Goal: Task Accomplishment & Management: Use online tool/utility

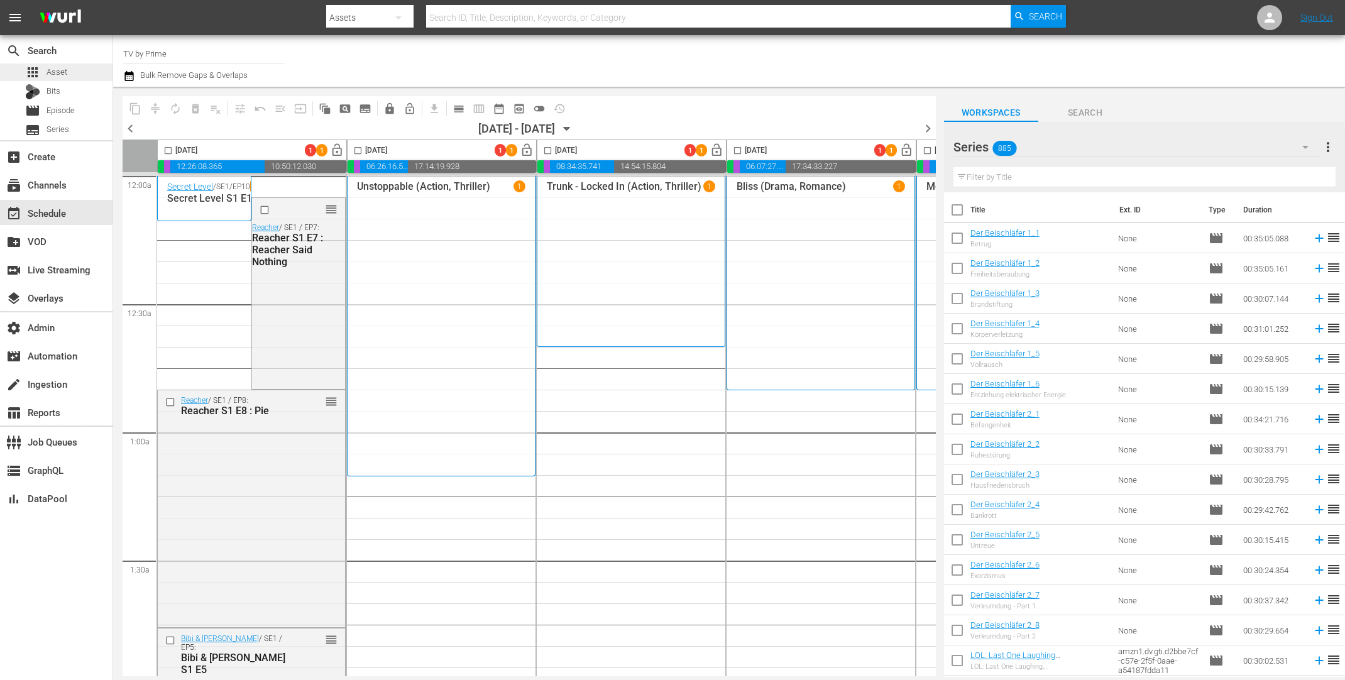
click at [72, 72] on div "apps Asset" at bounding box center [56, 72] width 112 height 18
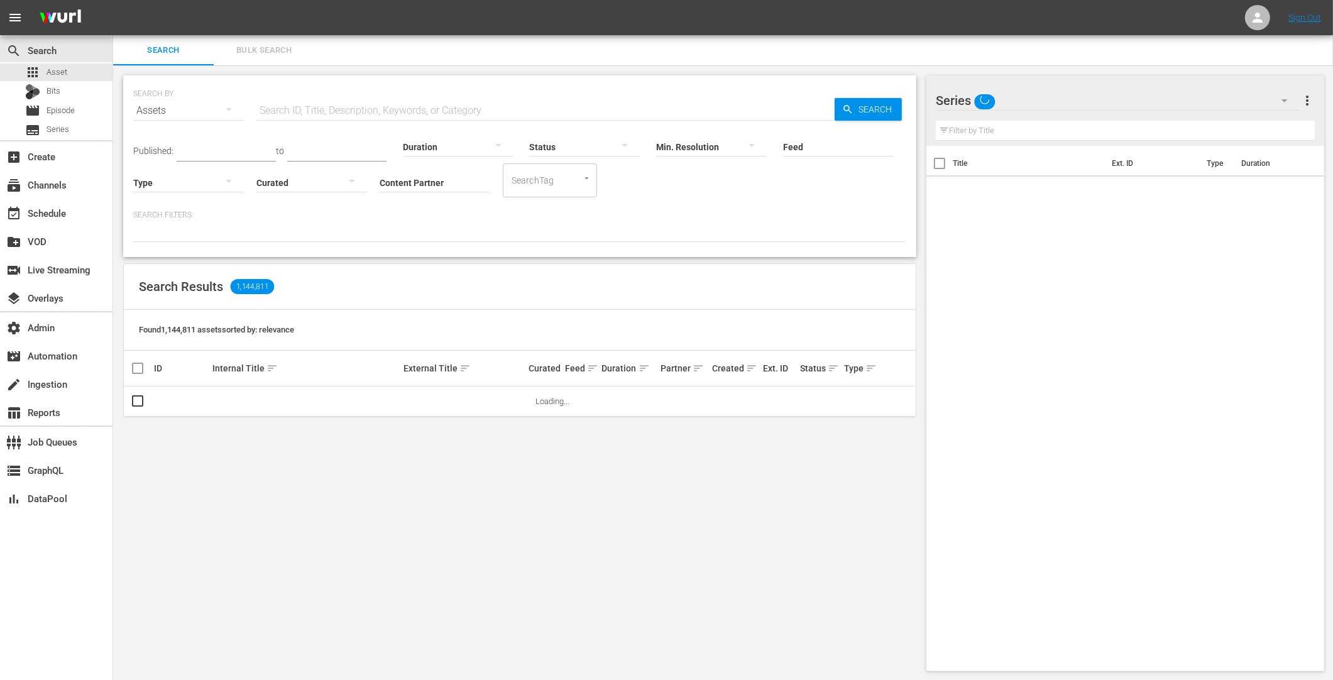
click at [229, 33] on nav "menu Sign Out" at bounding box center [666, 17] width 1333 height 35
click at [266, 50] on span "Bulk Search" at bounding box center [263, 50] width 85 height 14
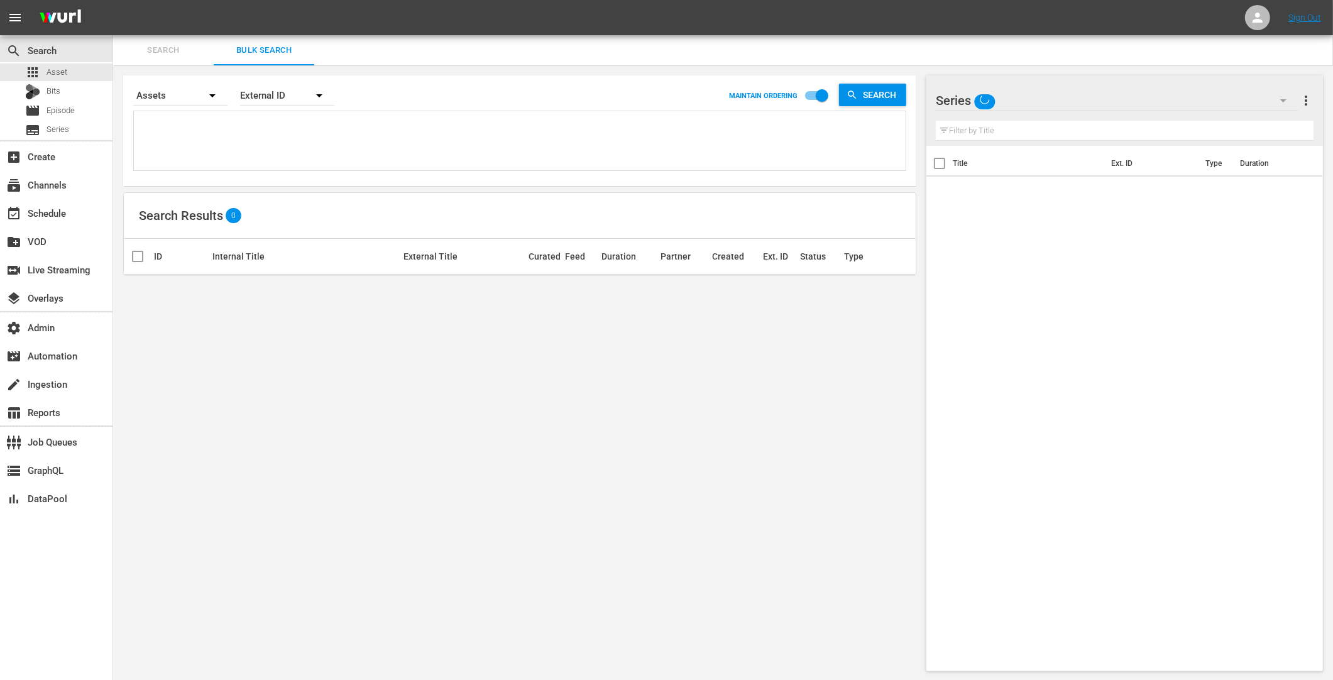
click at [199, 146] on textarea at bounding box center [521, 142] width 769 height 57
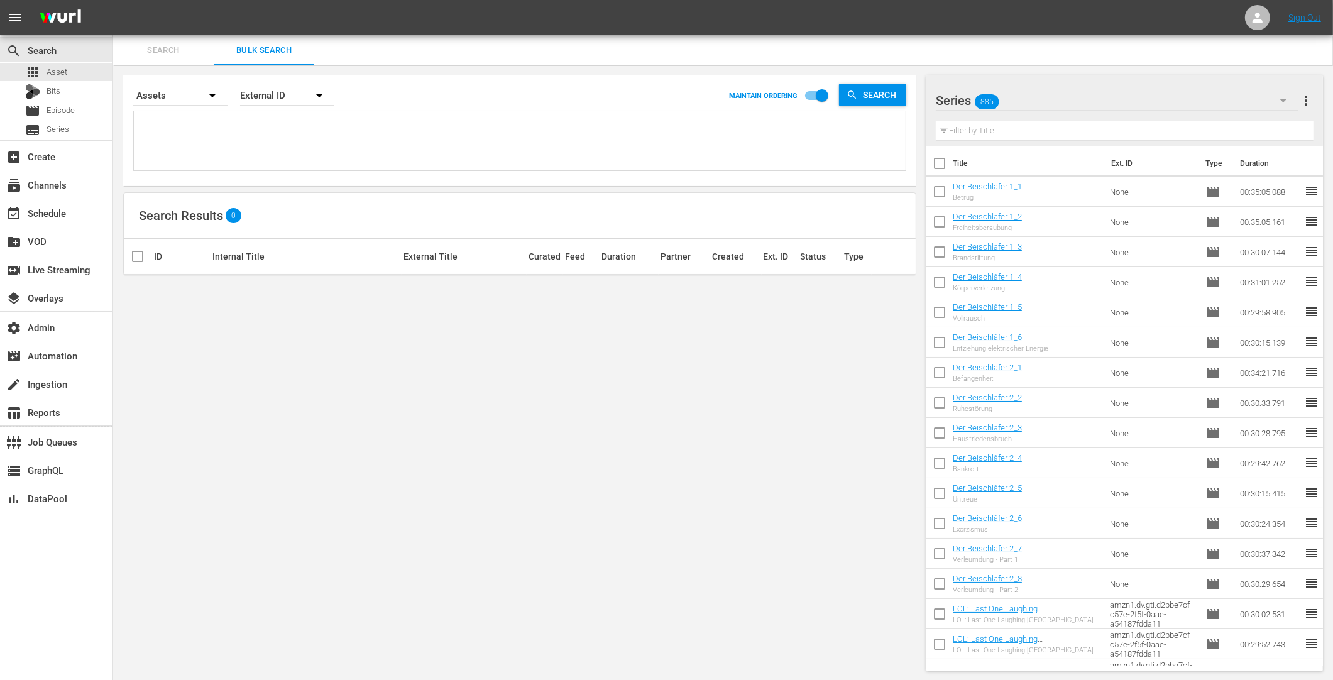
paste textarea "AMCNVR0000015594 AMCNVR0000015595 AMCNVR0000015596 AMCNVR0000015597 AMCNVR00000…"
type textarea "AMCNVR0000015594 AMCNVR0000015595 AMCNVR0000015596 AMCNVR0000015597 AMCNVR00000…"
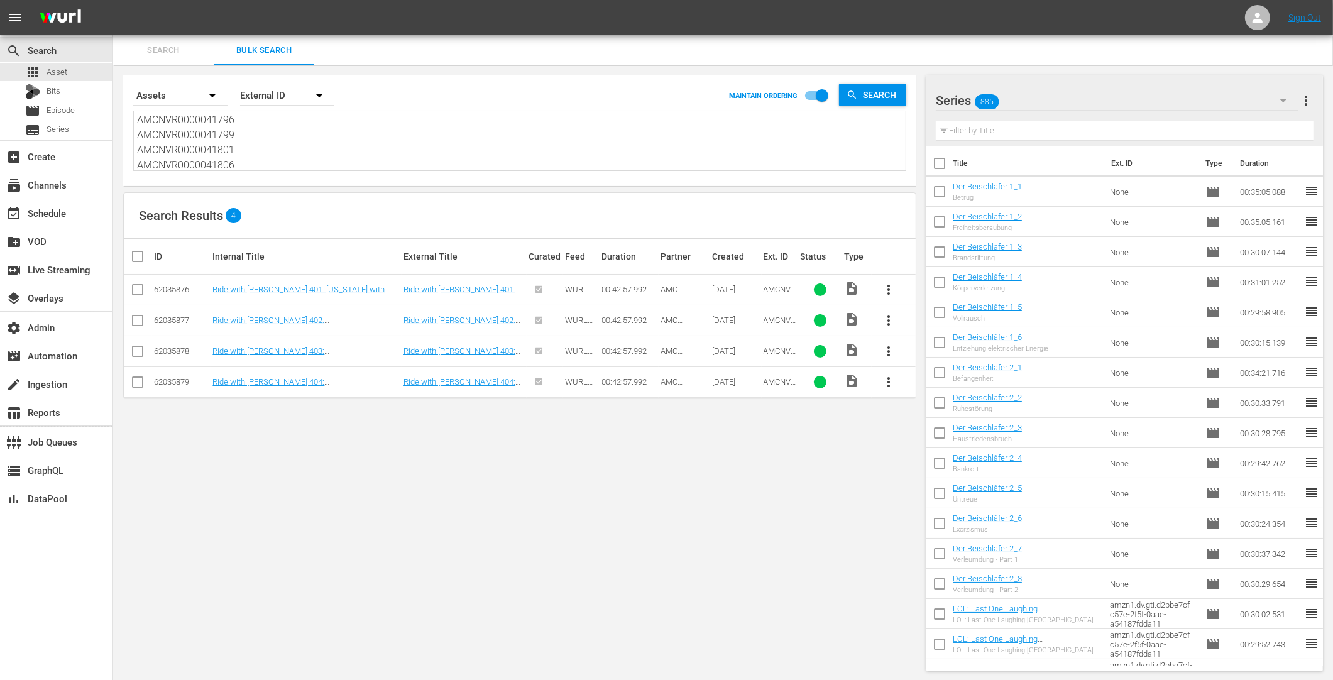
type textarea "AMCNVR0000015594 AMCNVR0000015595 AMCNVR0000015596 AMCNVR0000015597 AMCNVR00000…"
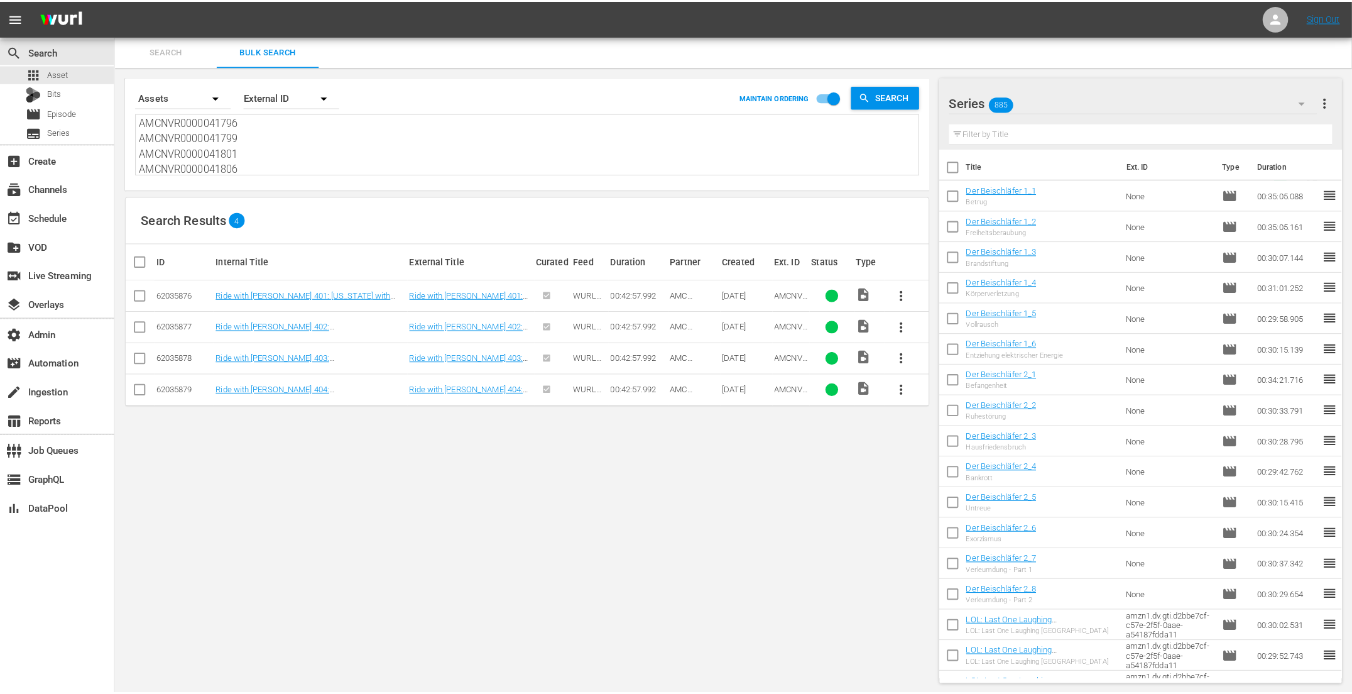
scroll to position [0, 0]
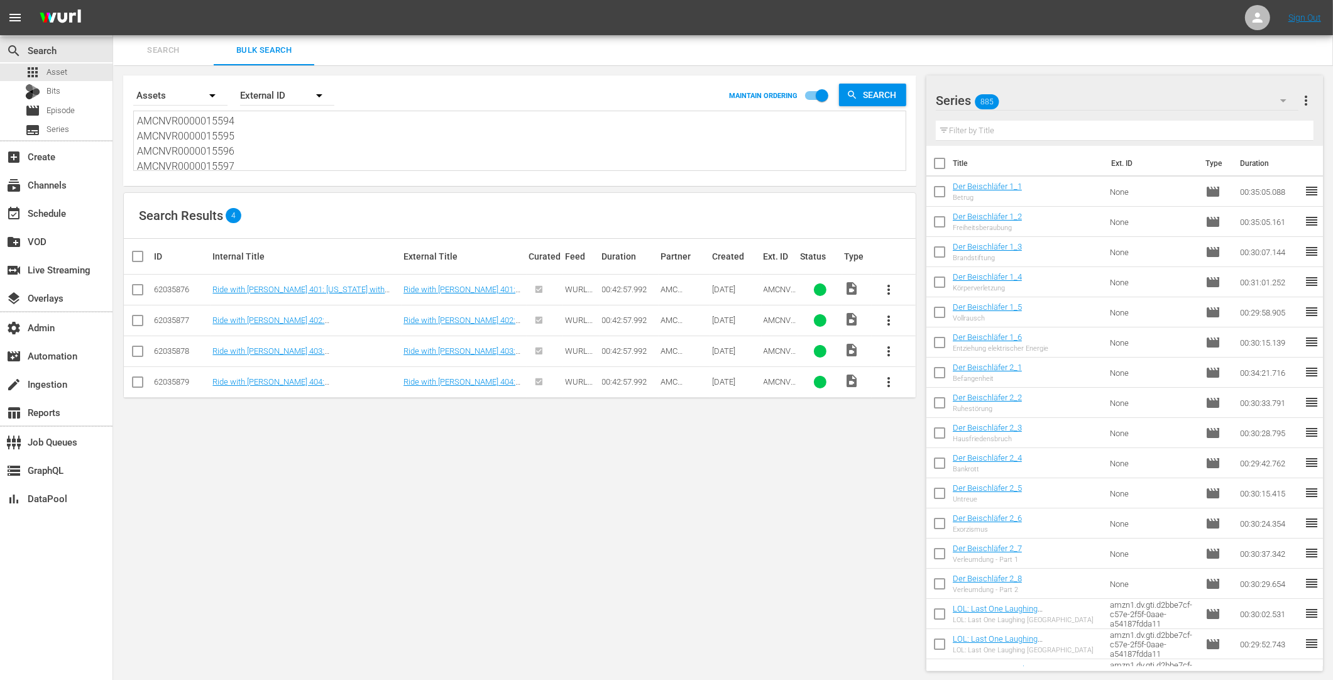
drag, startPoint x: 211, startPoint y: 141, endPoint x: 138, endPoint y: 60, distance: 109.0
click at [138, 60] on div "Search Bulk Search Search By Assets Order By External ID MAINTAIN ORDERING Sear…" at bounding box center [723, 358] width 1220 height 646
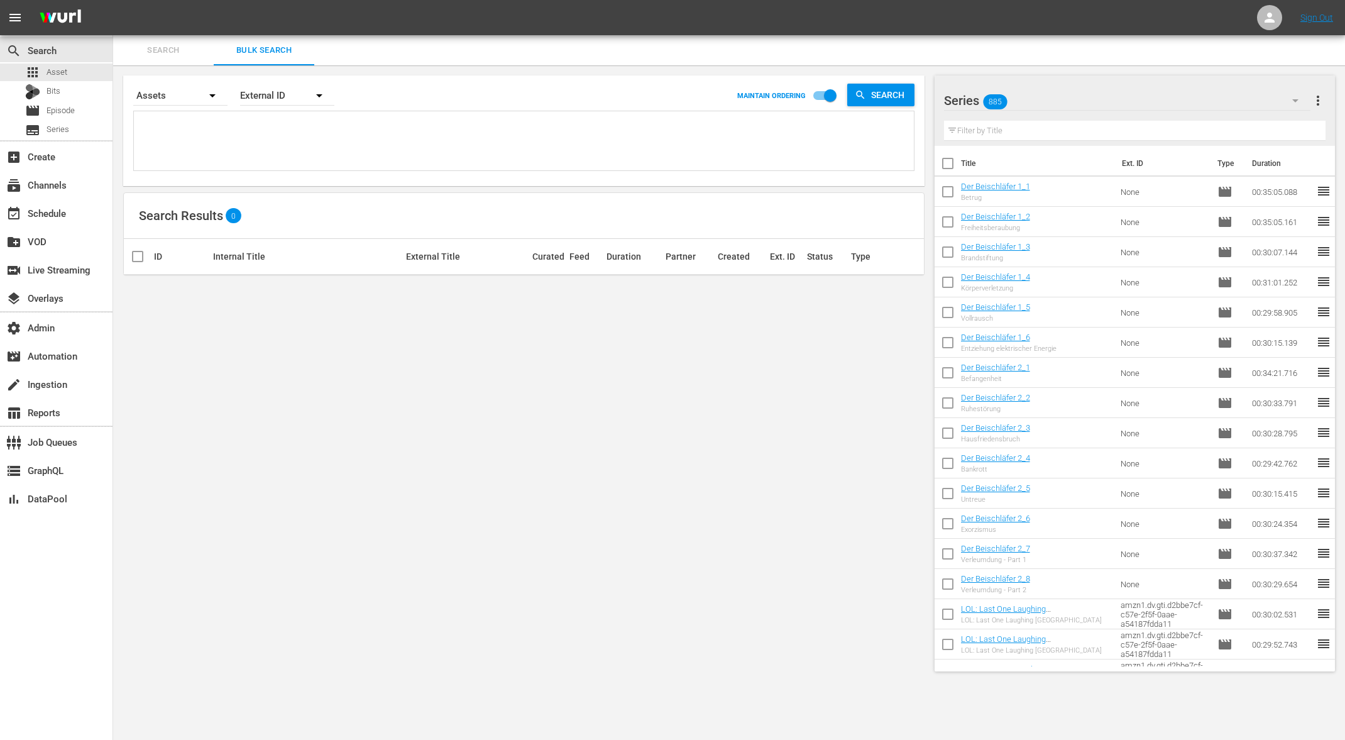
click at [521, 322] on div "Search By Assets Order By External ID MAINTAIN ORDERING Search Search Results 0…" at bounding box center [523, 373] width 821 height 616
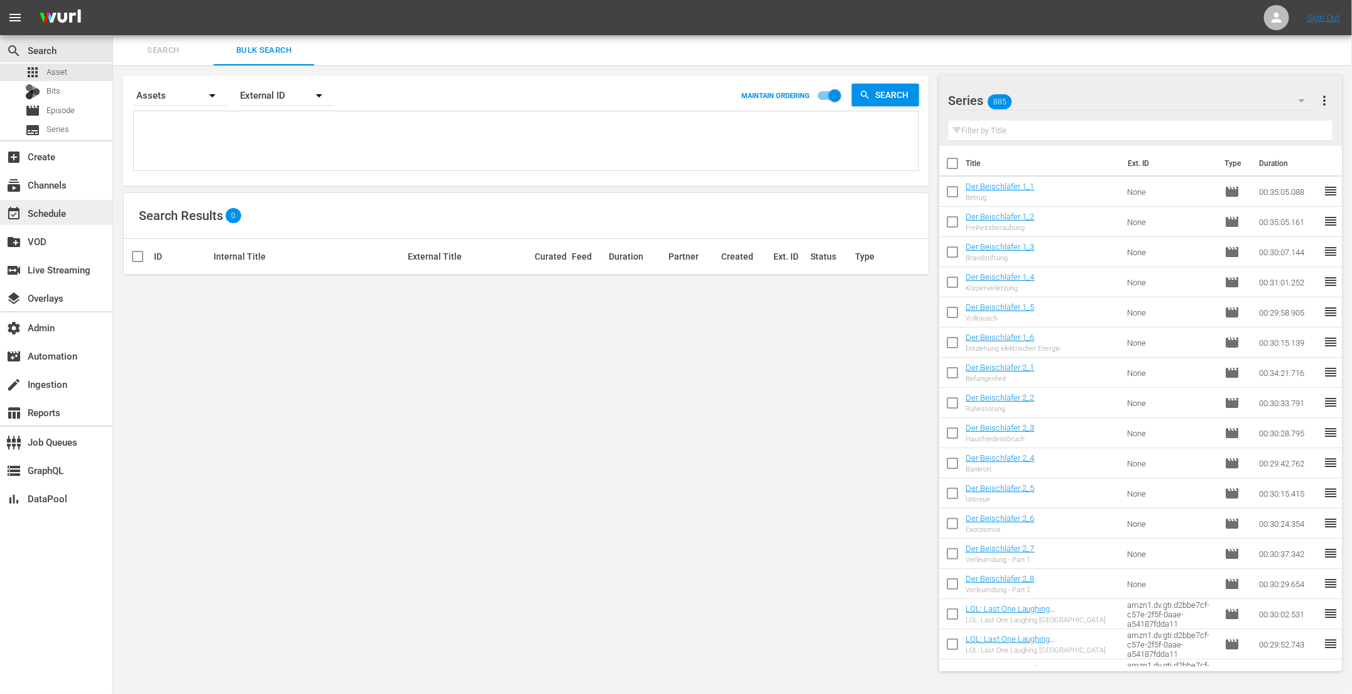
click at [67, 207] on div "event_available Schedule" at bounding box center [35, 210] width 70 height 11
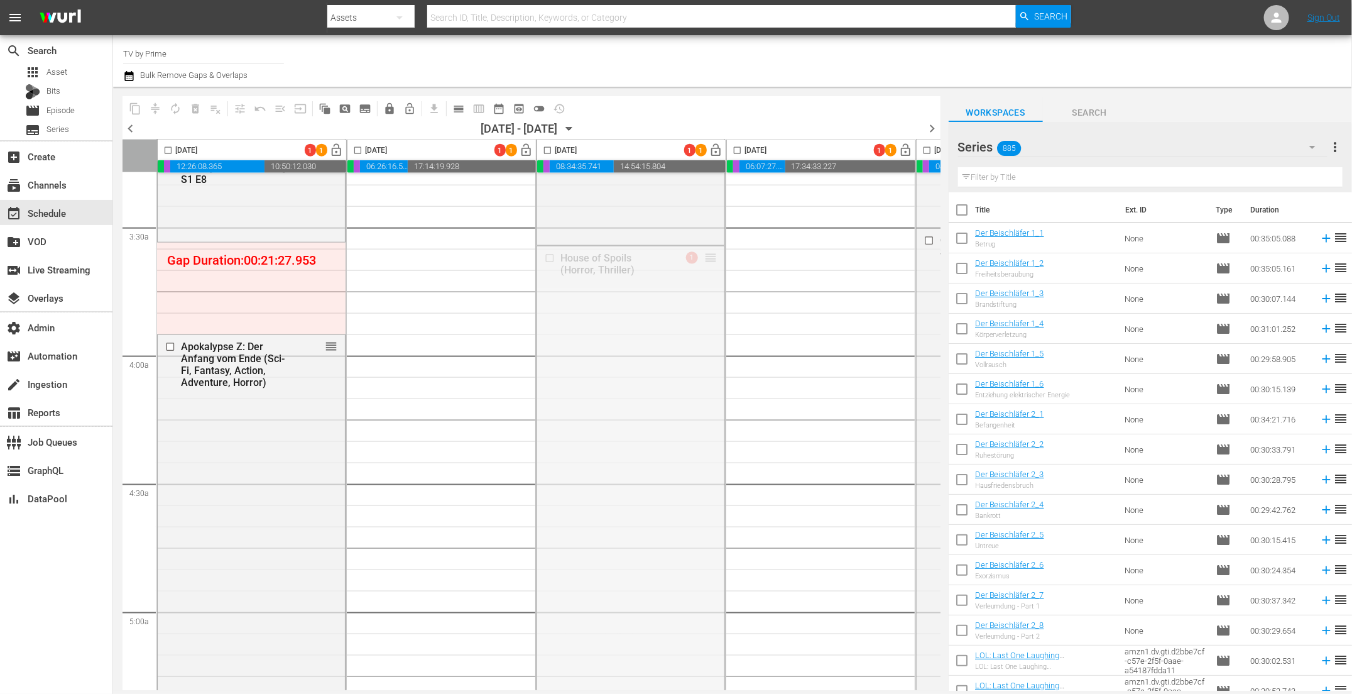
scroll to position [856, 0]
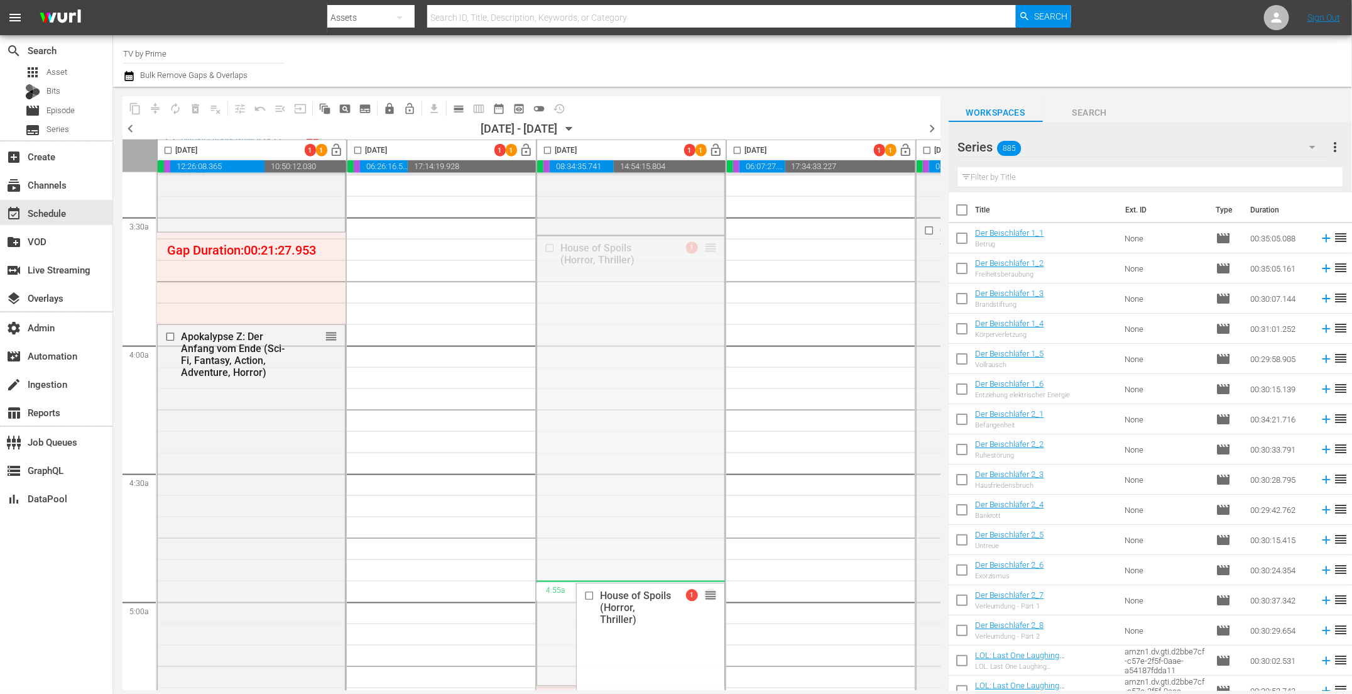
drag, startPoint x: 712, startPoint y: 448, endPoint x: 680, endPoint y: 581, distance: 137.0
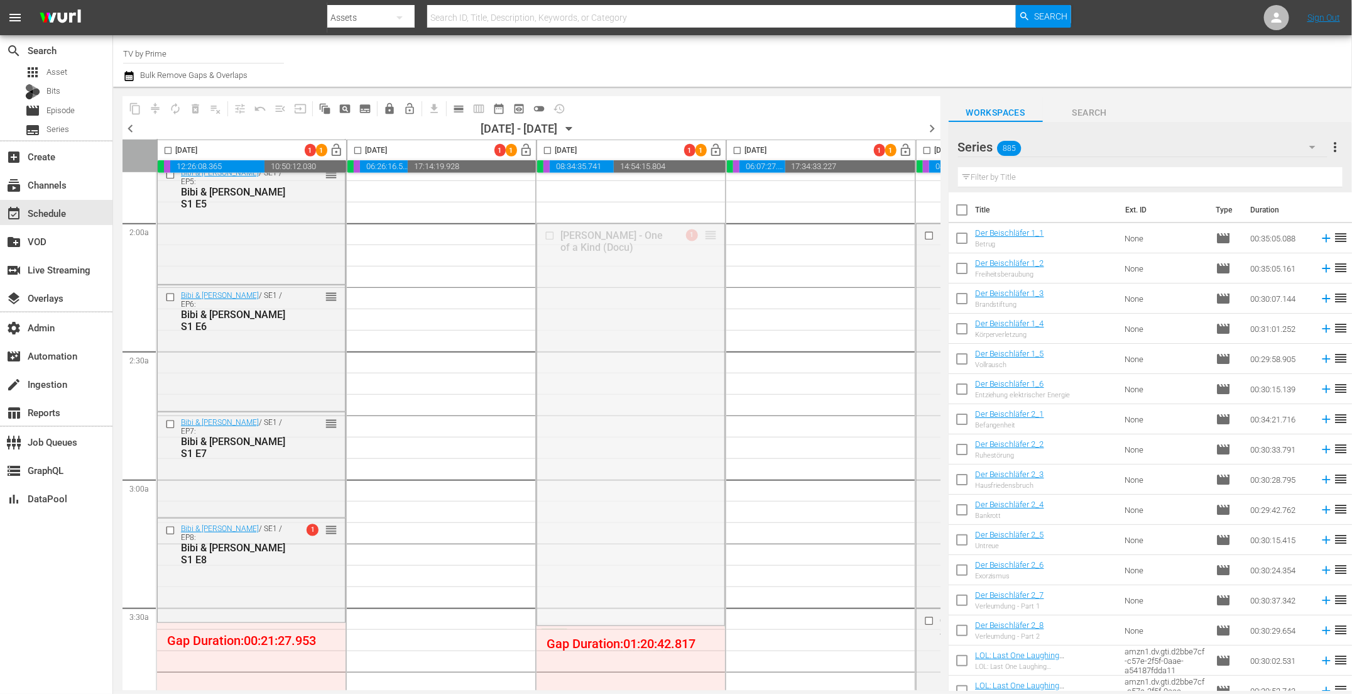
scroll to position [713, 0]
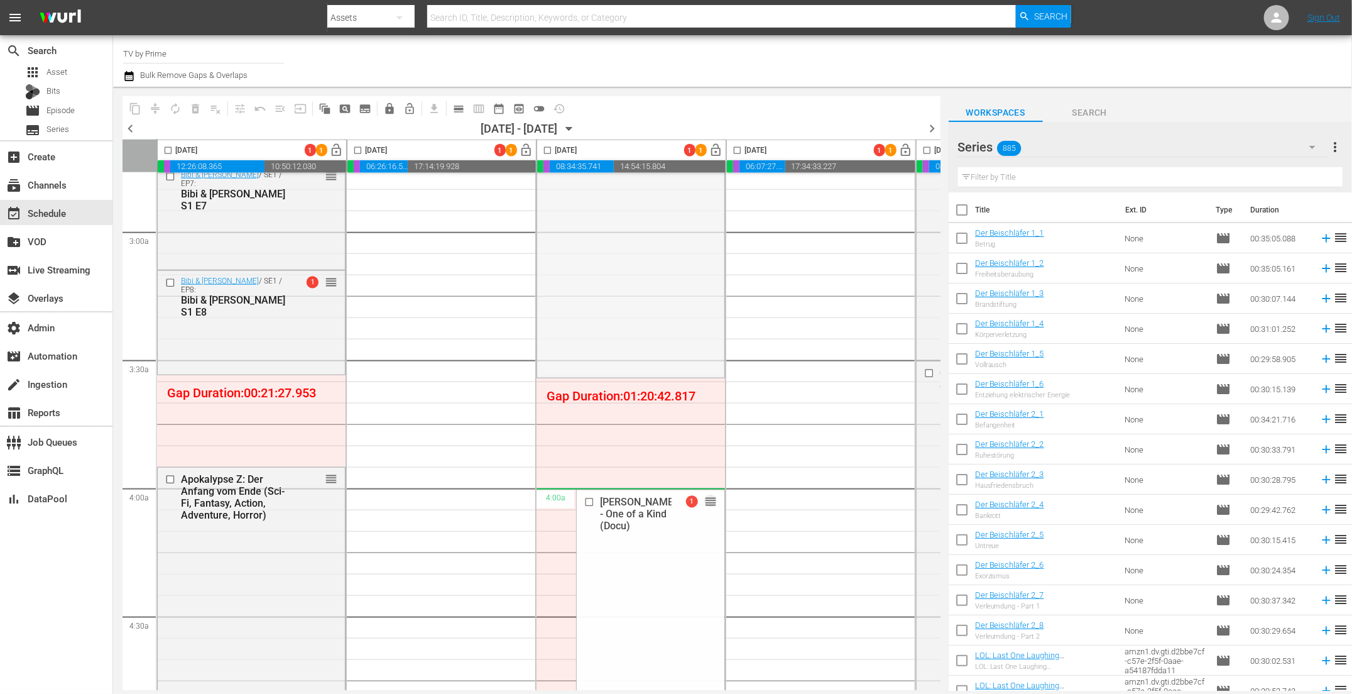
drag, startPoint x: 711, startPoint y: 233, endPoint x: 644, endPoint y: 503, distance: 278.5
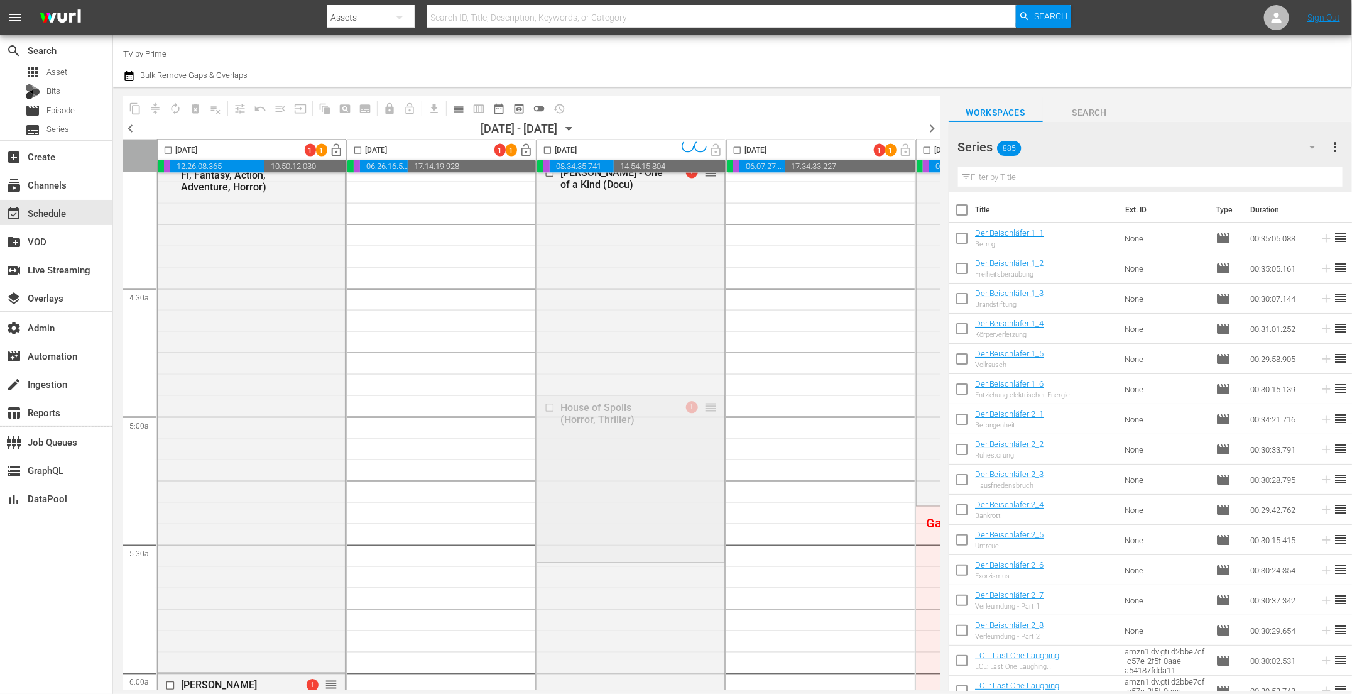
scroll to position [1205, 0]
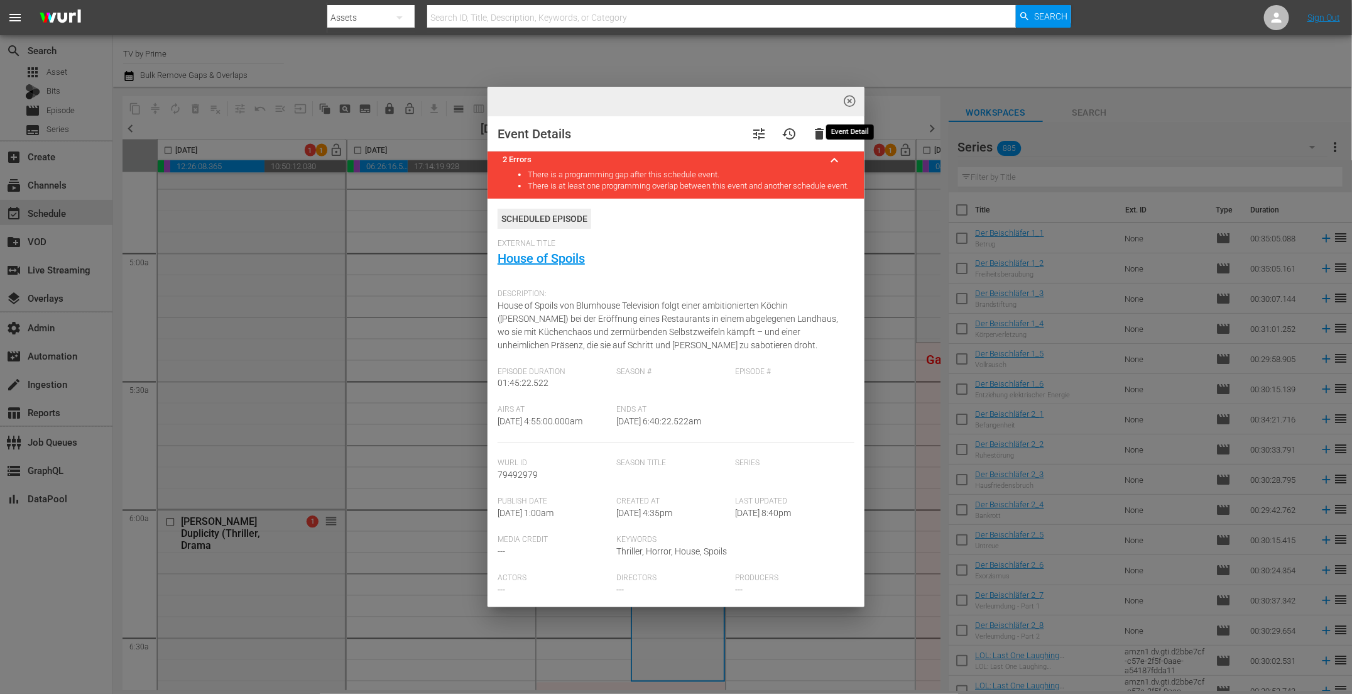
click at [853, 97] on span "highlight_off_icon" at bounding box center [850, 101] width 14 height 14
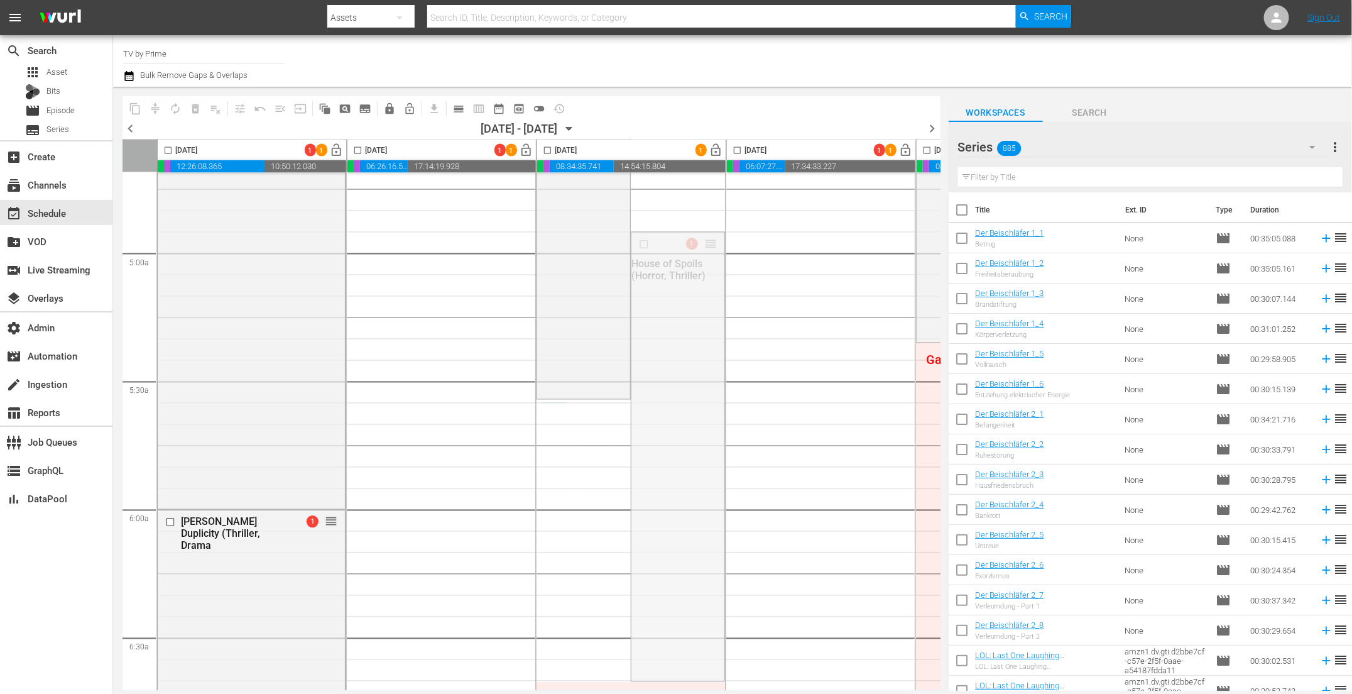
drag, startPoint x: 712, startPoint y: 243, endPoint x: 671, endPoint y: 403, distance: 165.5
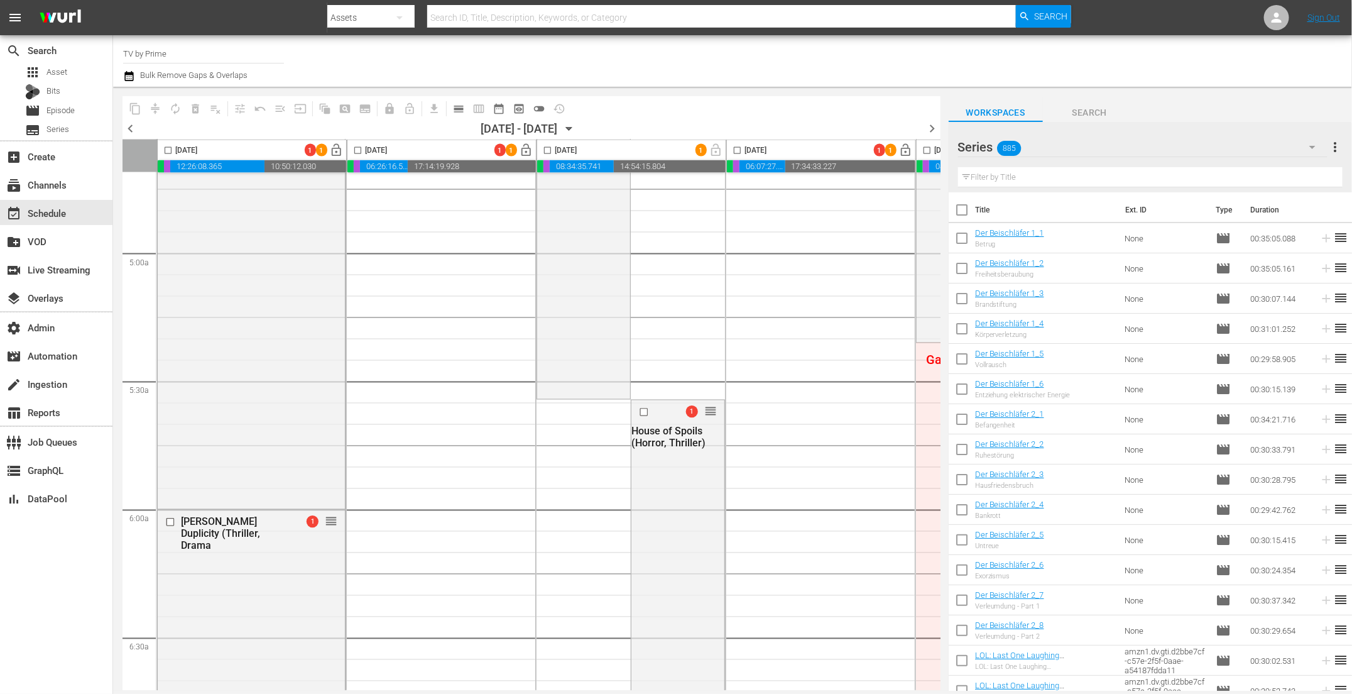
scroll to position [1215, 0]
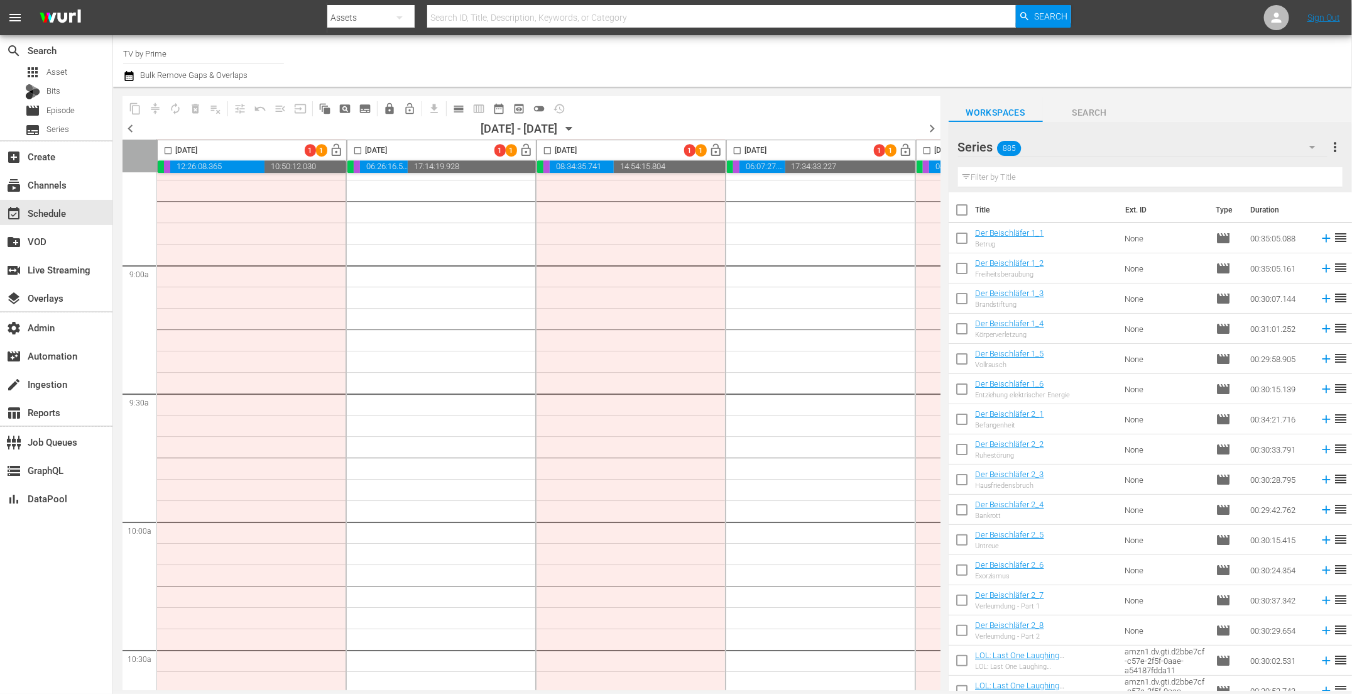
drag, startPoint x: 589, startPoint y: 684, endPoint x: 682, endPoint y: 676, distance: 93.4
click at [733, 679] on html "menu Search By Assets Search ID, Title, Description, Keywords, or Category Sear…" at bounding box center [676, 347] width 1352 height 694
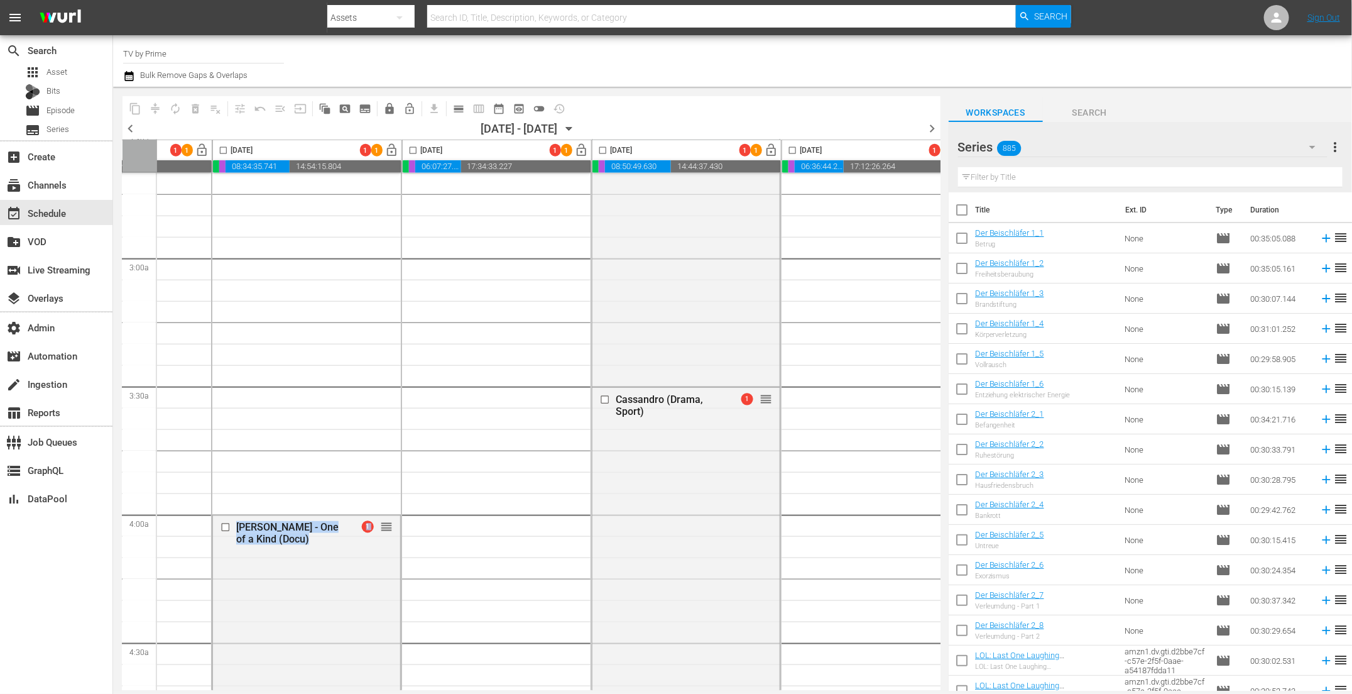
scroll to position [513, 324]
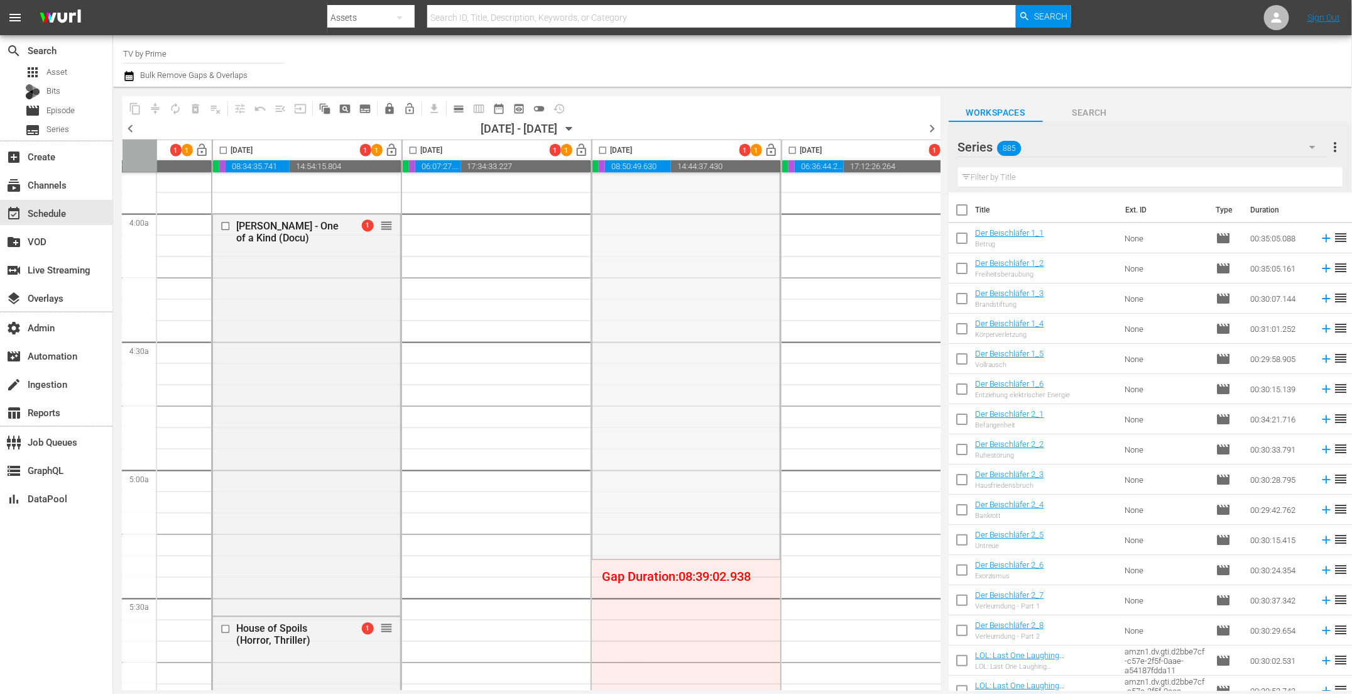
drag, startPoint x: 765, startPoint y: 575, endPoint x: 751, endPoint y: 641, distance: 67.6
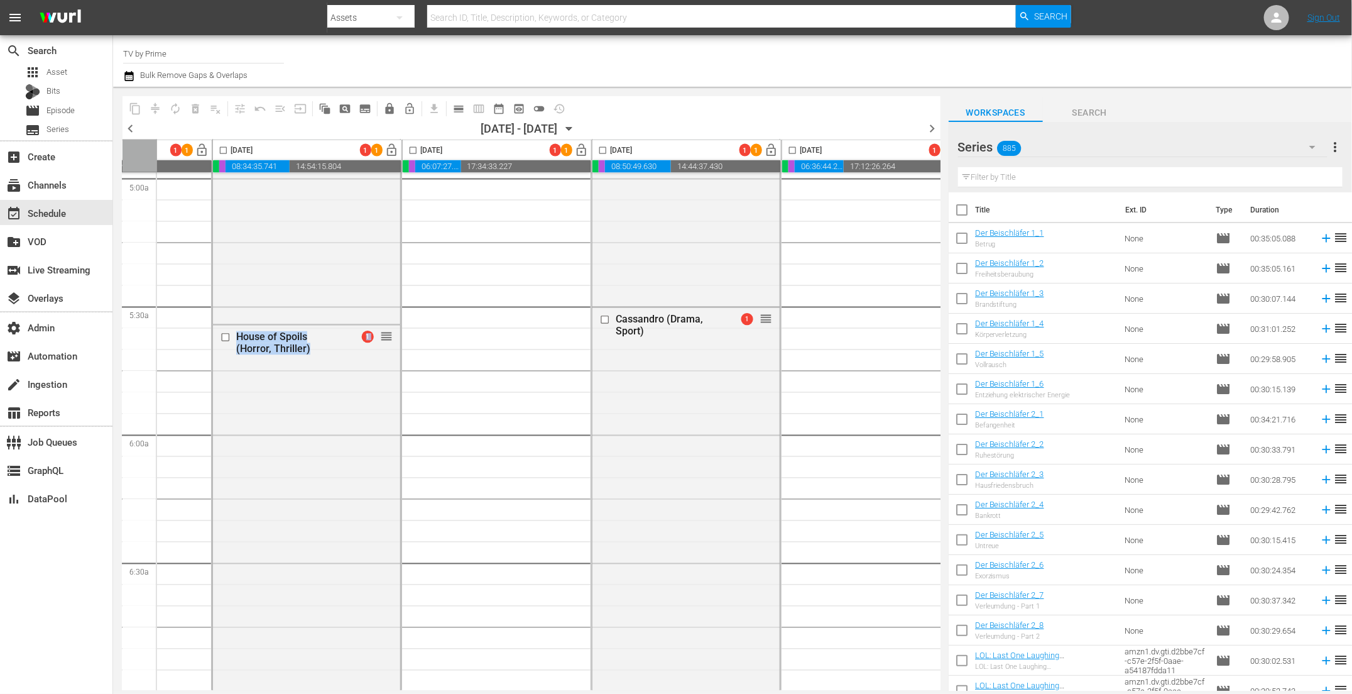
scroll to position [1638, 324]
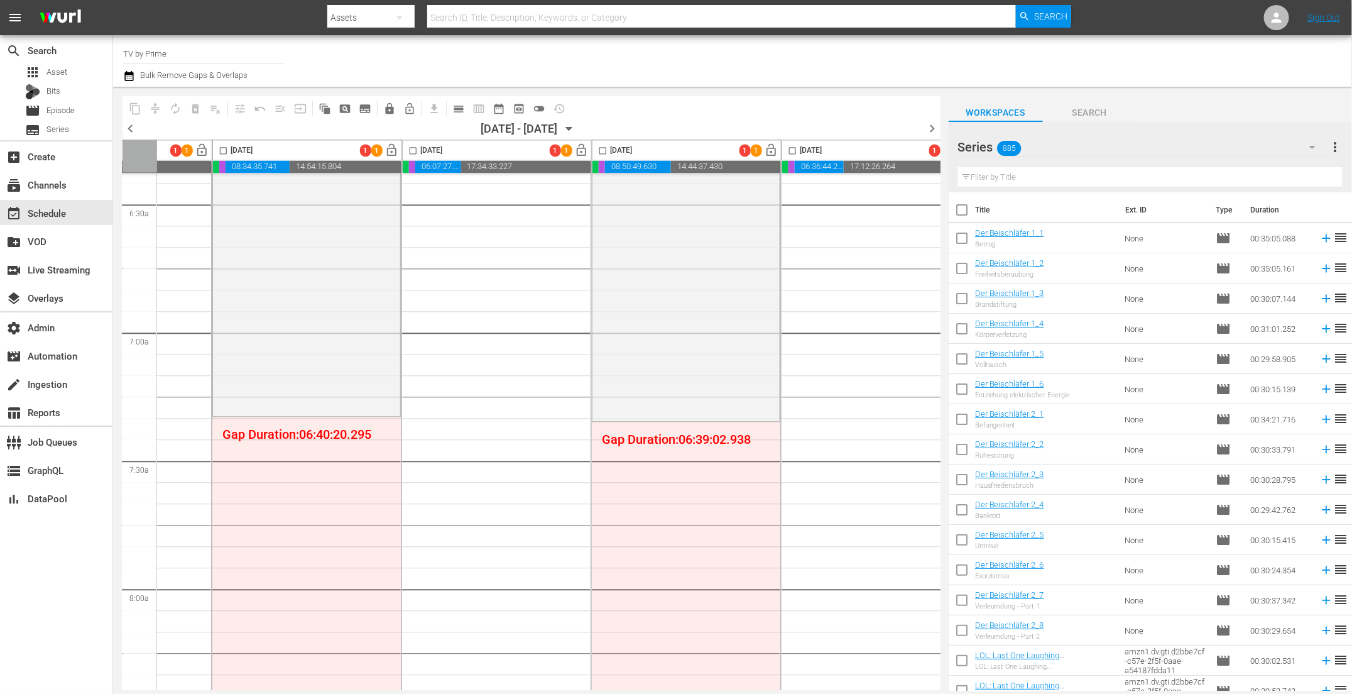
click at [1312, 146] on icon "button" at bounding box center [1312, 147] width 15 height 15
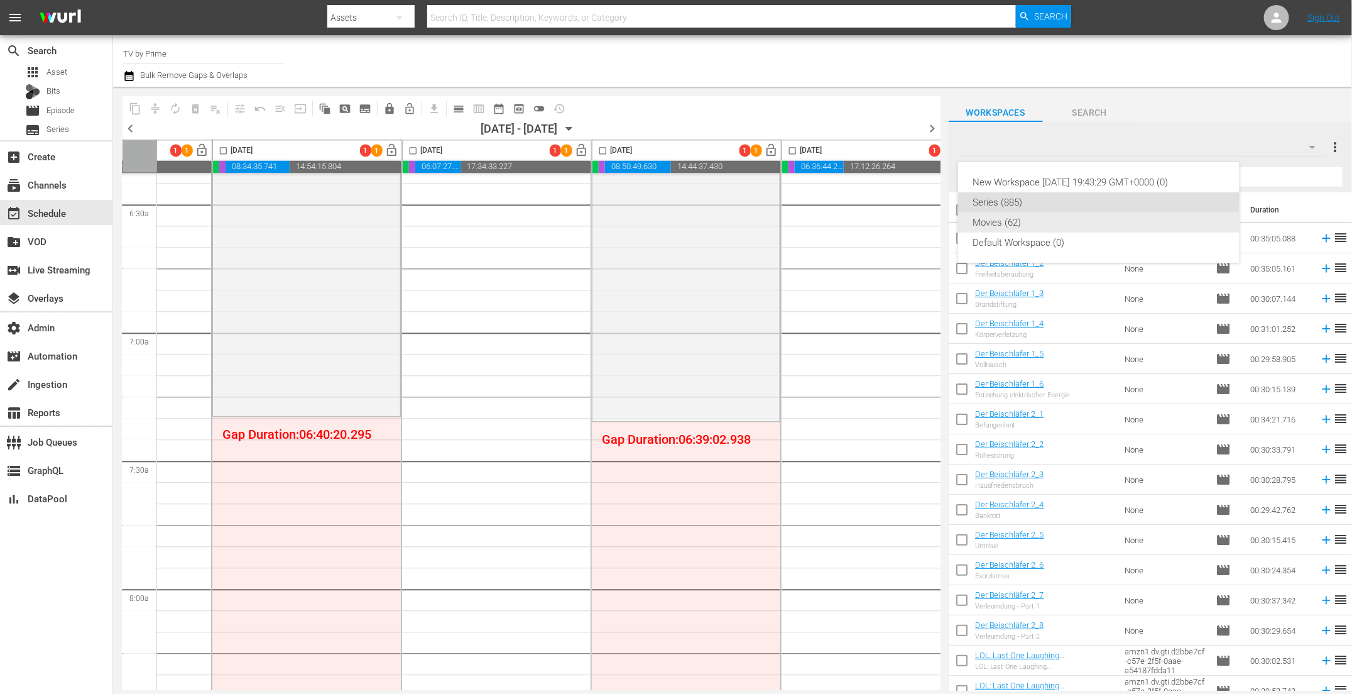
click at [1048, 229] on div "Movies (62)" at bounding box center [1098, 222] width 251 height 20
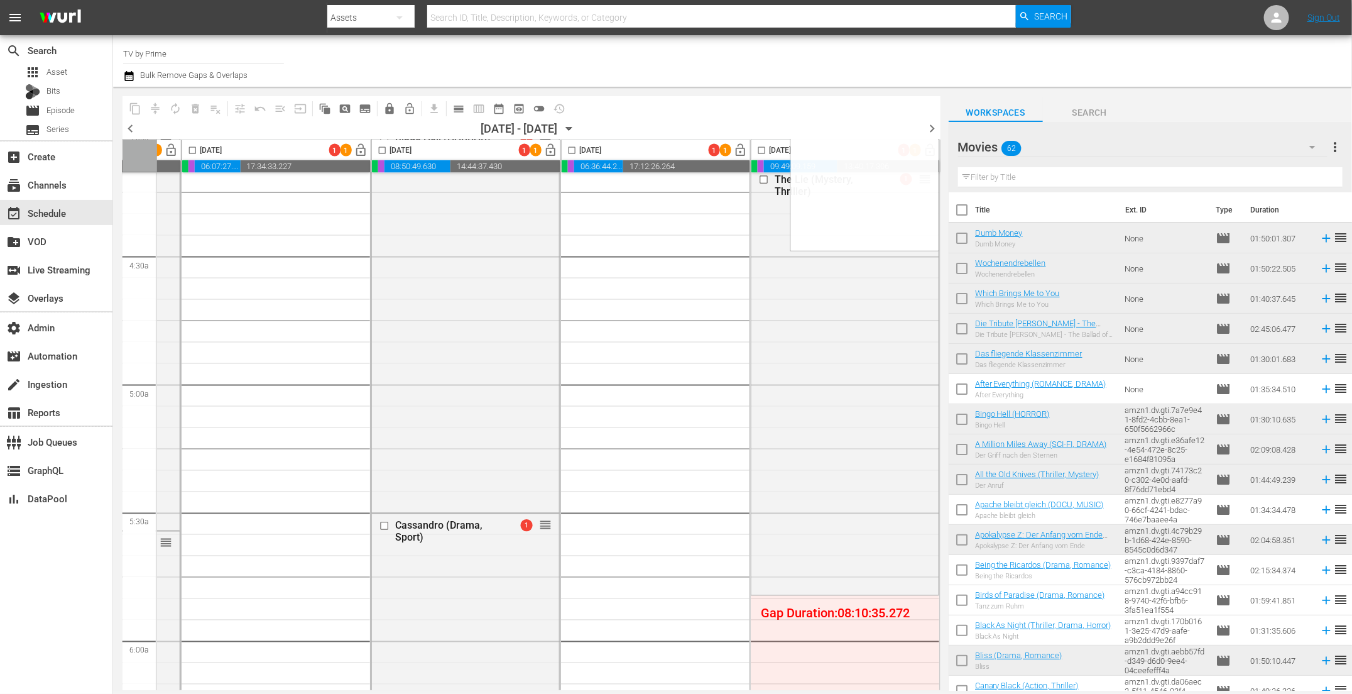
scroll to position [1084, 549]
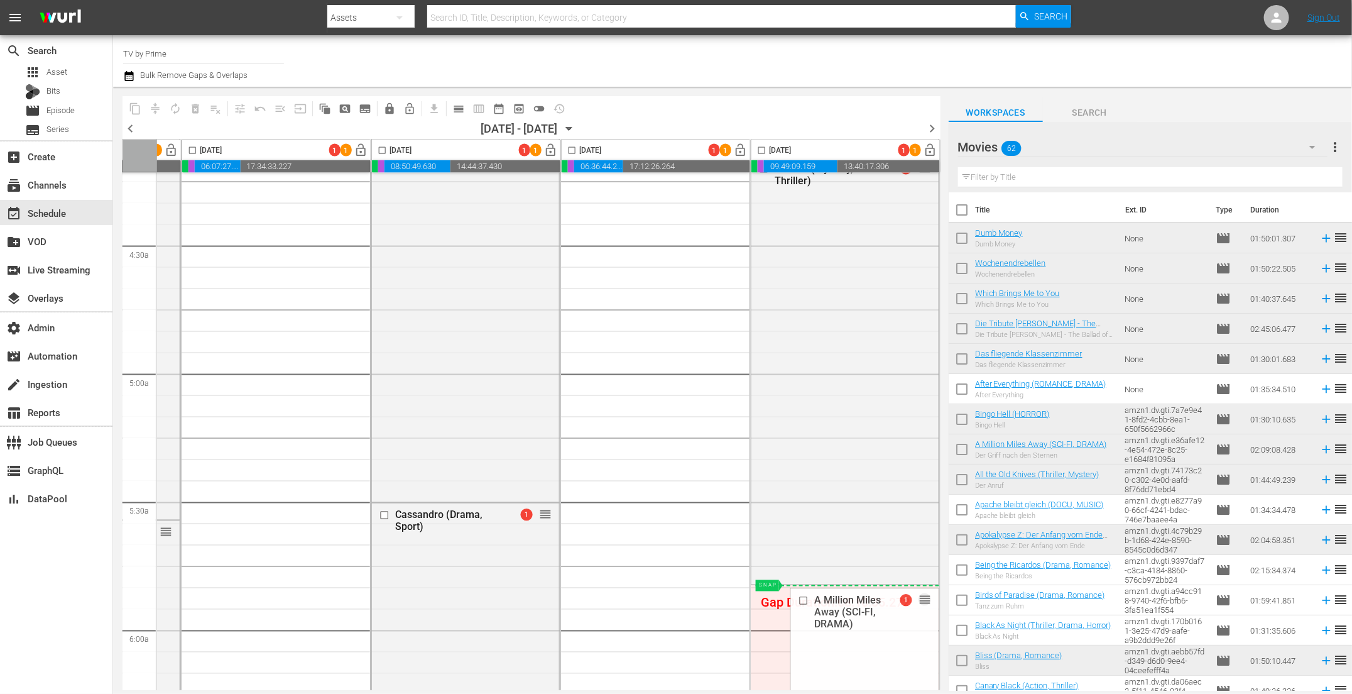
drag, startPoint x: 924, startPoint y: 295, endPoint x: 833, endPoint y: 599, distance: 317.3
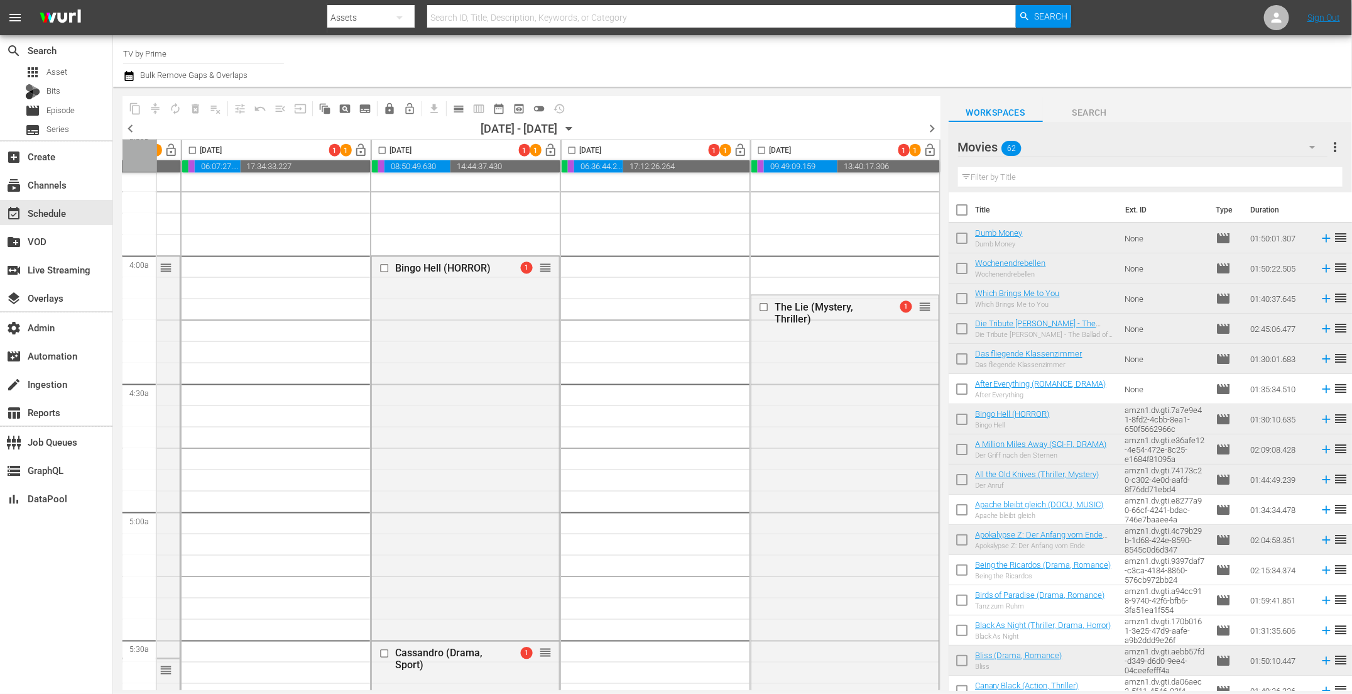
scroll to position [956, 549]
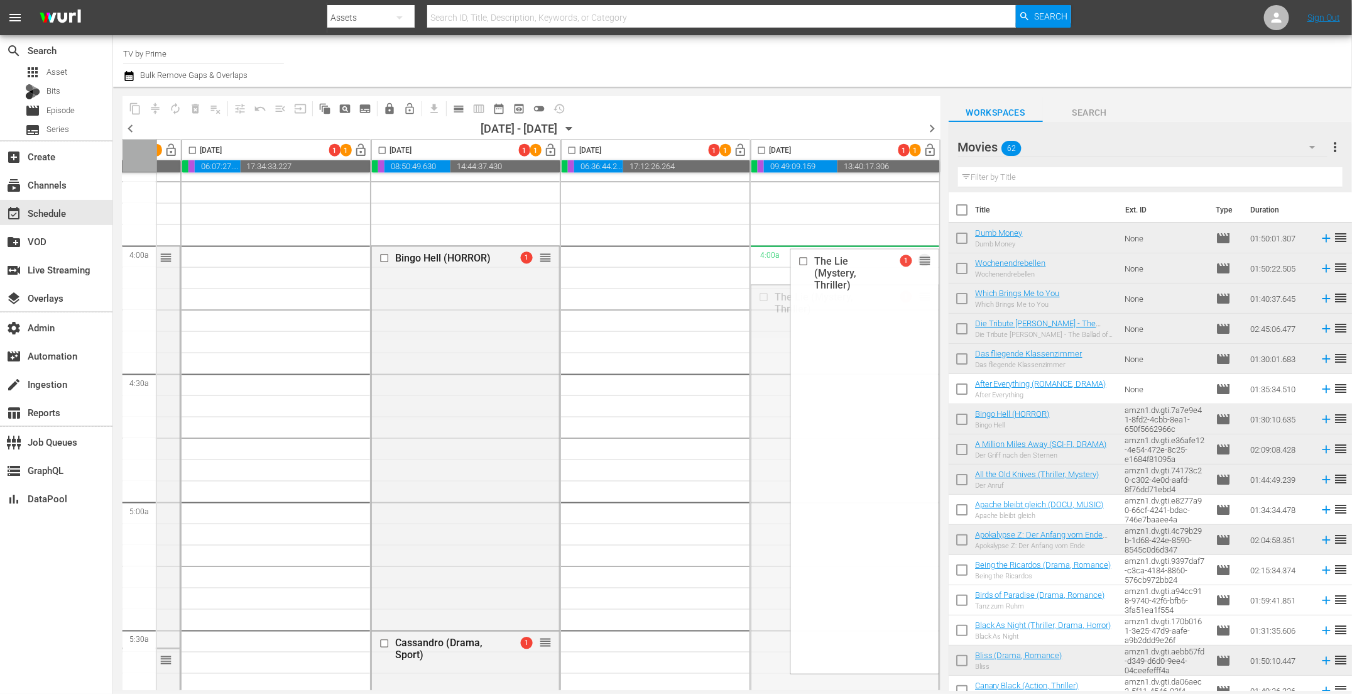
drag, startPoint x: 898, startPoint y: 452, endPoint x: 916, endPoint y: 259, distance: 193.7
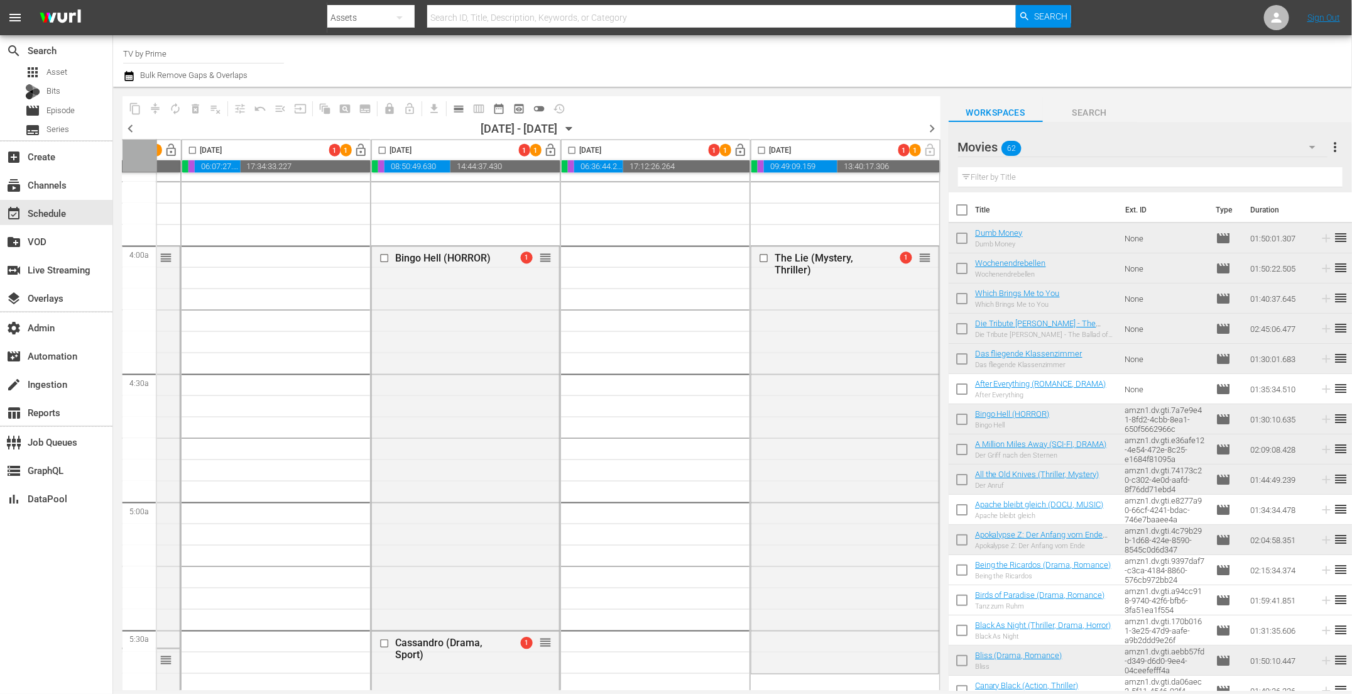
scroll to position [1221, 549]
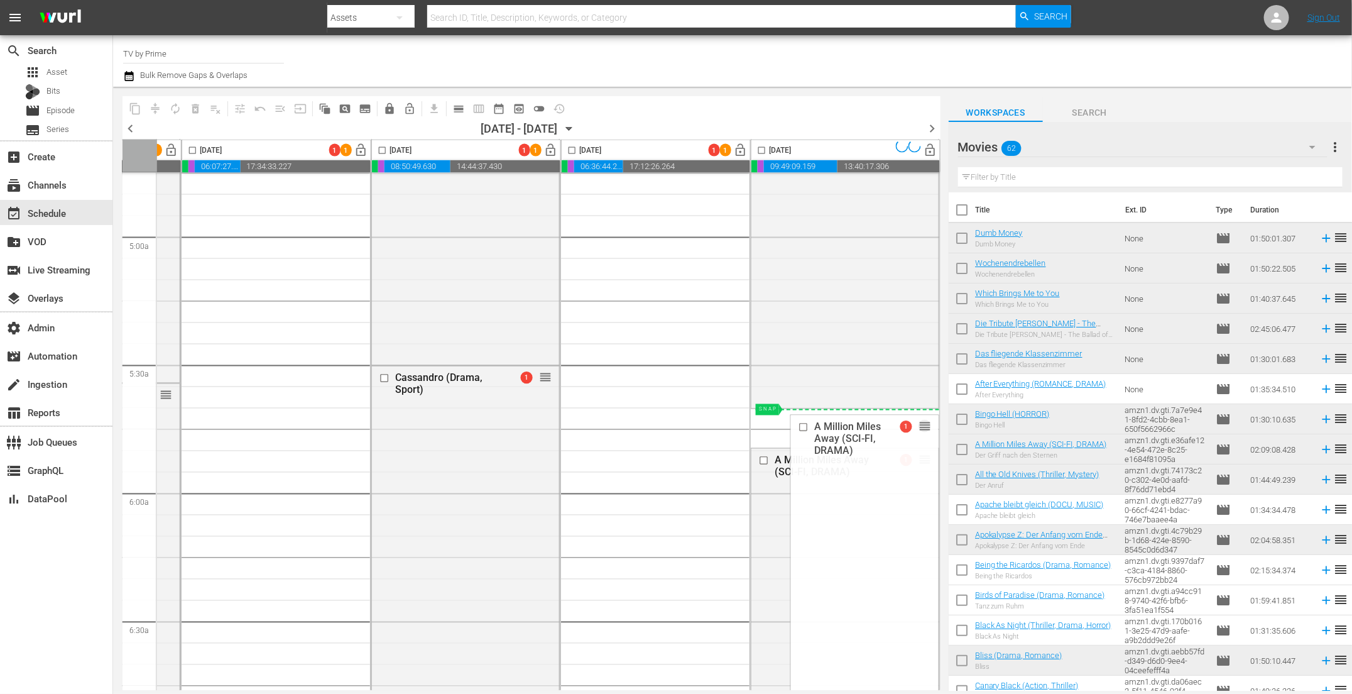
drag, startPoint x: 895, startPoint y: 452, endPoint x: 915, endPoint y: 419, distance: 38.9
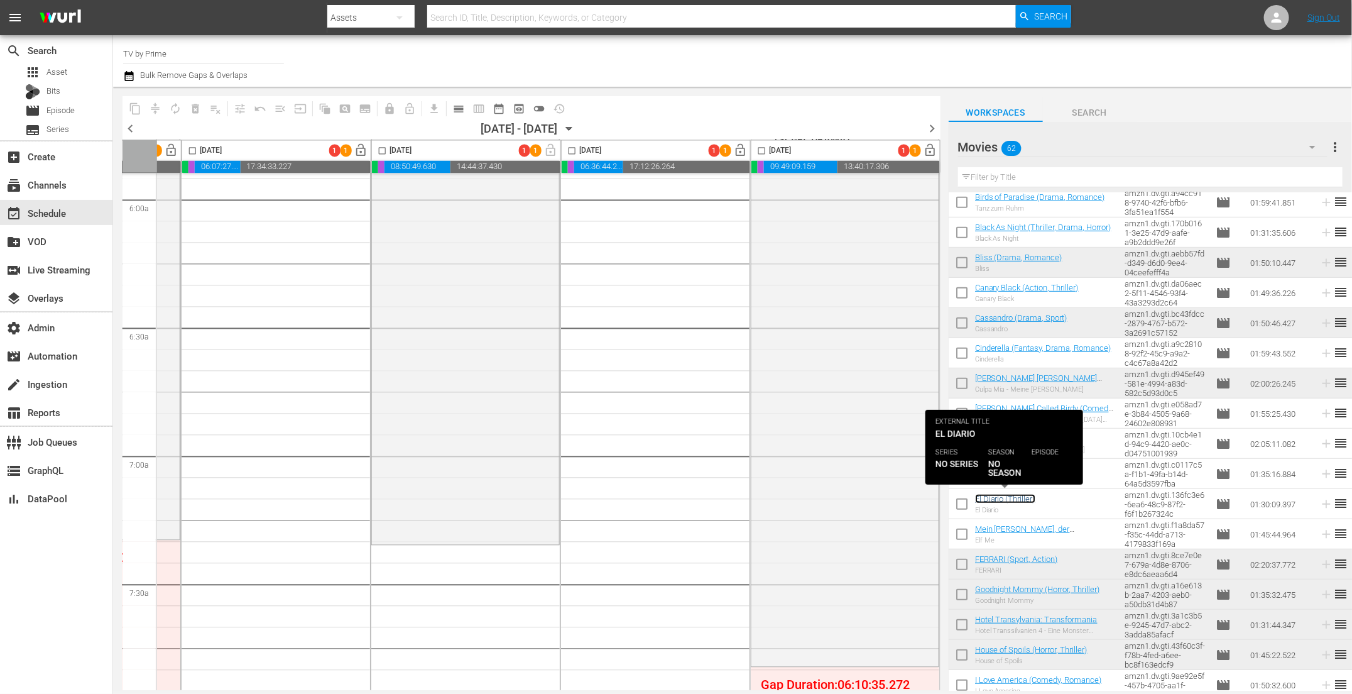
scroll to position [1745, 549]
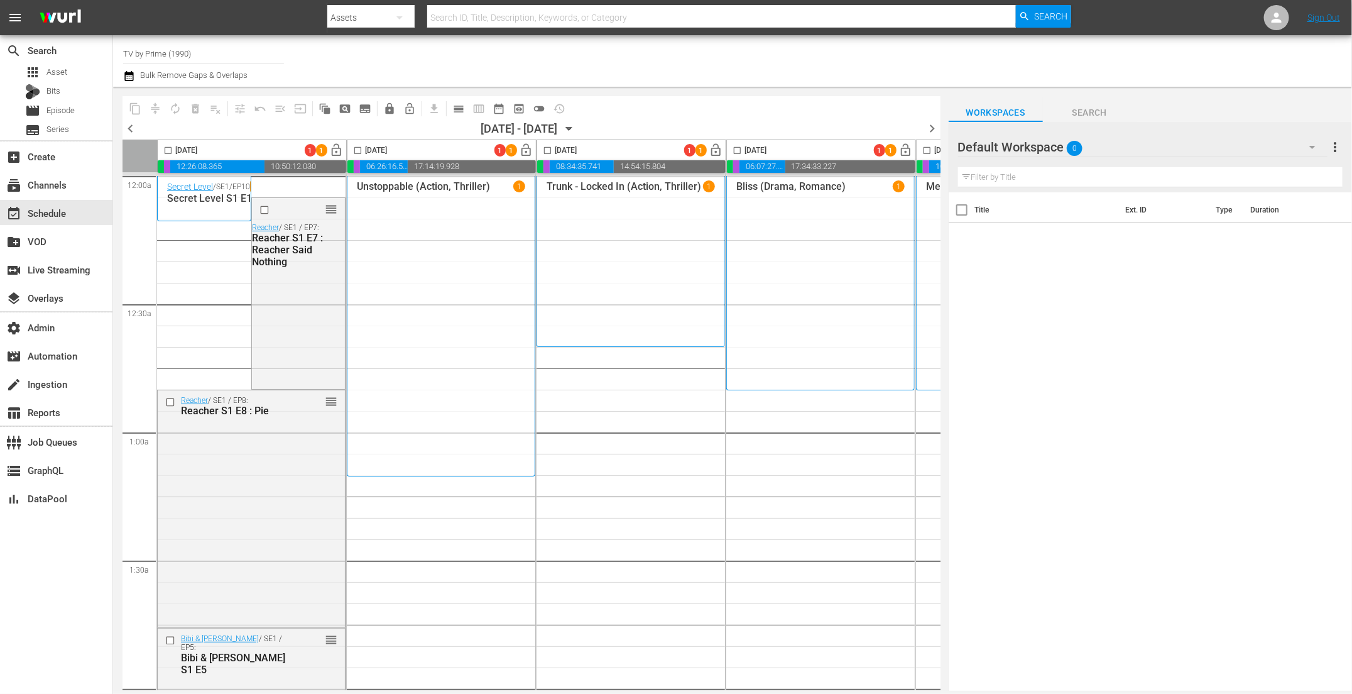
click at [1312, 147] on icon "button" at bounding box center [1313, 147] width 6 height 3
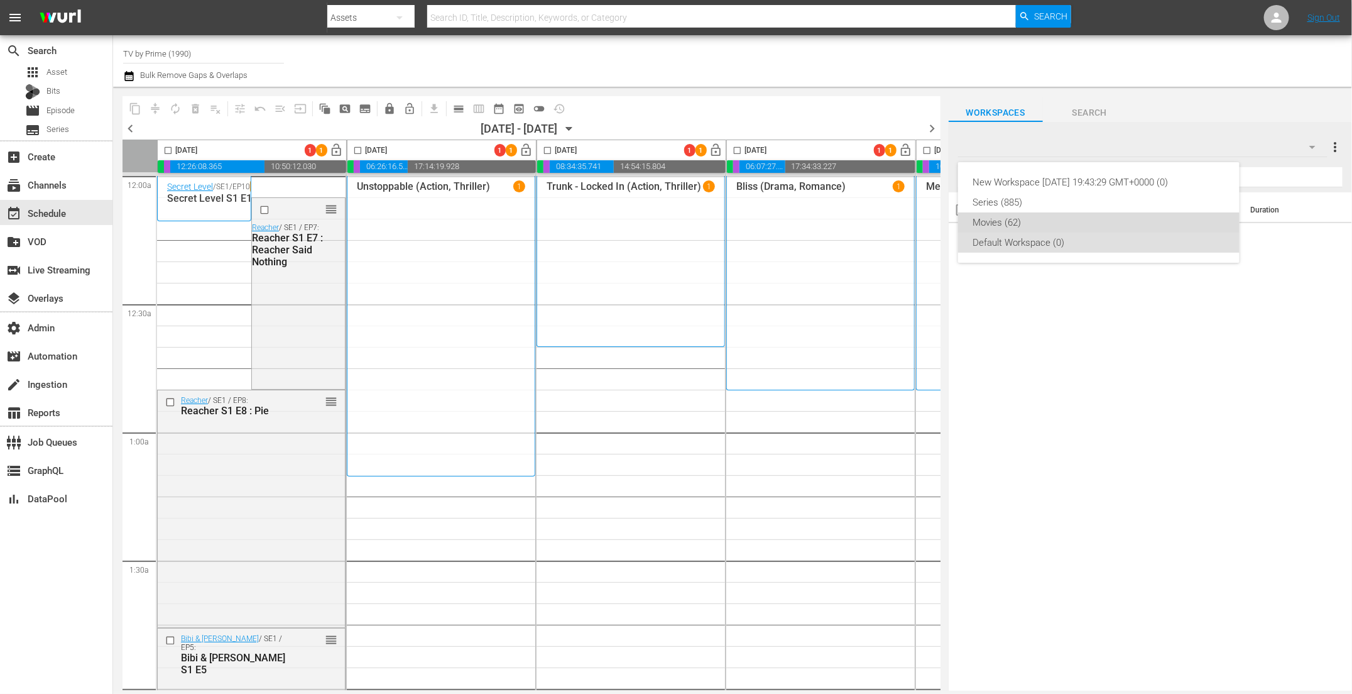
click at [1066, 226] on div "Movies (62)" at bounding box center [1098, 222] width 251 height 20
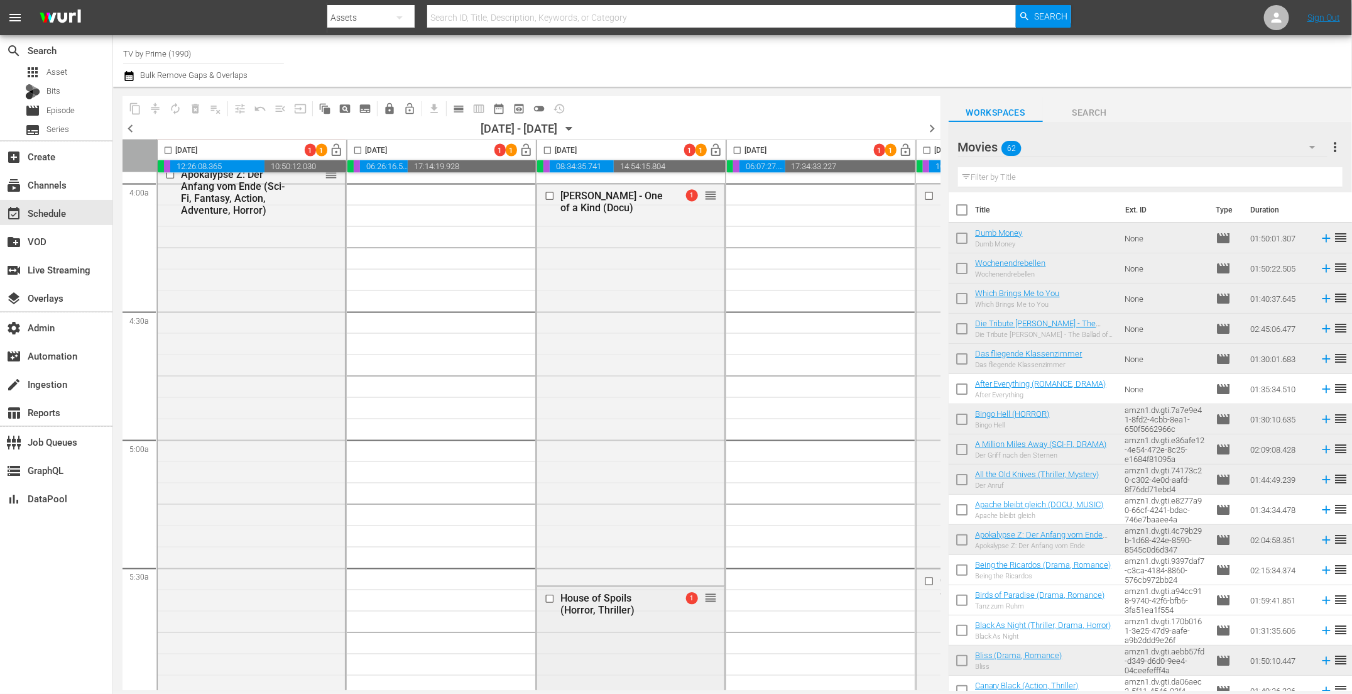
scroll to position [1038, 0]
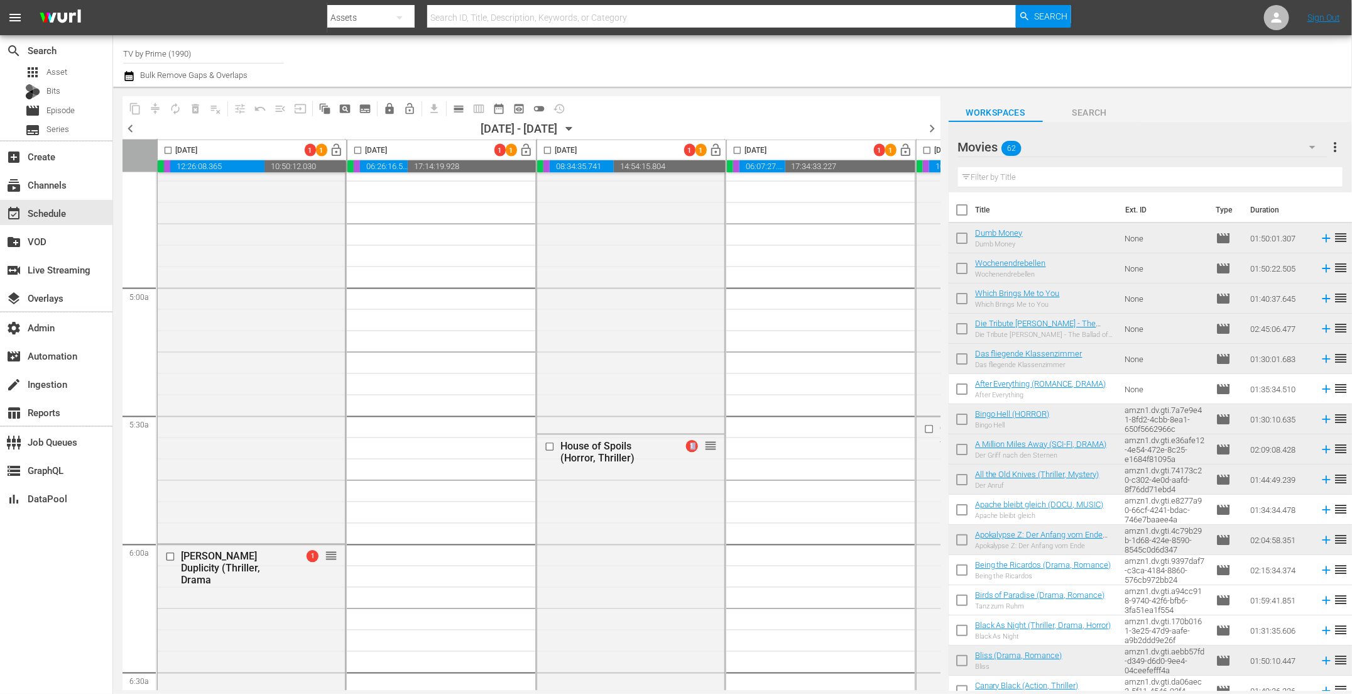
drag, startPoint x: 557, startPoint y: 684, endPoint x: 745, endPoint y: 683, distance: 187.3
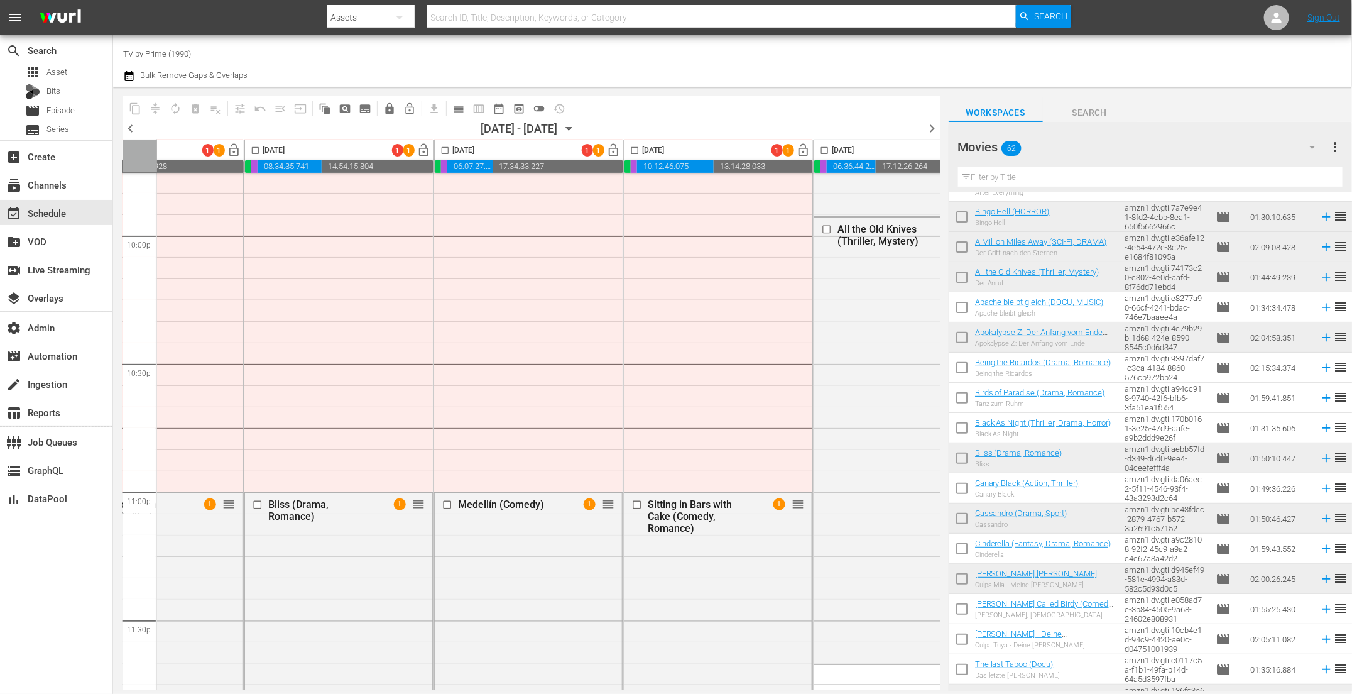
scroll to position [5644, 292]
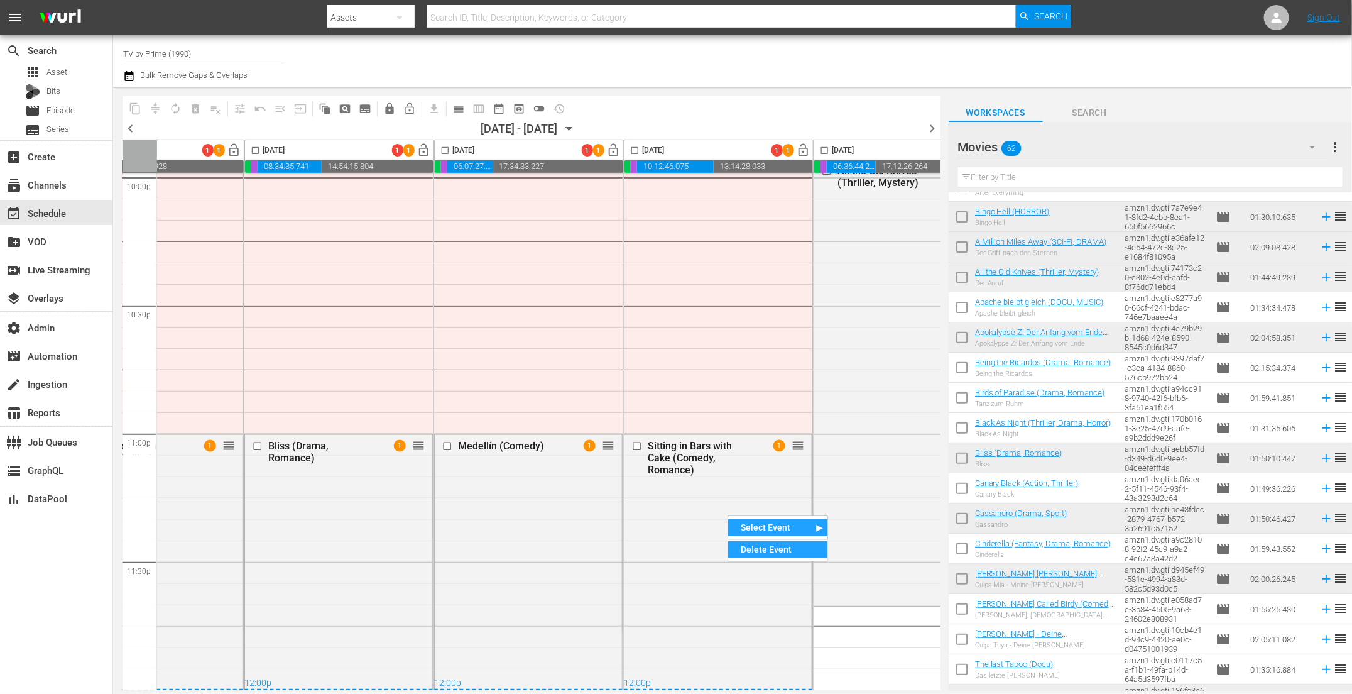
click at [638, 442] on input "checkbox" at bounding box center [638, 446] width 13 height 11
click at [196, 109] on span "delete_forever_outlined" at bounding box center [195, 108] width 13 height 13
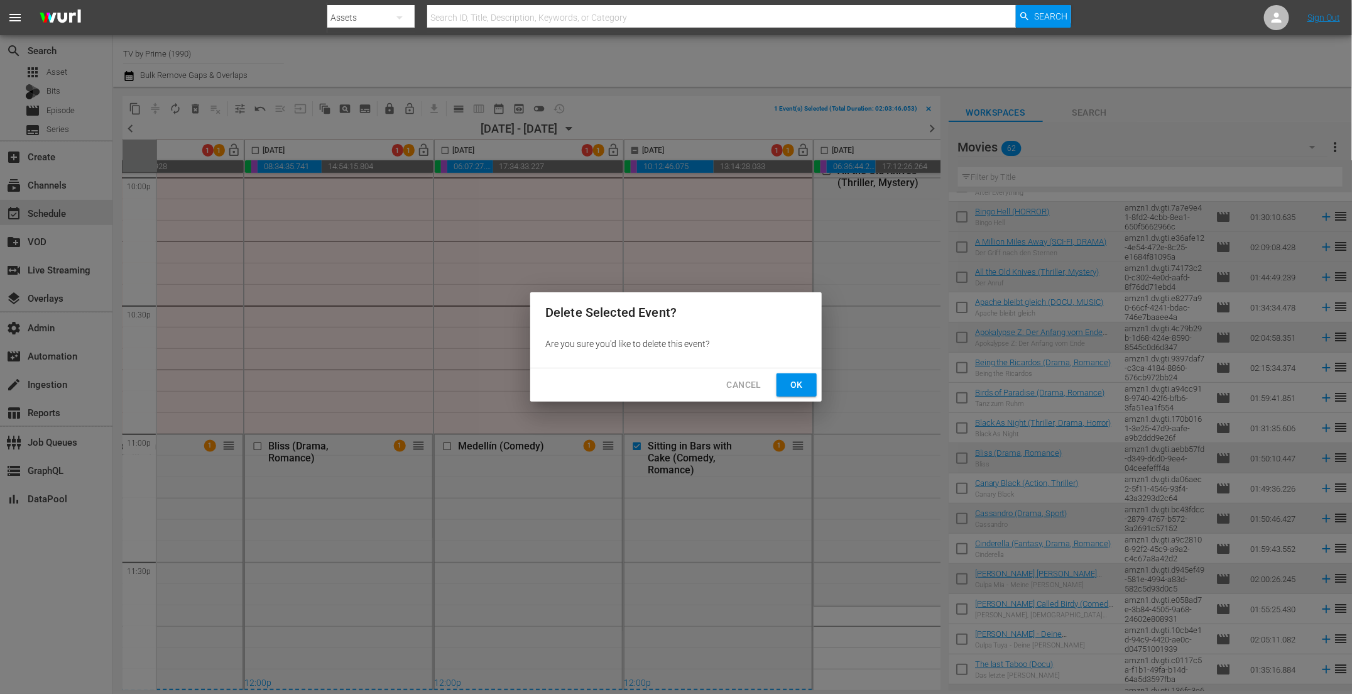
click at [789, 385] on span "Ok" at bounding box center [797, 385] width 20 height 16
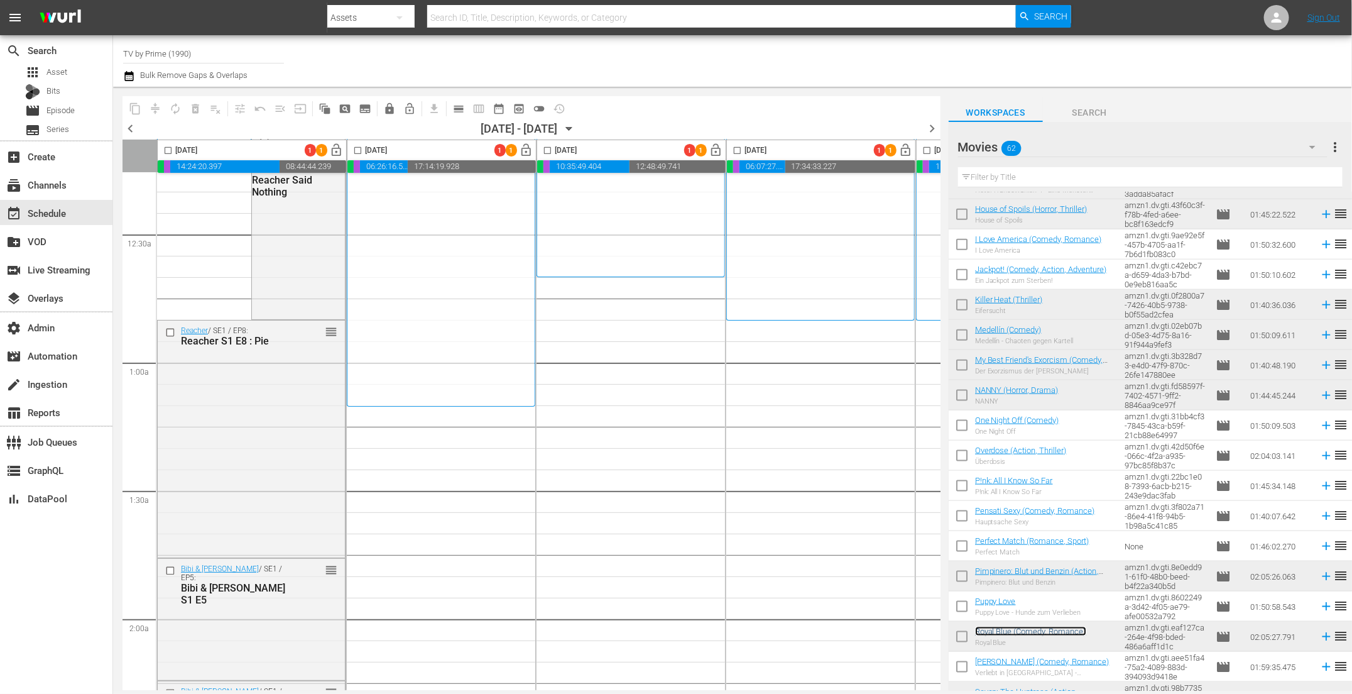
scroll to position [0, 0]
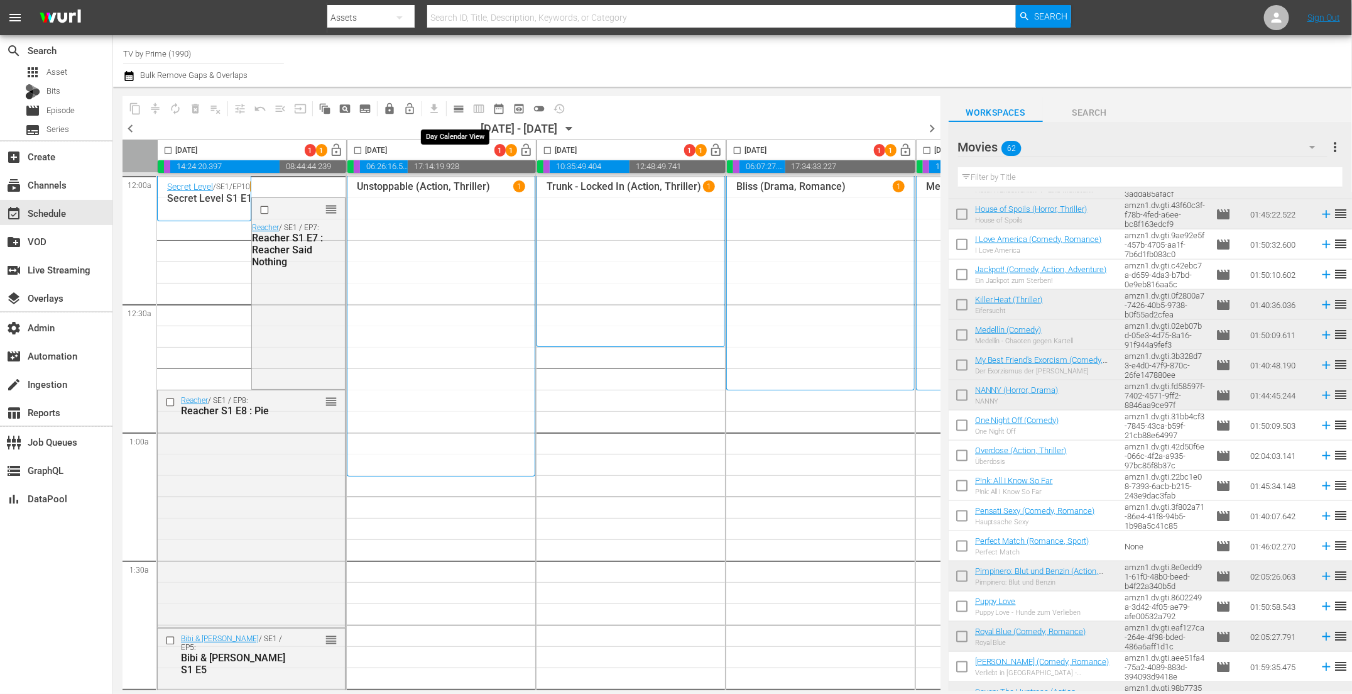
click at [459, 106] on span "calendar_view_day_outlined" at bounding box center [458, 108] width 13 height 13
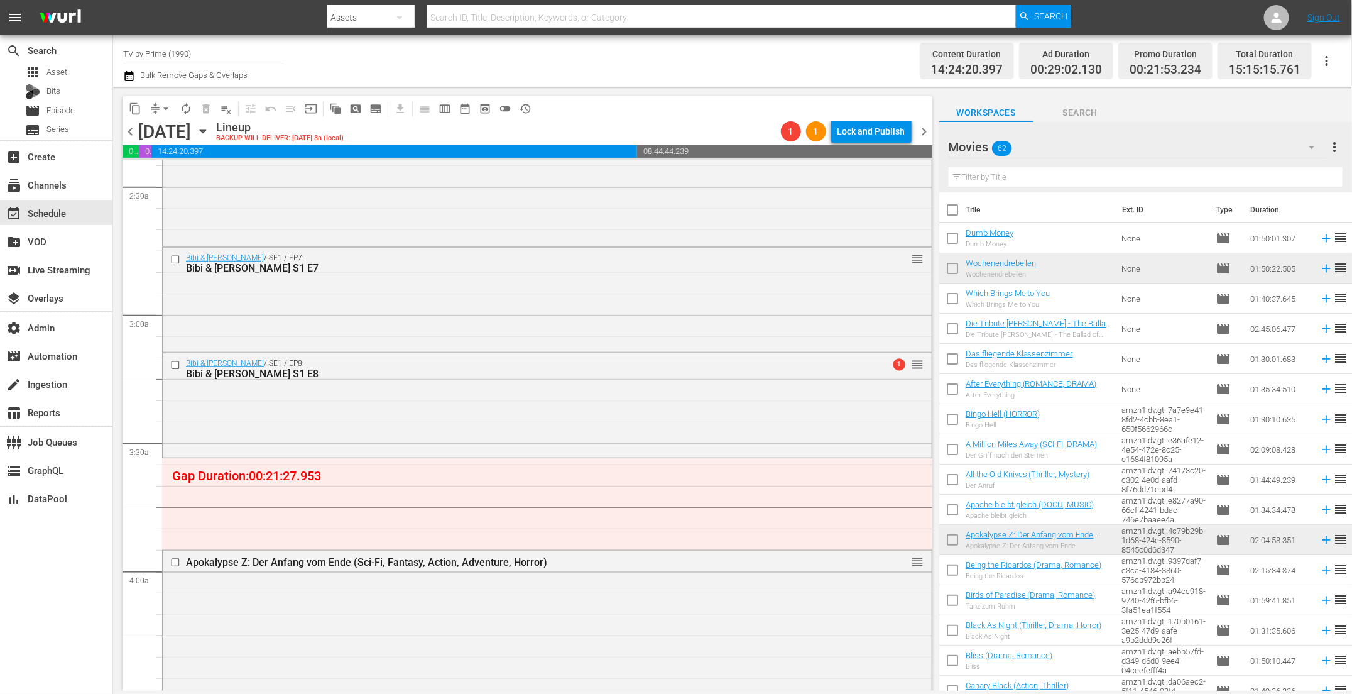
scroll to position [625, 0]
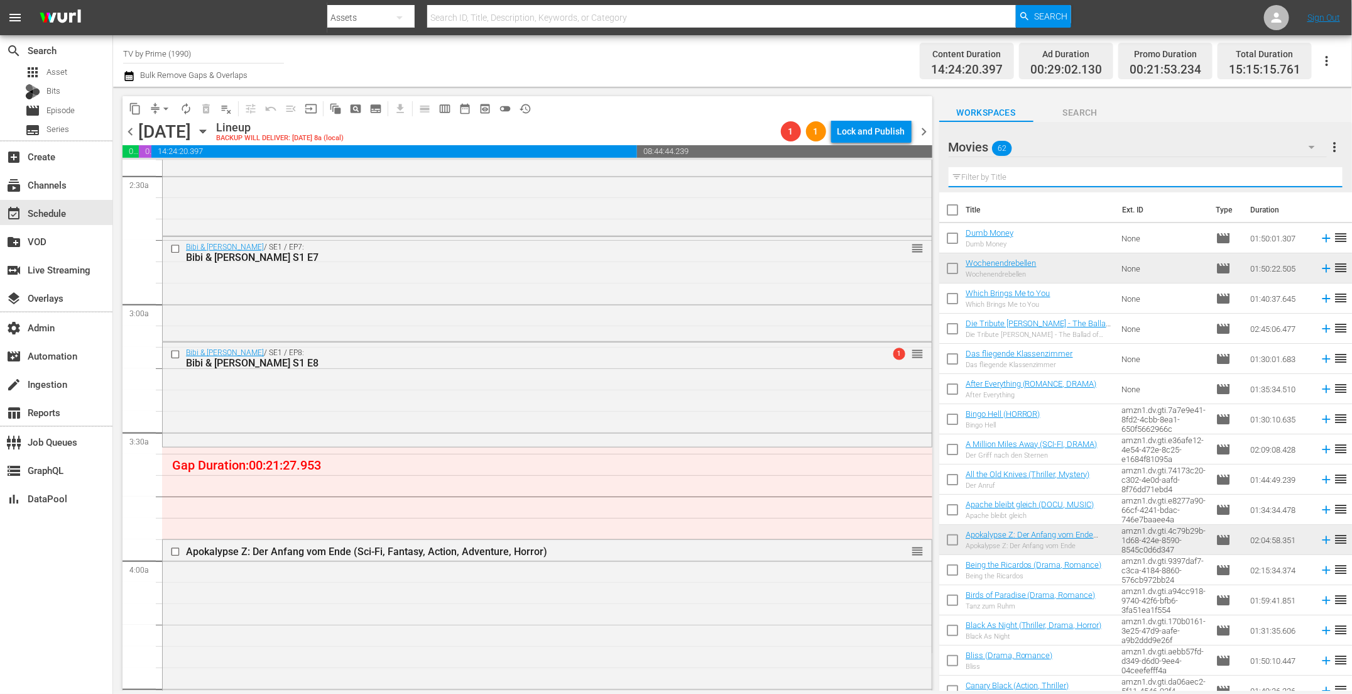
click at [1016, 182] on input "text" at bounding box center [1146, 177] width 394 height 20
click at [1310, 146] on icon "button" at bounding box center [1312, 147] width 6 height 3
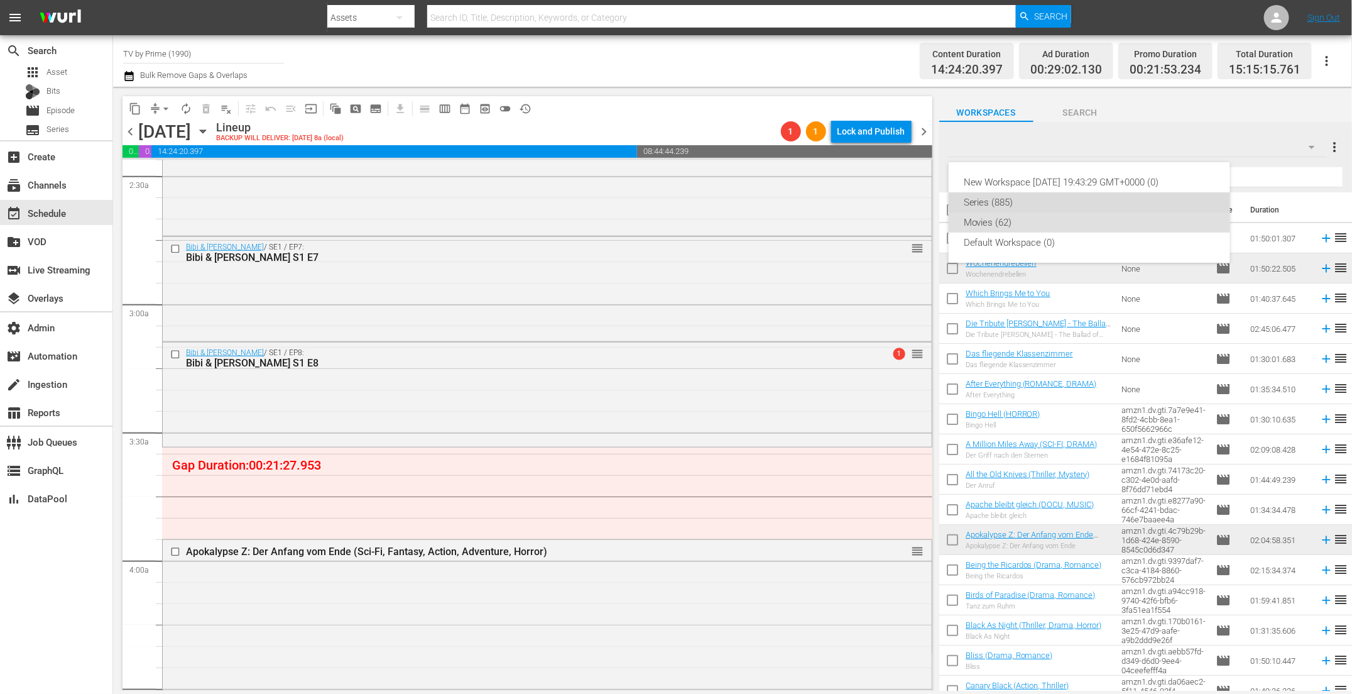
click at [1043, 200] on div "Series (885)" at bounding box center [1089, 202] width 251 height 20
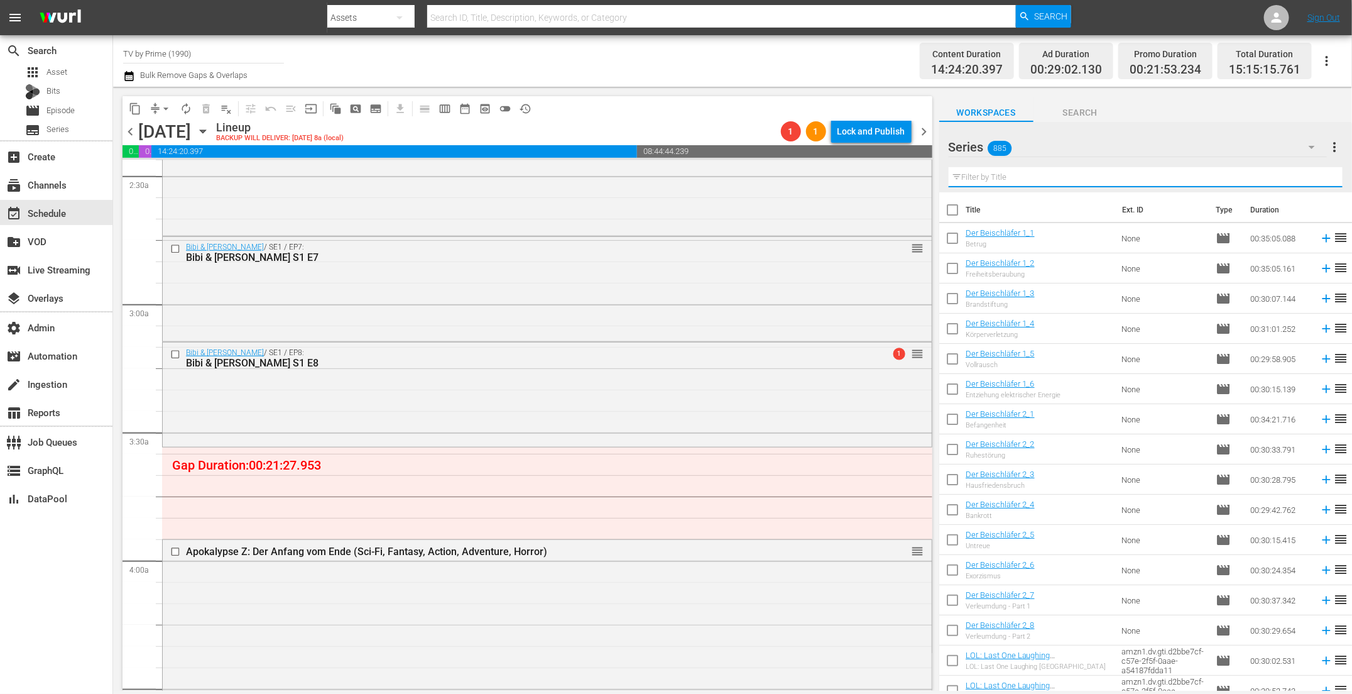
click at [967, 177] on input "text" at bounding box center [1146, 177] width 394 height 20
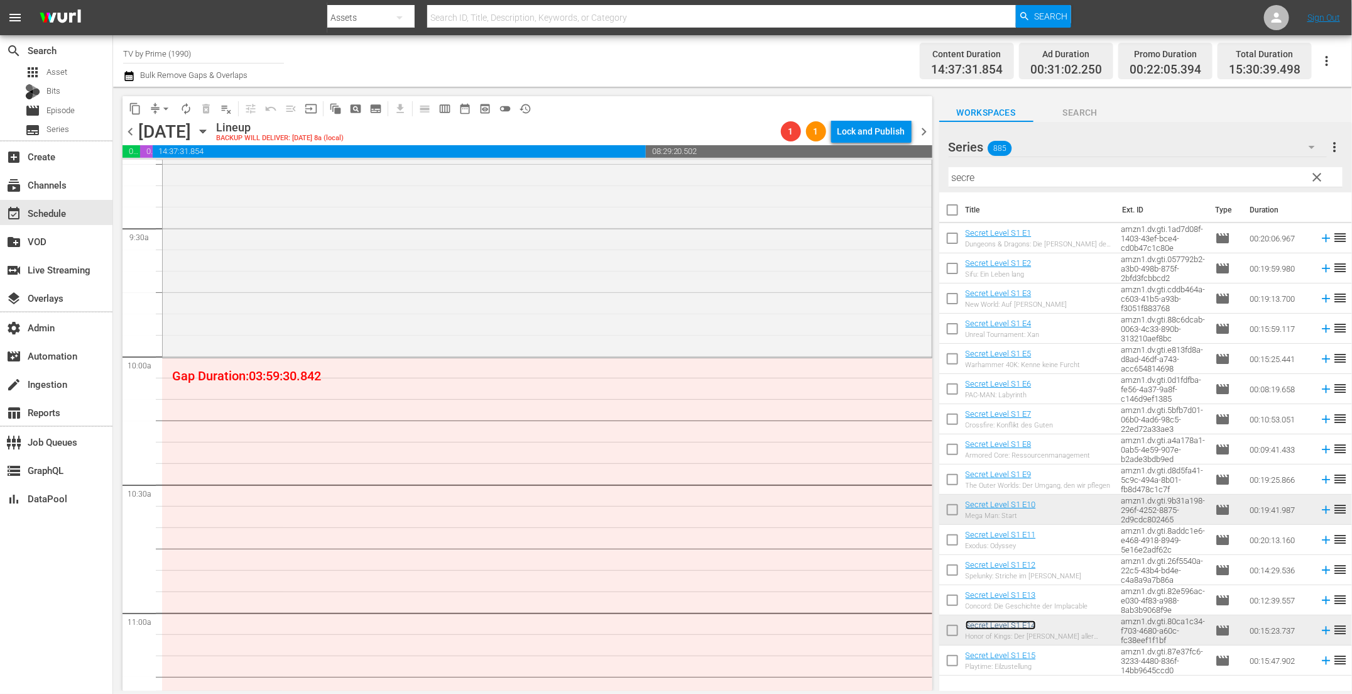
scroll to position [2436, 0]
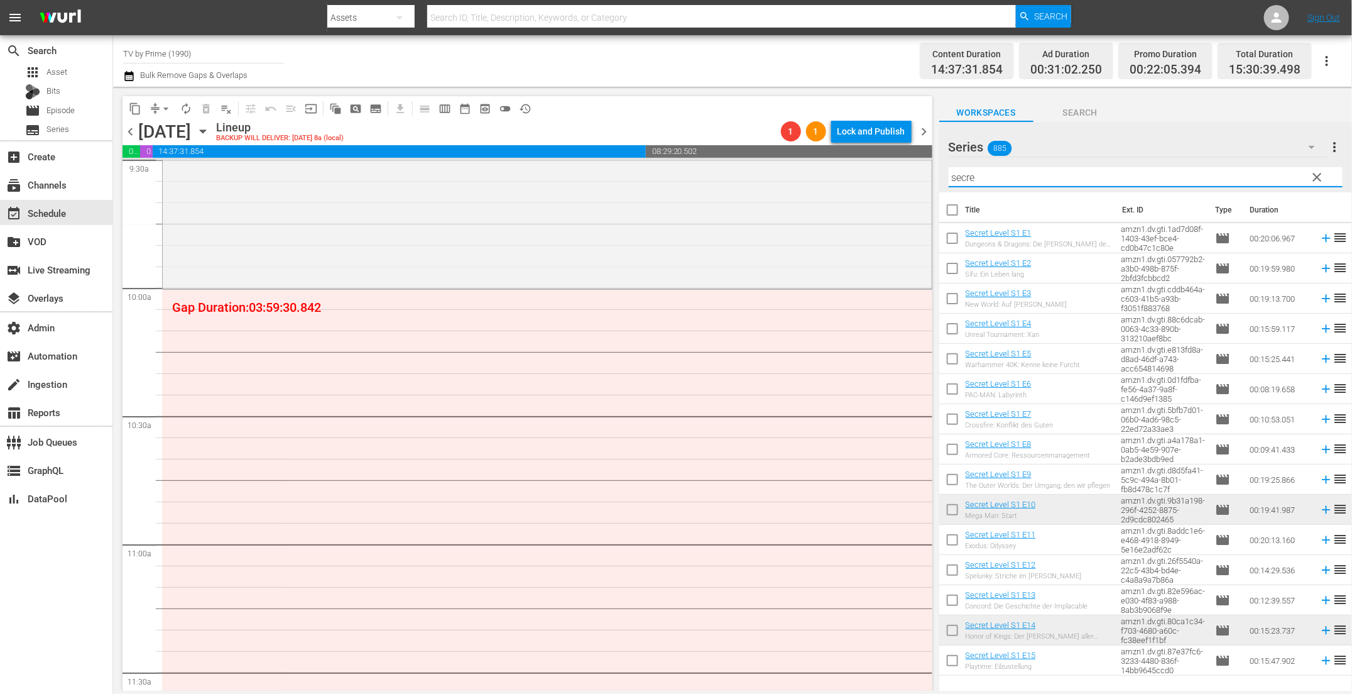
drag, startPoint x: 1016, startPoint y: 178, endPoint x: 889, endPoint y: 157, distance: 128.6
click at [889, 157] on div "content_copy compress arrow_drop_down autorenew_outlined delete_forever_outline…" at bounding box center [732, 389] width 1239 height 604
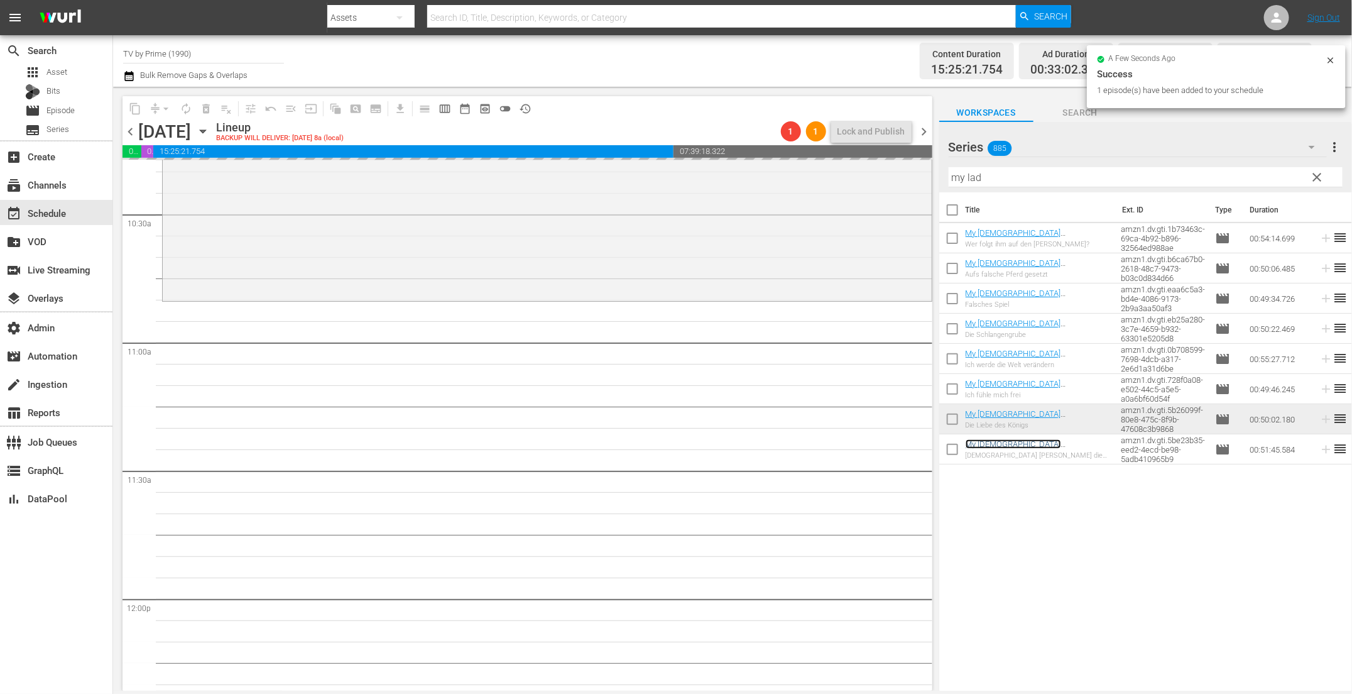
scroll to position [2813, 0]
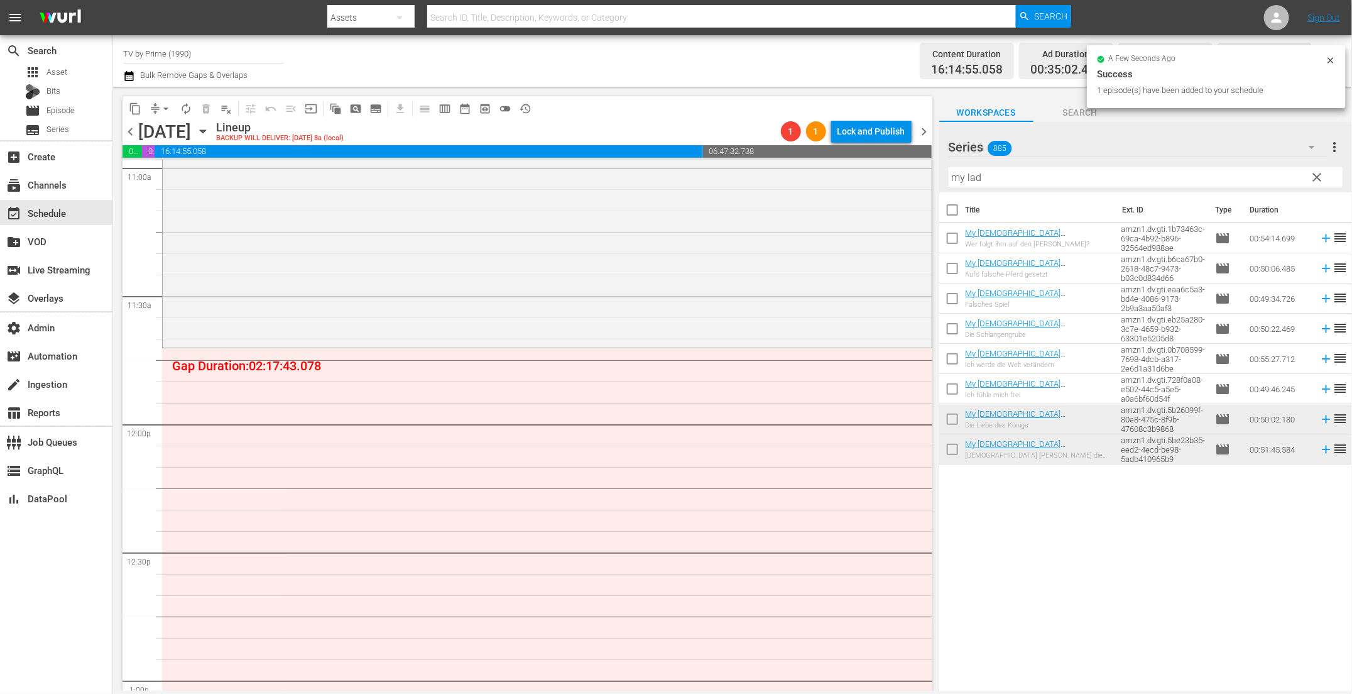
drag, startPoint x: 994, startPoint y: 181, endPoint x: 845, endPoint y: 153, distance: 151.5
click at [845, 153] on div "content_copy compress arrow_drop_down autorenew_outlined delete_forever_outline…" at bounding box center [732, 389] width 1239 height 604
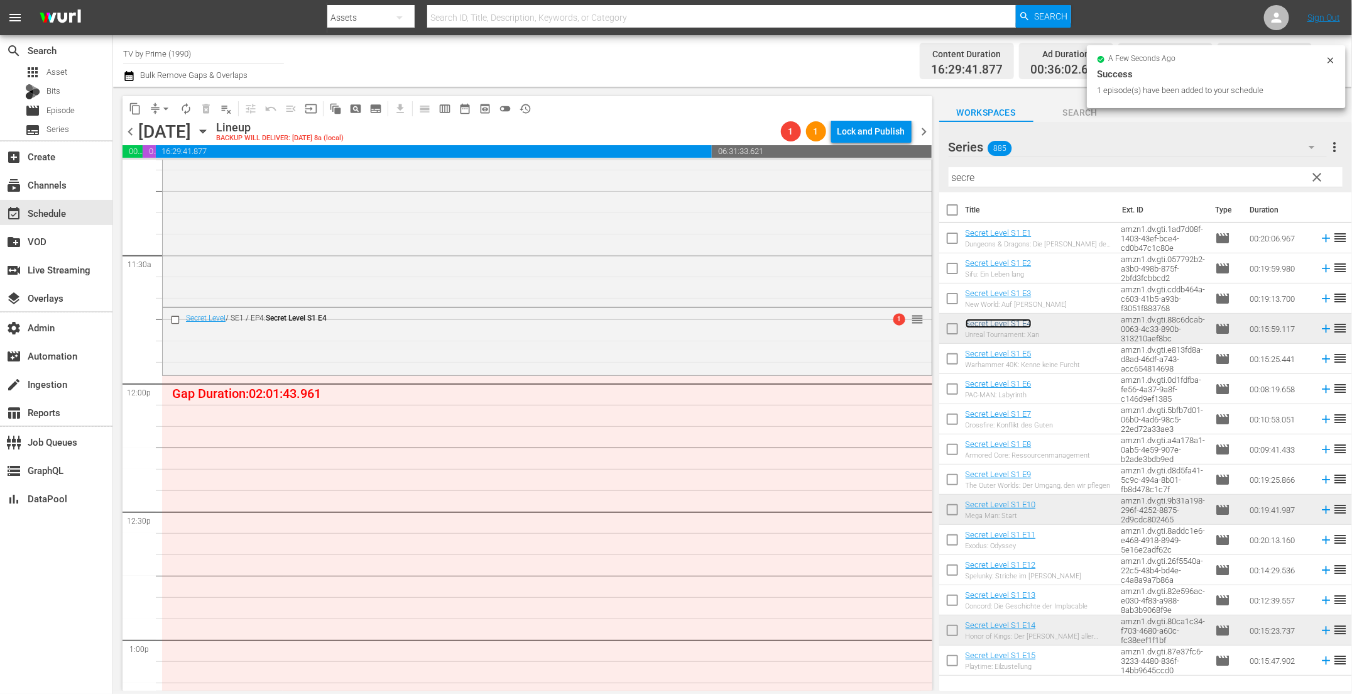
scroll to position [3008, 0]
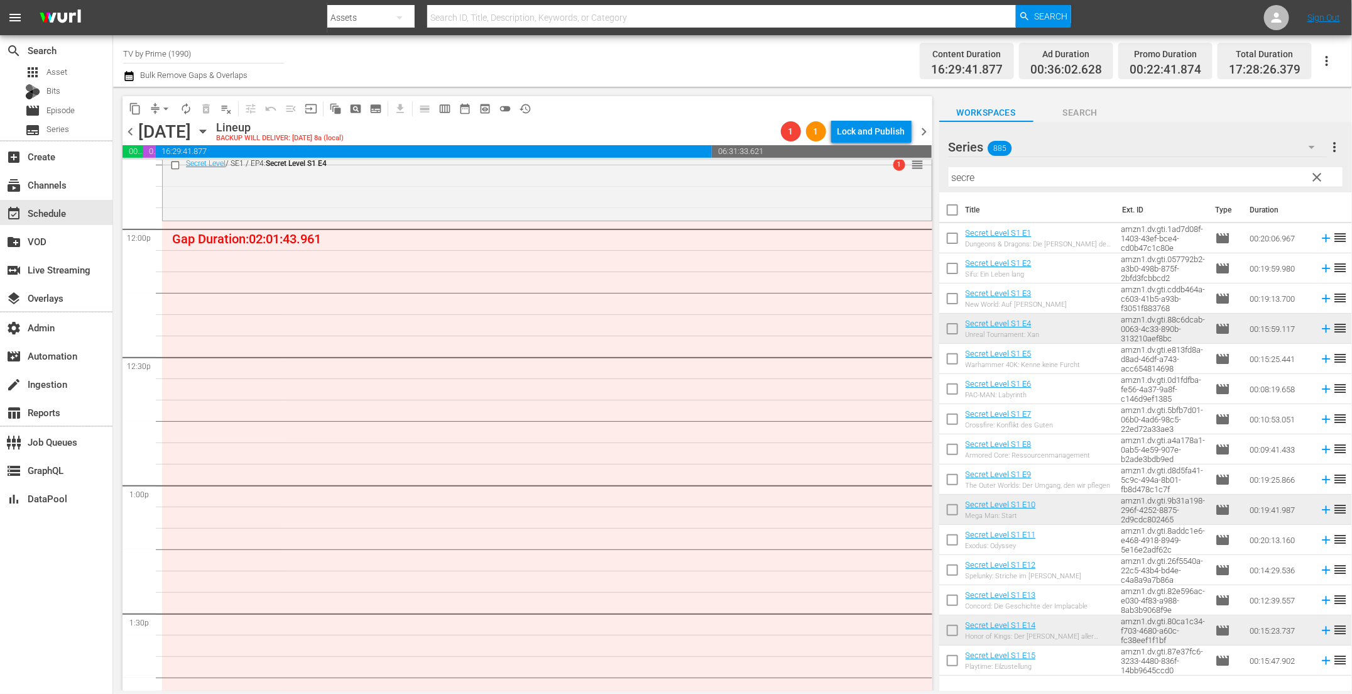
drag, startPoint x: 988, startPoint y: 174, endPoint x: 748, endPoint y: 142, distance: 241.6
click at [758, 143] on div "content_copy compress arrow_drop_down autorenew_outlined delete_forever_outline…" at bounding box center [732, 389] width 1239 height 604
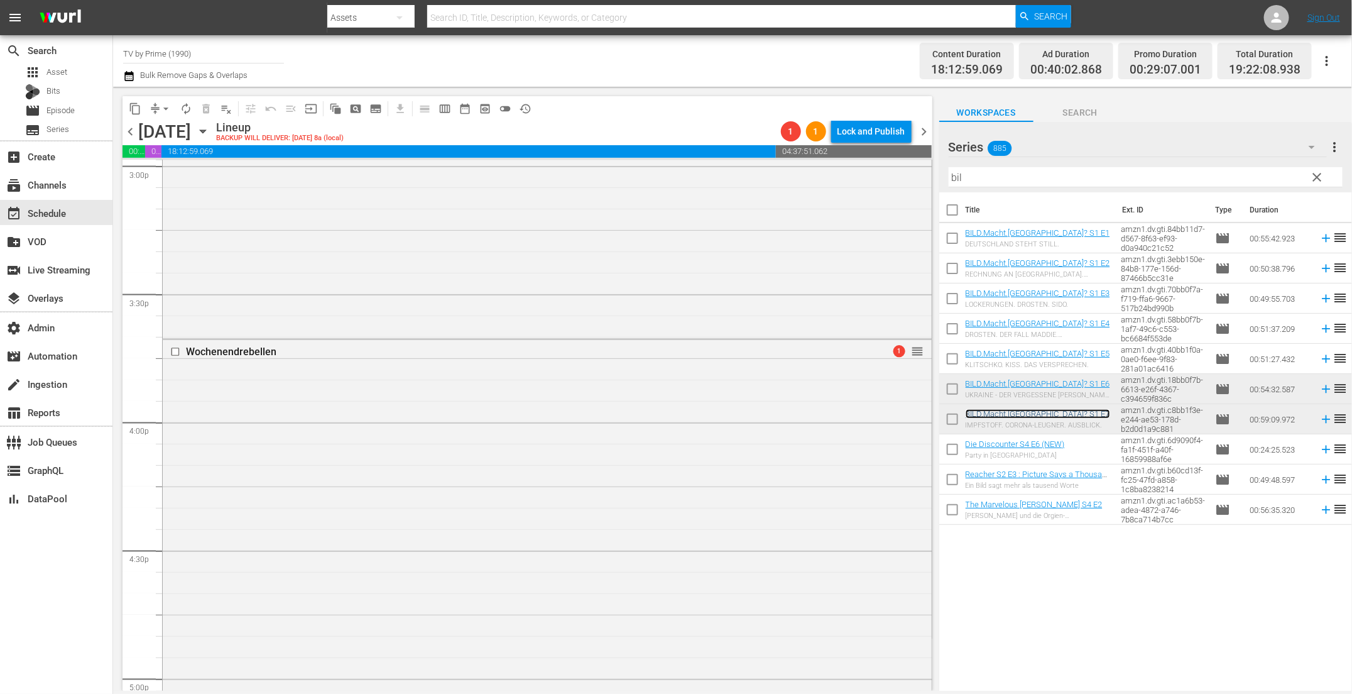
scroll to position [3378, 0]
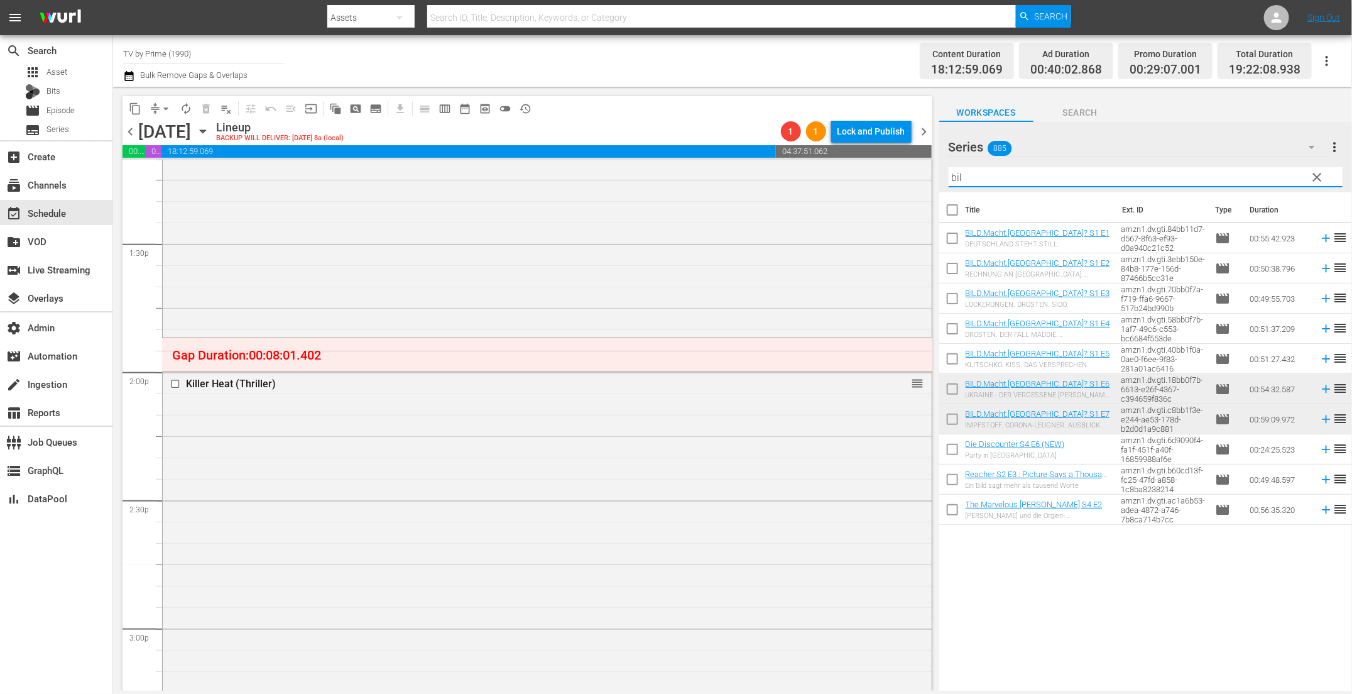
drag, startPoint x: 986, startPoint y: 180, endPoint x: 857, endPoint y: 158, distance: 130.8
click at [857, 158] on div "content_copy compress arrow_drop_down autorenew_outlined delete_forever_outline…" at bounding box center [732, 389] width 1239 height 604
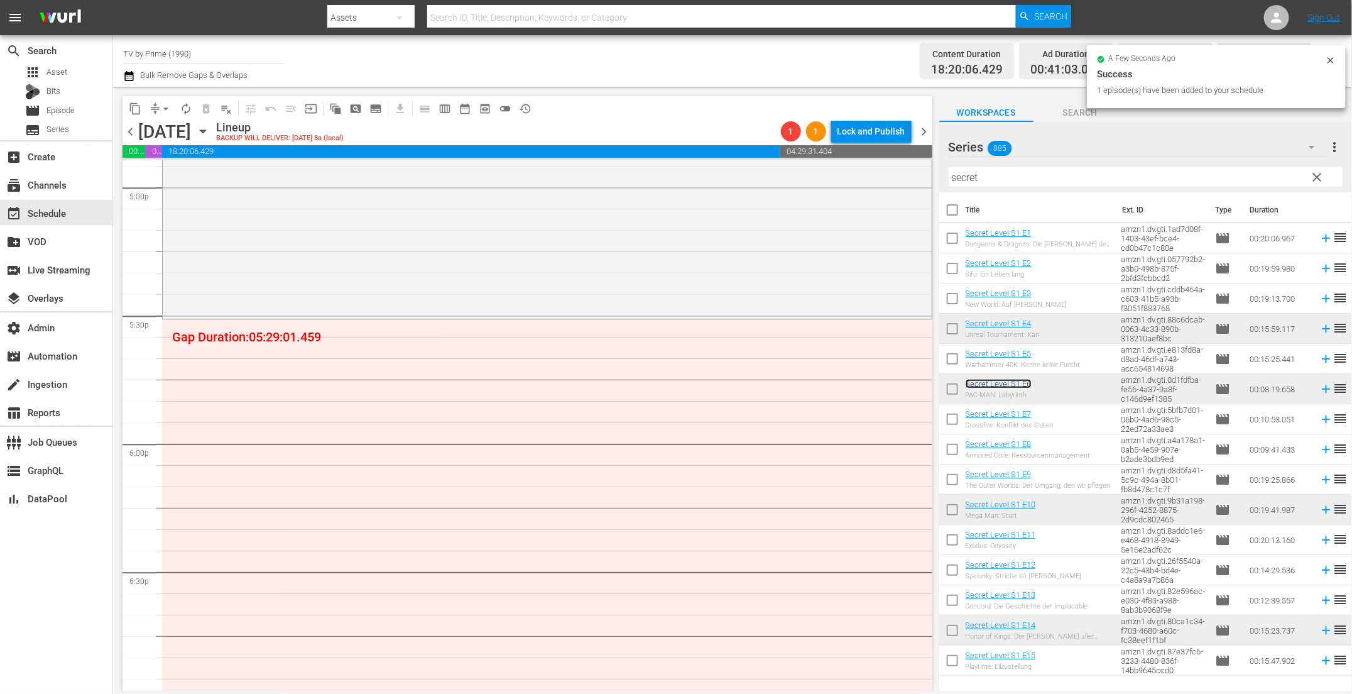
scroll to position [4365, 0]
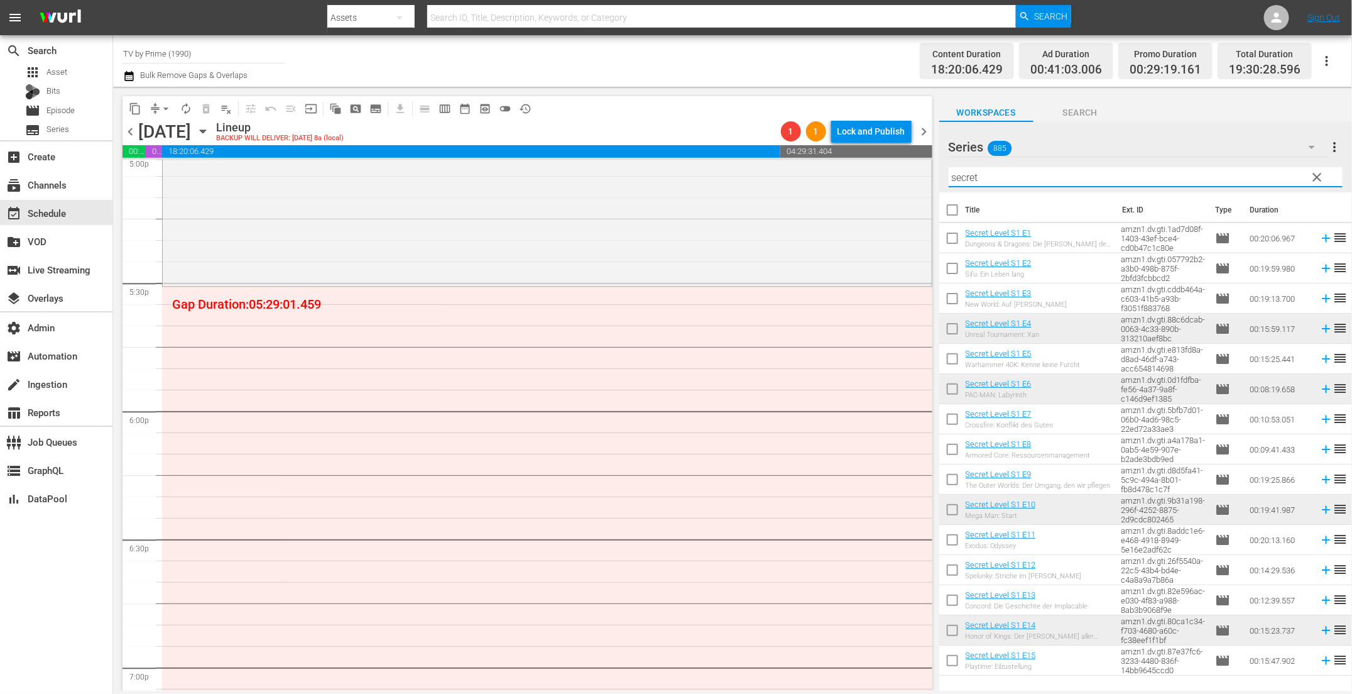
drag, startPoint x: 1016, startPoint y: 175, endPoint x: 833, endPoint y: 157, distance: 183.8
click at [834, 156] on div "content_copy compress arrow_drop_down autorenew_outlined delete_forever_outline…" at bounding box center [732, 389] width 1239 height 604
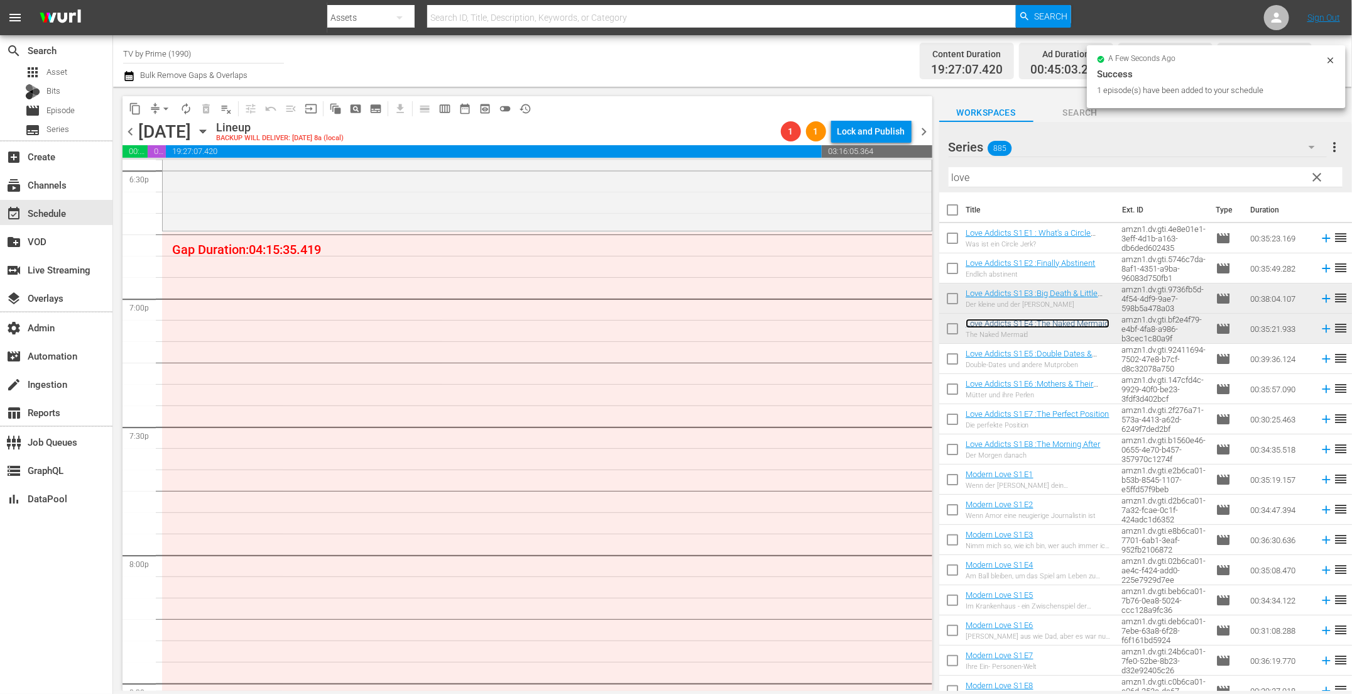
scroll to position [4743, 0]
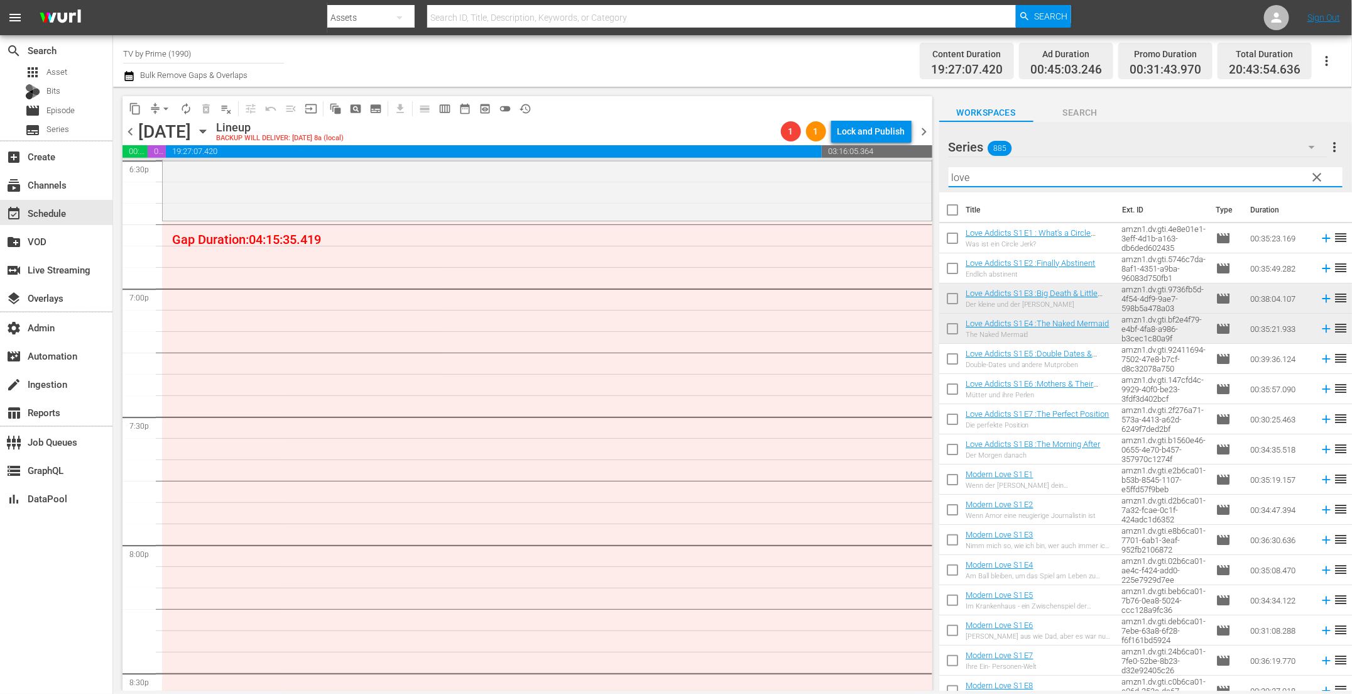
drag, startPoint x: 992, startPoint y: 182, endPoint x: 875, endPoint y: 159, distance: 119.7
click at [878, 160] on div "content_copy compress arrow_drop_down autorenew_outlined delete_forever_outline…" at bounding box center [732, 389] width 1239 height 604
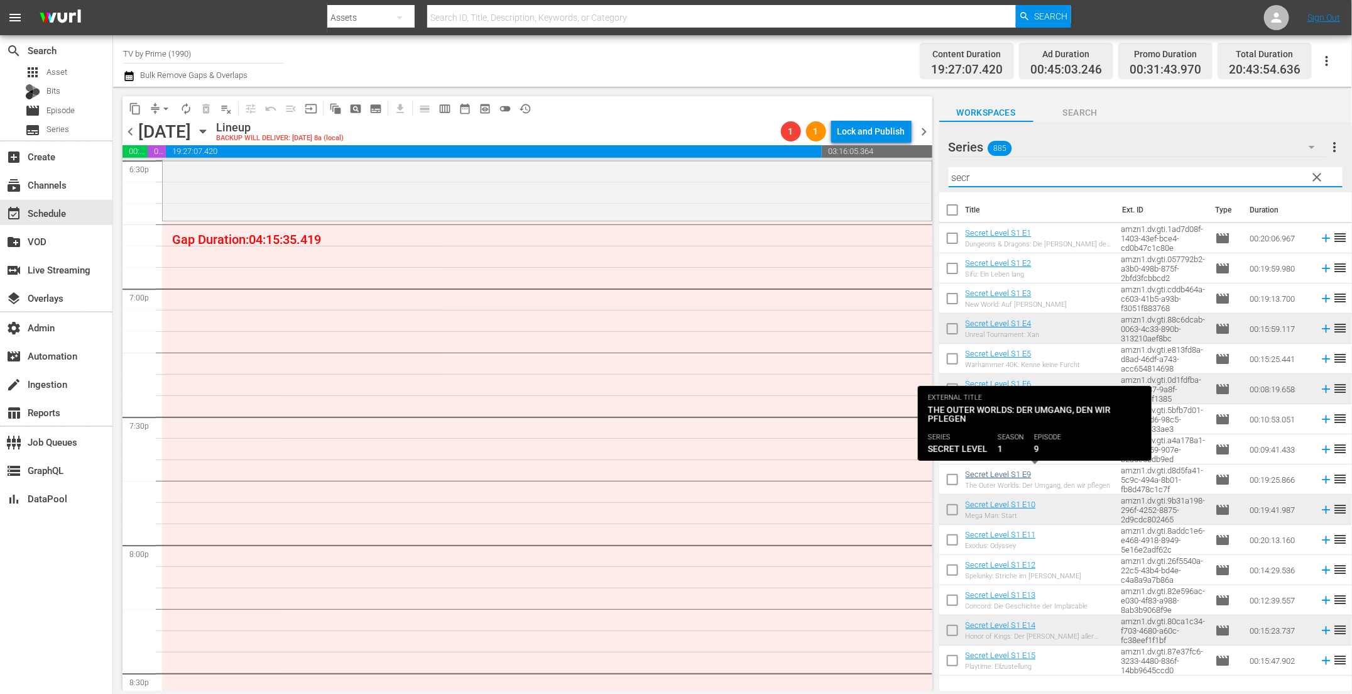
type input "secr"
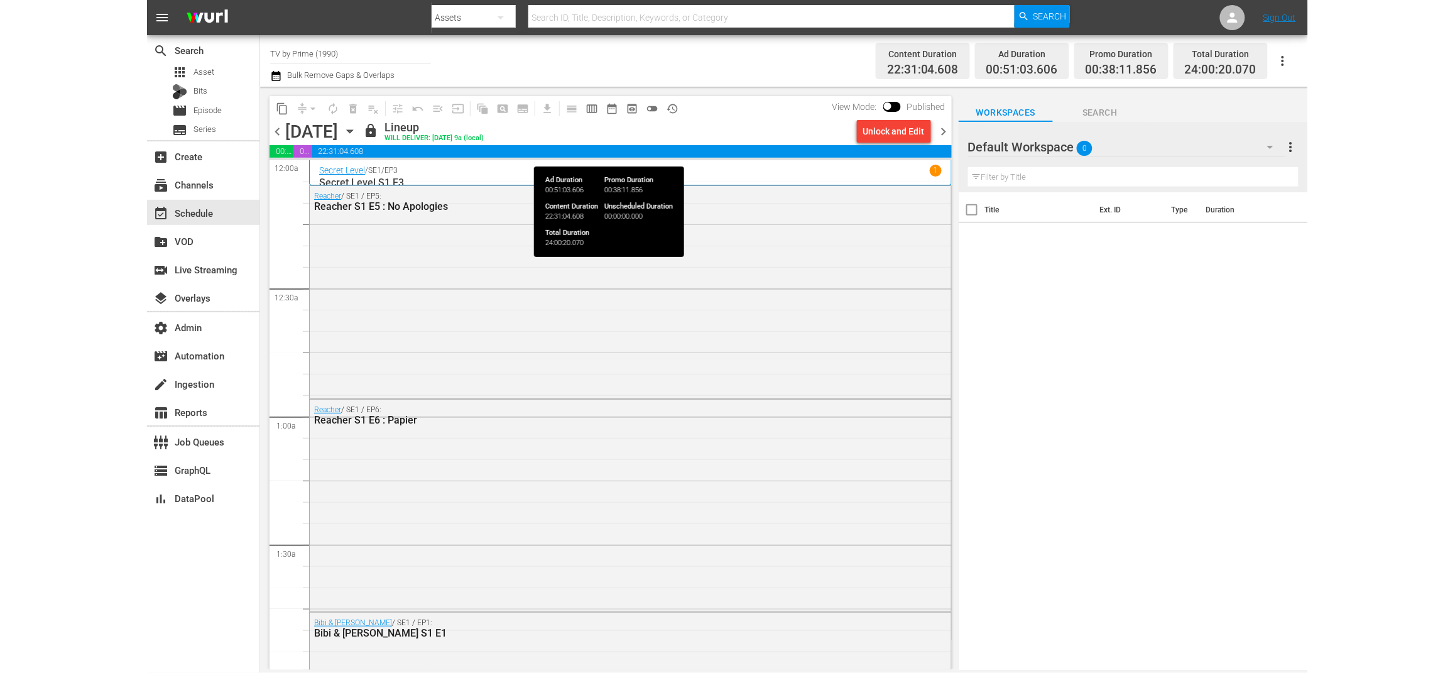
scroll to position [4759, 0]
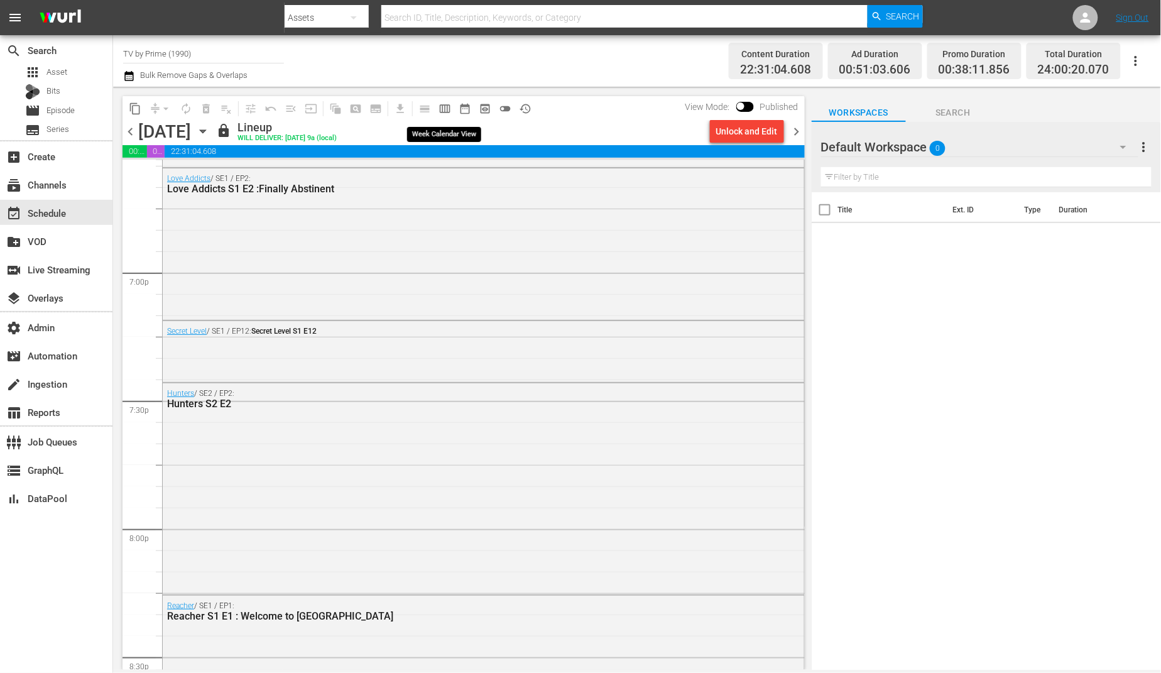
click at [447, 107] on span "calendar_view_week_outlined" at bounding box center [445, 108] width 13 height 13
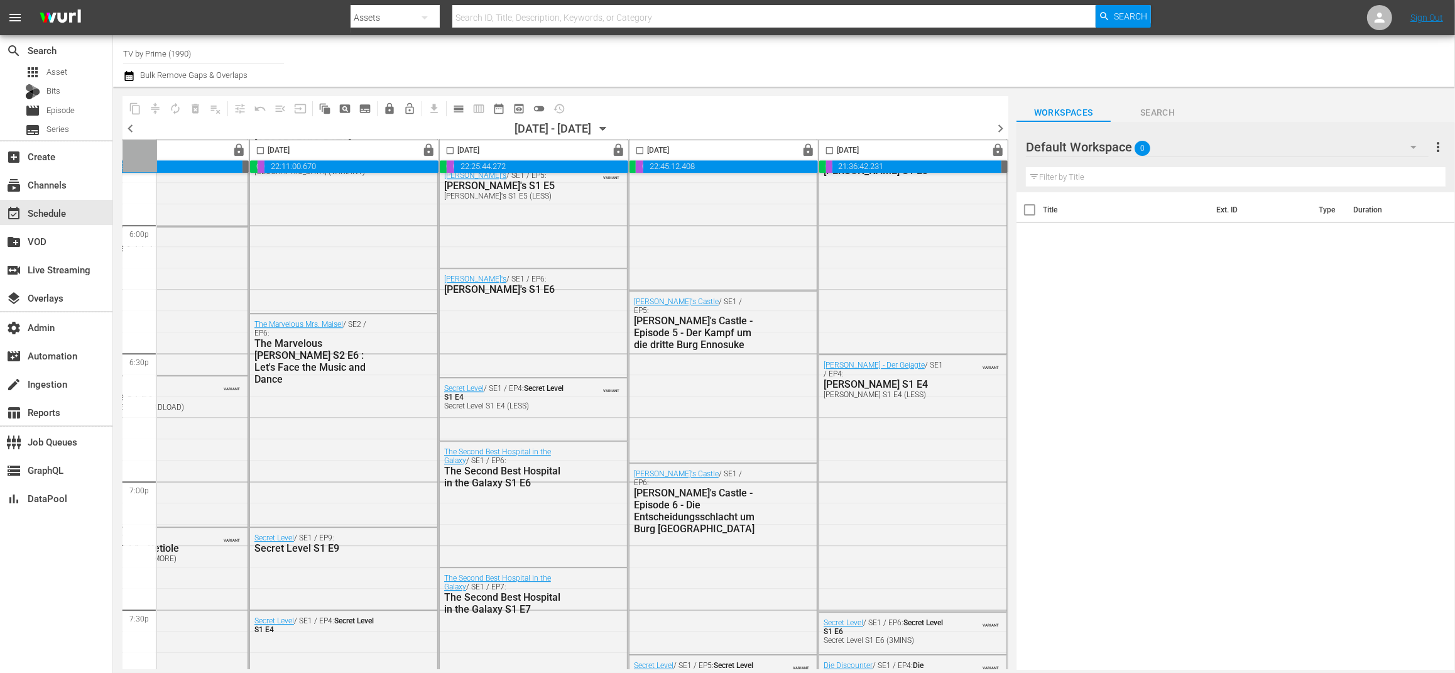
scroll to position [4557, 484]
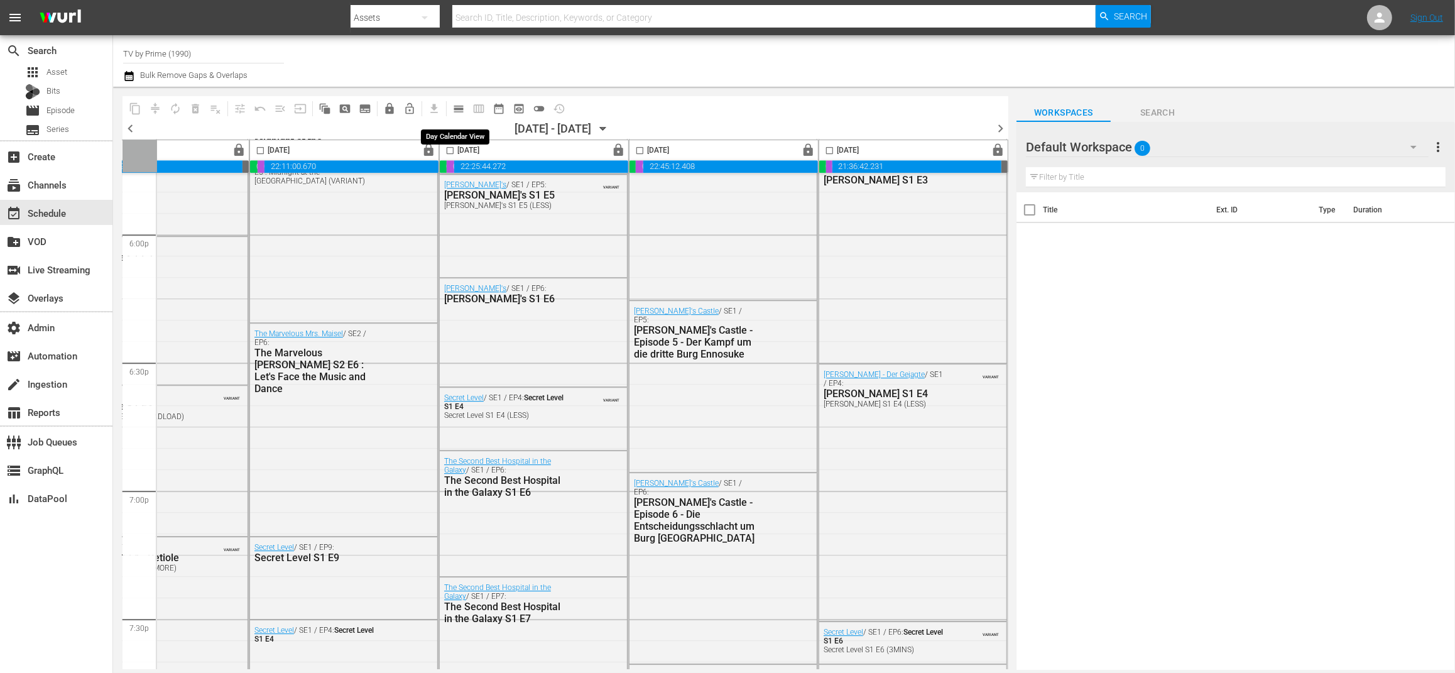
click at [459, 114] on span "calendar_view_day_outlined" at bounding box center [458, 108] width 13 height 13
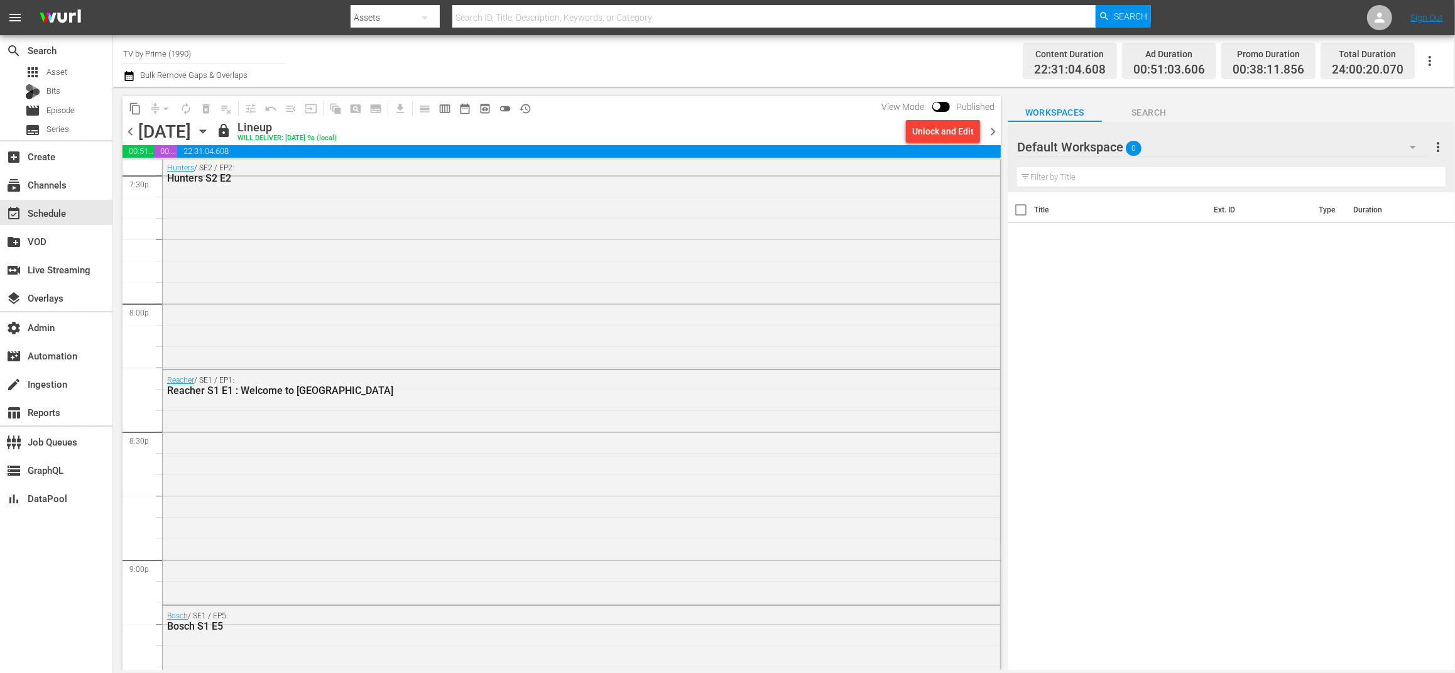
scroll to position [5202, 0]
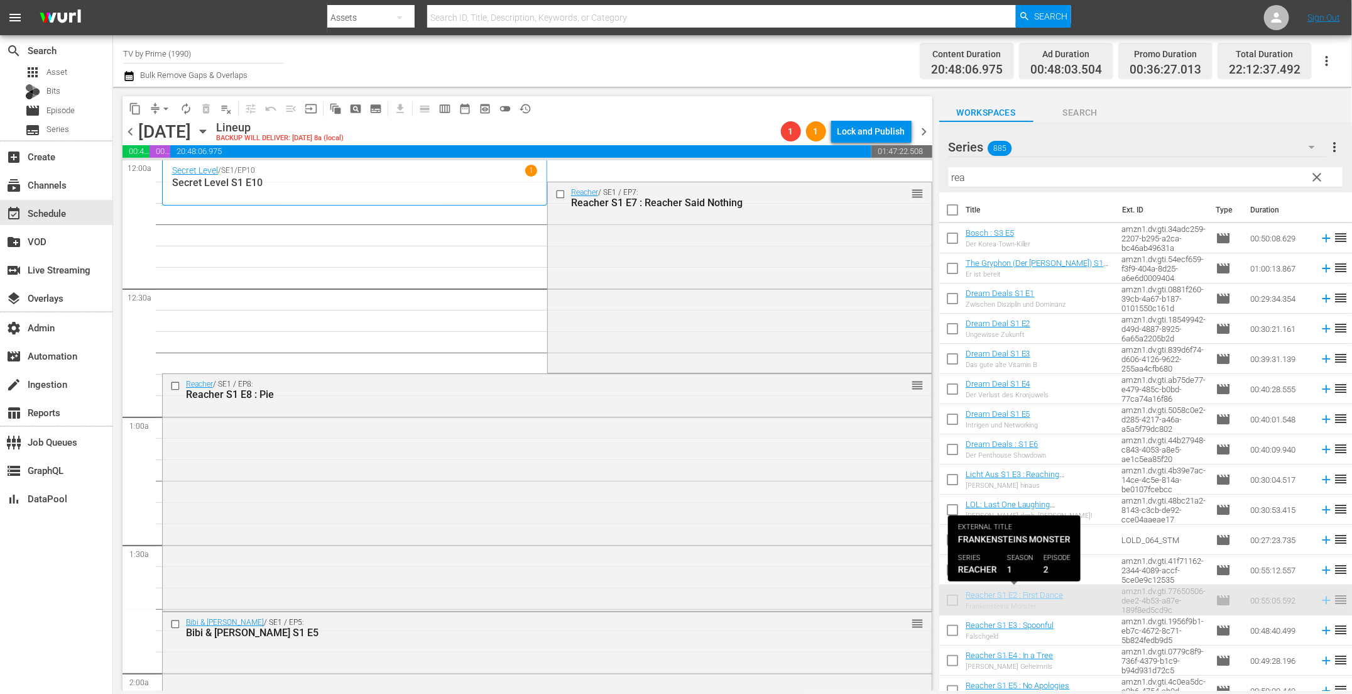
scroll to position [4995, 0]
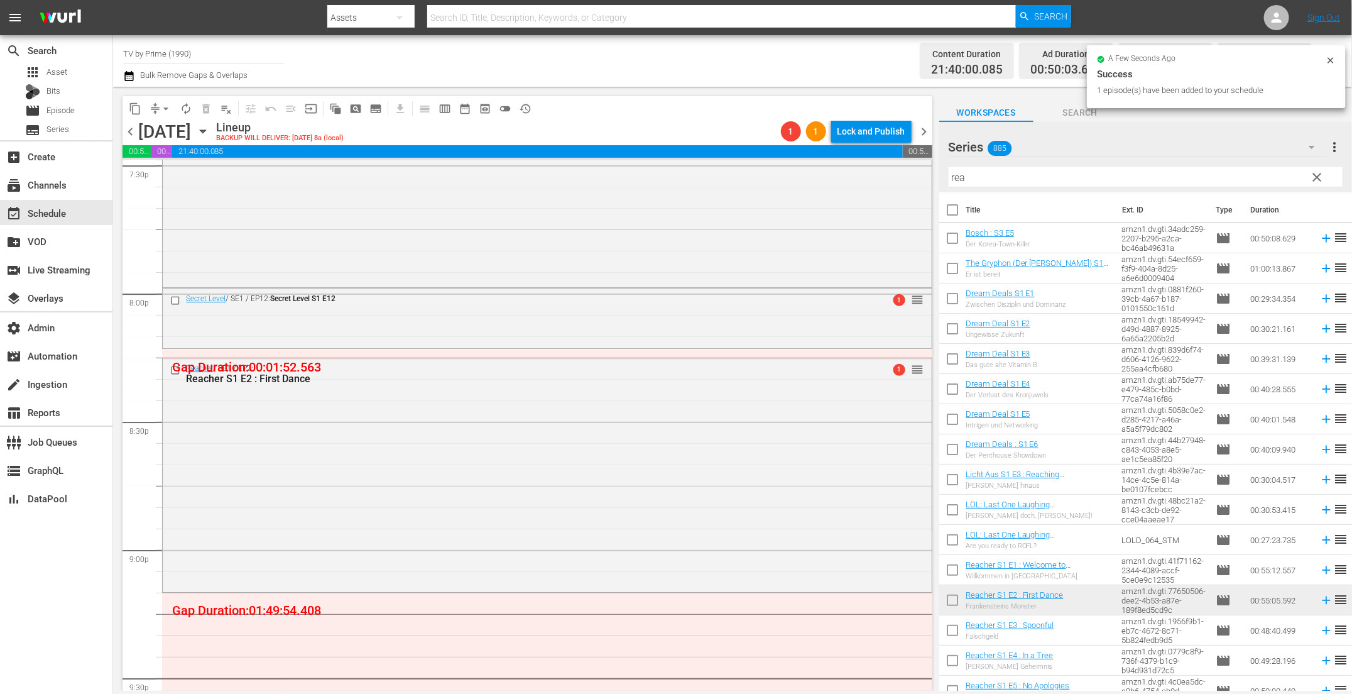
drag, startPoint x: 962, startPoint y: 172, endPoint x: 732, endPoint y: 140, distance: 232.2
click at [744, 142] on div "content_copy compress arrow_drop_down autorenew_outlined delete_forever_outline…" at bounding box center [732, 389] width 1239 height 604
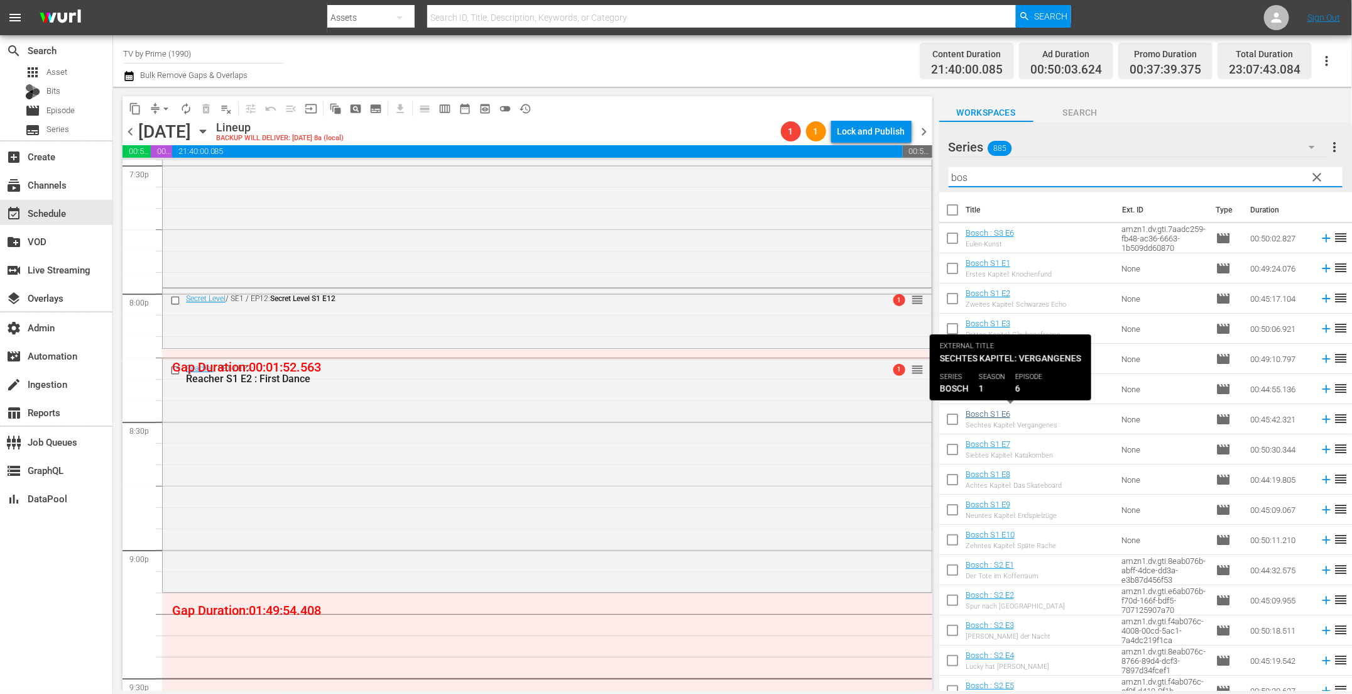
type input "bos"
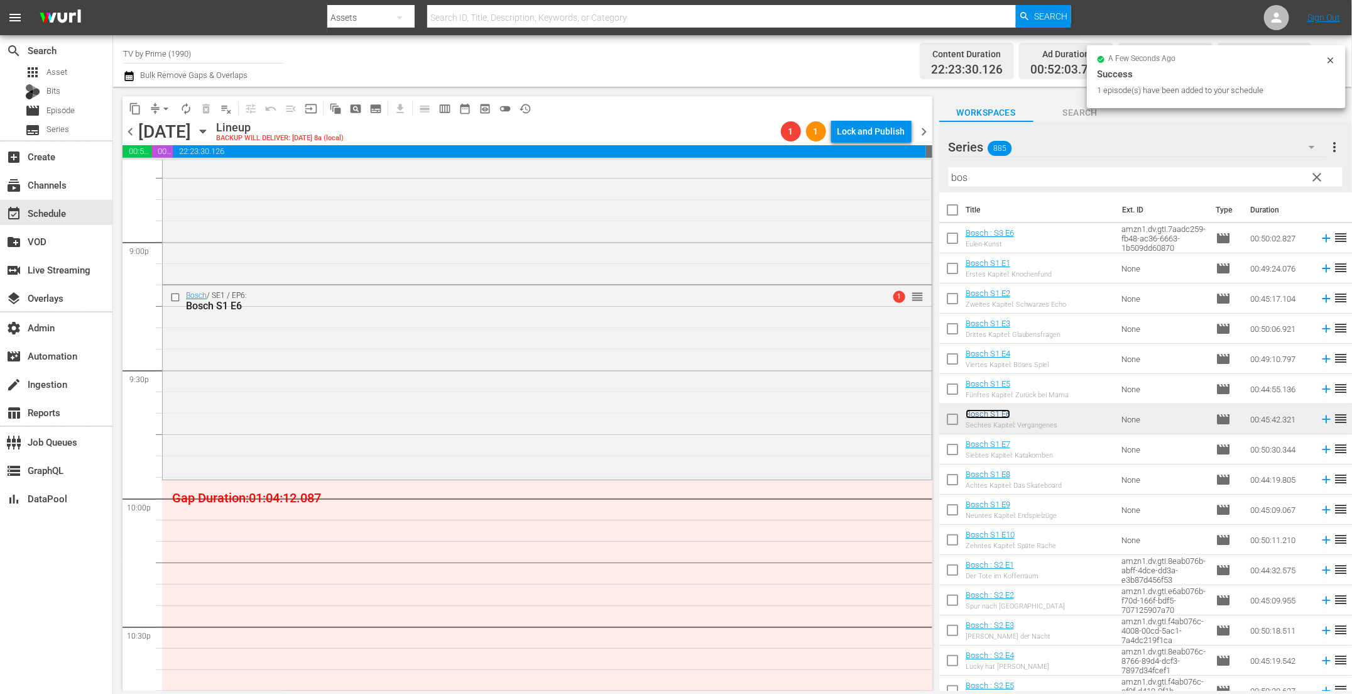
scroll to position [5516, 0]
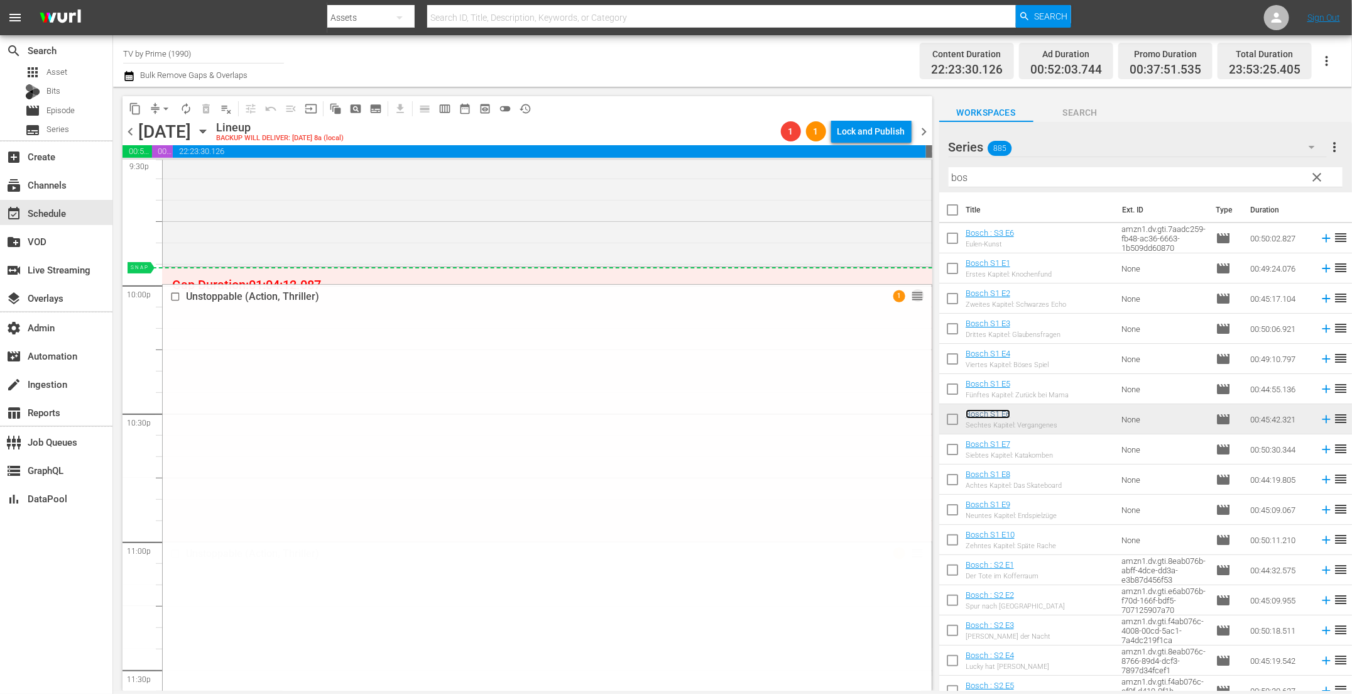
drag, startPoint x: 903, startPoint y: 550, endPoint x: 855, endPoint y: 274, distance: 280.1
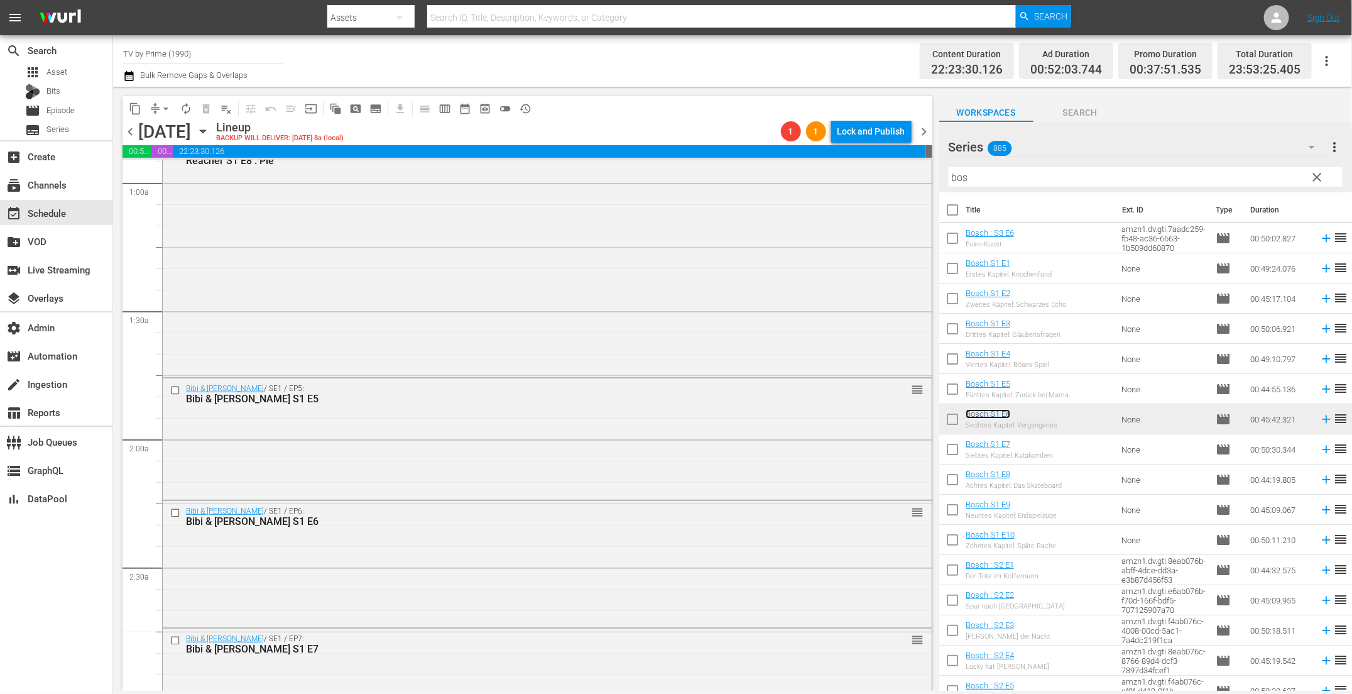
scroll to position [0, 0]
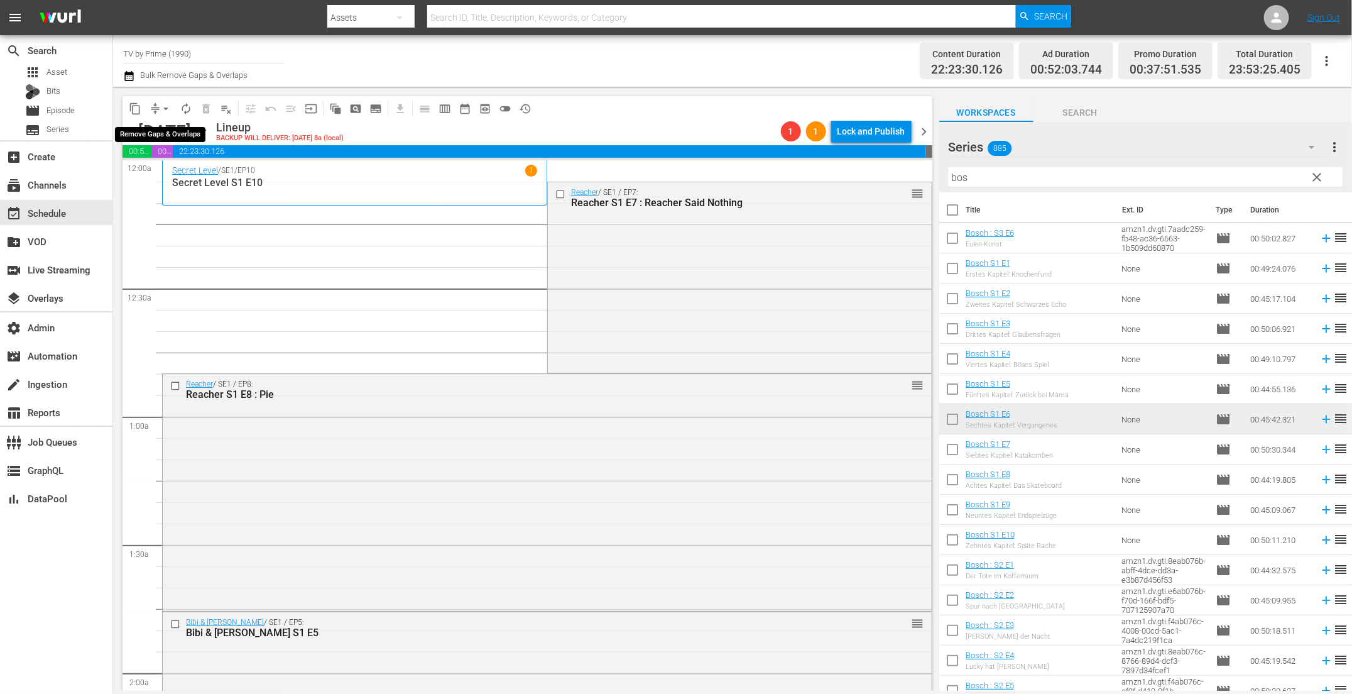
click at [163, 106] on span "arrow_drop_down" at bounding box center [166, 108] width 13 height 13
click at [172, 179] on li "Align to End of Previous Day" at bounding box center [167, 175] width 132 height 21
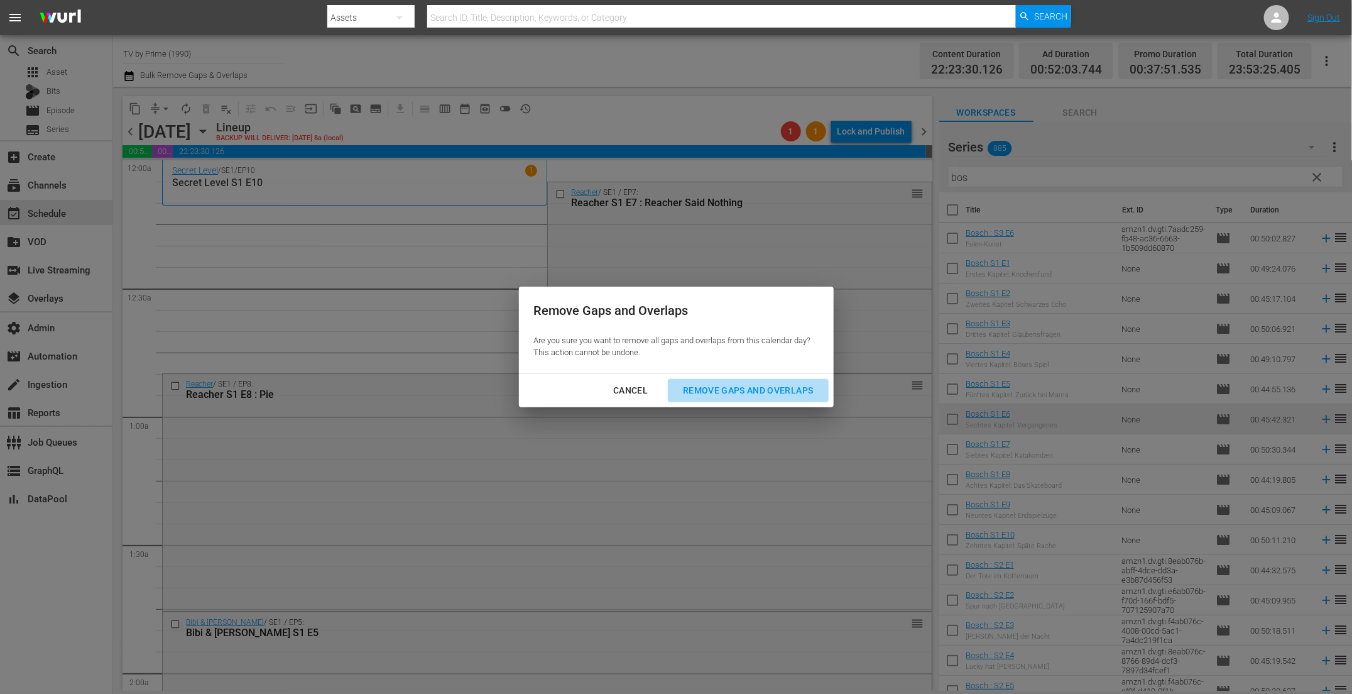
click at [742, 392] on div "Remove Gaps and Overlaps" at bounding box center [748, 391] width 150 height 16
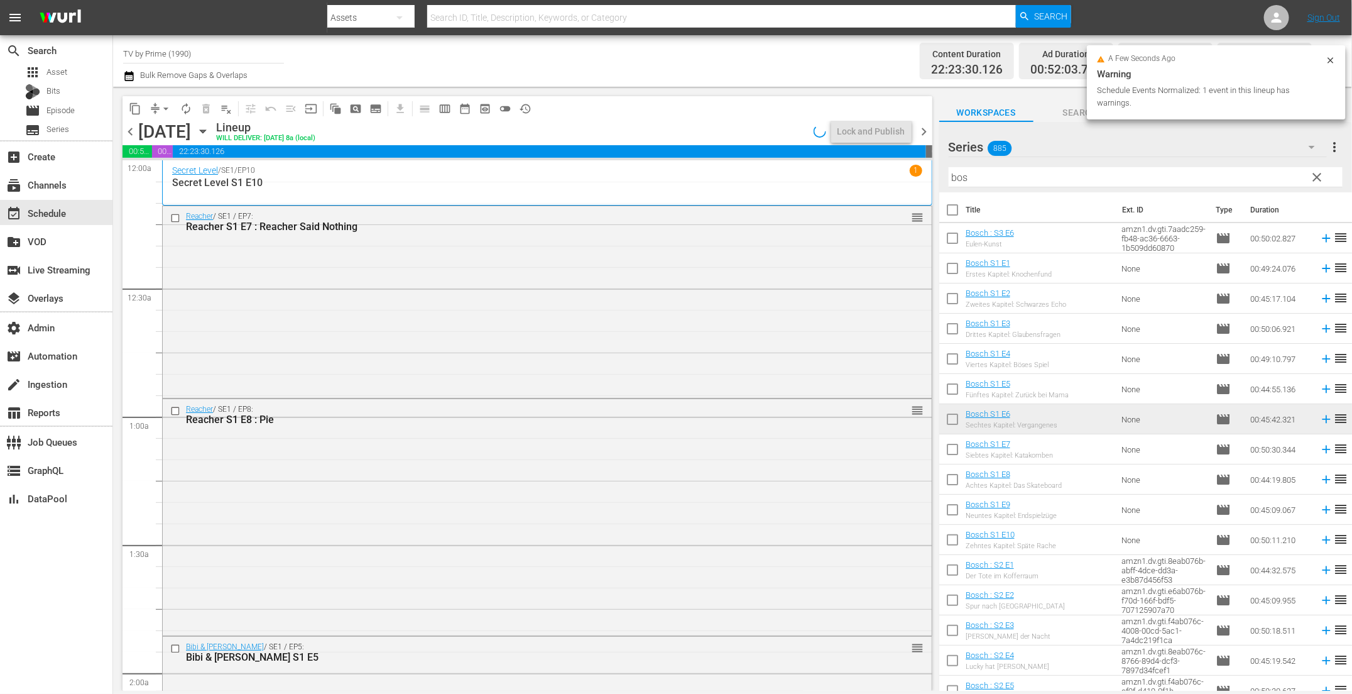
click at [365, 306] on div "Reacher / SE1 / EP7: Reacher S1 E7 : Reacher Said Nothing reorder" at bounding box center [547, 300] width 769 height 189
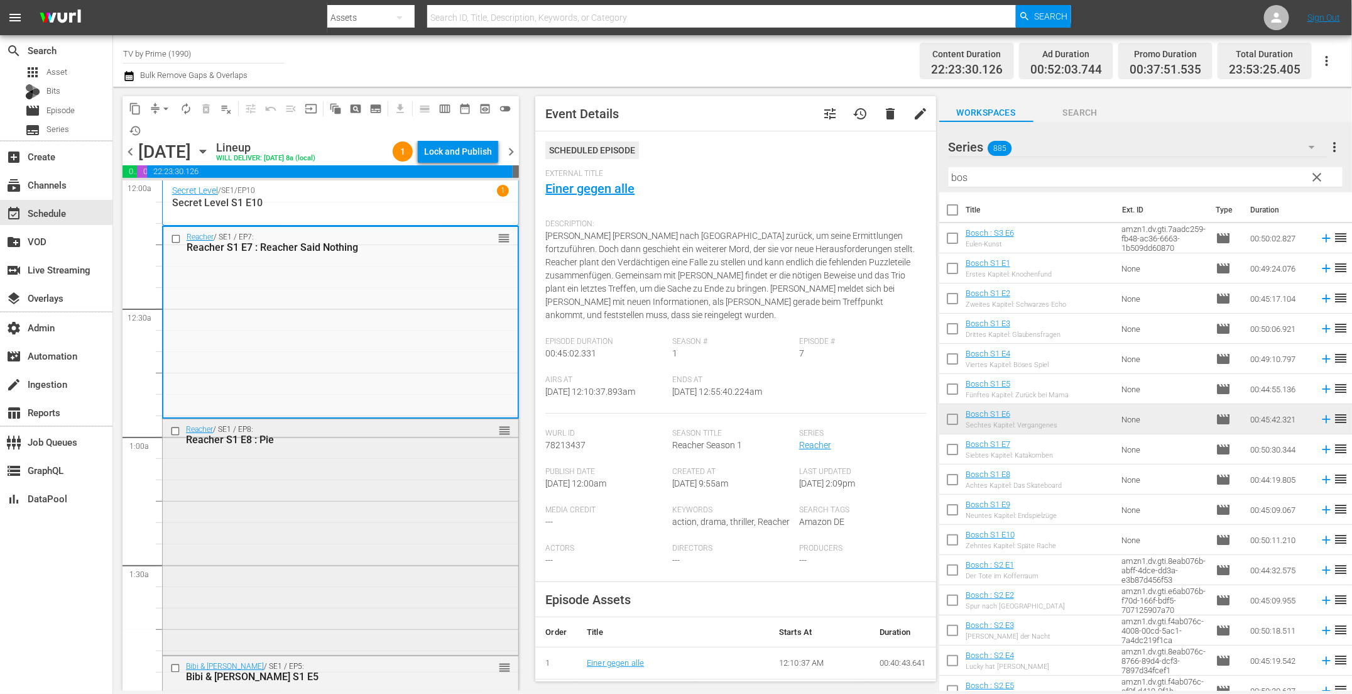
click at [367, 480] on div "Reacher / SE1 / EP8: Reacher S1 E8 : Pie reorder" at bounding box center [341, 536] width 356 height 234
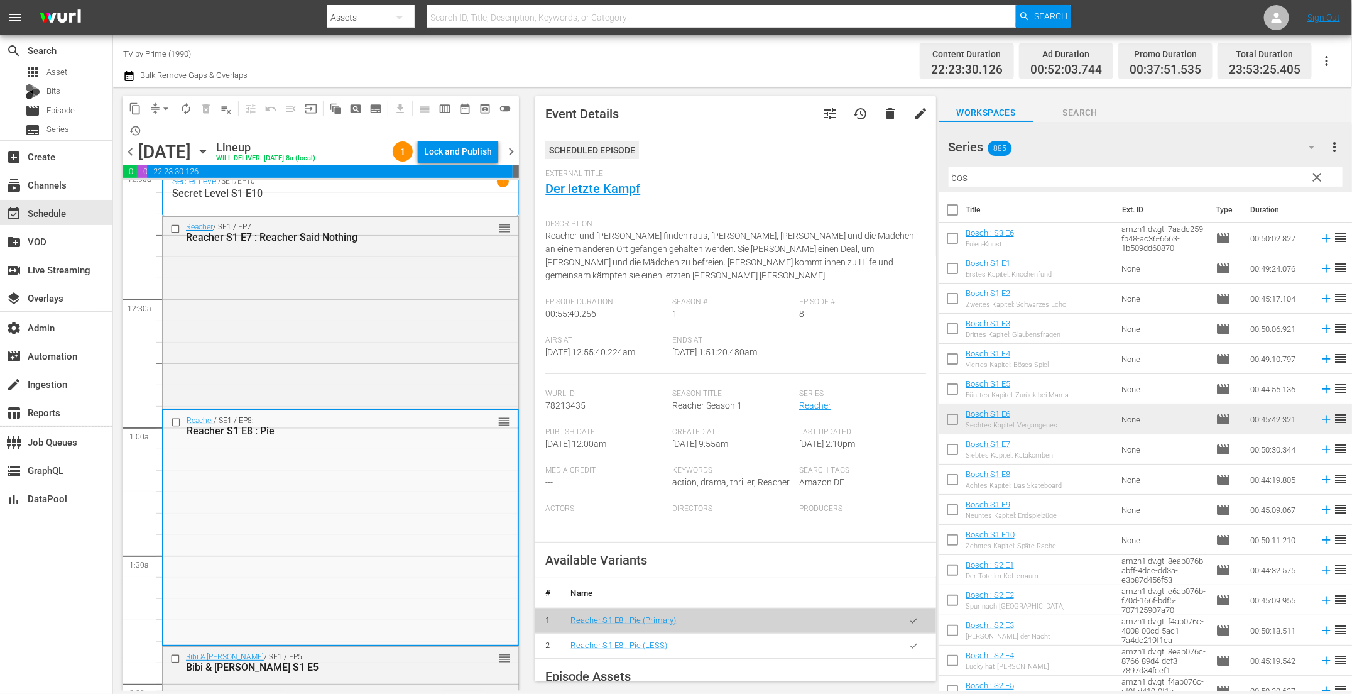
scroll to position [30, 0]
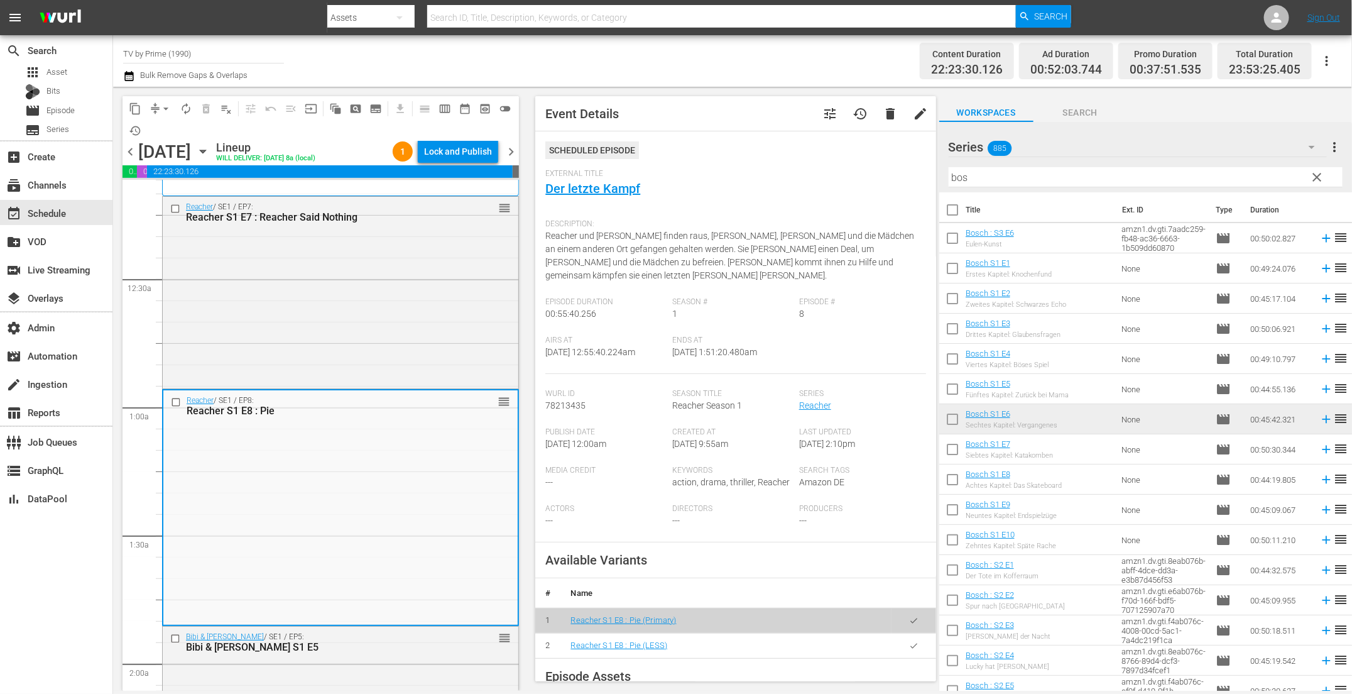
click at [907, 637] on button "button" at bounding box center [914, 645] width 25 height 25
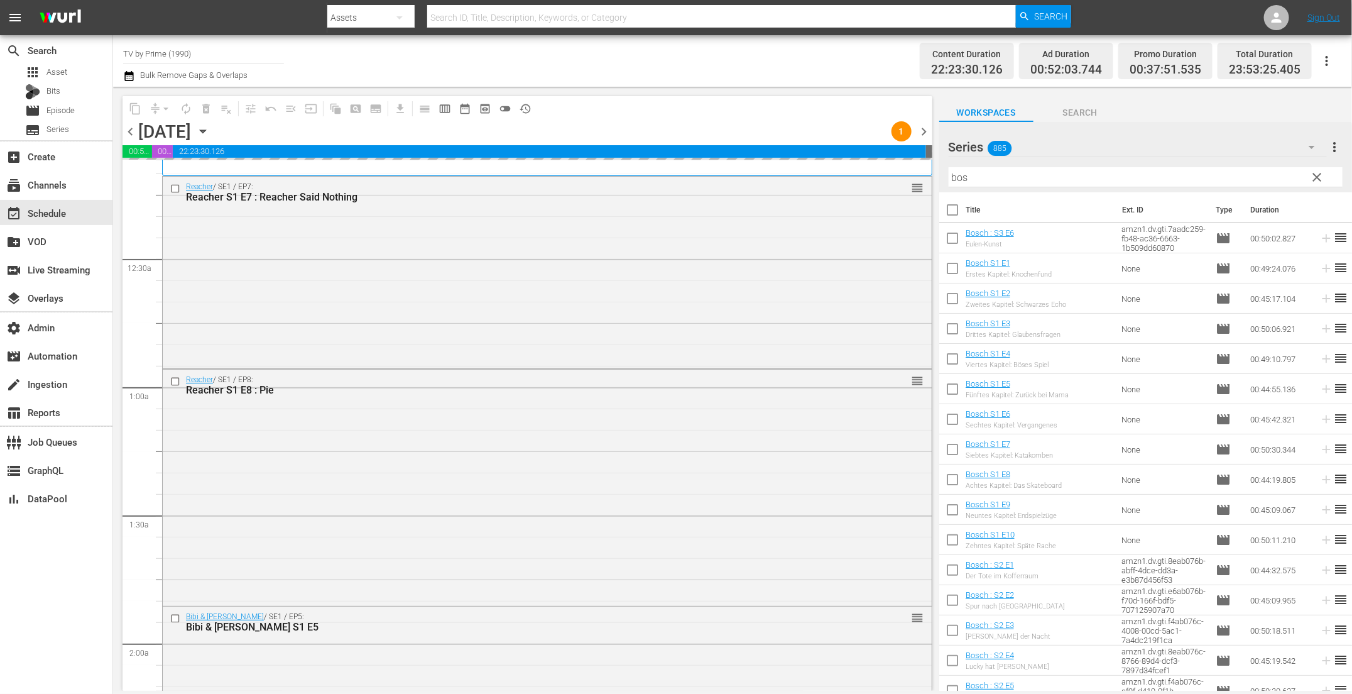
scroll to position [40, 0]
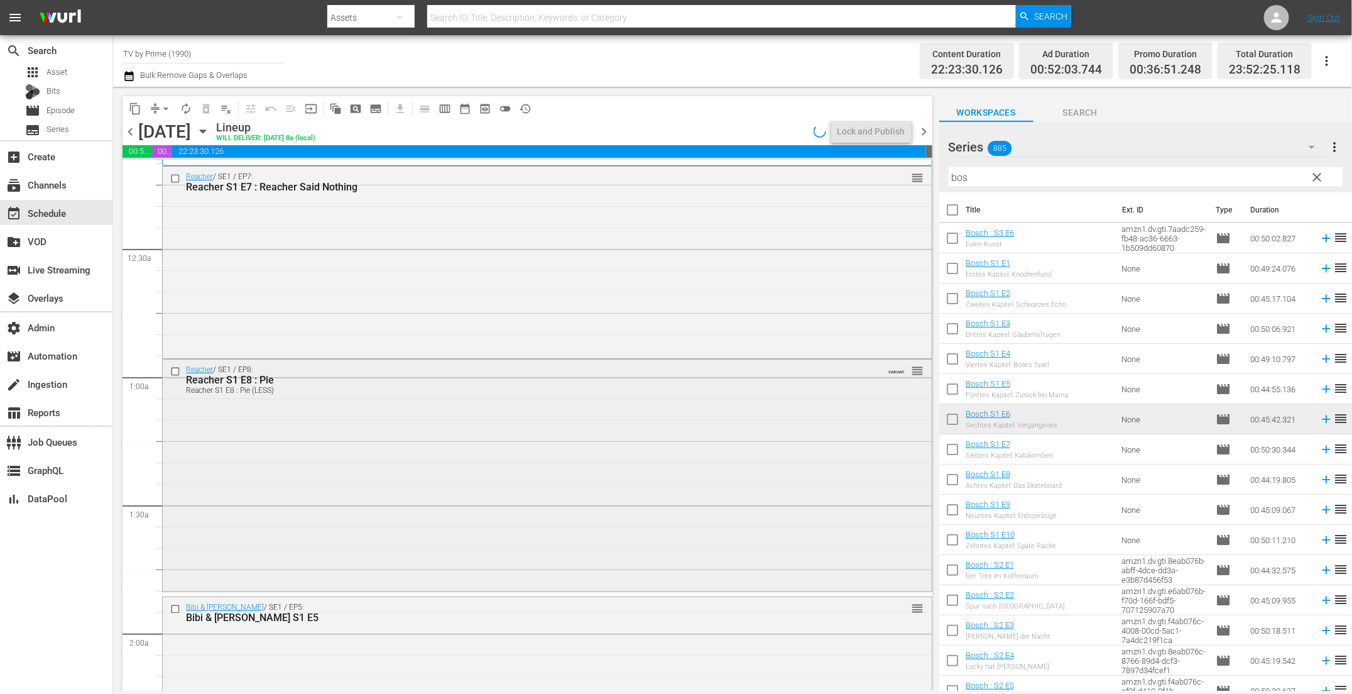
click at [276, 447] on div "Reacher / SE1 / EP8: Reacher S1 E8 : Pie Reacher S1 E8 : Pie (LESS) VARIANT reo…" at bounding box center [547, 474] width 769 height 230
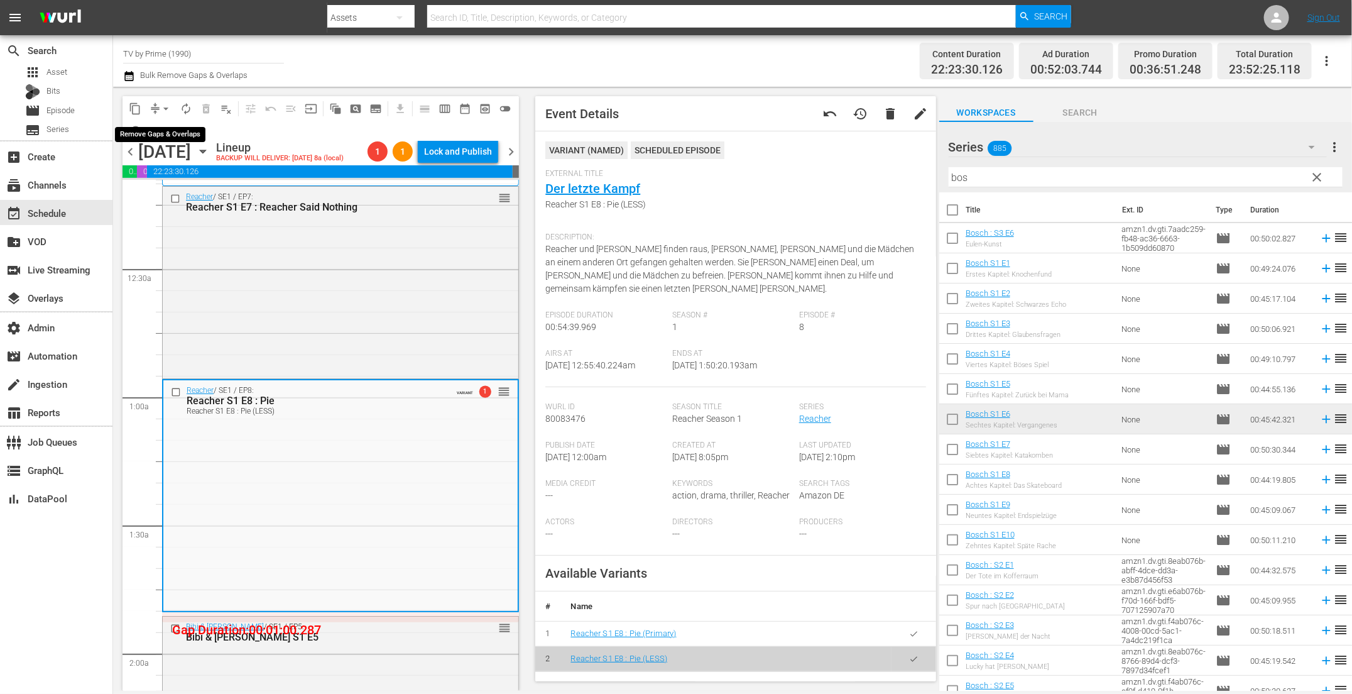
click at [162, 105] on span "arrow_drop_down" at bounding box center [166, 108] width 13 height 13
drag, startPoint x: 179, startPoint y: 186, endPoint x: 192, endPoint y: 182, distance: 13.1
click at [179, 186] on ul "Align to Midnight Align to First Episode Align to End of Previous Day" at bounding box center [167, 154] width 132 height 72
click at [221, 169] on li "Align to End of Previous Day" at bounding box center [167, 175] width 132 height 21
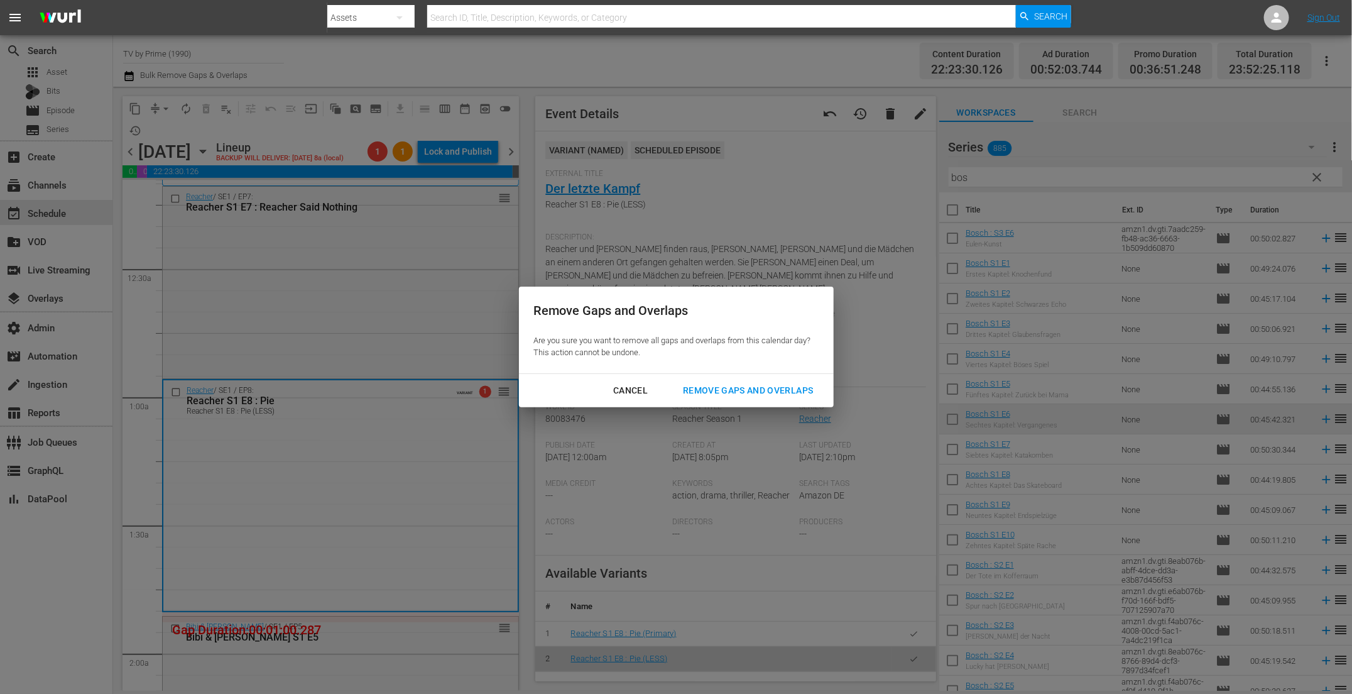
click at [751, 391] on div "Remove Gaps and Overlaps" at bounding box center [748, 391] width 150 height 16
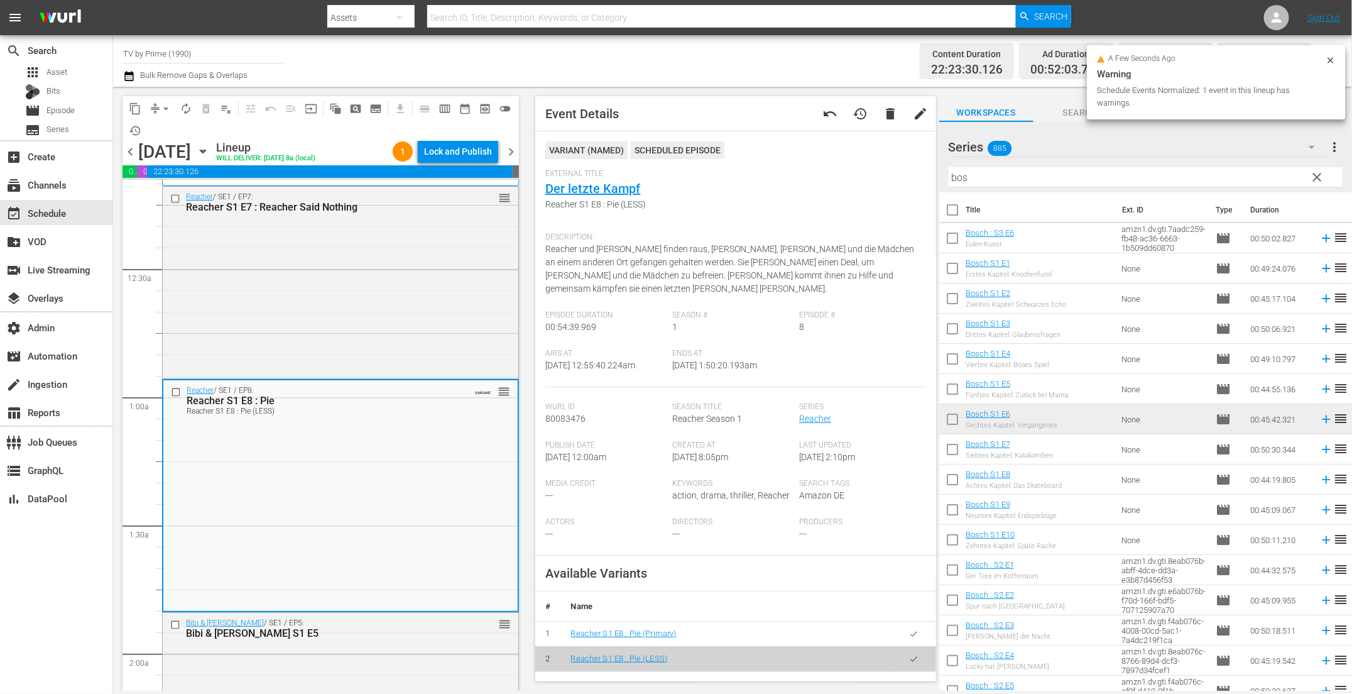
scroll to position [307, 0]
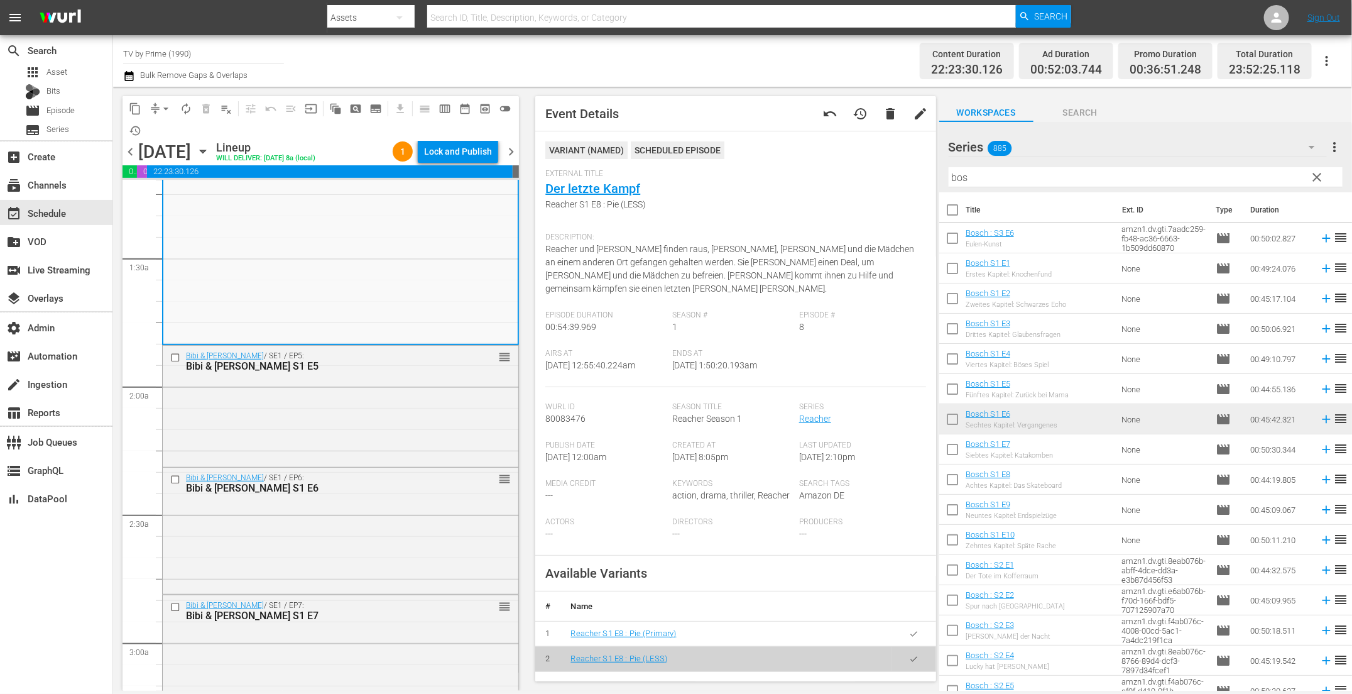
click at [331, 441] on div "Bibi & Tina / SE1 / EP5: Bibi & Tina S1 E5 reorder" at bounding box center [341, 405] width 356 height 119
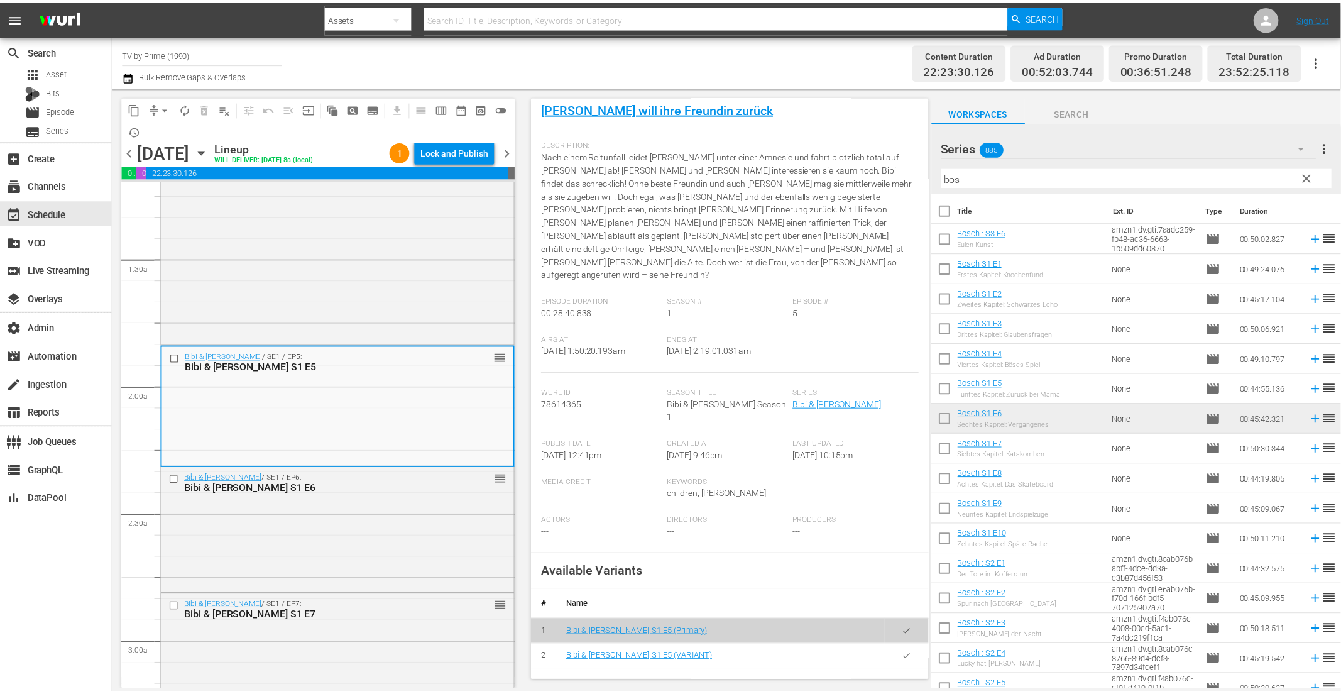
scroll to position [168, 0]
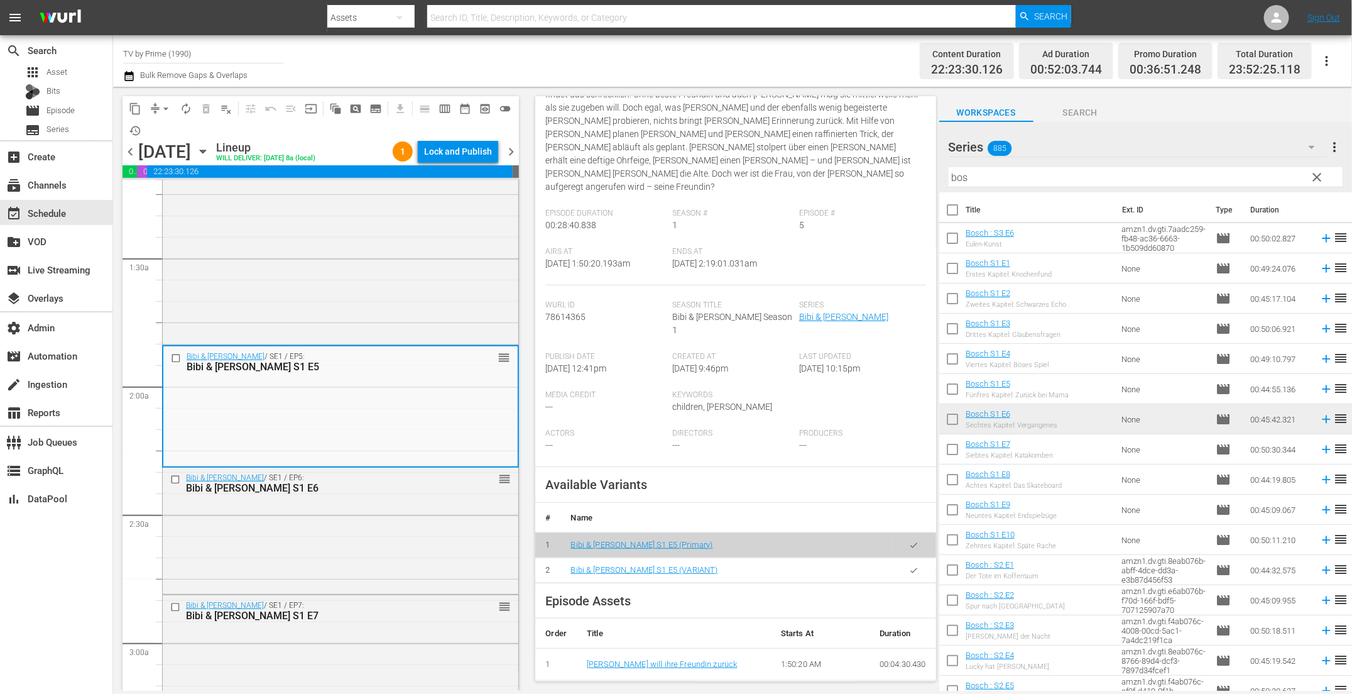
click at [909, 566] on icon "button" at bounding box center [913, 570] width 9 height 9
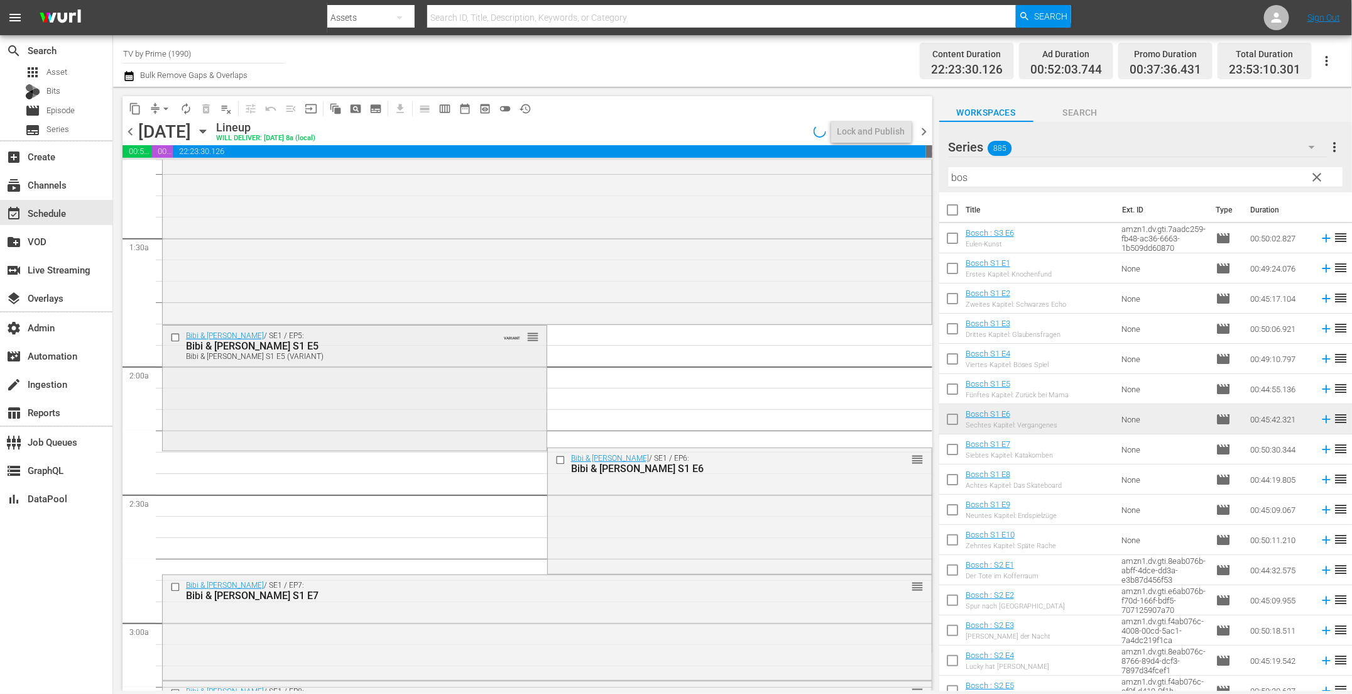
click at [387, 411] on div "Bibi & Tina / SE1 / EP5: Bibi & Tina S1 E5 Bibi & Tina S1 E5 (VARIANT) VARIANT …" at bounding box center [355, 387] width 384 height 122
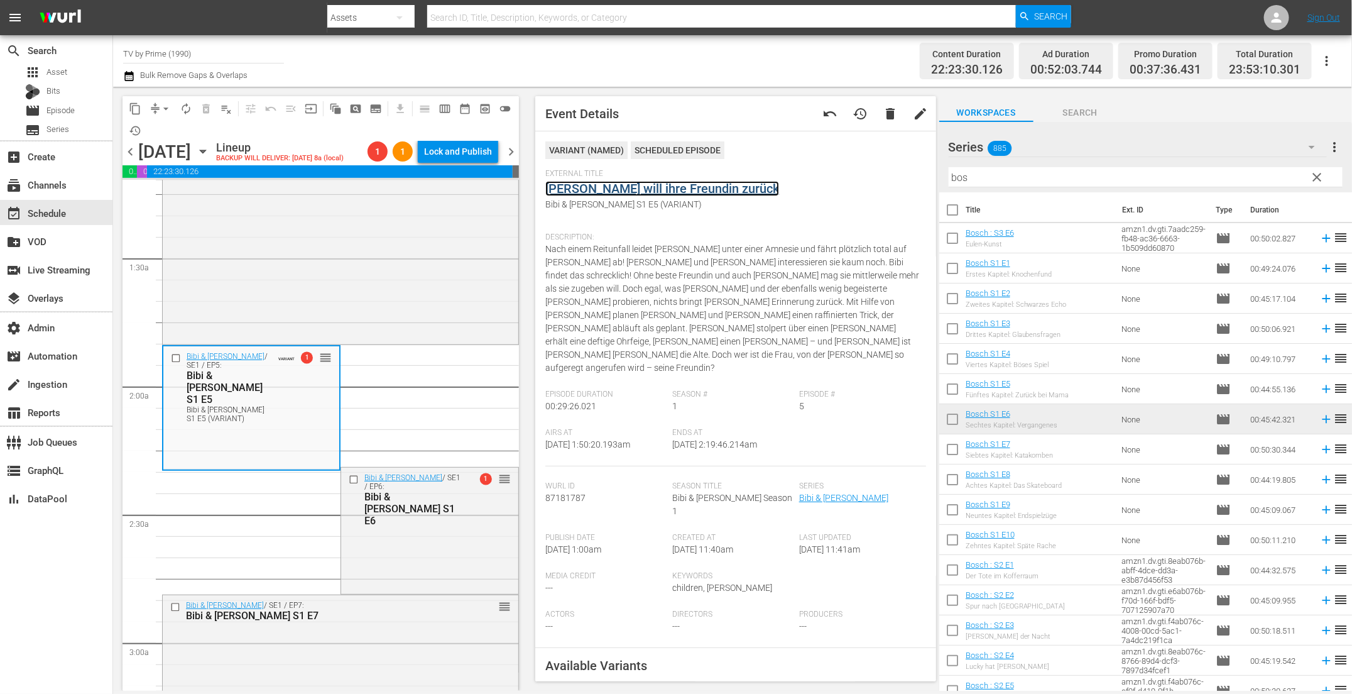
click at [607, 188] on link "[PERSON_NAME] will ihre Freundin zurück" at bounding box center [662, 188] width 234 height 15
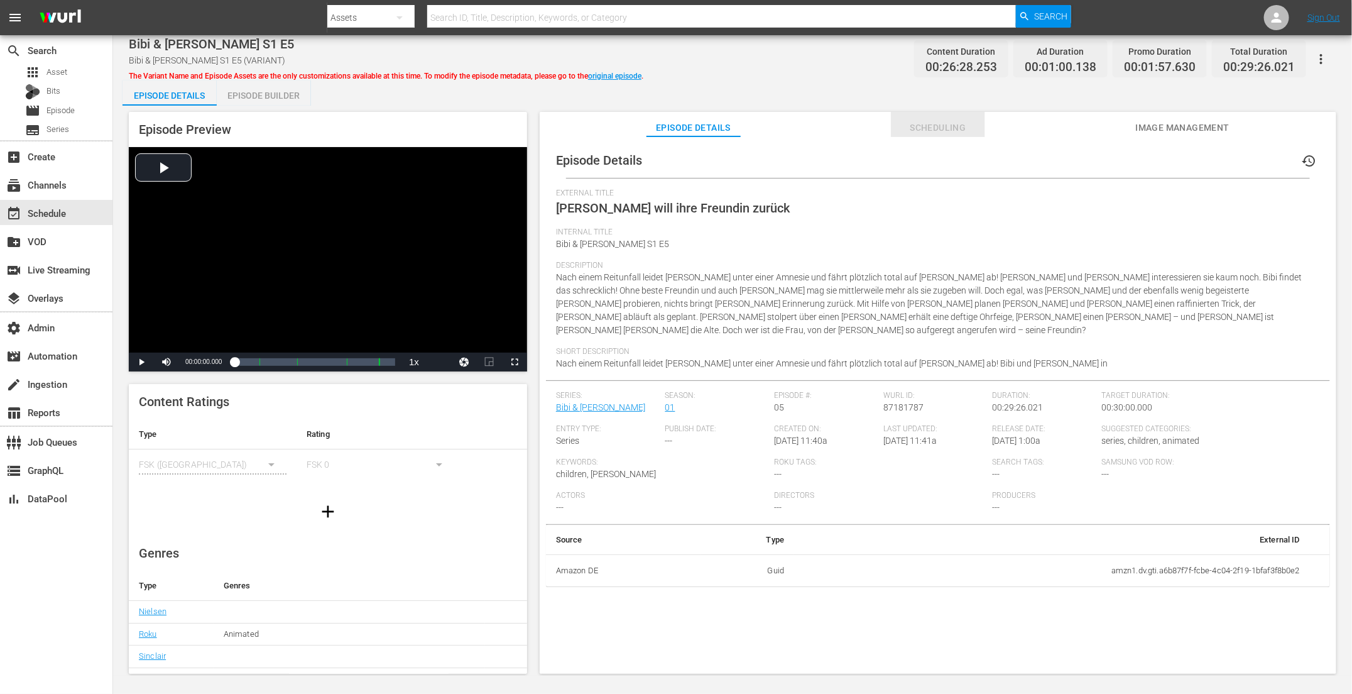
click at [942, 133] on span "Scheduling" at bounding box center [938, 128] width 94 height 16
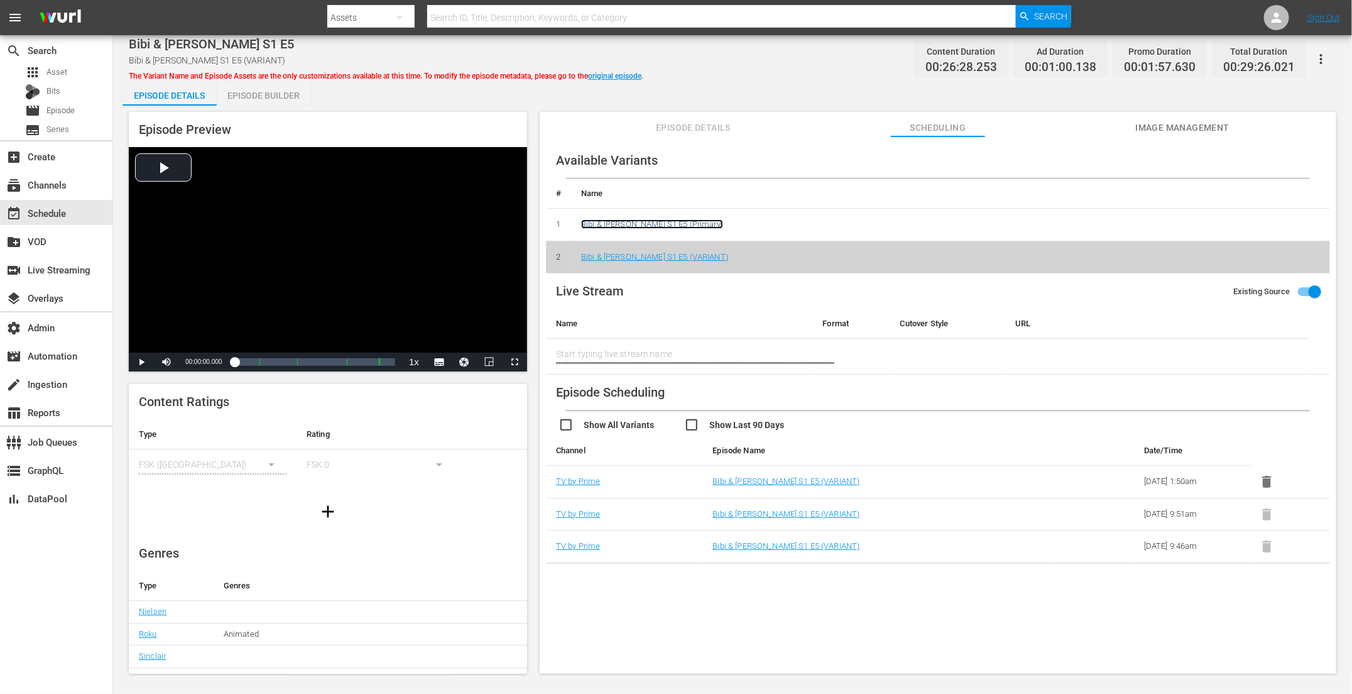
click at [649, 227] on link "Bibi & Tina S1 E5 (Primary)" at bounding box center [652, 223] width 142 height 9
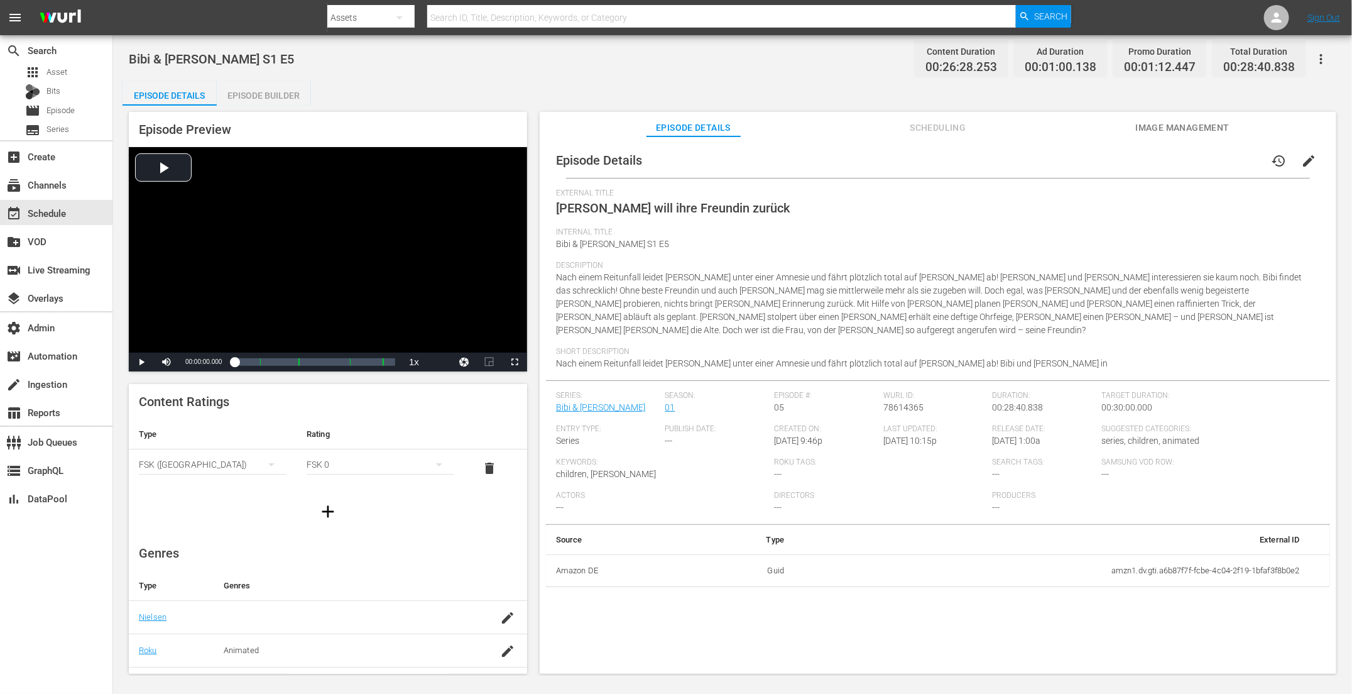
click at [926, 128] on span "Scheduling" at bounding box center [938, 128] width 94 height 16
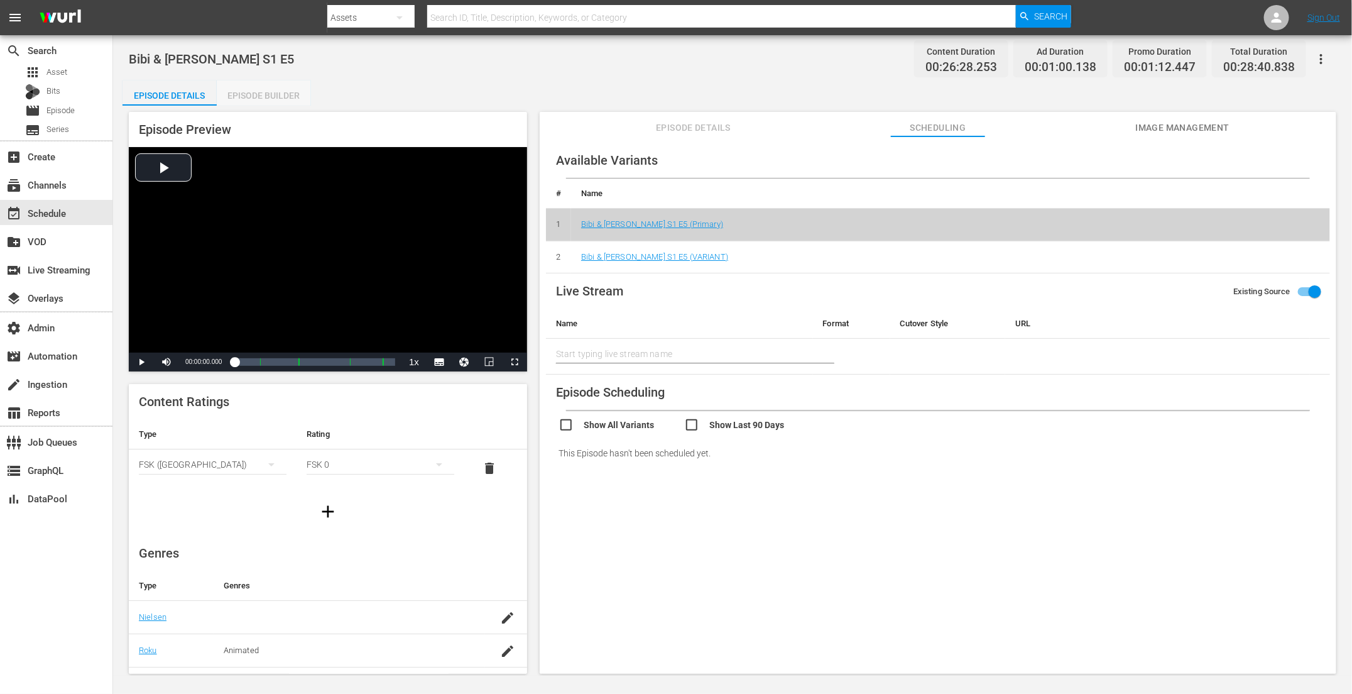
click at [270, 90] on div "Episode Builder" at bounding box center [264, 95] width 94 height 30
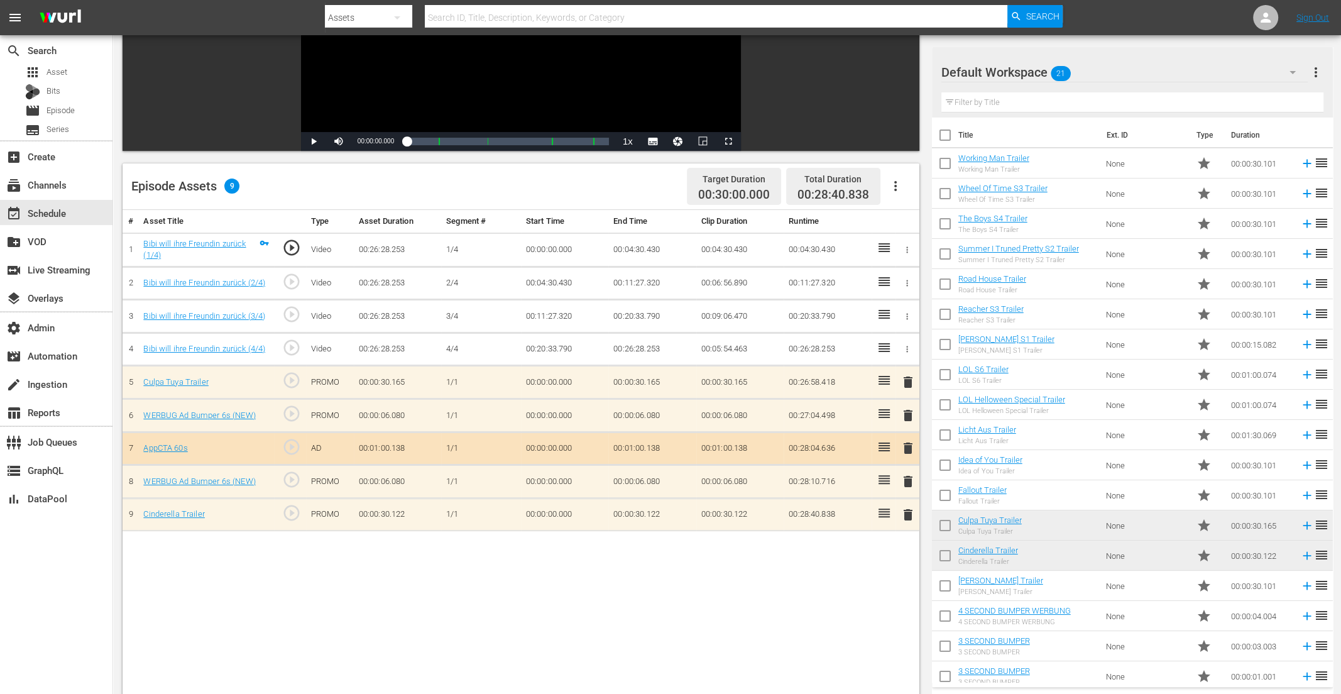
scroll to position [290, 0]
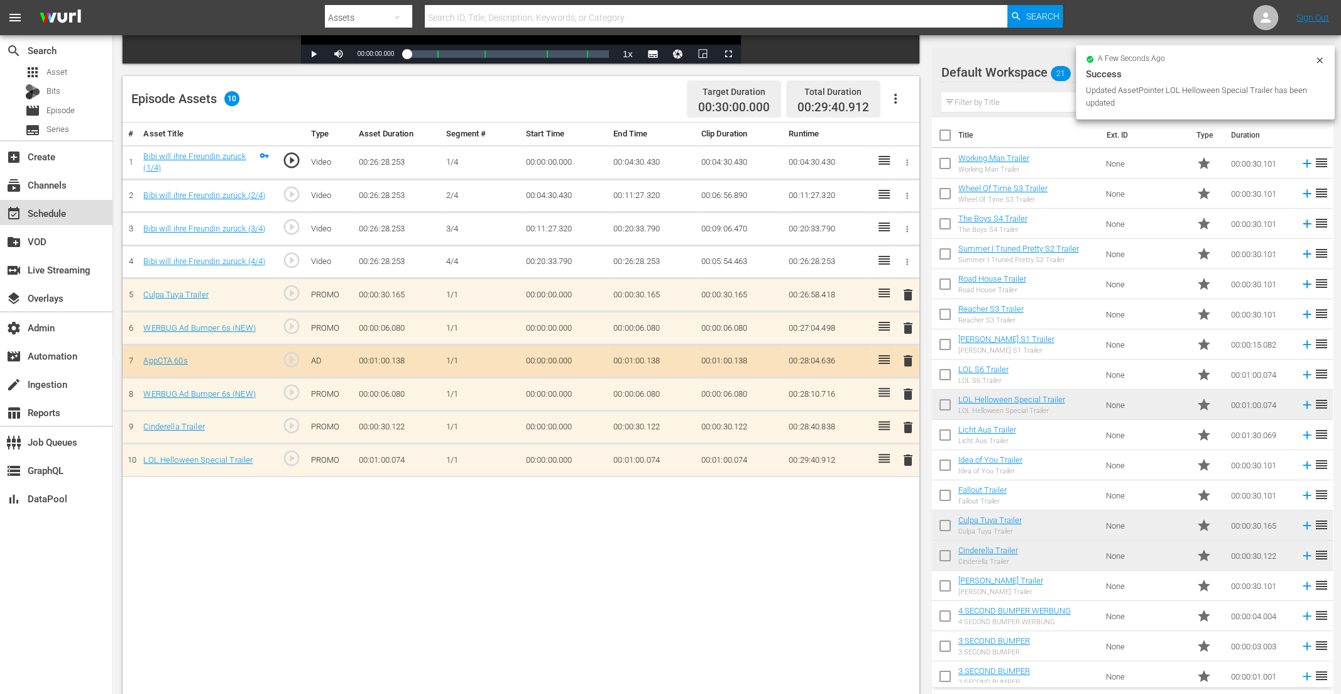
click at [77, 210] on div "event_available Schedule" at bounding box center [56, 212] width 112 height 25
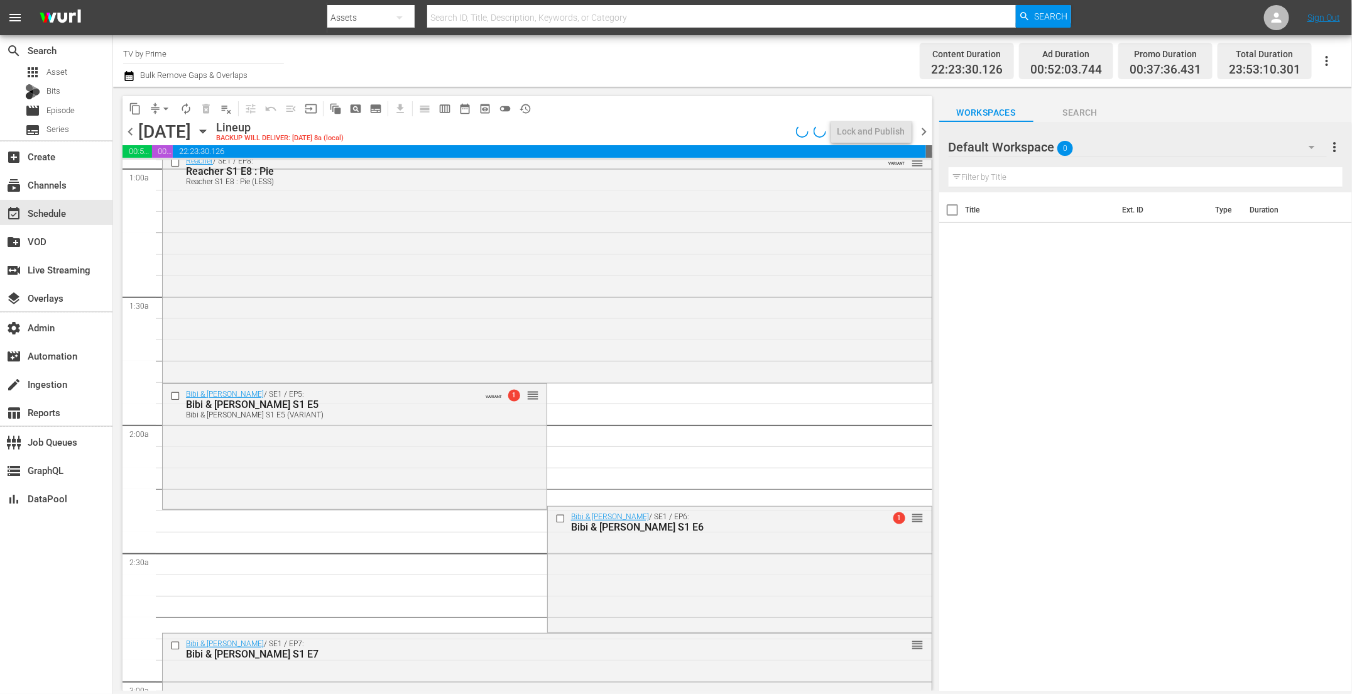
scroll to position [451, 0]
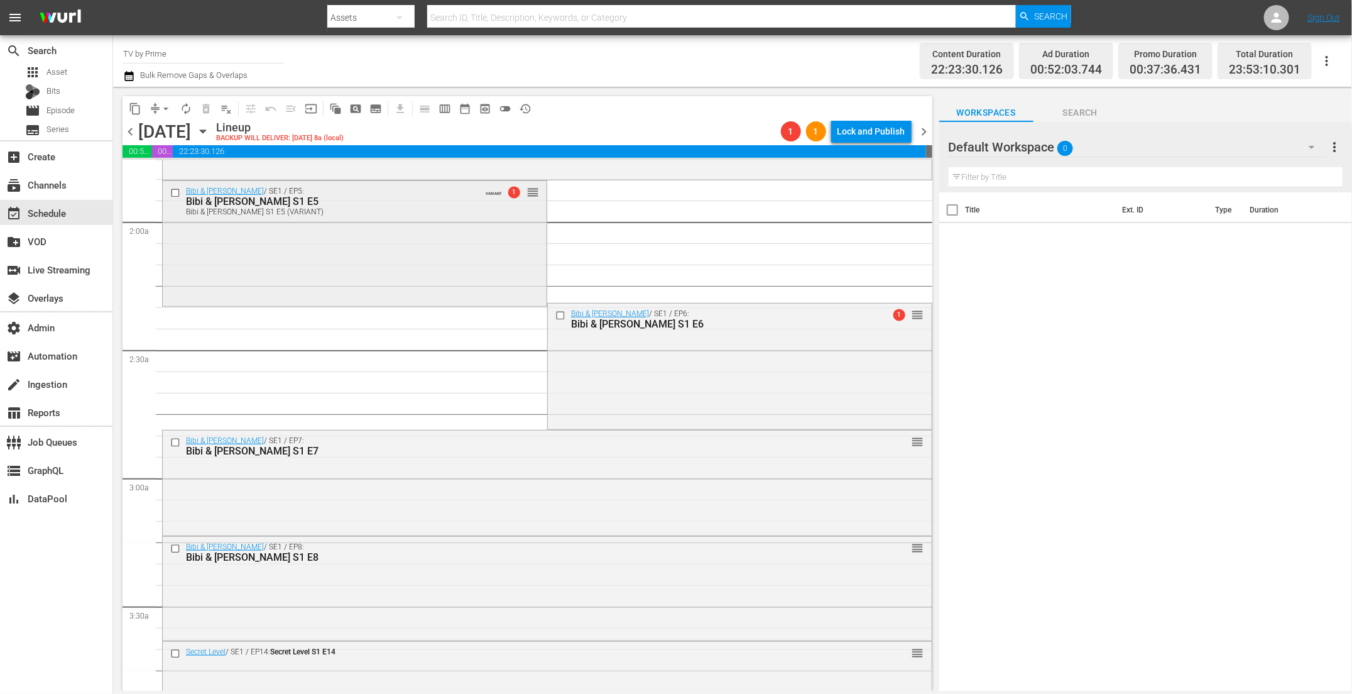
click at [381, 267] on div "Bibi & Tina / SE1 / EP5: Bibi & Tina S1 E5 Bibi & Tina S1 E5 (VARIANT) VARIANT …" at bounding box center [355, 242] width 384 height 122
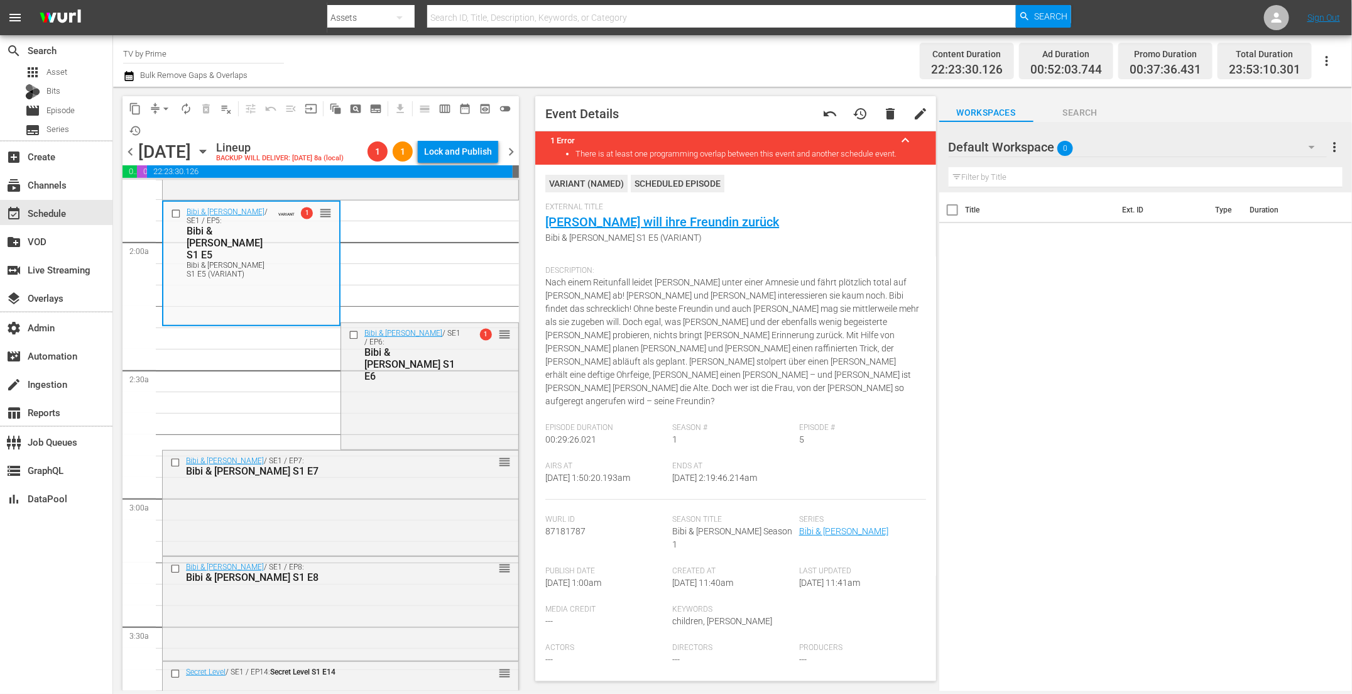
scroll to position [203, 0]
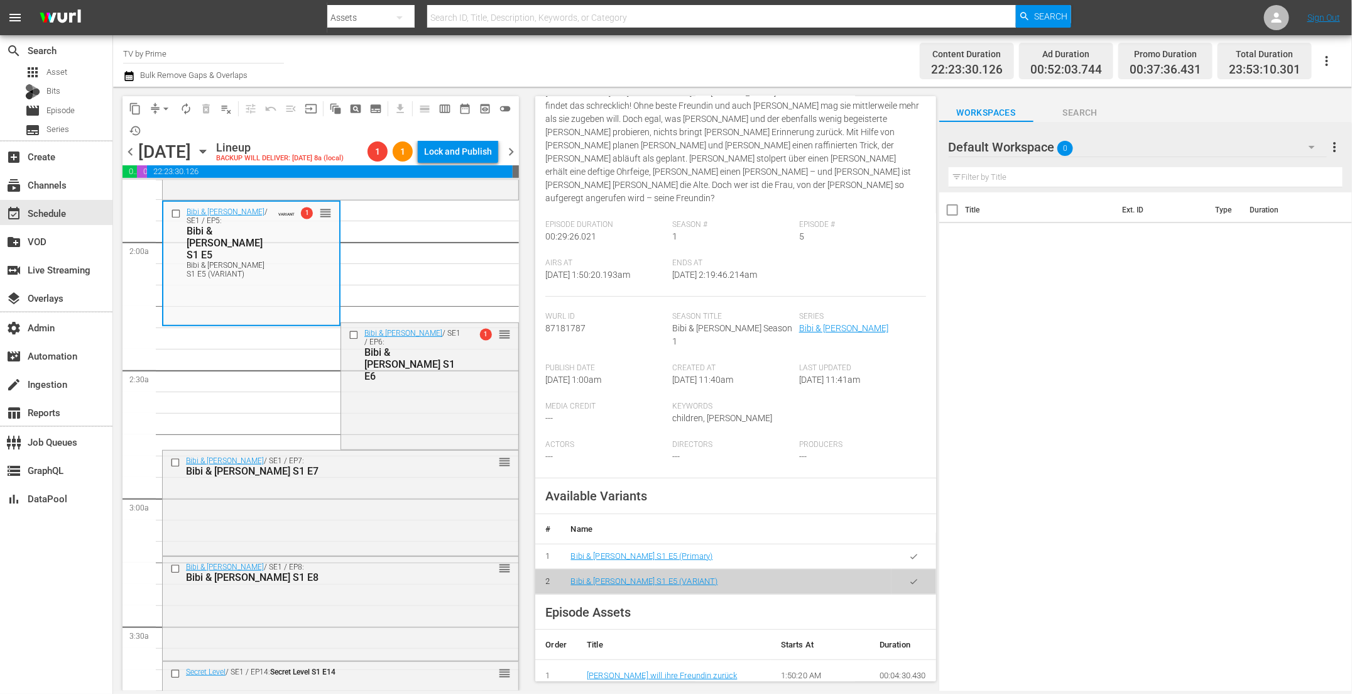
click at [909, 552] on icon "button" at bounding box center [913, 556] width 9 height 9
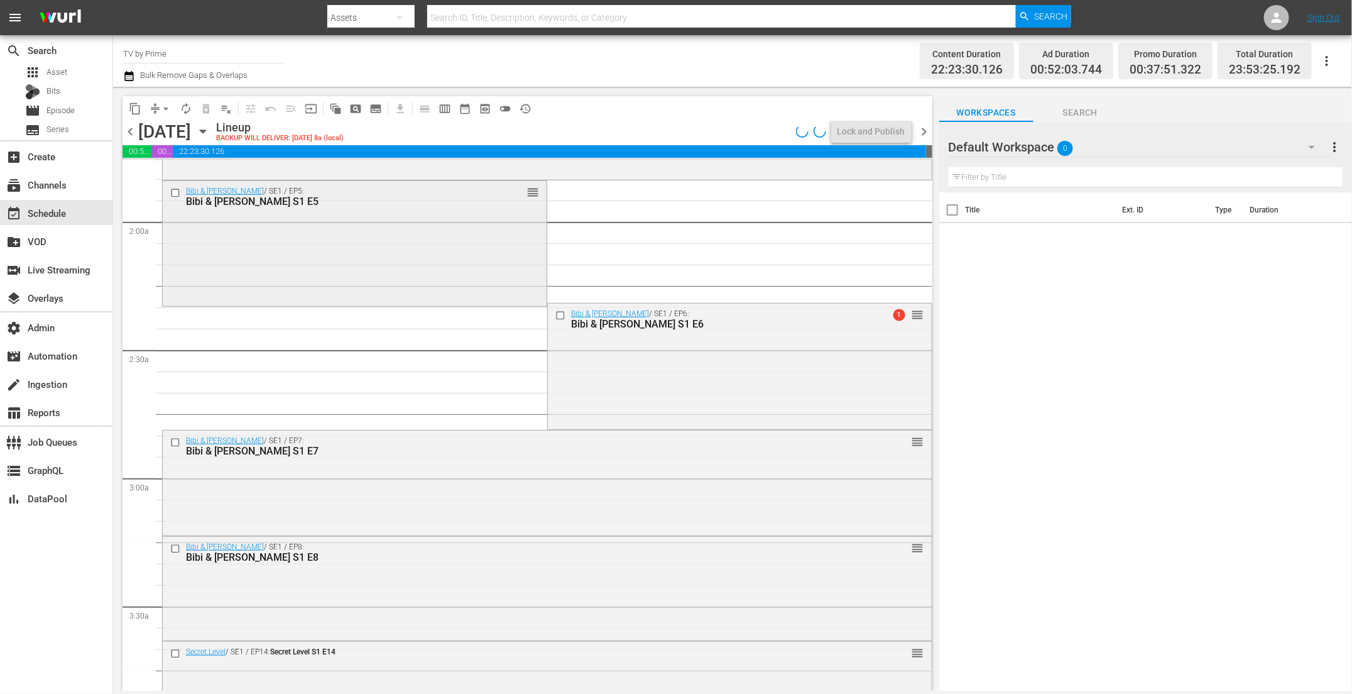
click at [295, 255] on div "Bibi & Tina / SE1 / EP5: Bibi & Tina S1 E5 reorder" at bounding box center [355, 242] width 384 height 123
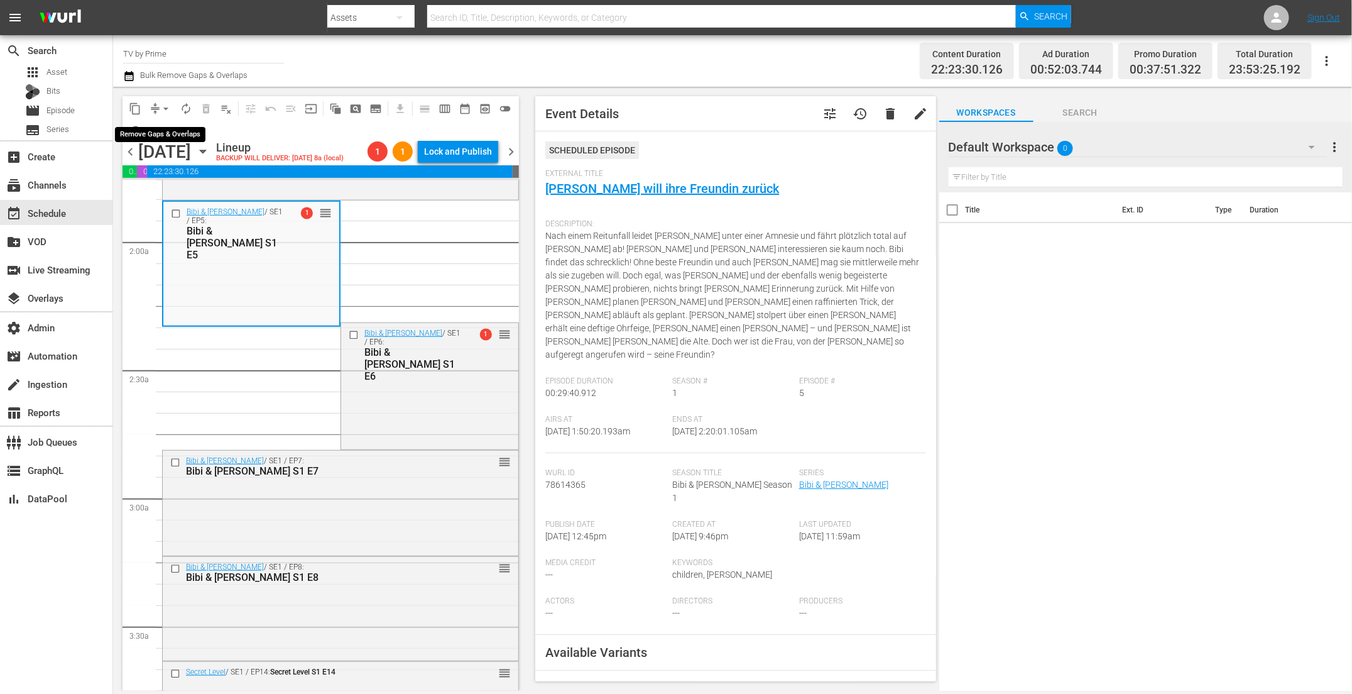
click at [163, 107] on span "arrow_drop_down" at bounding box center [166, 108] width 13 height 13
click at [173, 179] on li "Align to End of Previous Day" at bounding box center [167, 175] width 132 height 21
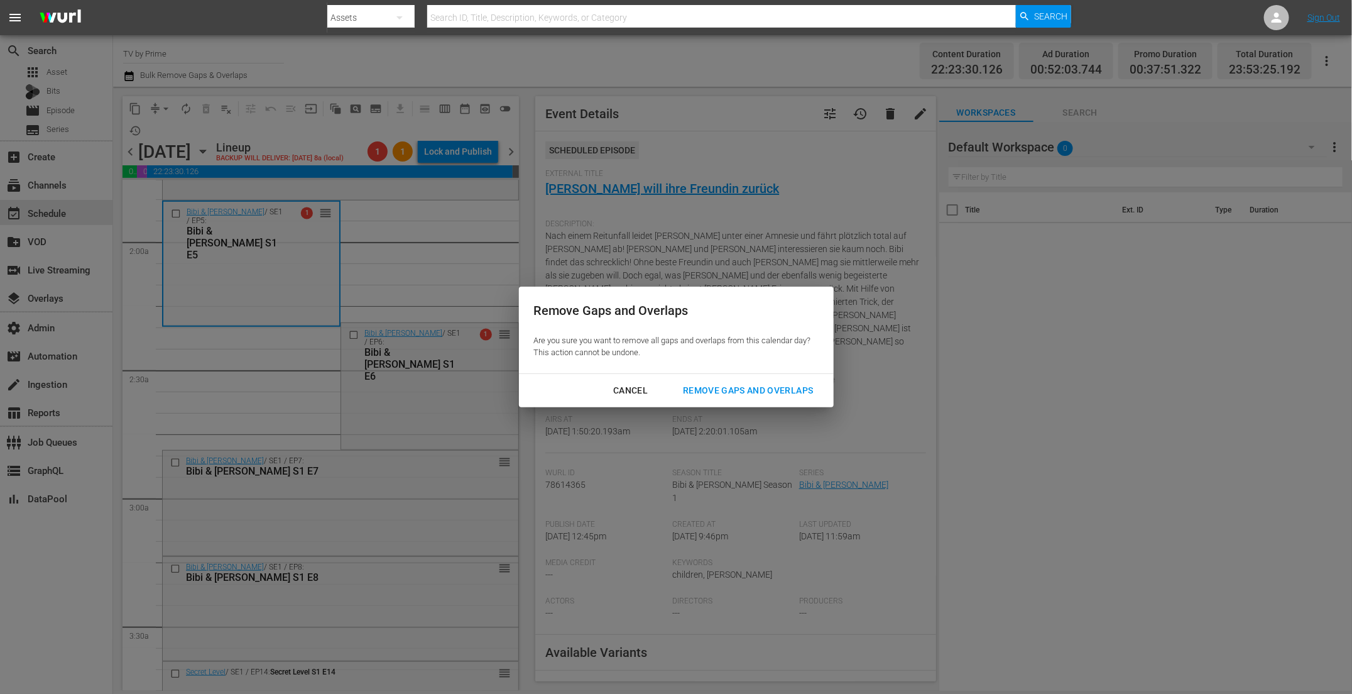
click at [716, 394] on div "Remove Gaps and Overlaps" at bounding box center [748, 391] width 150 height 16
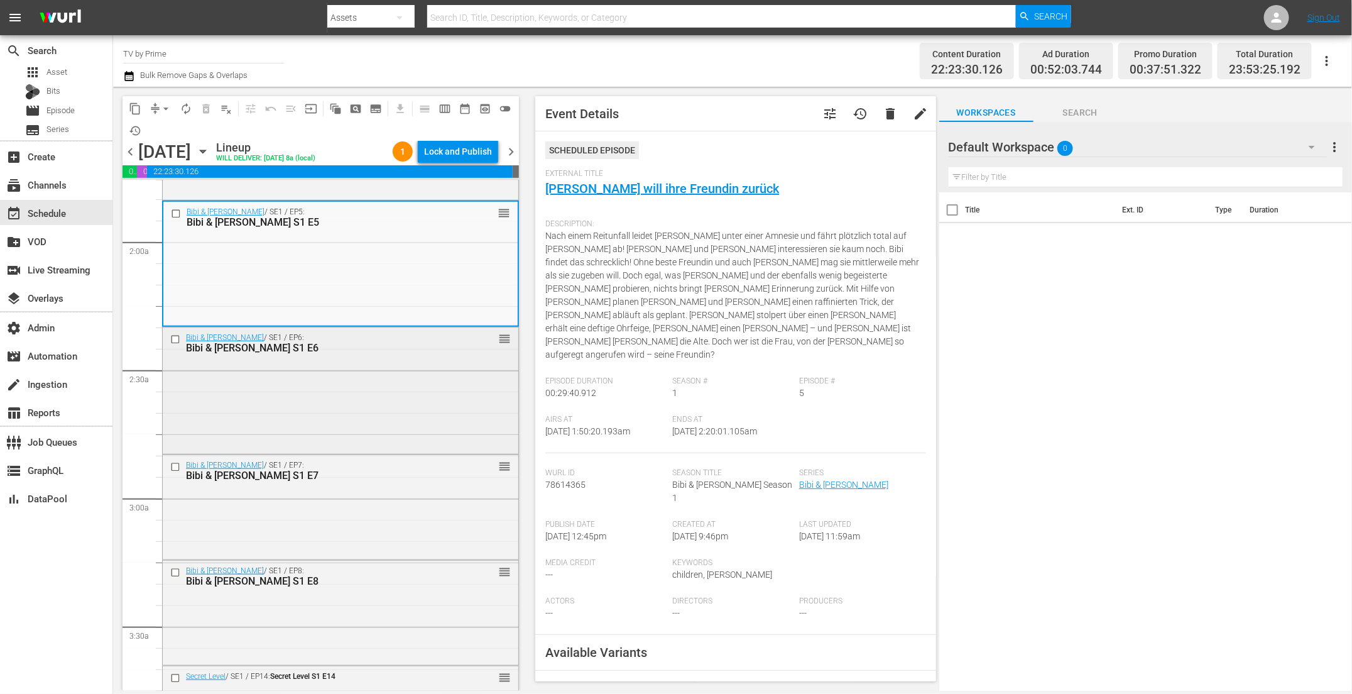
click at [327, 405] on div "Bibi & Tina / SE1 / EP6: Bibi & Tina S1 E6 reorder" at bounding box center [341, 388] width 356 height 123
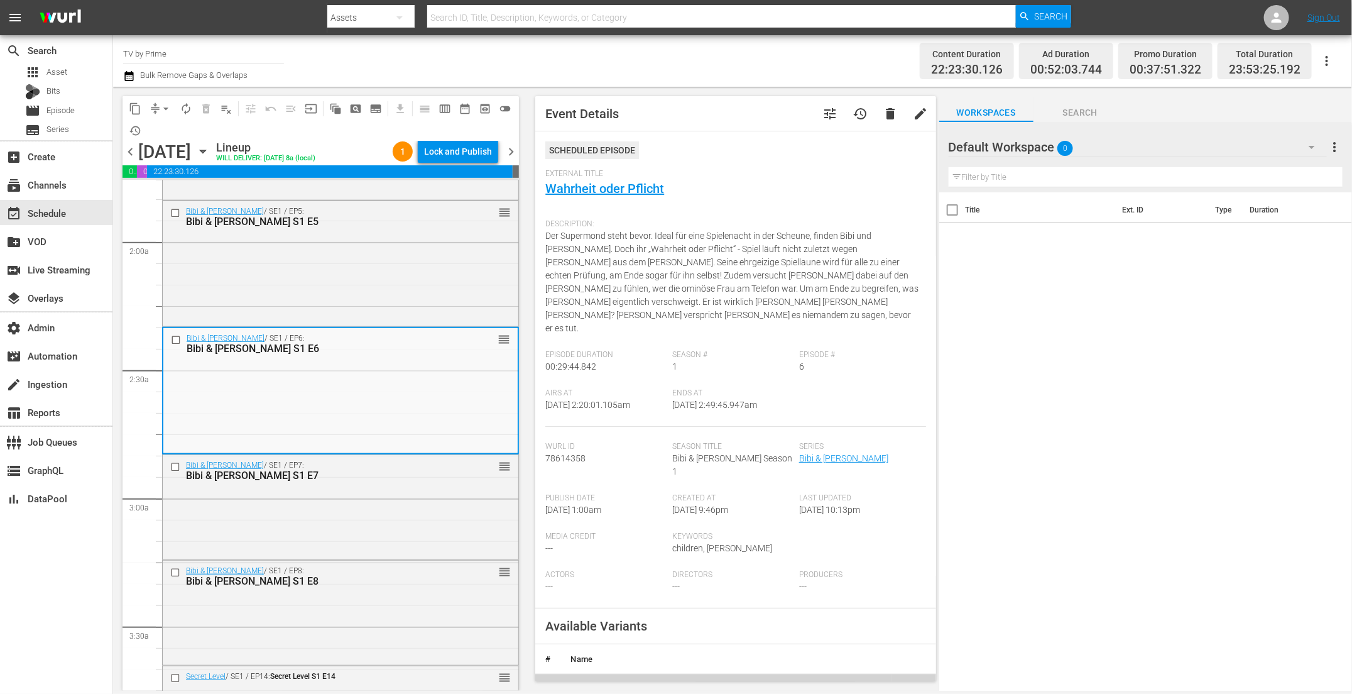
scroll to position [20, 0]
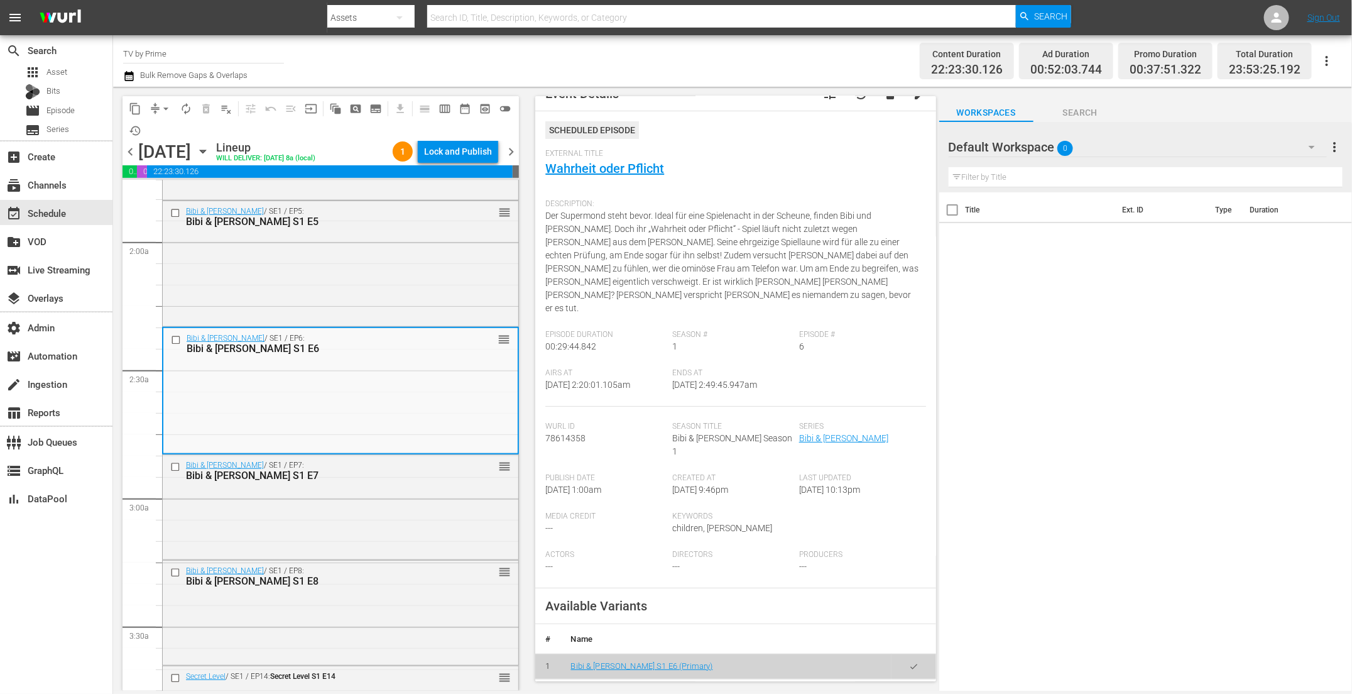
click at [909, 679] on button "button" at bounding box center [914, 691] width 25 height 25
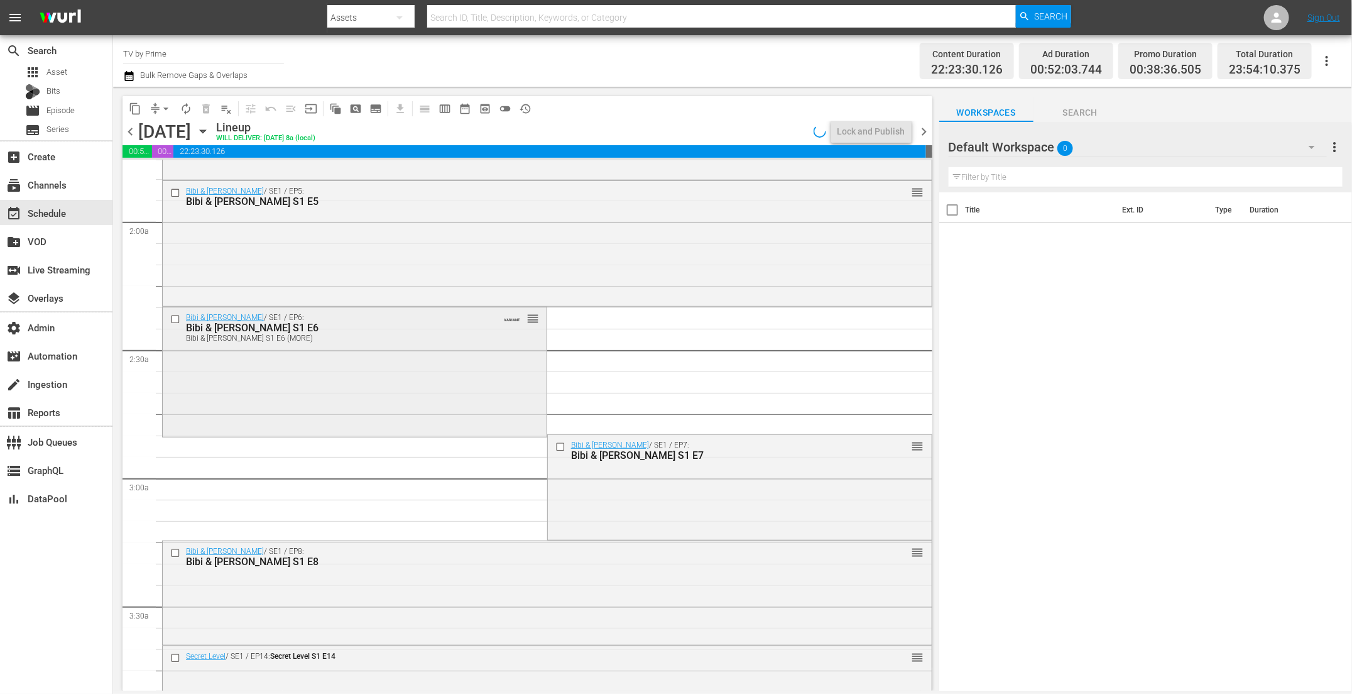
click at [345, 350] on div "Bibi & Tina / SE1 / EP6: Bibi & Tina S1 E6 Bibi & Tina S1 E6 (MORE) VARIANT reo…" at bounding box center [355, 370] width 384 height 126
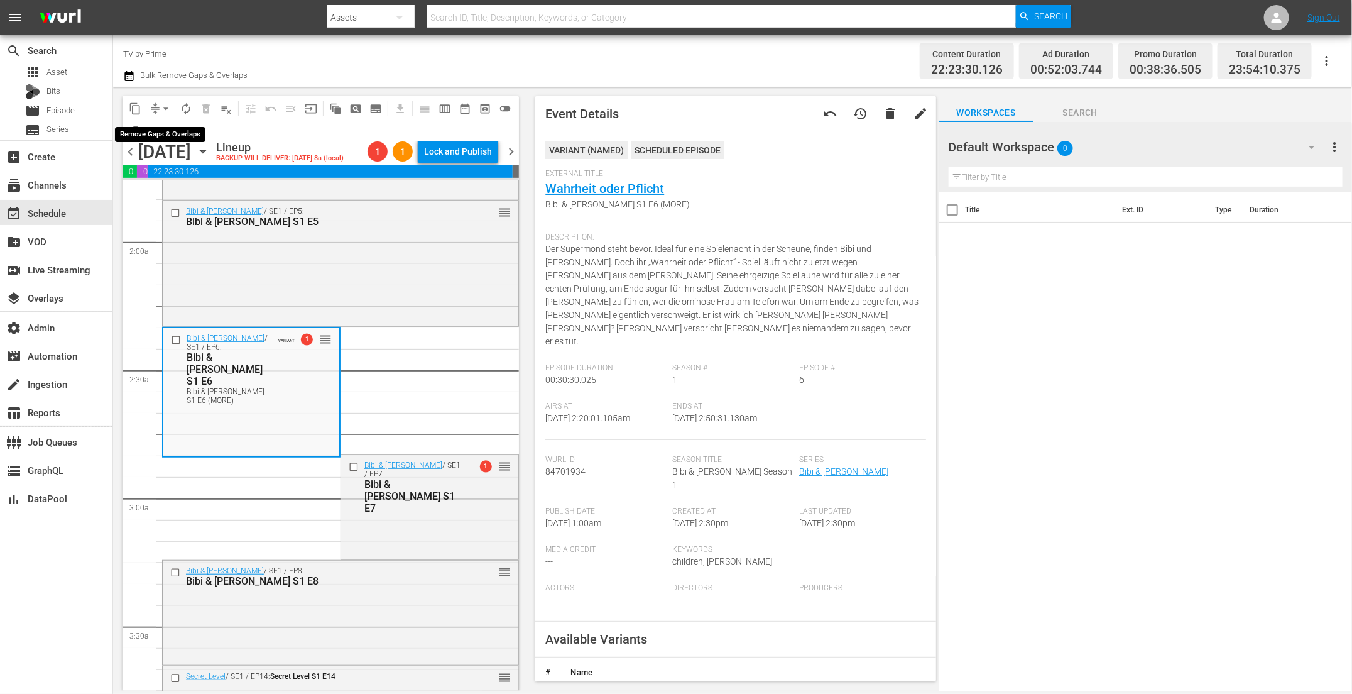
click at [163, 108] on span "arrow_drop_down" at bounding box center [166, 108] width 13 height 13
click at [164, 174] on li "Align to End of Previous Day" at bounding box center [167, 175] width 132 height 21
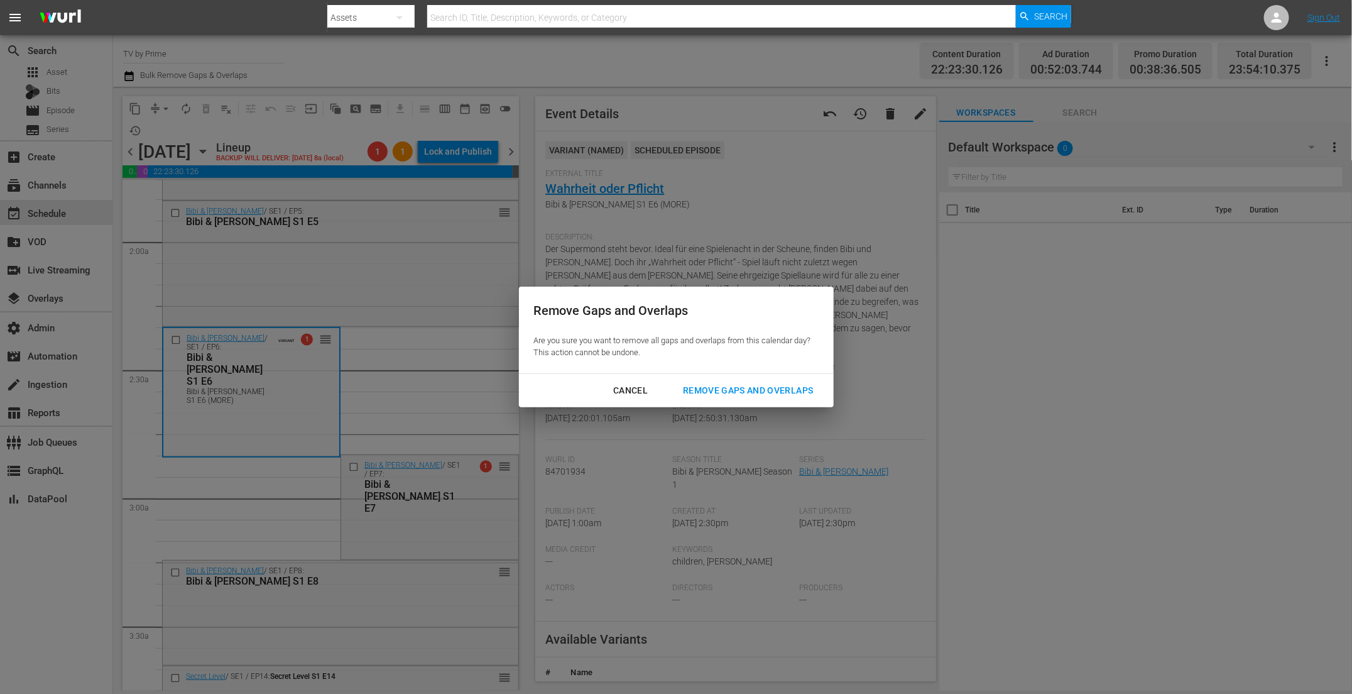
click at [734, 381] on button "Remove Gaps and Overlaps" at bounding box center [748, 390] width 160 height 23
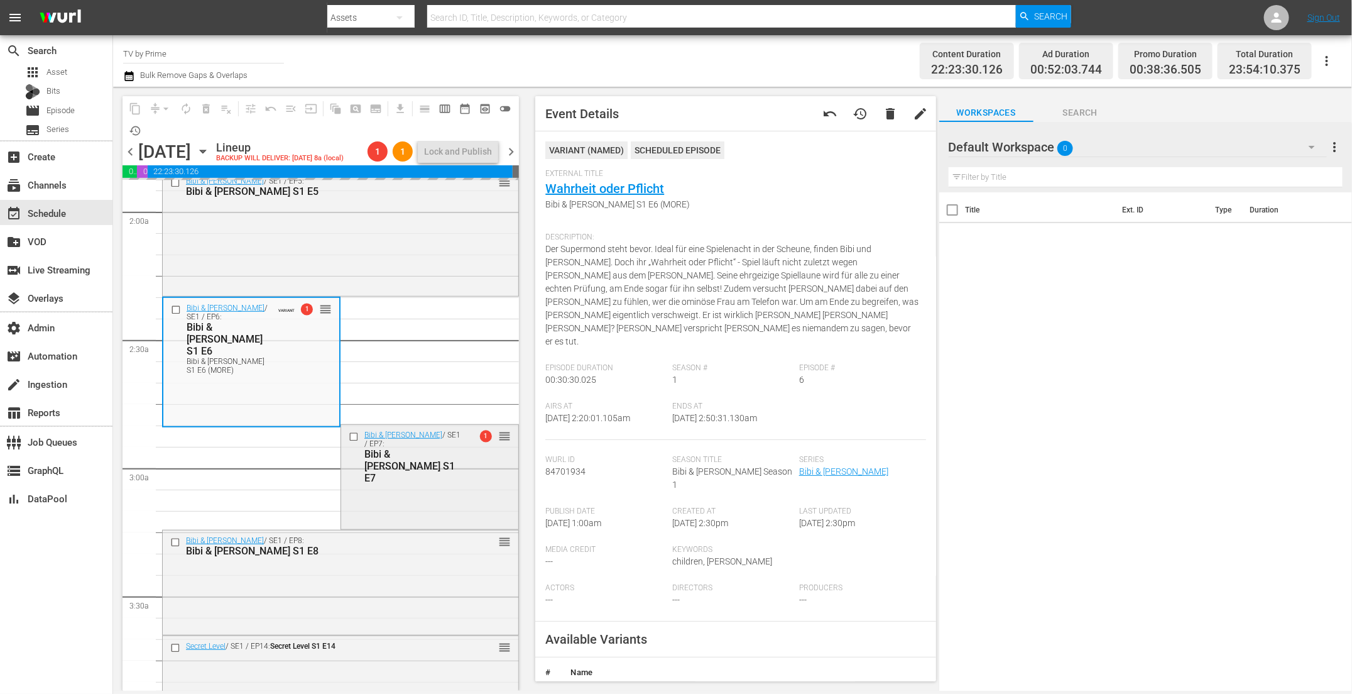
scroll to position [491, 0]
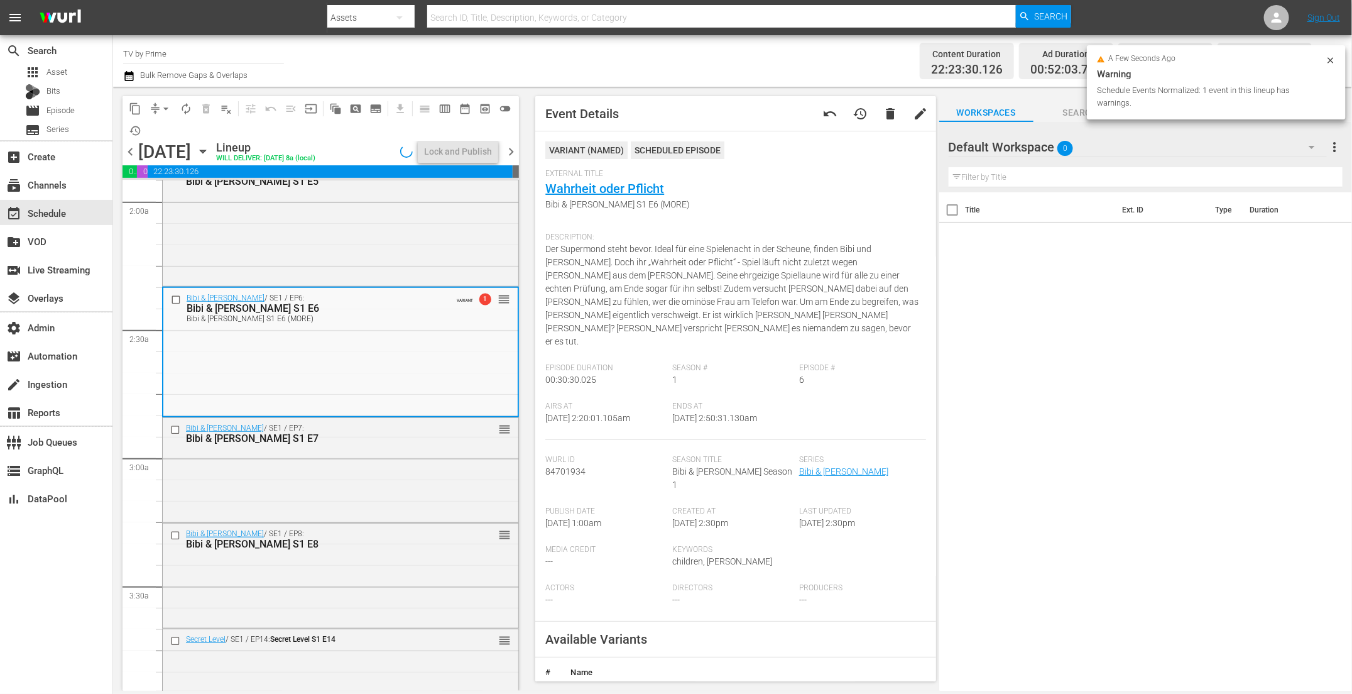
click at [354, 456] on div "Bibi & Tina / SE1 / EP7: Bibi & Tina S1 E7 reorder" at bounding box center [341, 469] width 356 height 102
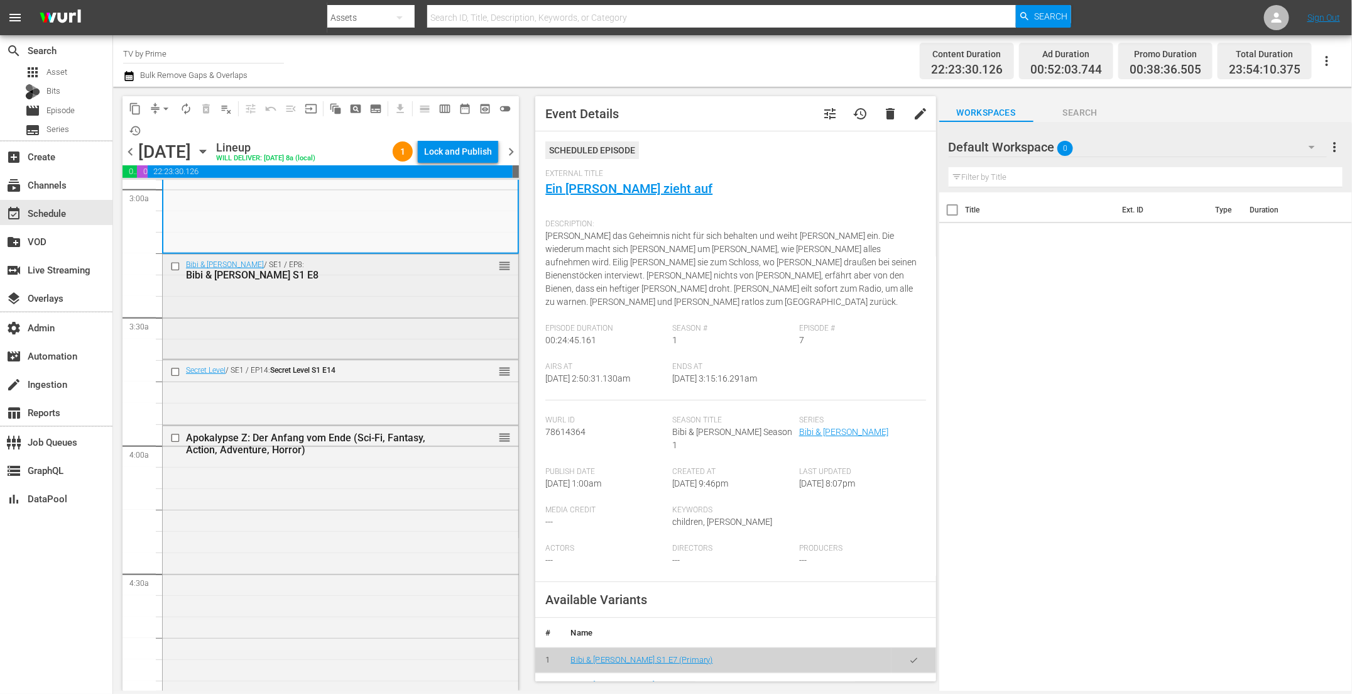
click at [343, 334] on div "Bibi & Tina / SE1 / EP8: Bibi & Tina S1 E8 reorder" at bounding box center [341, 306] width 356 height 102
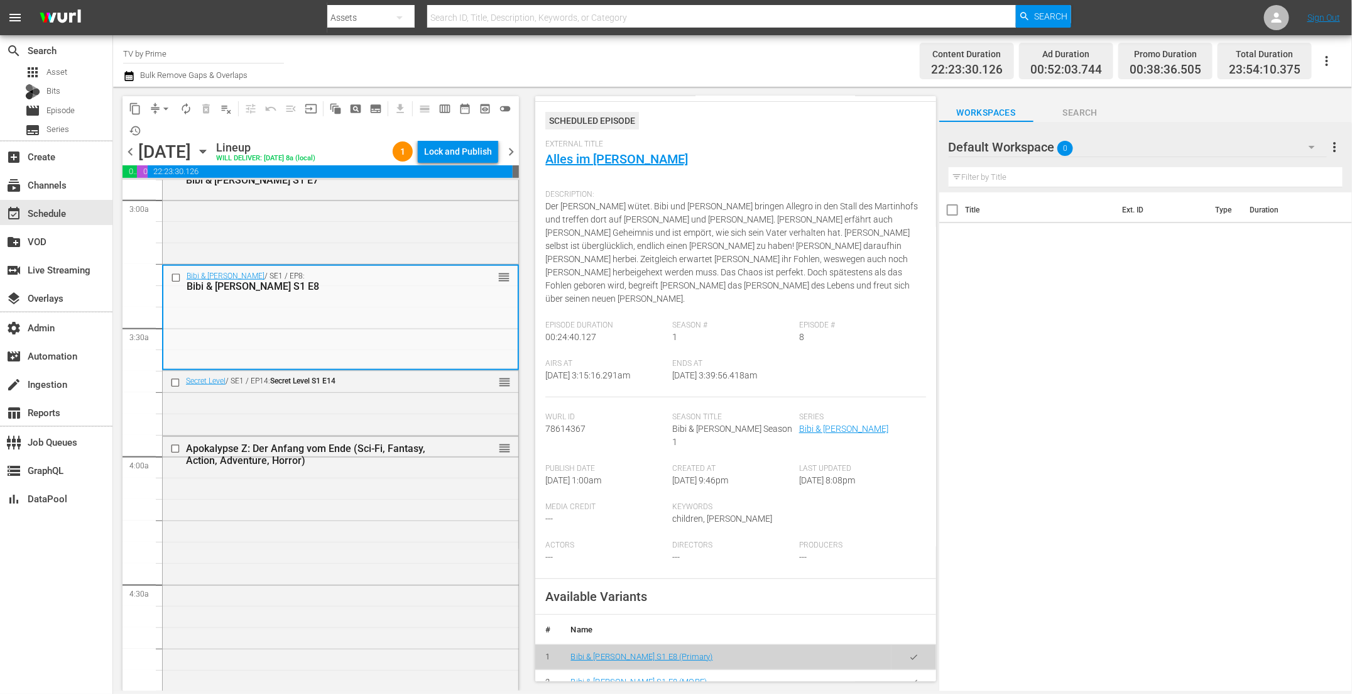
scroll to position [40, 0]
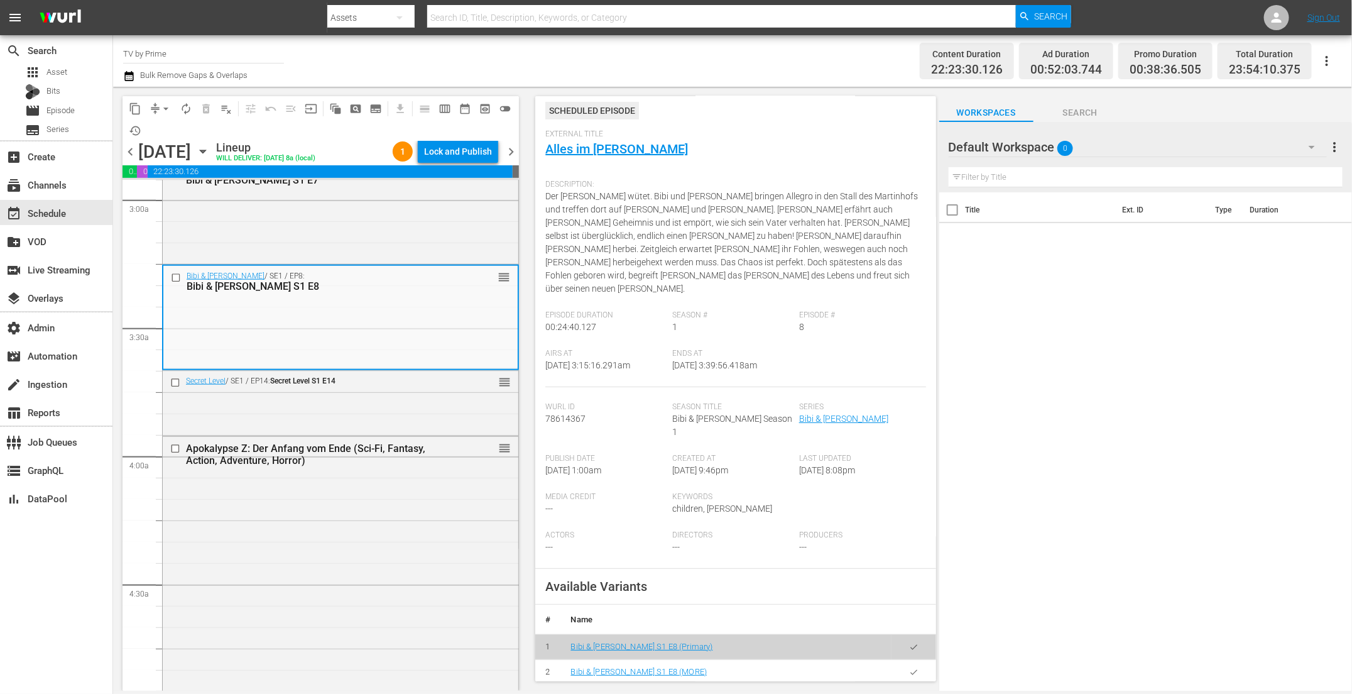
click at [909, 667] on icon "button" at bounding box center [913, 671] width 9 height 9
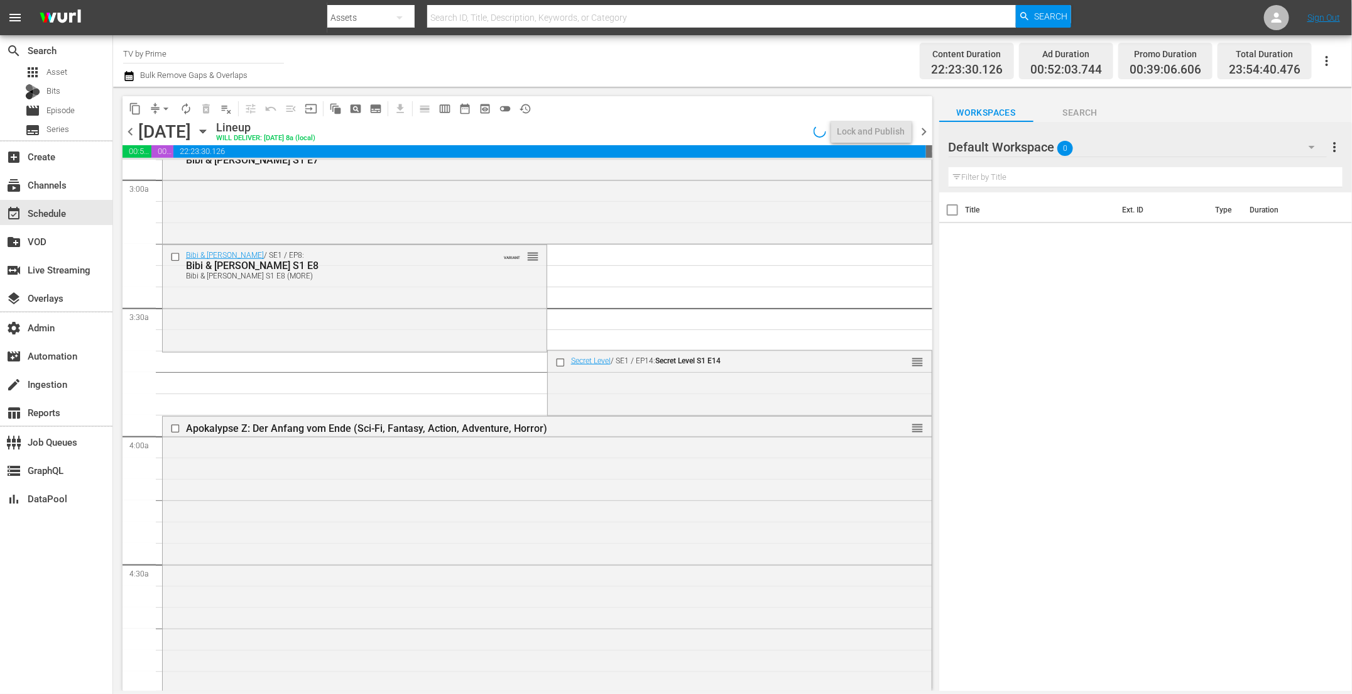
click at [302, 311] on div "Bibi & Tina / SE1 / EP8: Bibi & Tina S1 E8 Bibi & Tina S1 E8 (MORE) VARIANT reo…" at bounding box center [355, 297] width 384 height 104
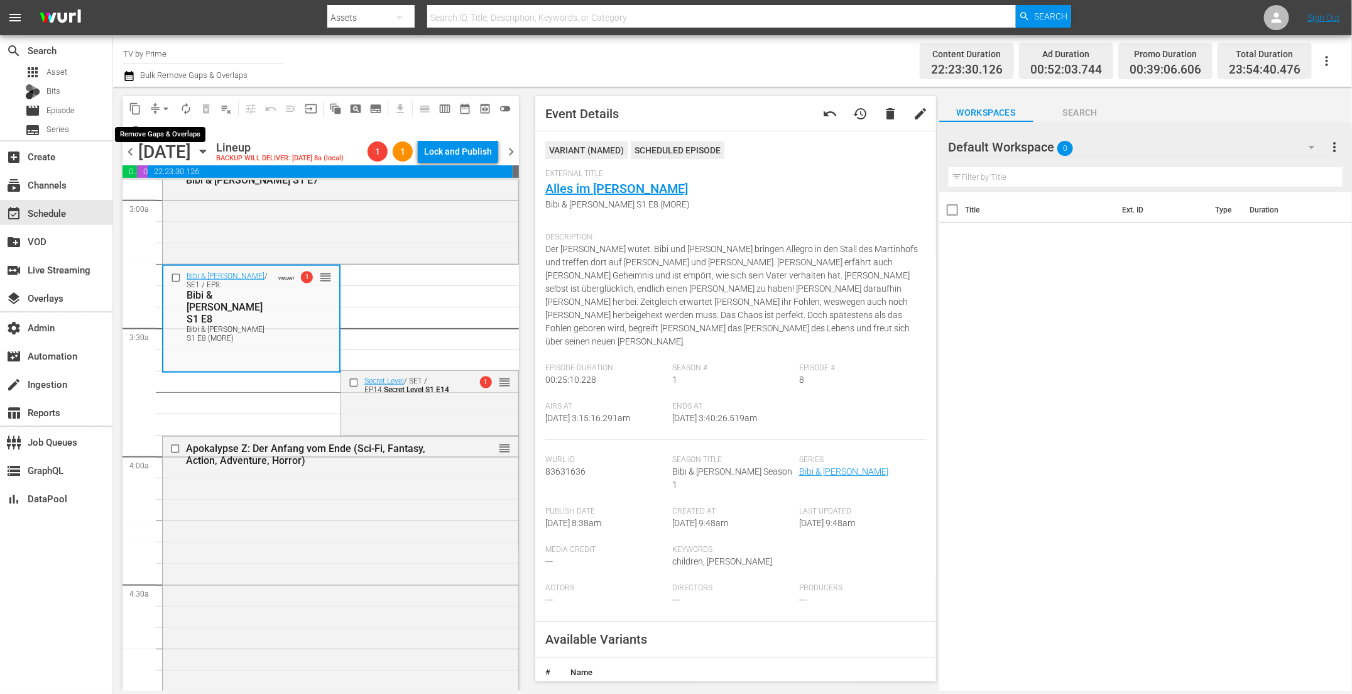
click at [165, 104] on span "arrow_drop_down" at bounding box center [166, 108] width 13 height 13
click at [170, 172] on li "Align to End of Previous Day" at bounding box center [167, 175] width 132 height 21
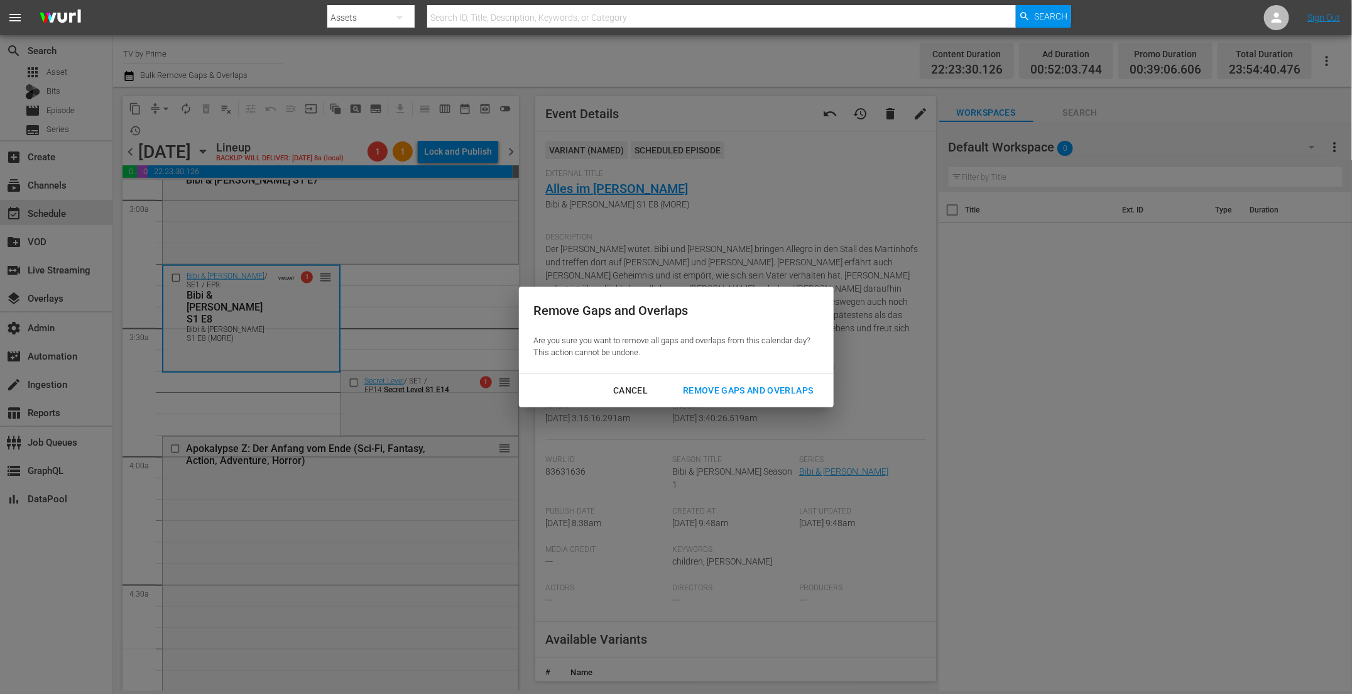
click at [715, 382] on button "Remove Gaps and Overlaps" at bounding box center [748, 390] width 160 height 23
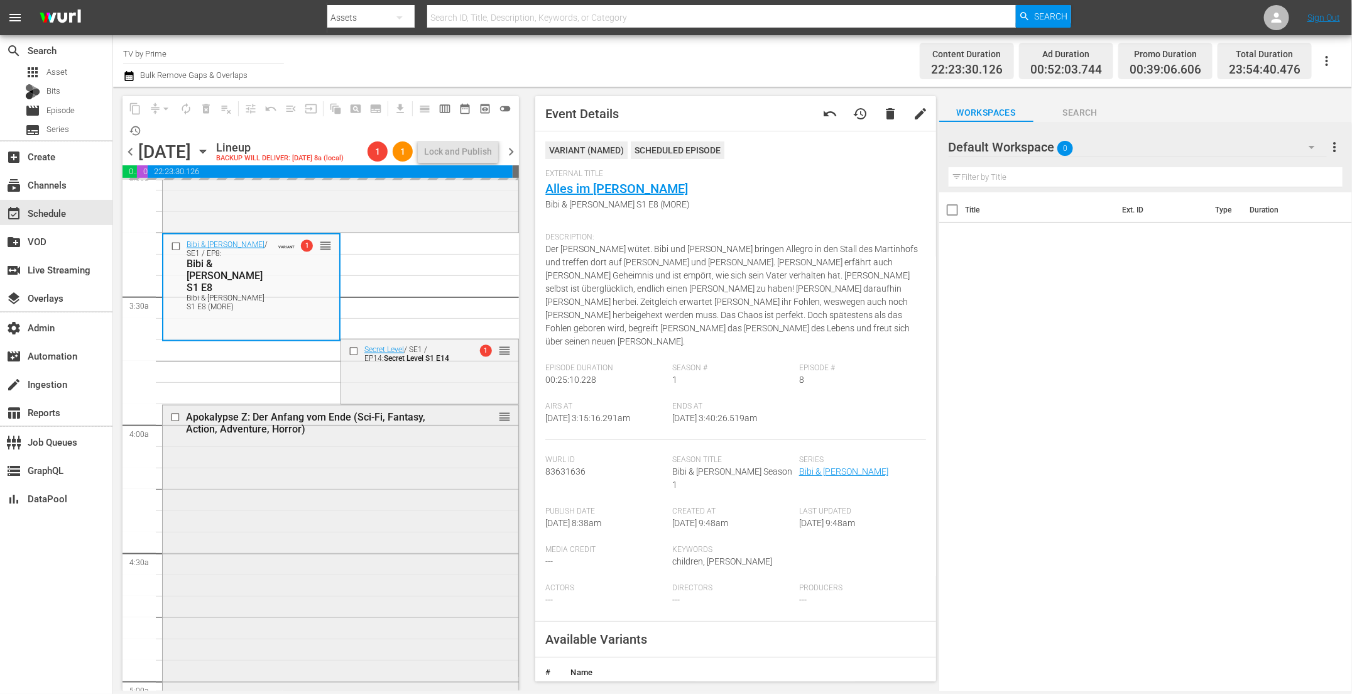
scroll to position [809, 0]
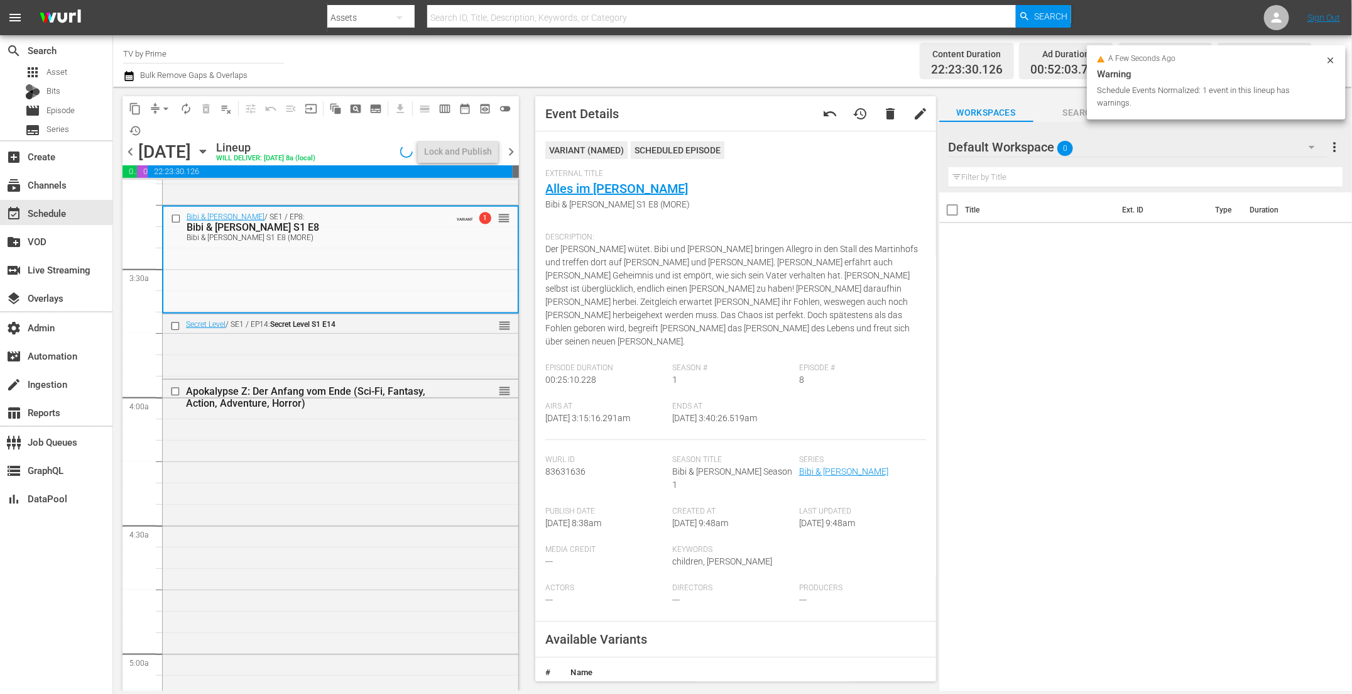
click at [371, 356] on div "Secret Level / SE1 / EP14: Secret Level S1 E14 reorder" at bounding box center [341, 345] width 356 height 62
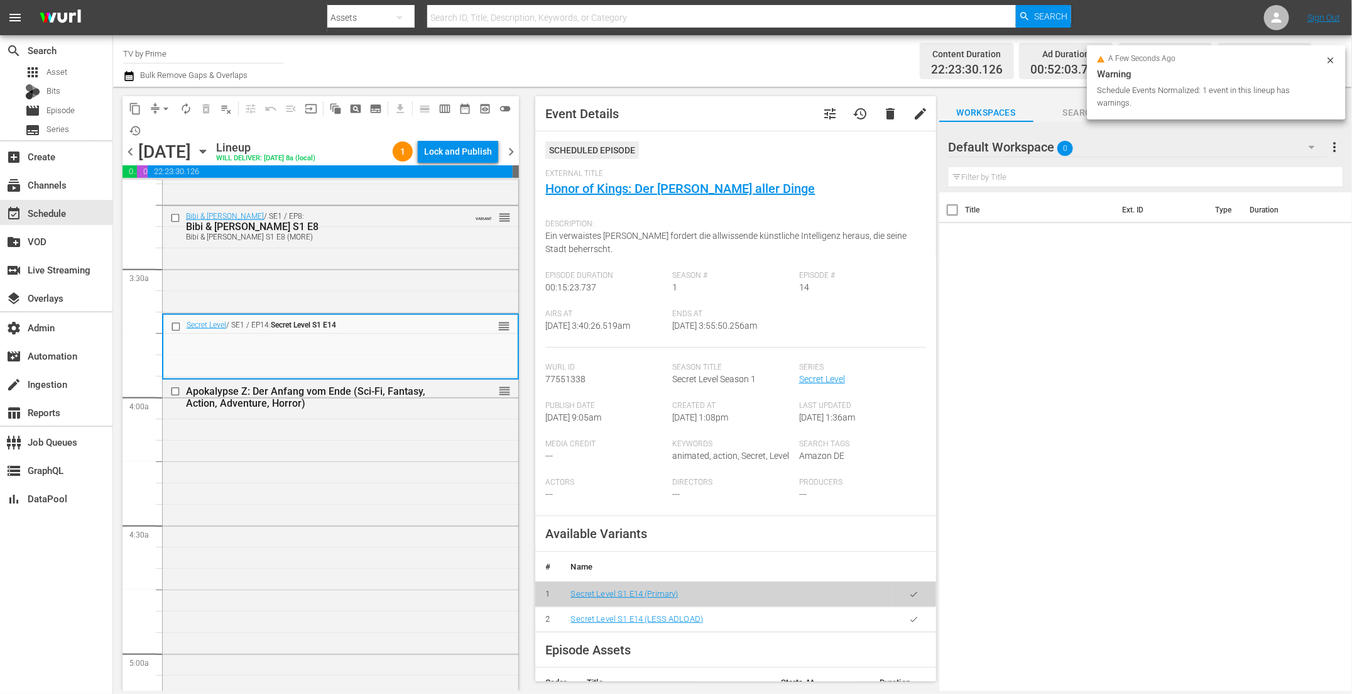
scroll to position [987, 0]
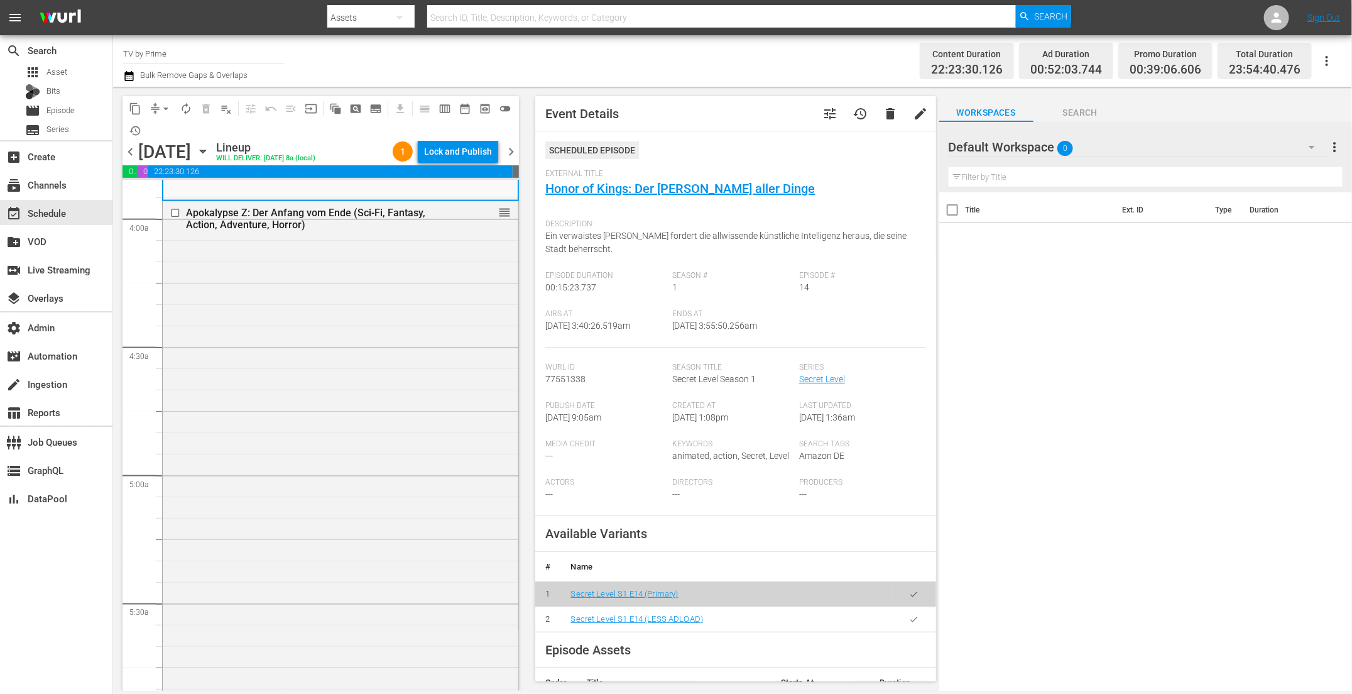
click at [370, 377] on div "Apokalypse Z: Der Anfang vom Ende (Sci-Fi, Fantasy, Action, Adventure, Horror) …" at bounding box center [341, 466] width 356 height 530
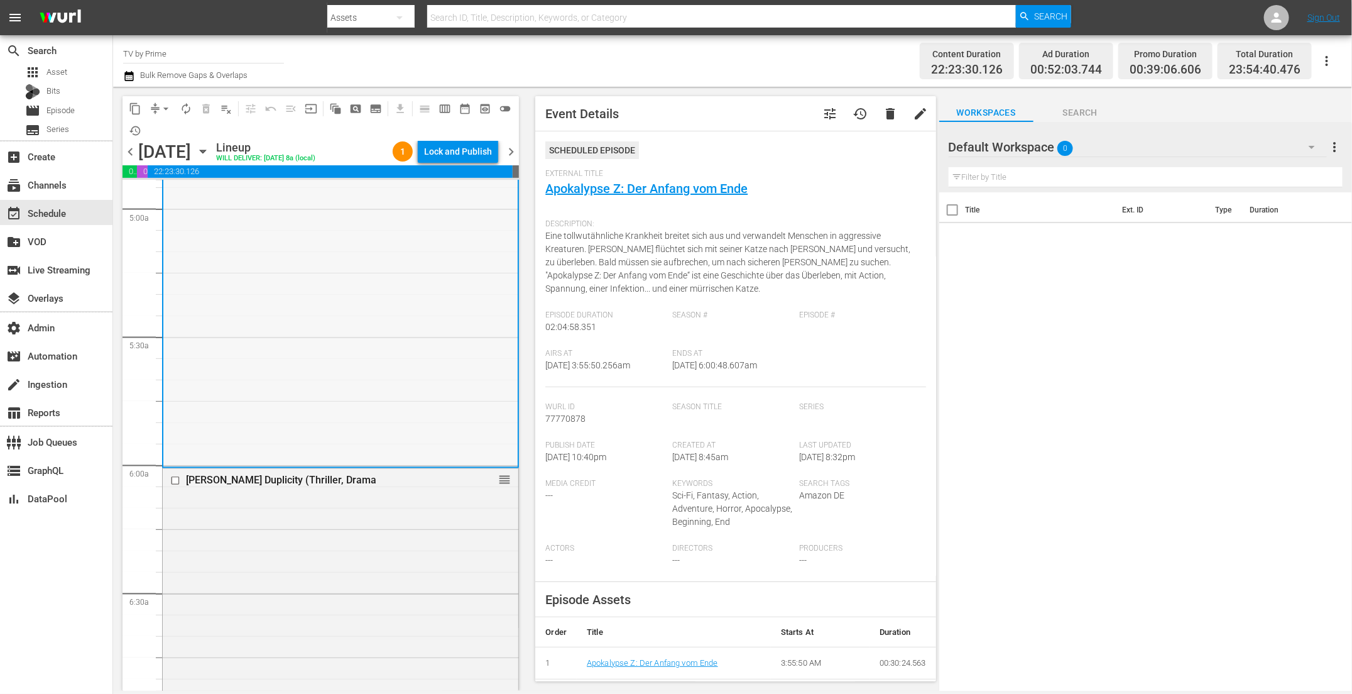
scroll to position [1510, 0]
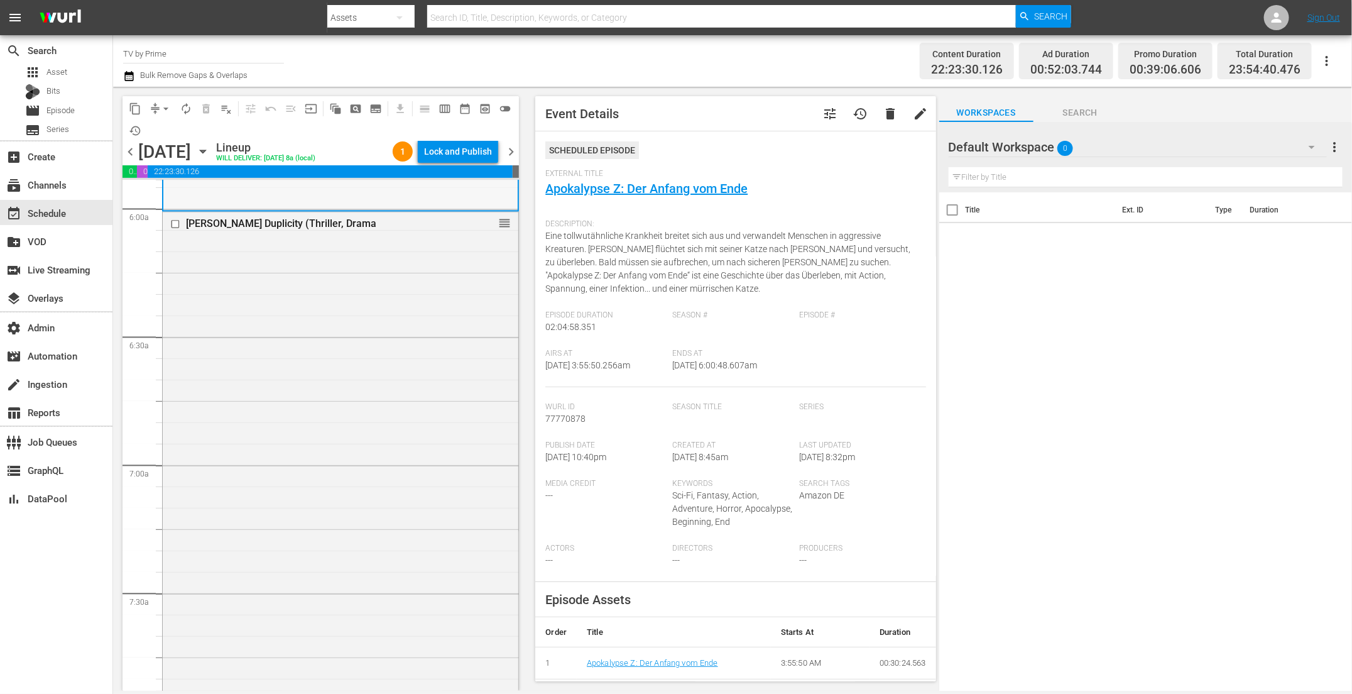
click at [362, 385] on div "Tyler Perry's Duplicity (Thriller, Drama reorder" at bounding box center [341, 456] width 356 height 488
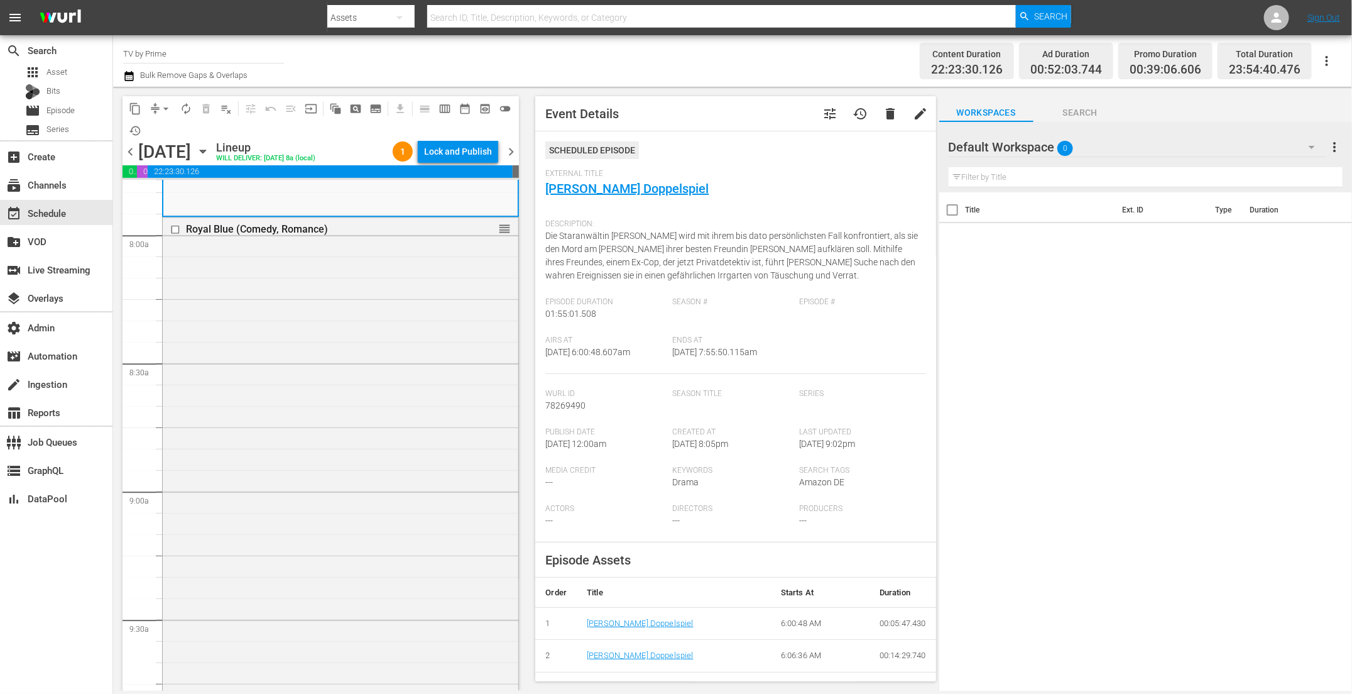
scroll to position [2084, 0]
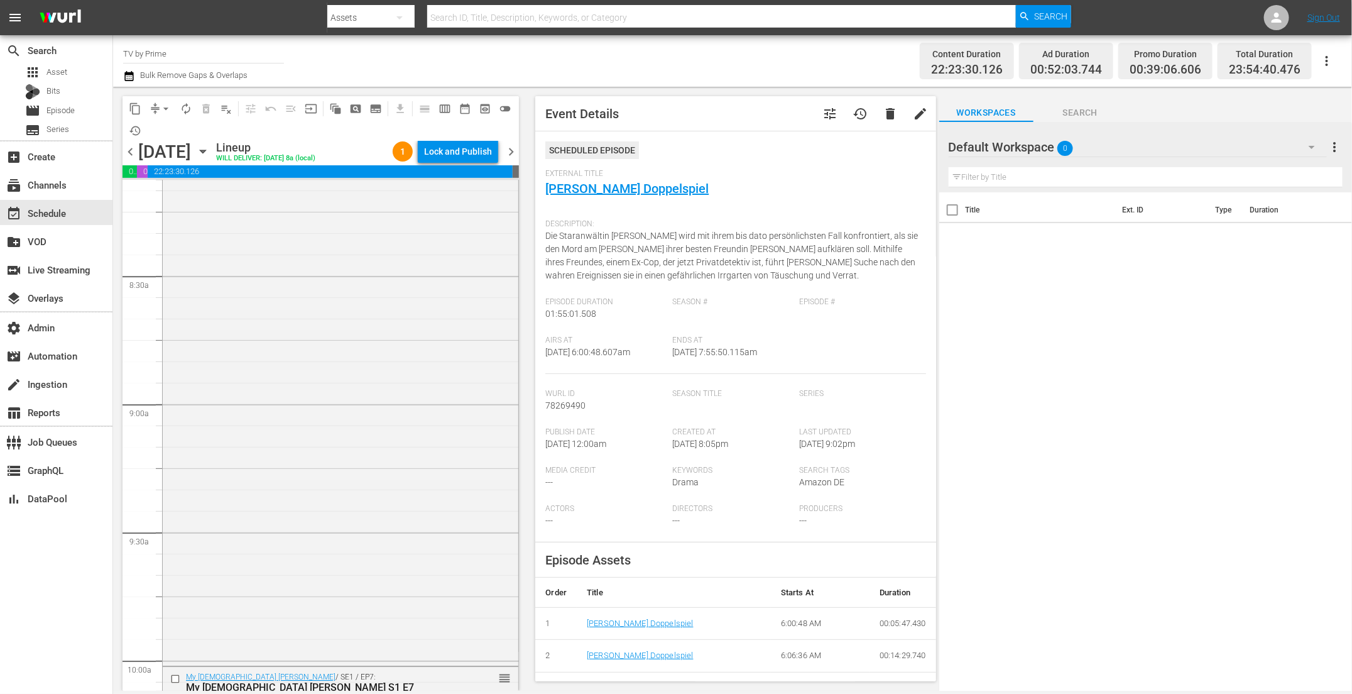
click at [362, 385] on div "Royal Blue (Comedy, Romance) reorder" at bounding box center [341, 396] width 356 height 532
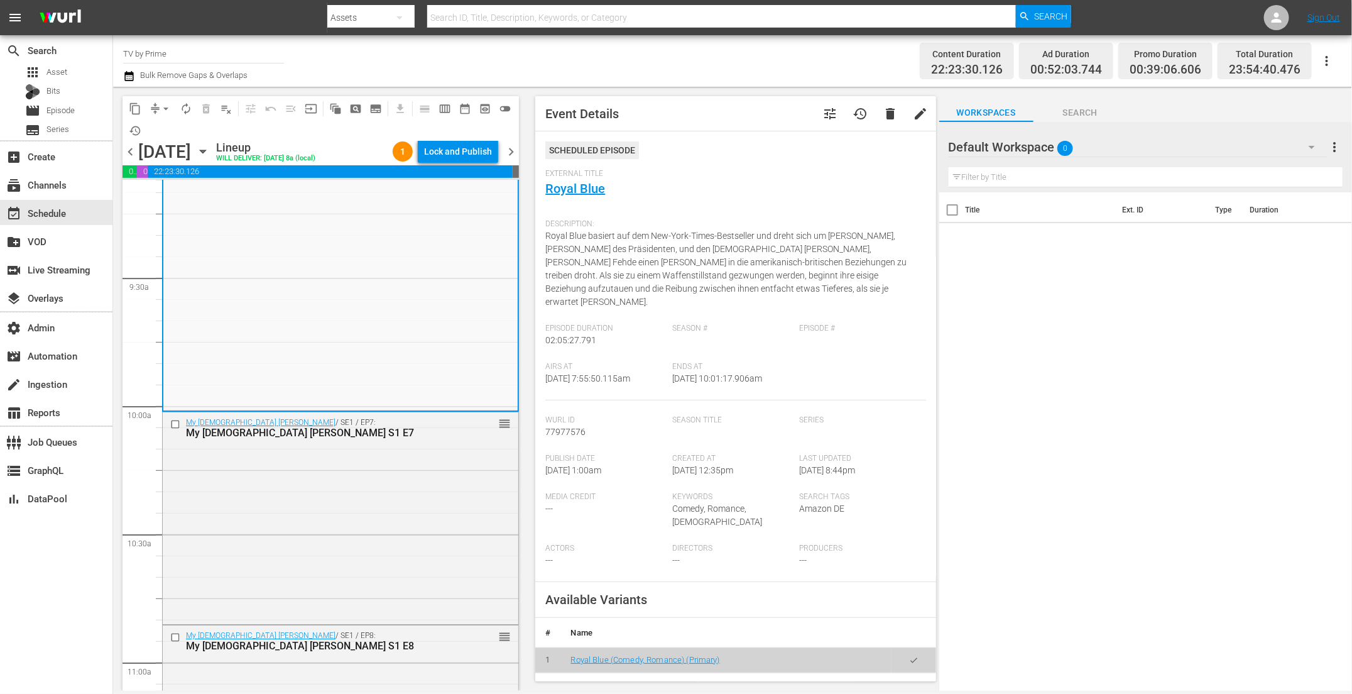
scroll to position [20, 0]
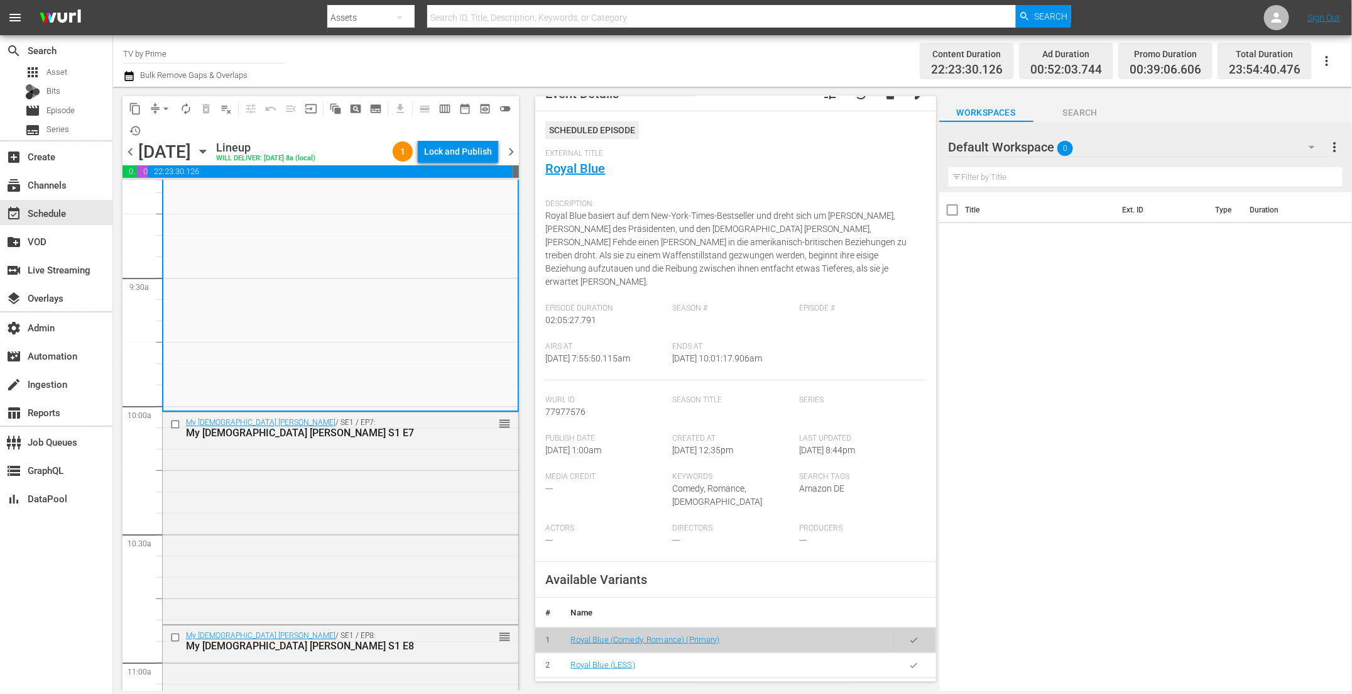
click at [909, 660] on icon "button" at bounding box center [913, 664] width 9 height 9
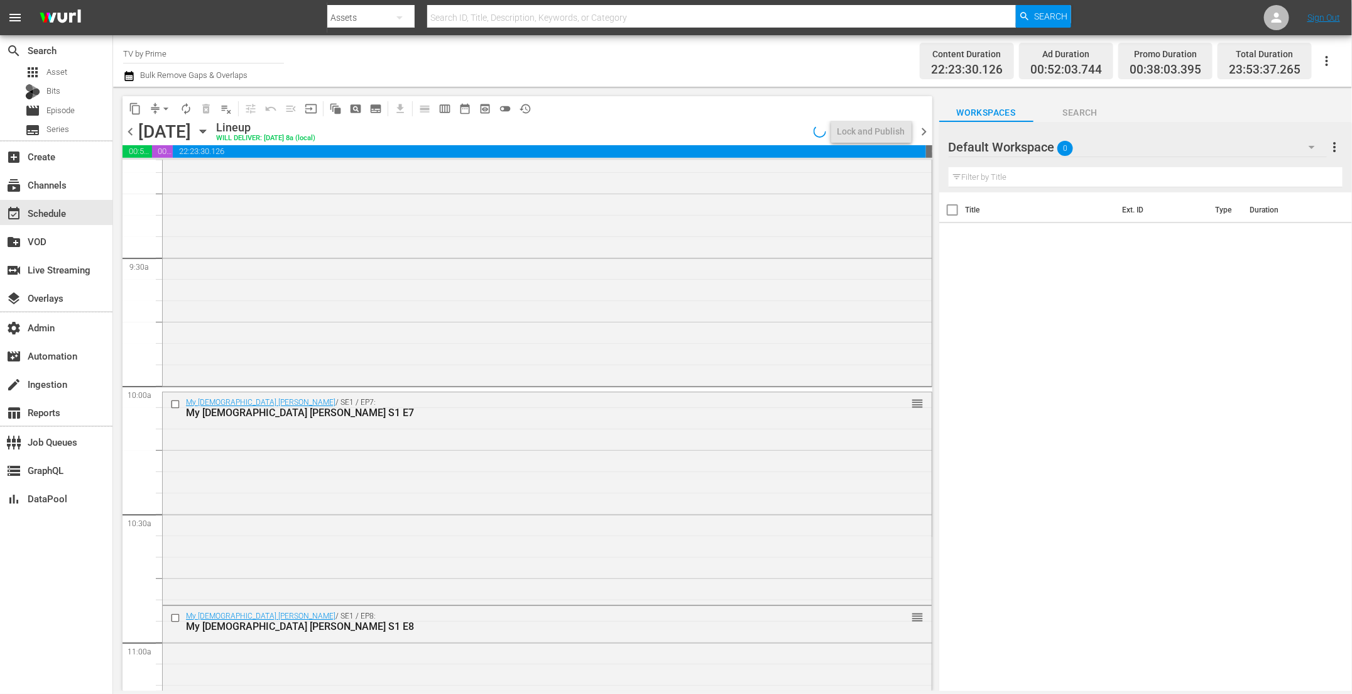
click at [235, 369] on div "Royal Blue (Comedy, Romance) Royal Blue (LESS) VARIANT reorder" at bounding box center [547, 119] width 769 height 528
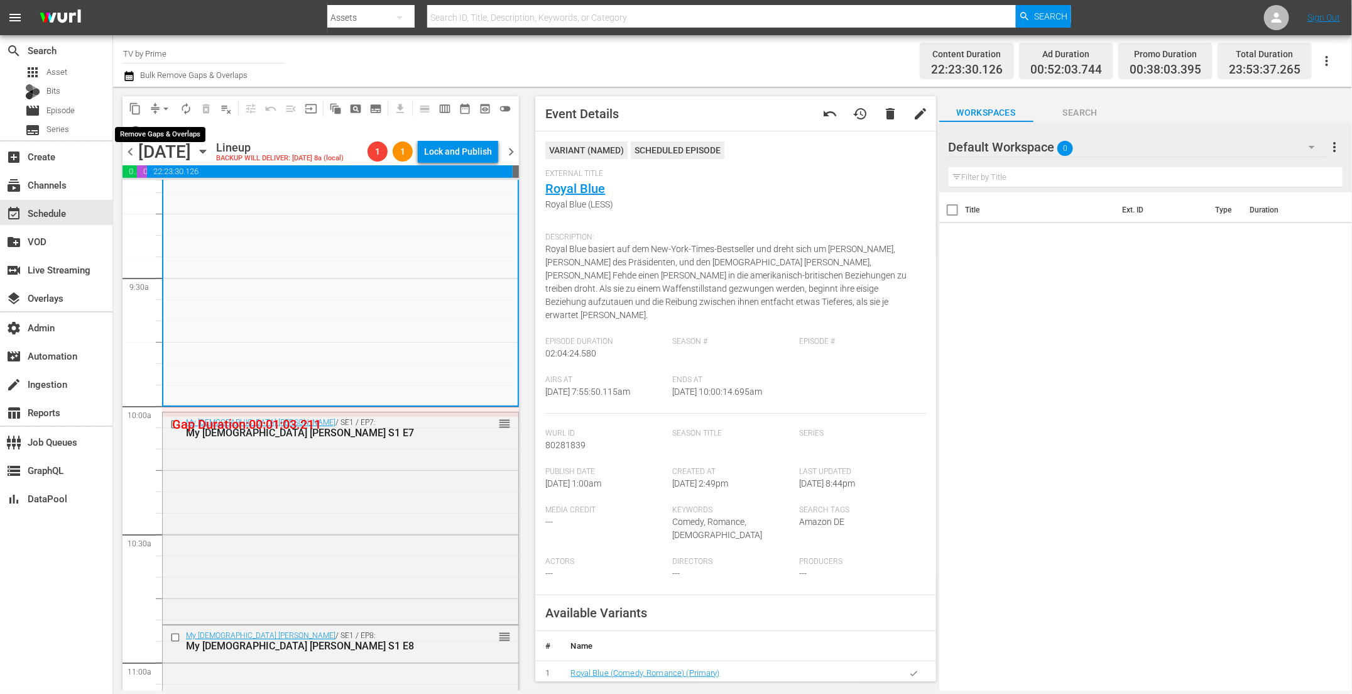
click at [163, 108] on span "arrow_drop_down" at bounding box center [166, 108] width 13 height 13
click at [162, 177] on li "Align to End of Previous Day" at bounding box center [167, 175] width 132 height 21
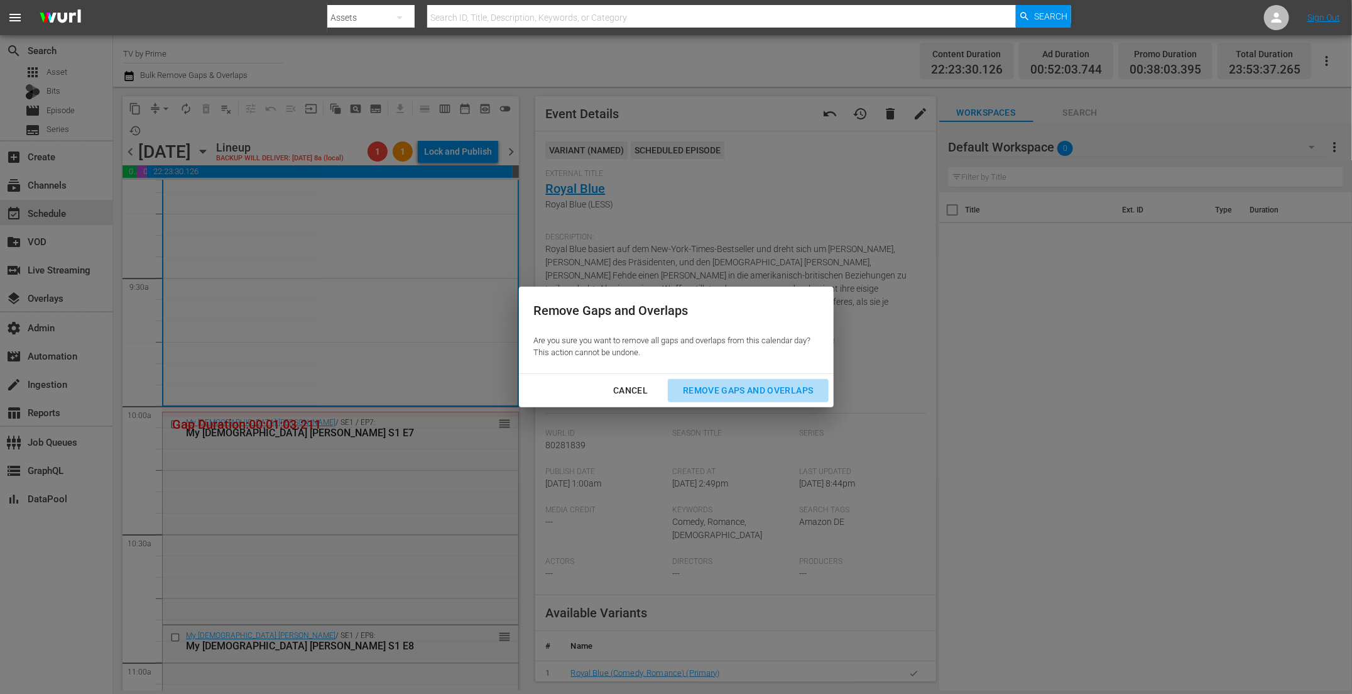
click at [777, 383] on div "Remove Gaps and Overlaps" at bounding box center [748, 391] width 150 height 16
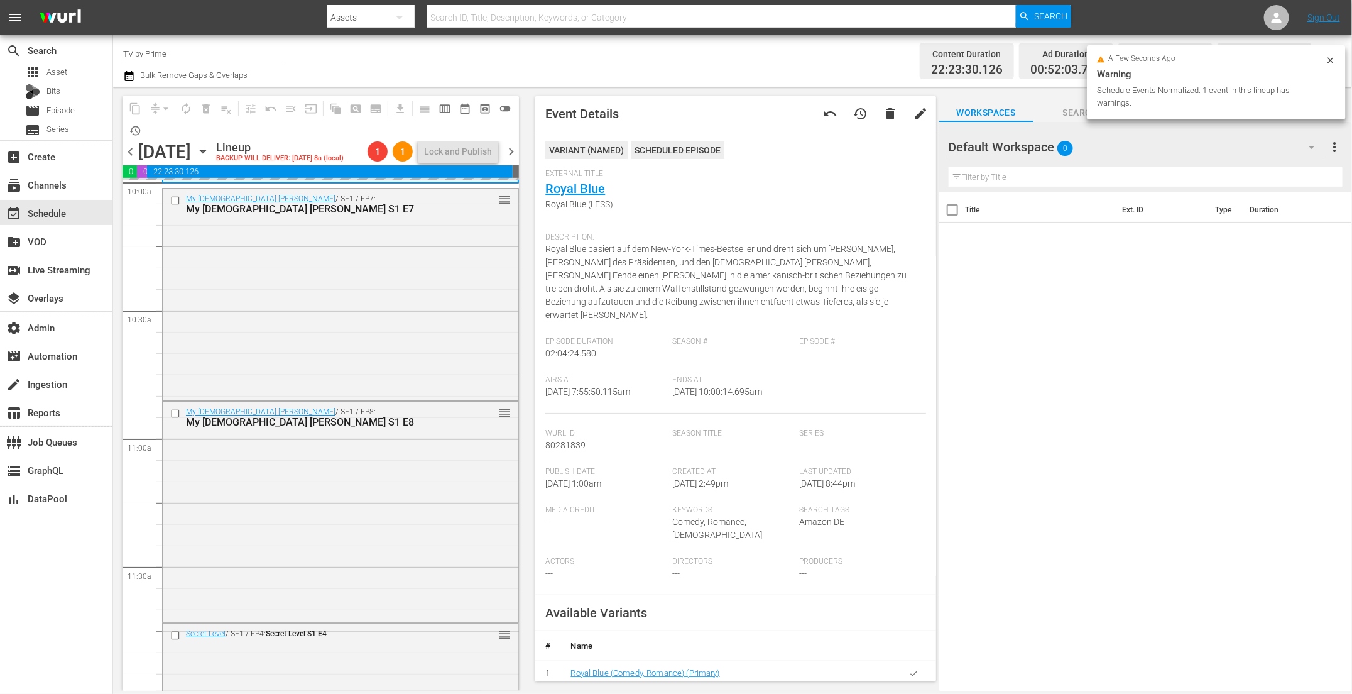
scroll to position [2544, 0]
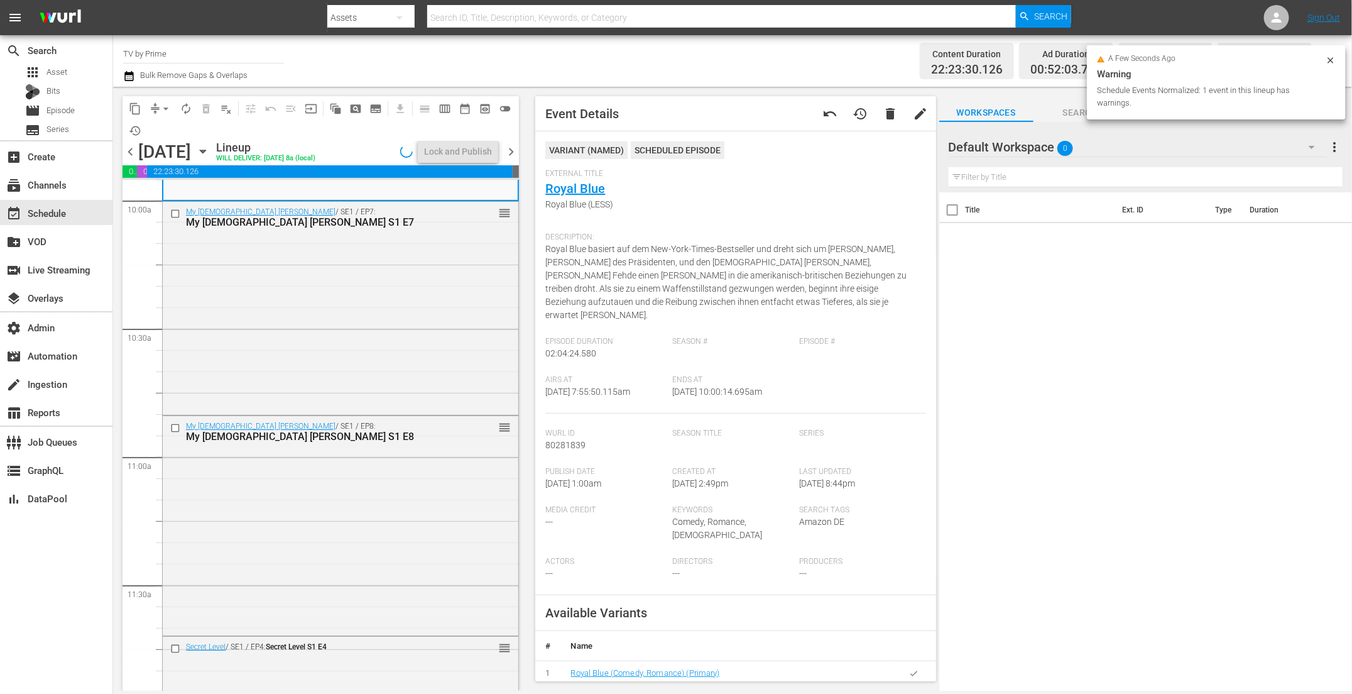
click at [338, 390] on div "My Lady Jane / SE1 / EP7: My Lady Jane S1 E7 reorder" at bounding box center [341, 307] width 356 height 210
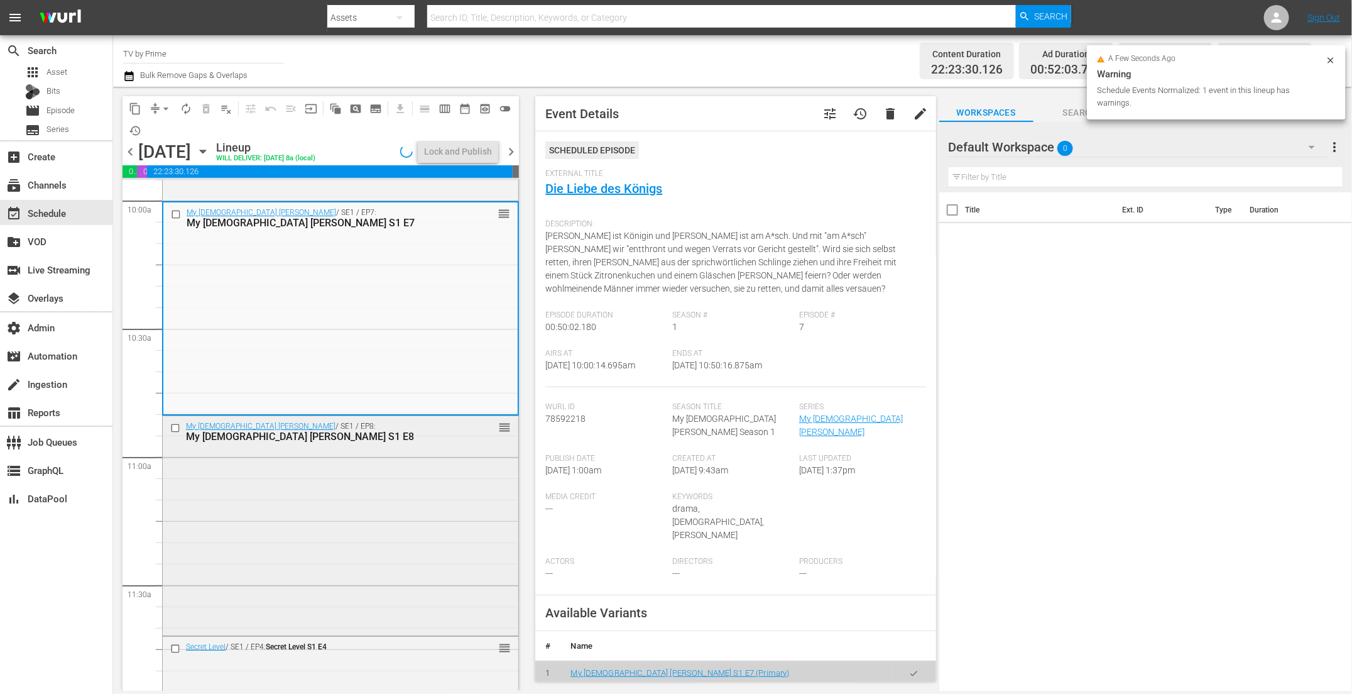
click at [332, 501] on div "My Lady Jane / SE1 / EP8: My Lady Jane S1 E8 reorder" at bounding box center [341, 524] width 356 height 217
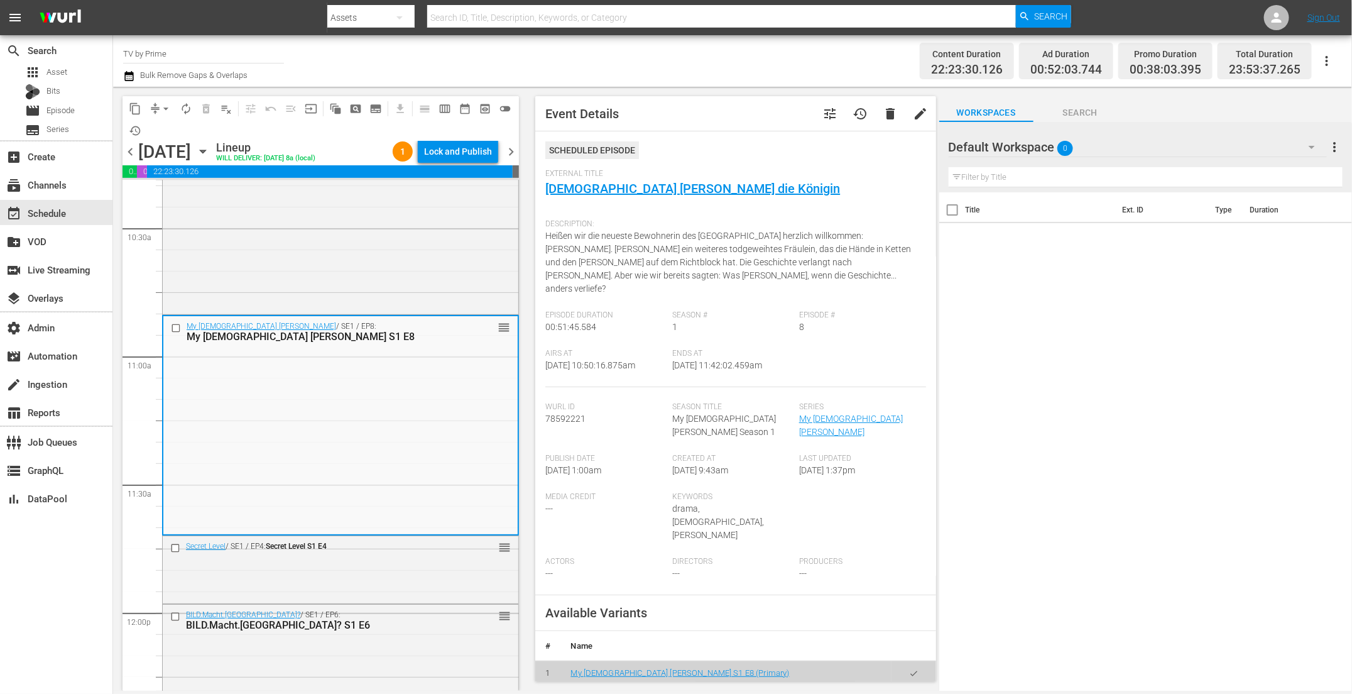
scroll to position [2655, 0]
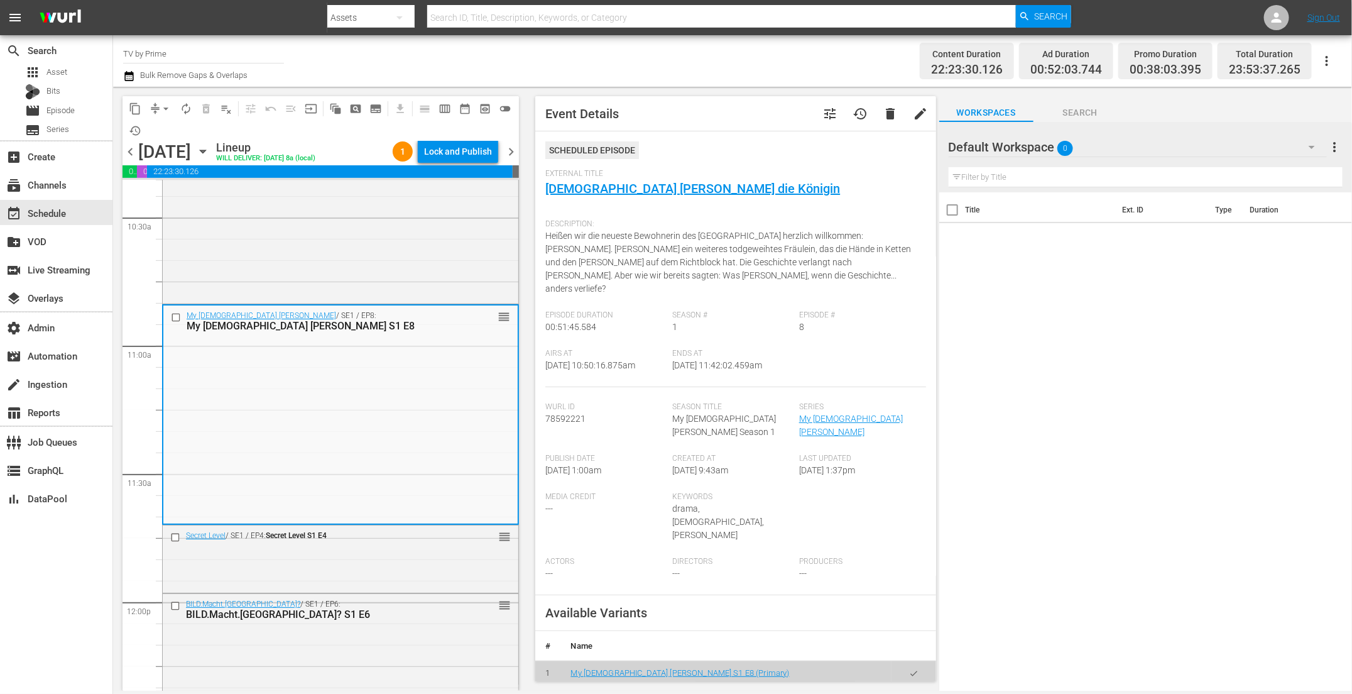
click at [909, 693] on icon "button" at bounding box center [913, 698] width 9 height 9
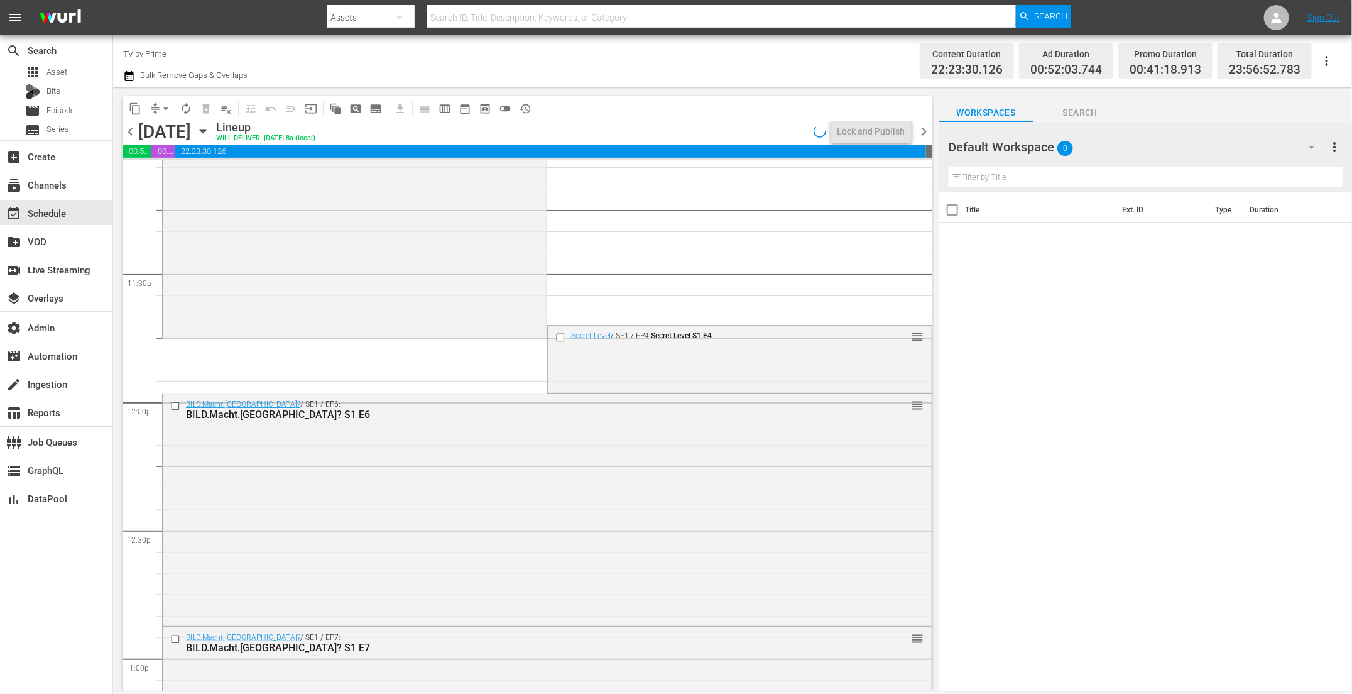
click at [226, 290] on div "My Lady Jane / SE1 / EP8: My Lady Jane S1 E8 My Lady Jane S1 E8 (MORE) VARIANT …" at bounding box center [355, 220] width 384 height 231
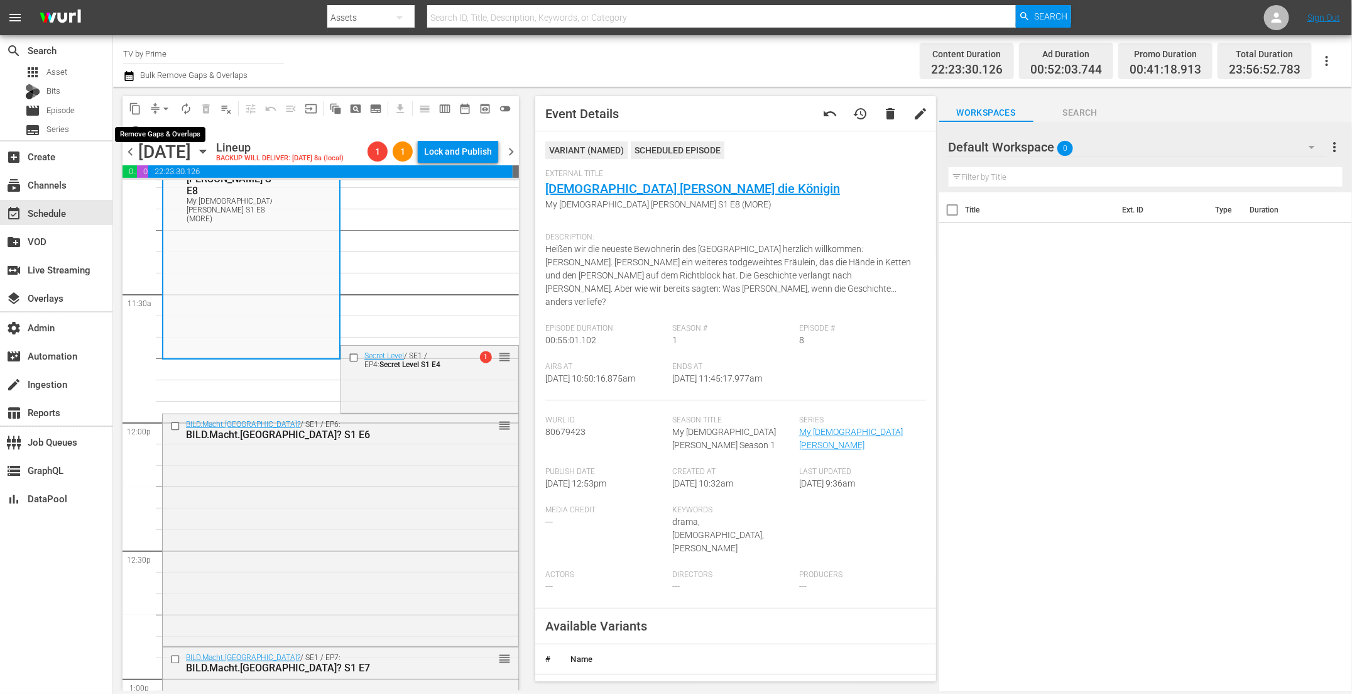
click at [160, 110] on span "arrow_drop_down" at bounding box center [166, 108] width 13 height 13
click at [184, 180] on li "Align to End of Previous Day" at bounding box center [167, 175] width 132 height 21
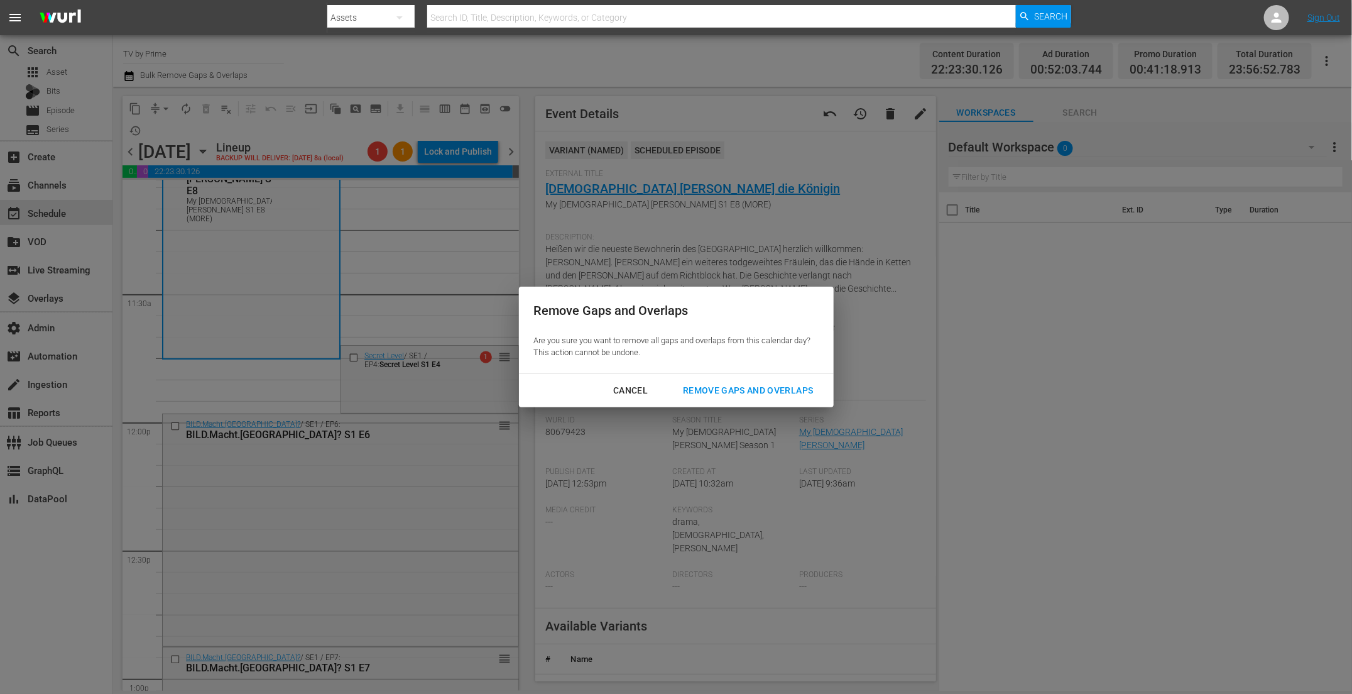
click at [783, 400] on button "Remove Gaps and Overlaps" at bounding box center [748, 390] width 160 height 23
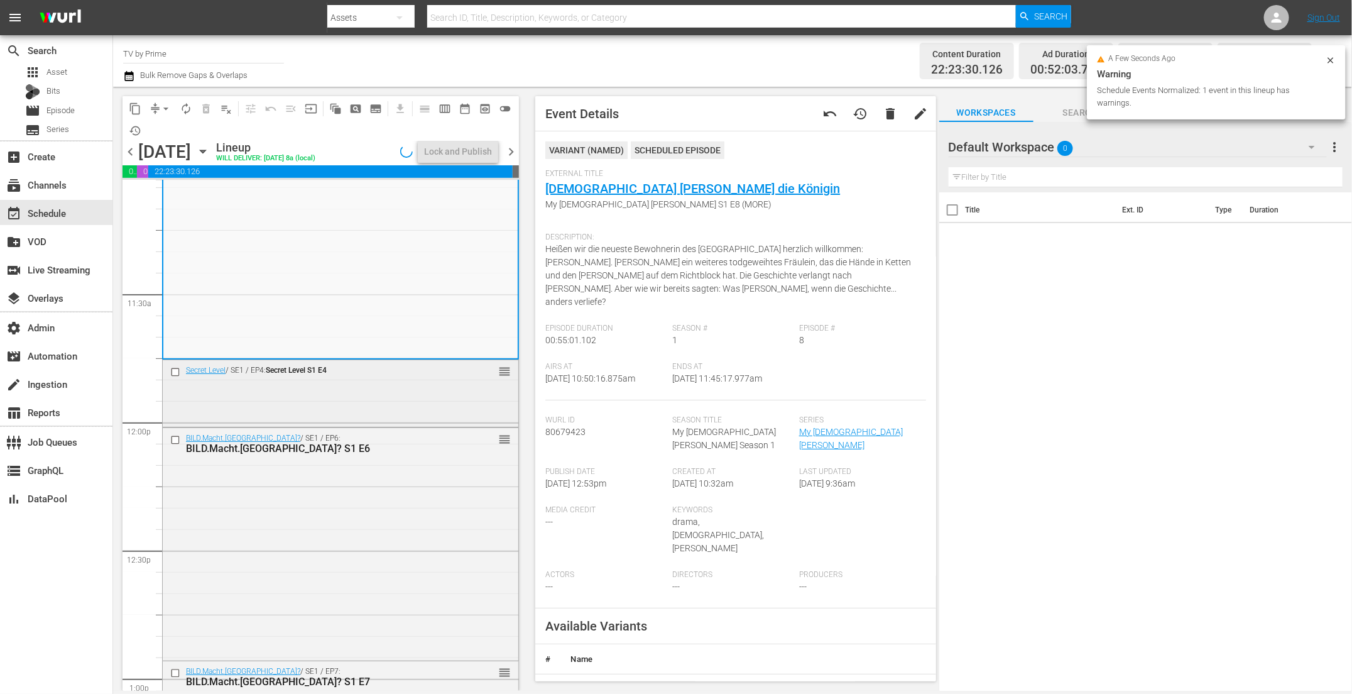
click at [349, 393] on div "Secret Level / SE1 / EP4: Secret Level S1 E4 reorder" at bounding box center [341, 392] width 356 height 65
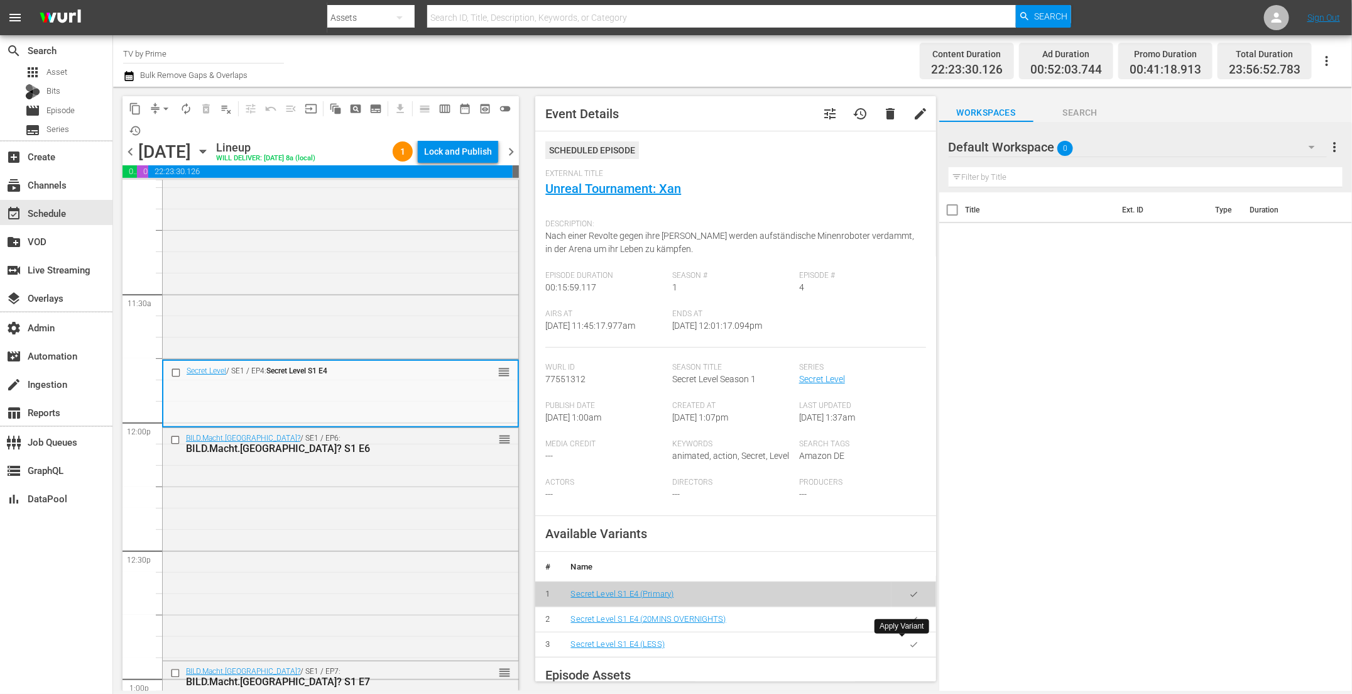
click at [911, 645] on icon "button" at bounding box center [914, 644] width 7 height 5
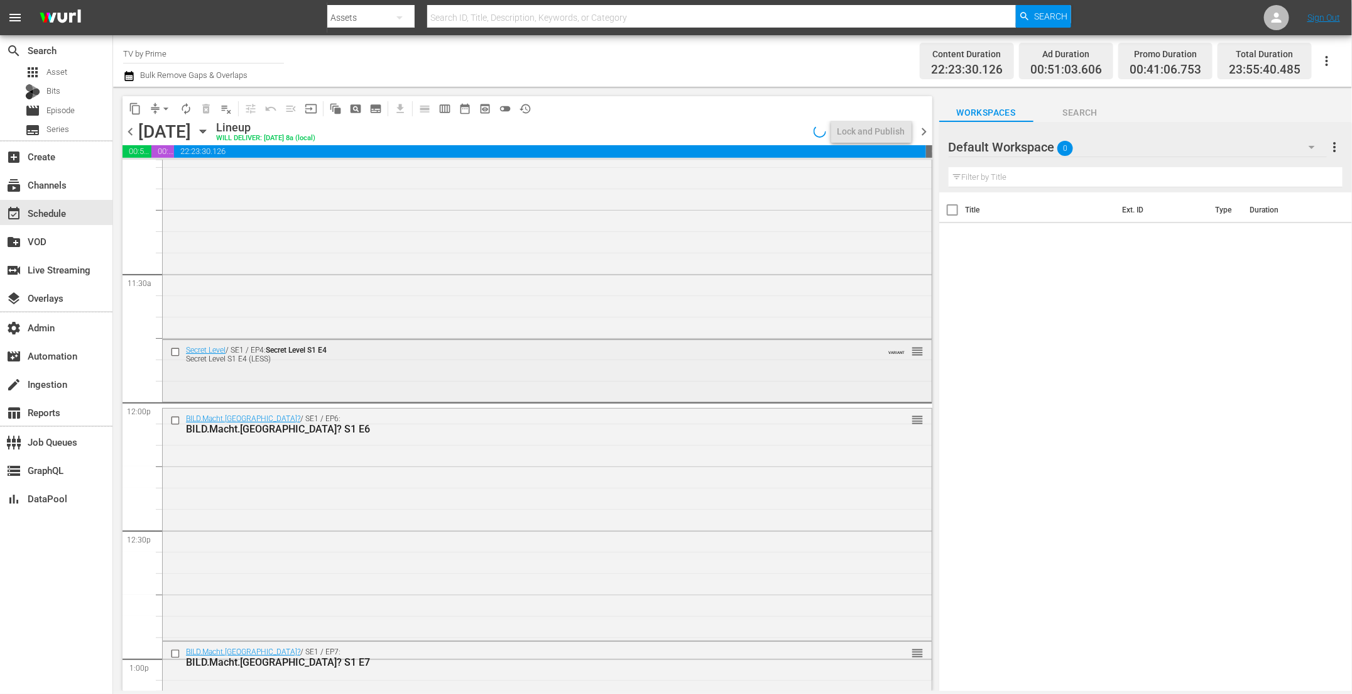
click at [310, 379] on div "Secret Level / SE1 / EP4: Secret Level S1 E4 Secret Level S1 E4 (LESS) VARIANT …" at bounding box center [547, 370] width 769 height 60
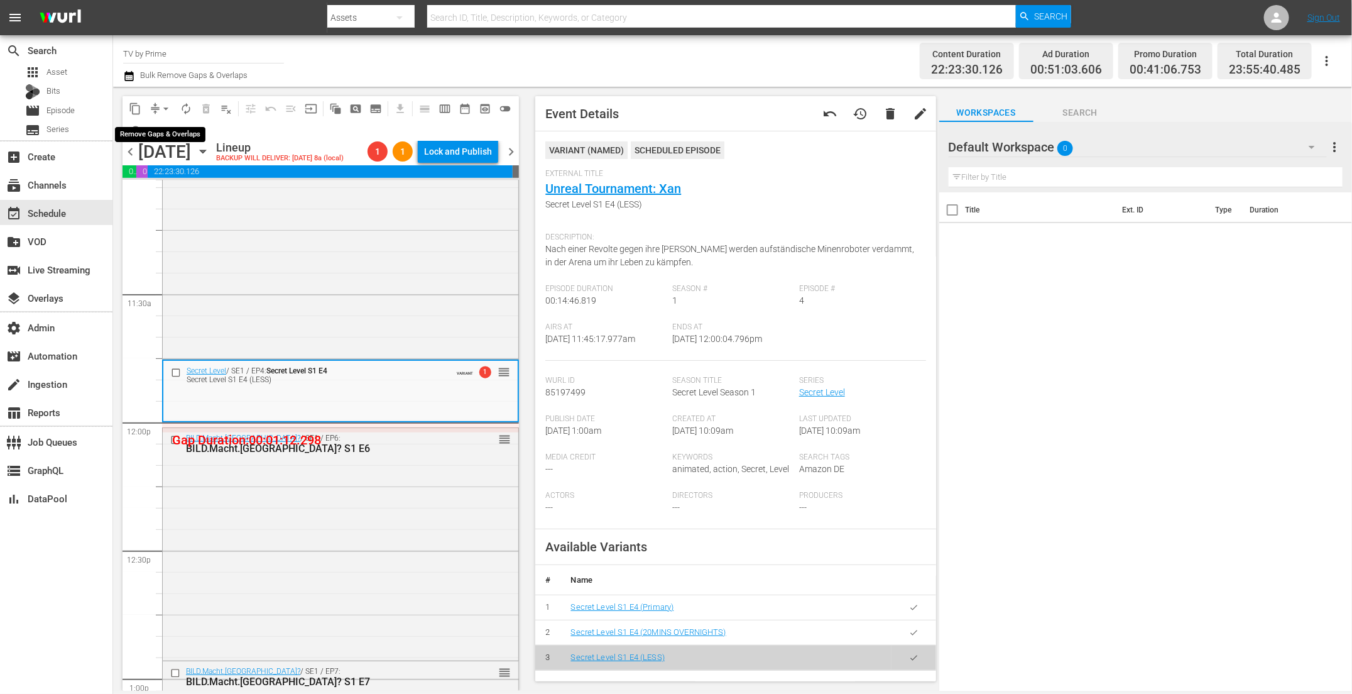
click at [162, 109] on span "arrow_drop_down" at bounding box center [166, 108] width 13 height 13
click at [179, 175] on li "Align to End of Previous Day" at bounding box center [167, 175] width 132 height 21
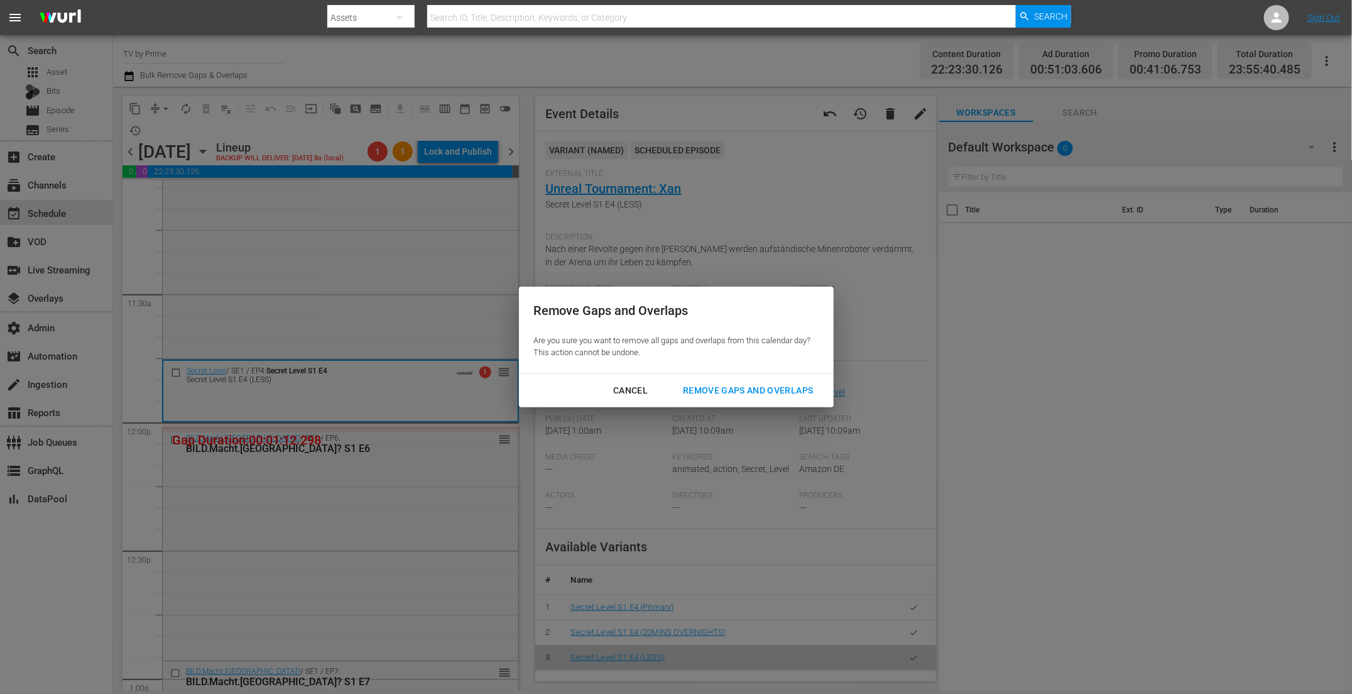
click at [770, 392] on div "Remove Gaps and Overlaps" at bounding box center [748, 391] width 150 height 16
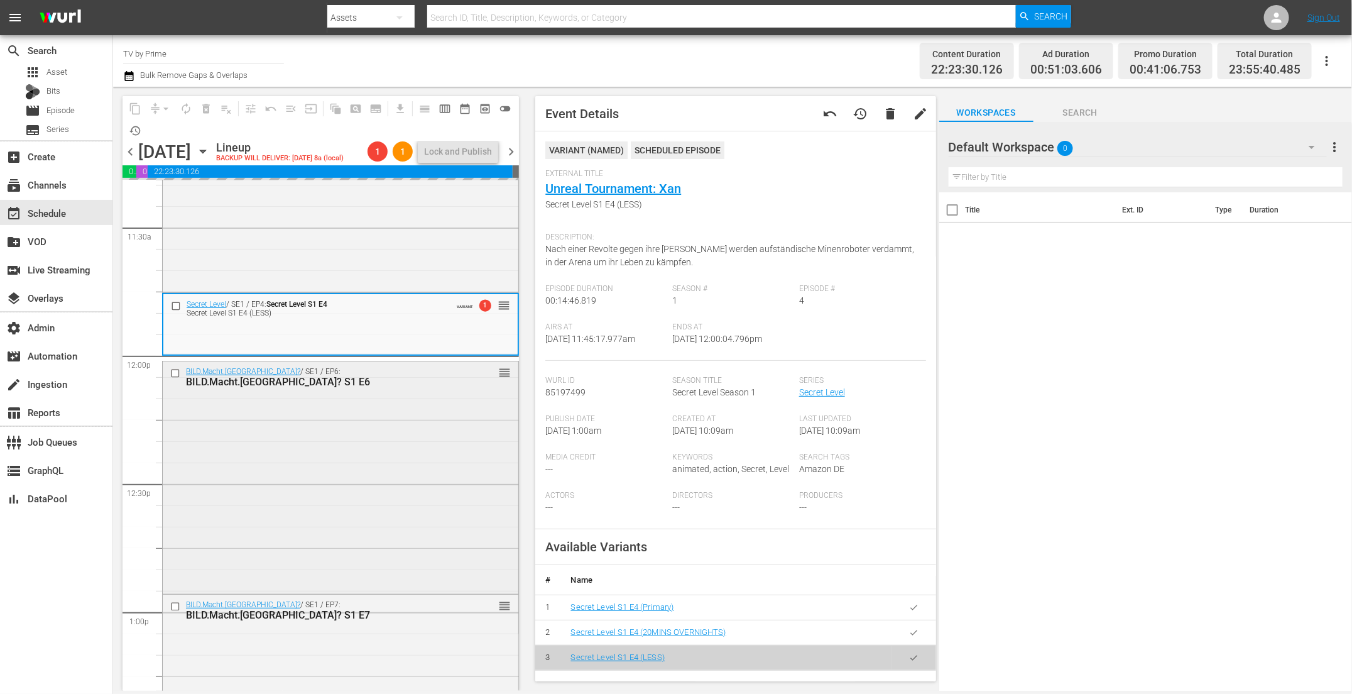
scroll to position [2912, 0]
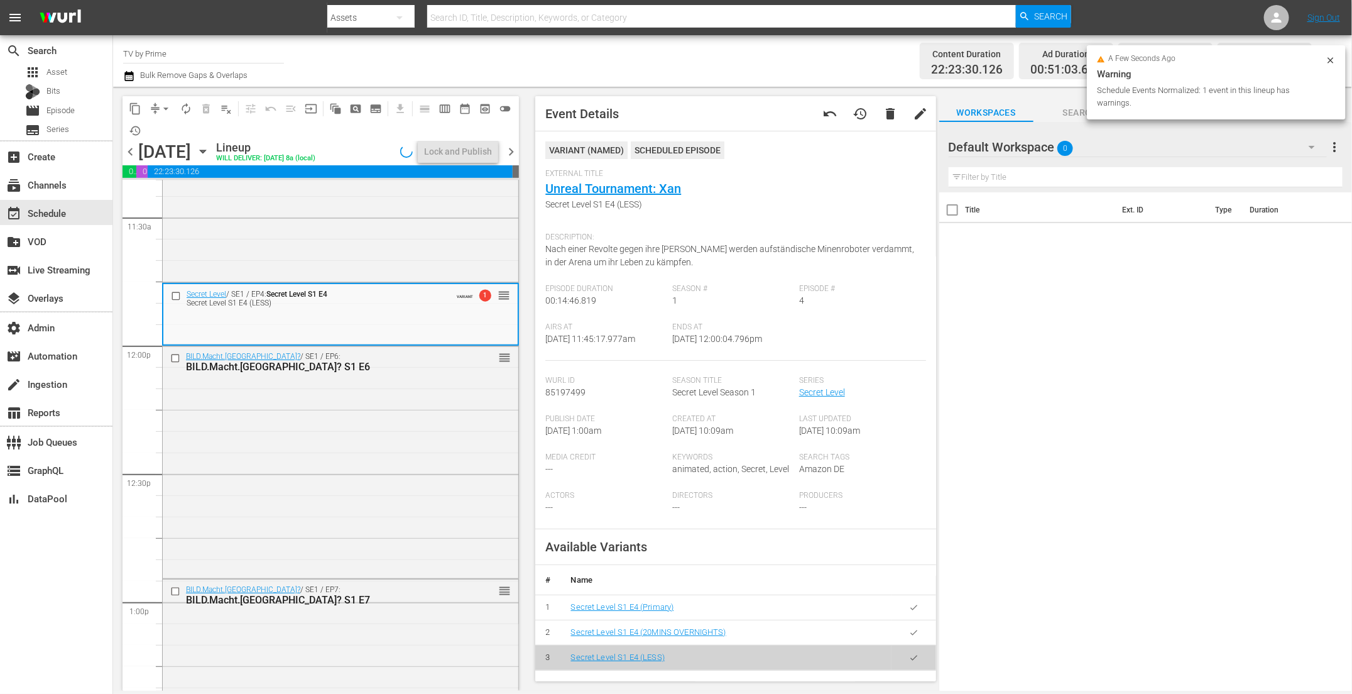
click at [321, 479] on div "BILD.Macht.Deutschland? / SE1 / EP6: BILD.Macht.Deutschland? S1 E6 reorder" at bounding box center [341, 460] width 356 height 229
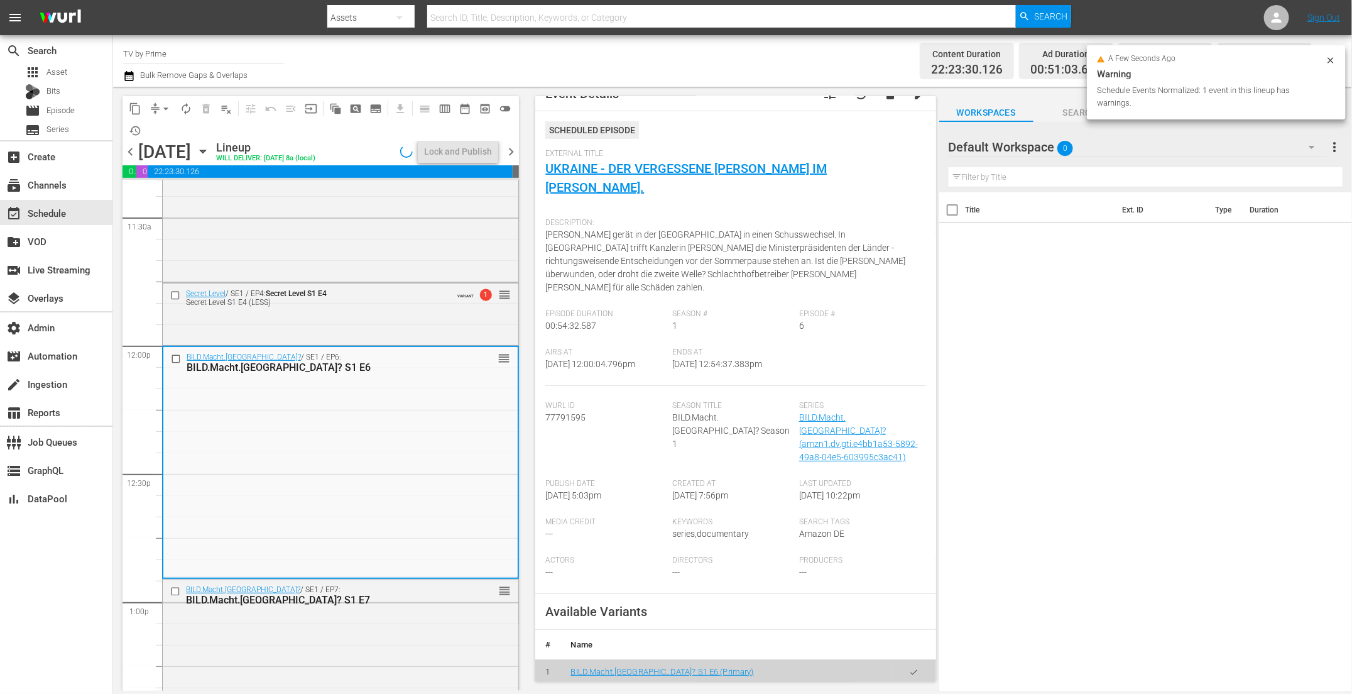
scroll to position [41, 0]
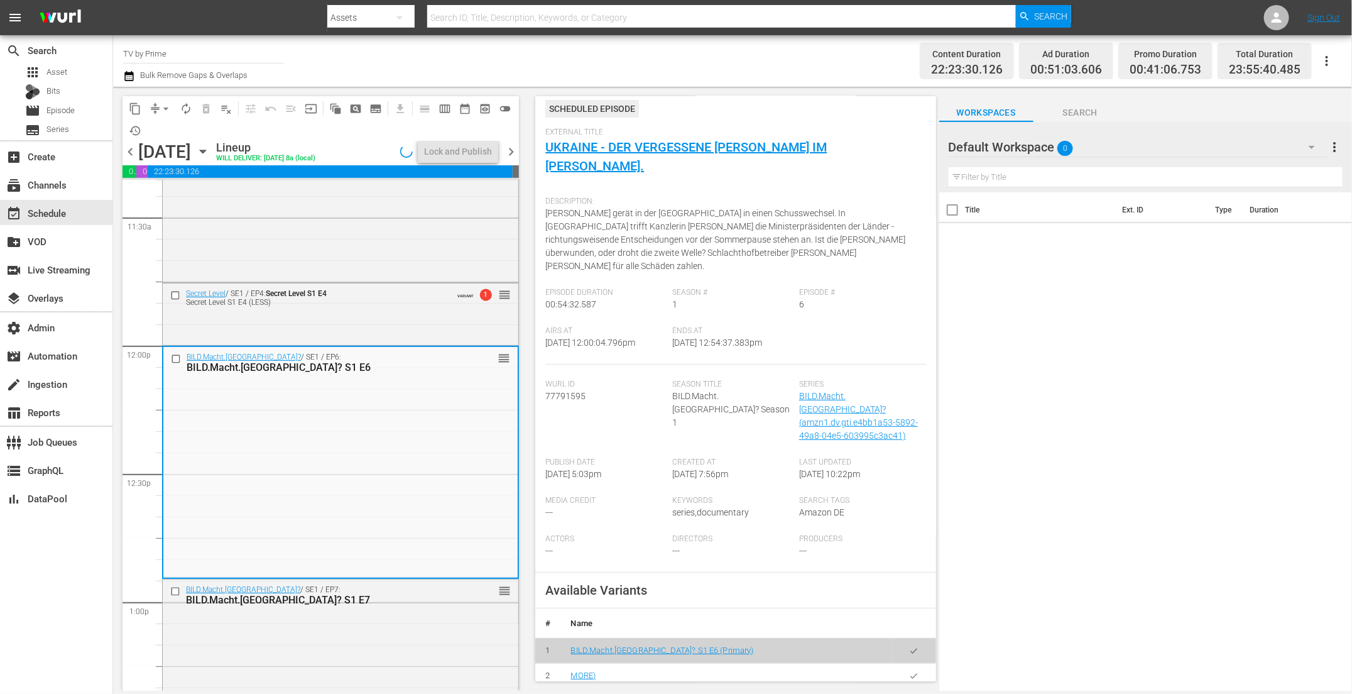
click at [911, 673] on icon "button" at bounding box center [914, 675] width 7 height 5
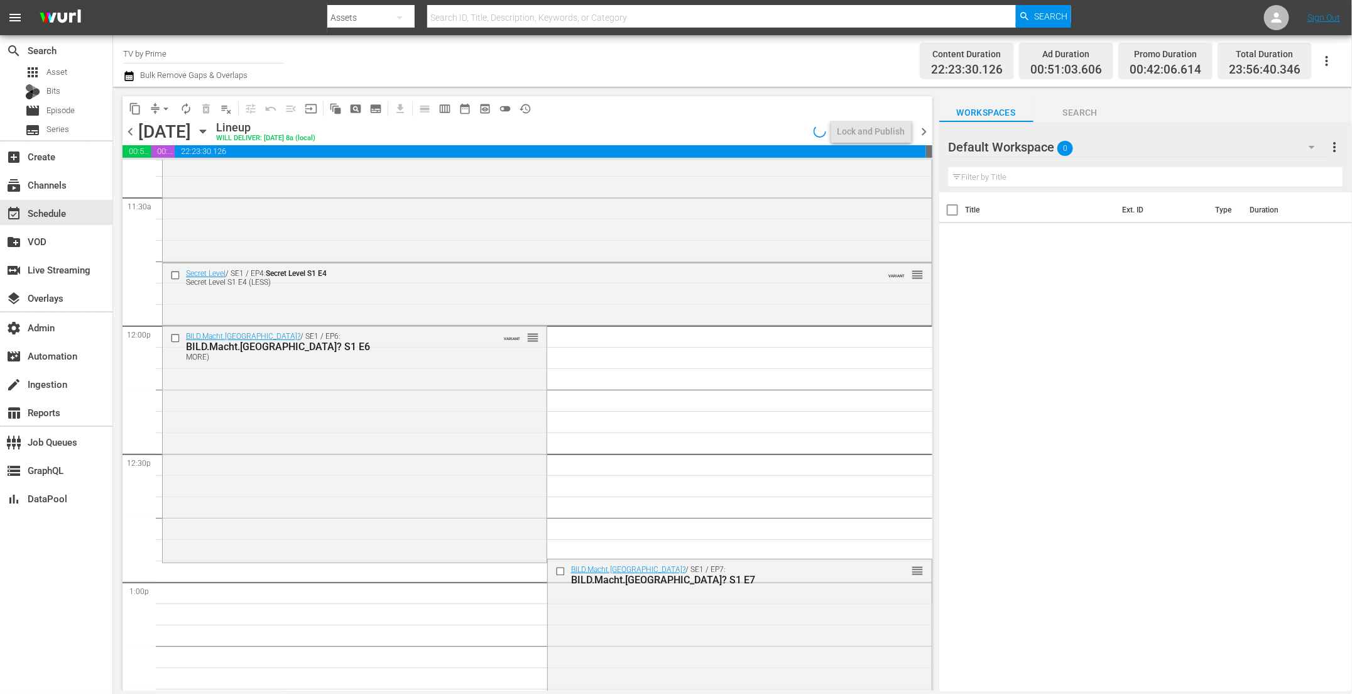
click at [337, 434] on div "BILD.Macht.Deutschland? / SE1 / EP6: BILD.Macht.Deutschland? S1 E6 MORE) VARIAN…" at bounding box center [355, 443] width 384 height 234
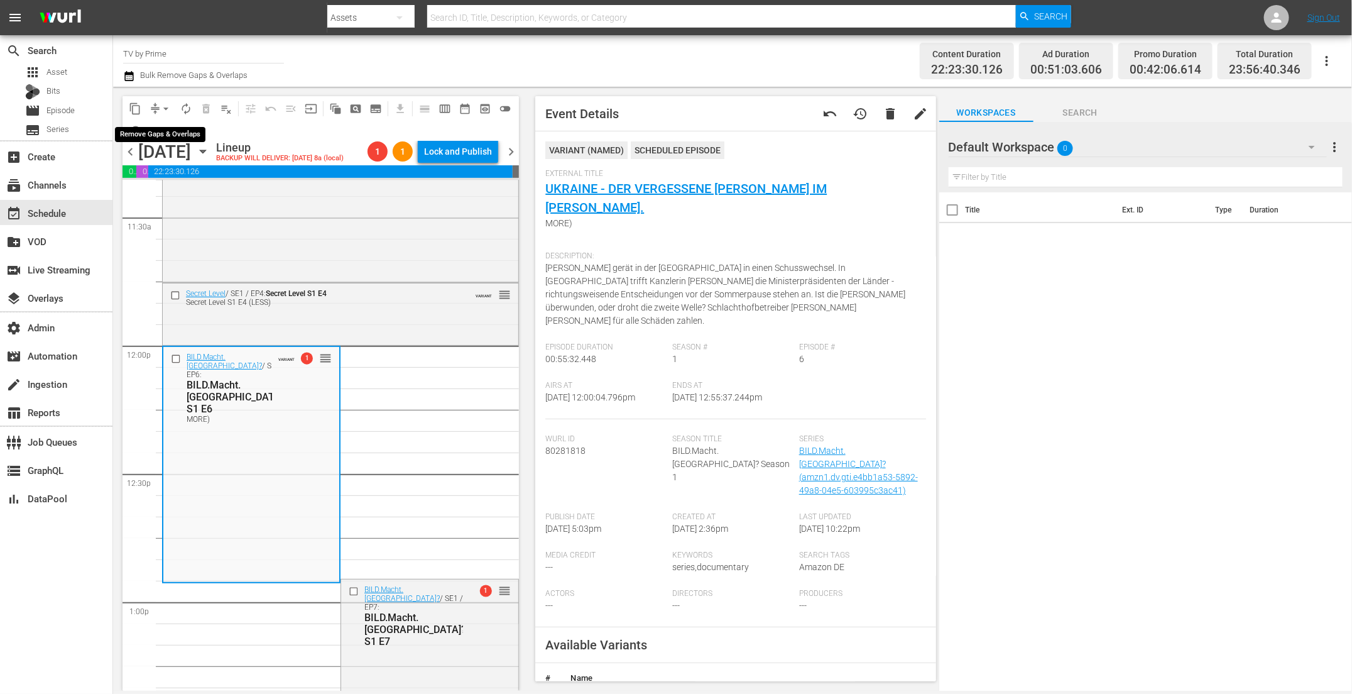
click at [166, 109] on span "arrow_drop_down" at bounding box center [166, 108] width 13 height 13
click at [172, 179] on li "Align to End of Previous Day" at bounding box center [167, 175] width 132 height 21
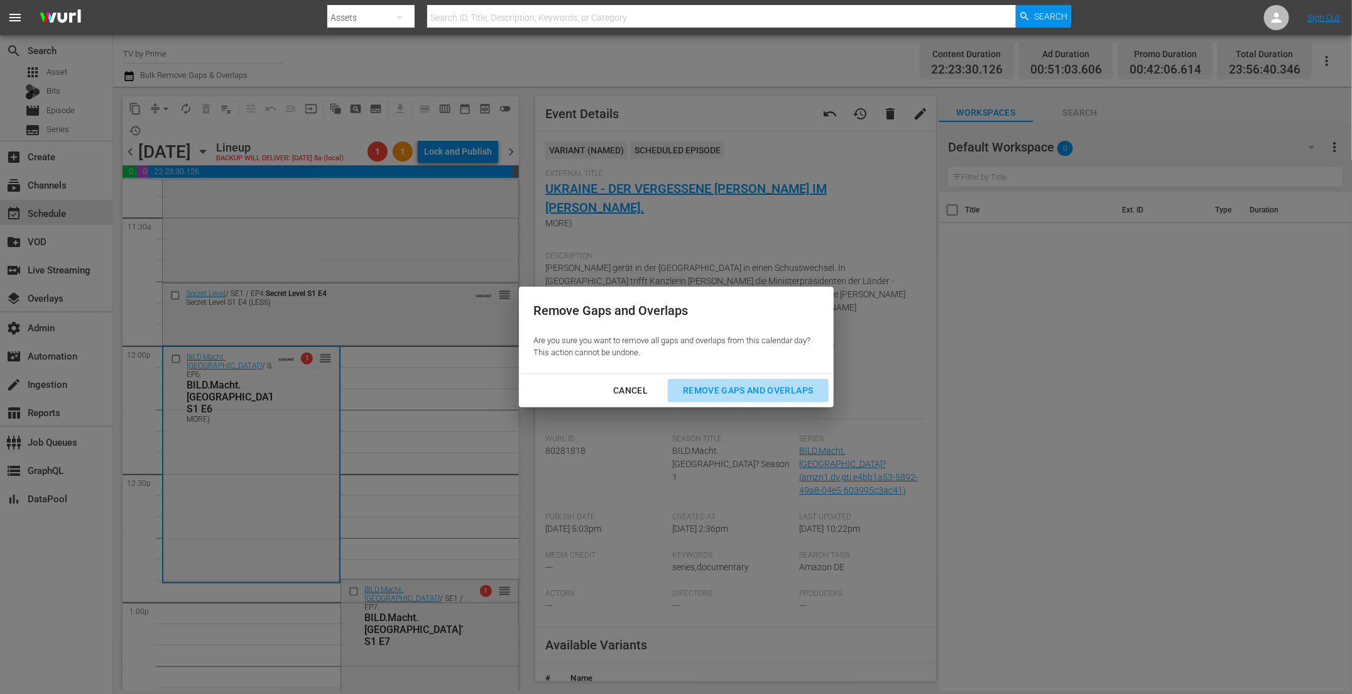
click at [774, 389] on div "Remove Gaps and Overlaps" at bounding box center [748, 391] width 150 height 16
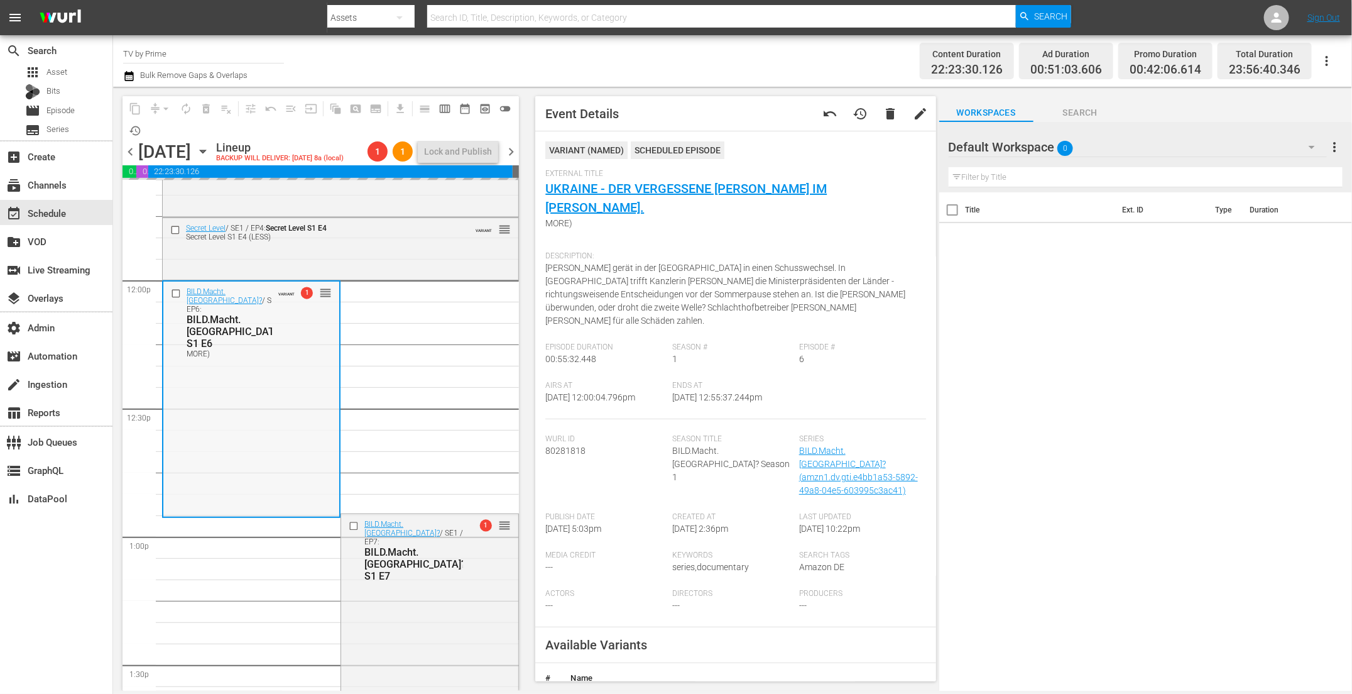
scroll to position [3061, 0]
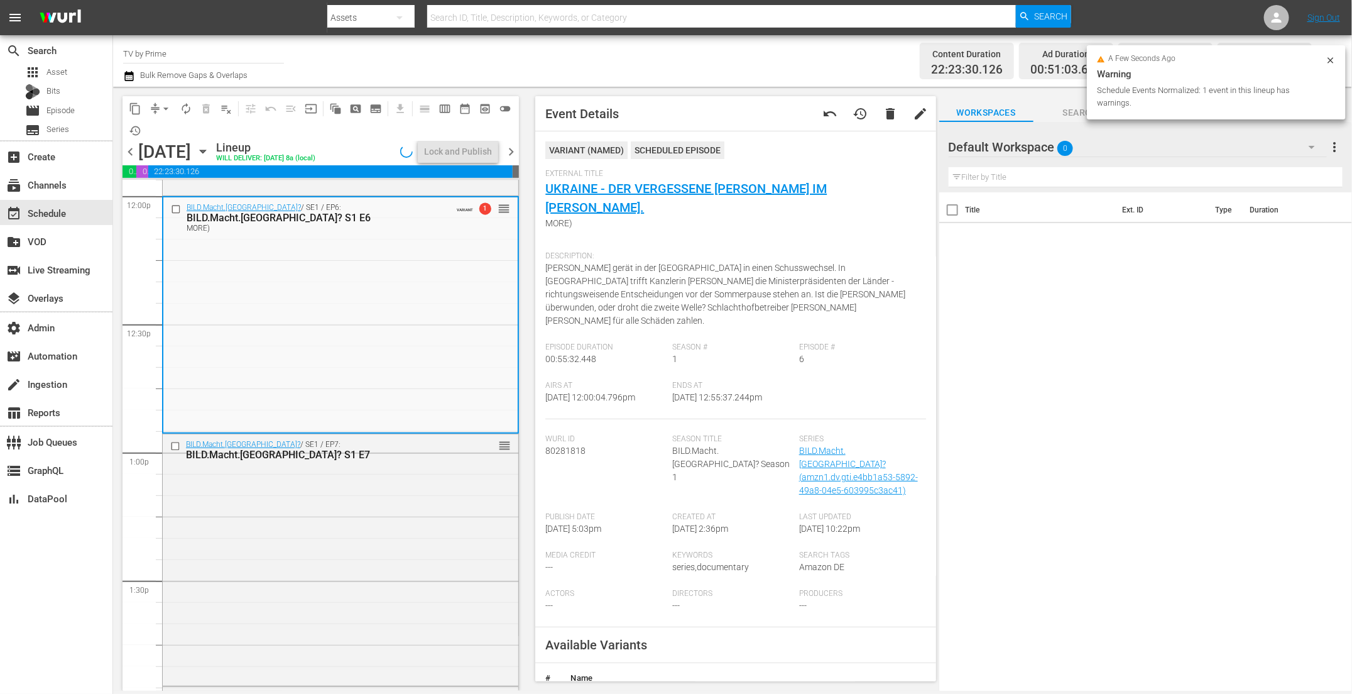
click at [299, 496] on div "BILD.Macht.Deutschland? / SE1 / EP7: BILD.Macht.Deutschland? S1 E7 reorder" at bounding box center [341, 558] width 356 height 249
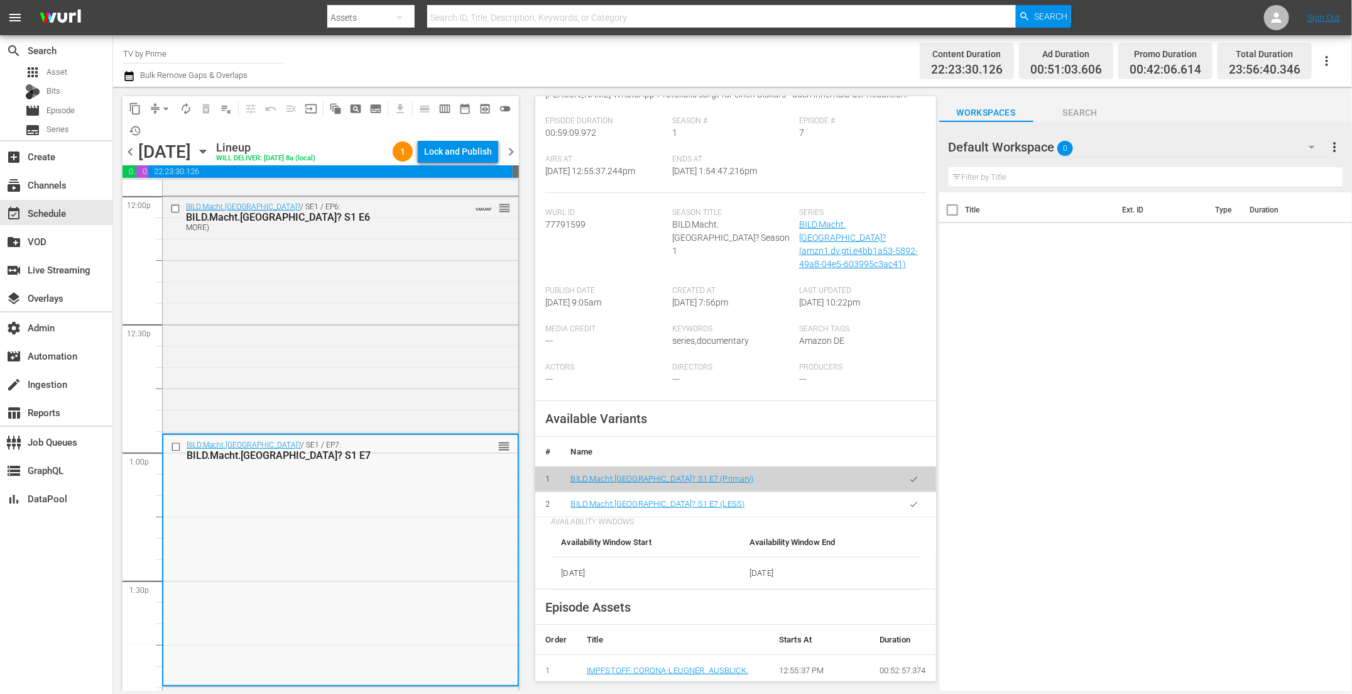
scroll to position [268, 0]
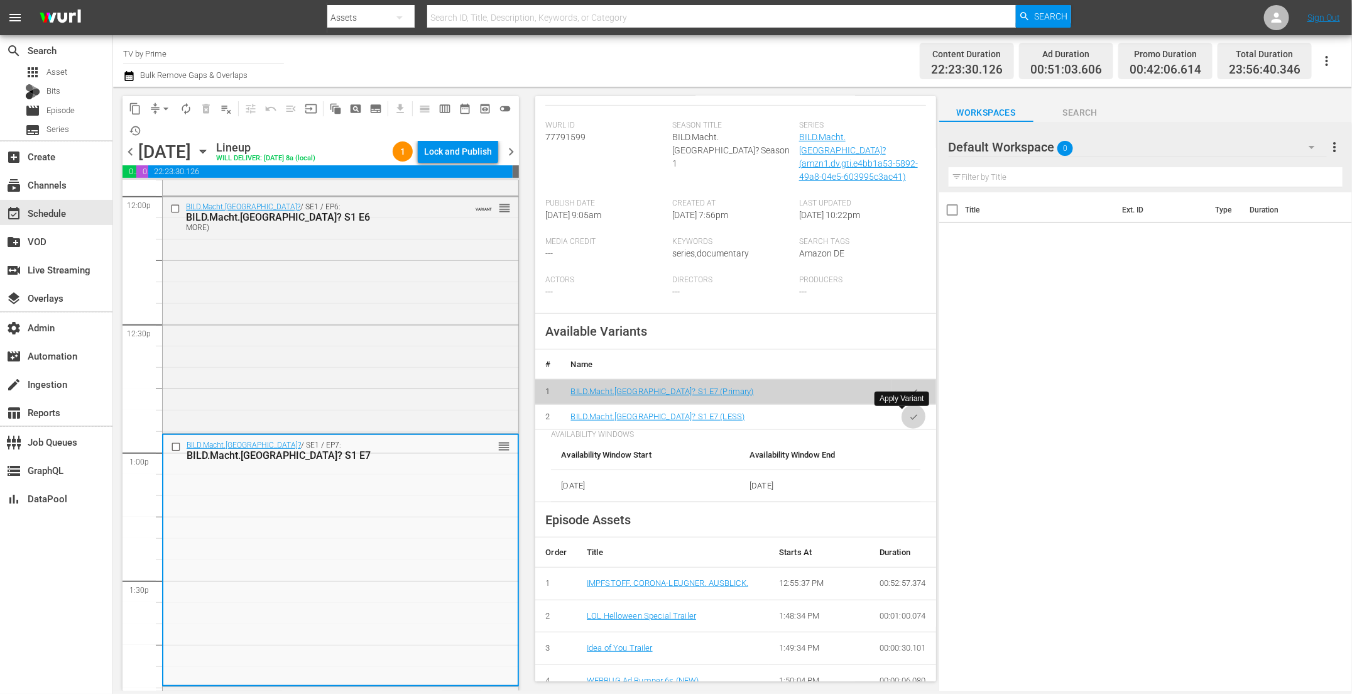
click at [909, 415] on icon "button" at bounding box center [913, 416] width 9 height 9
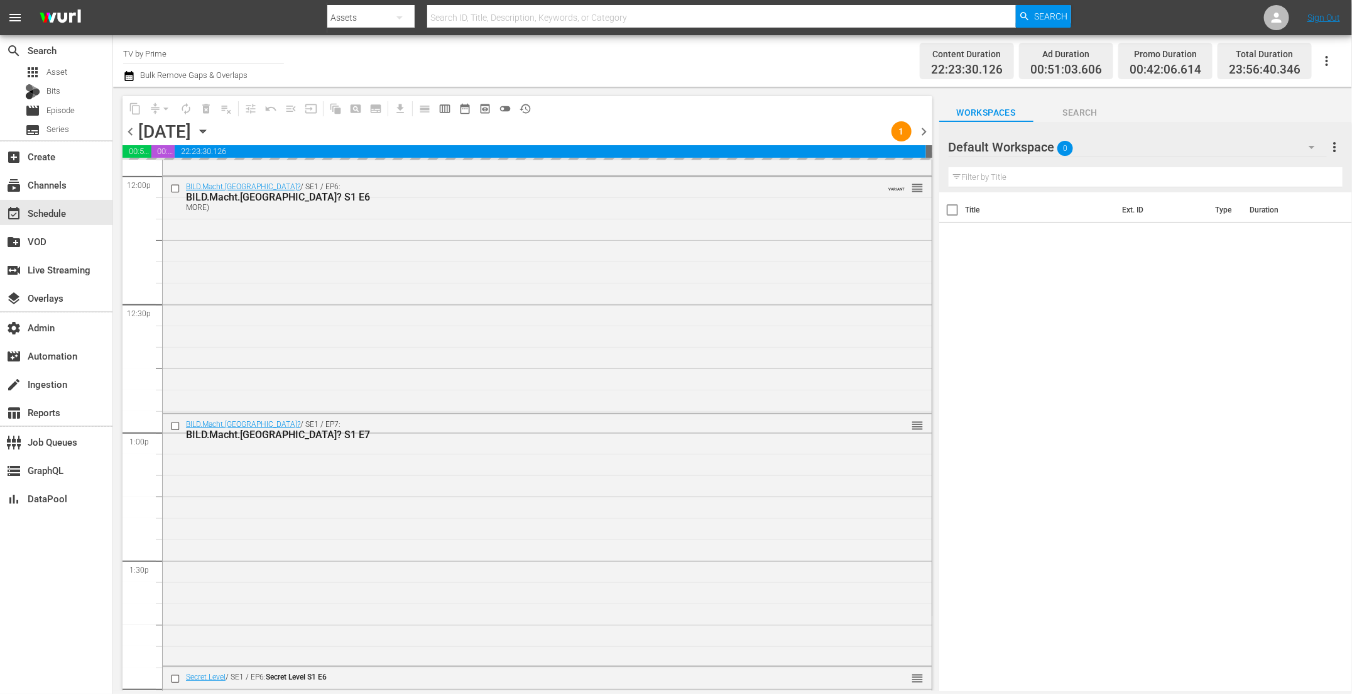
scroll to position [3174, 0]
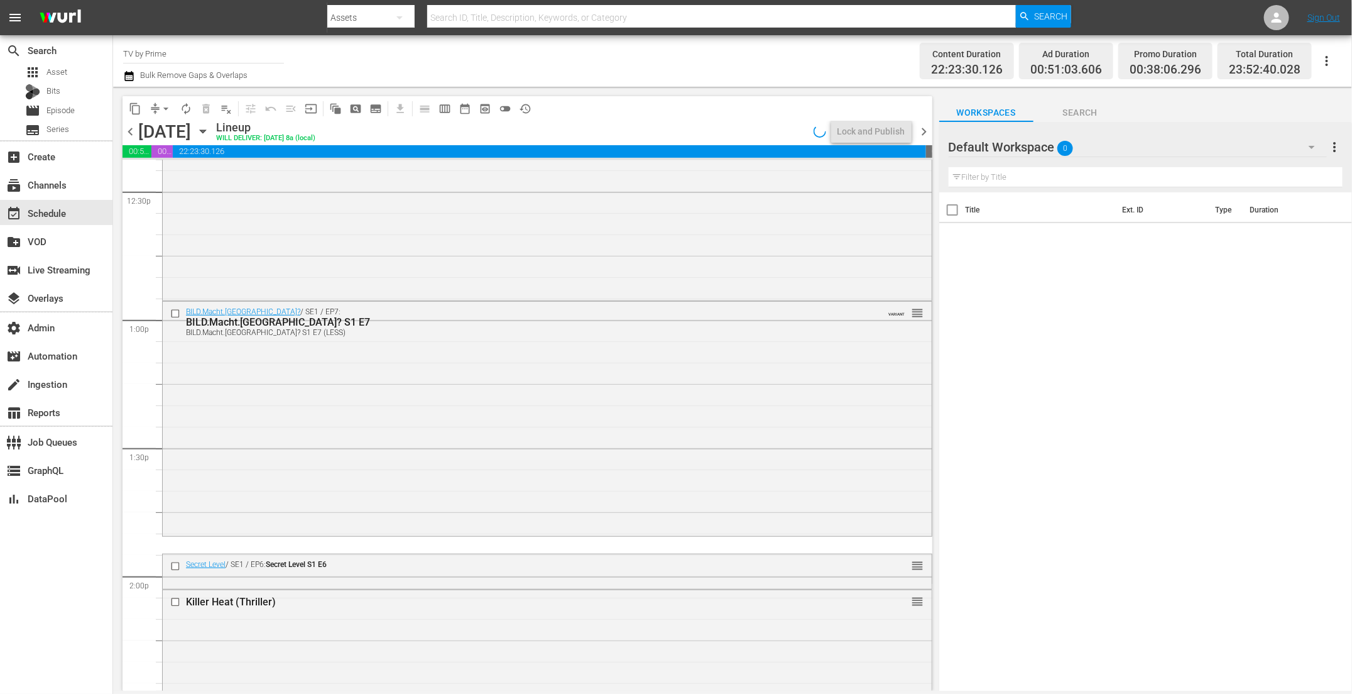
click at [298, 508] on div "BILD.Macht.Deutschland? / SE1 / EP7: BILD.Macht.Deutschland? S1 E7 BILD.Macht.D…" at bounding box center [547, 418] width 769 height 232
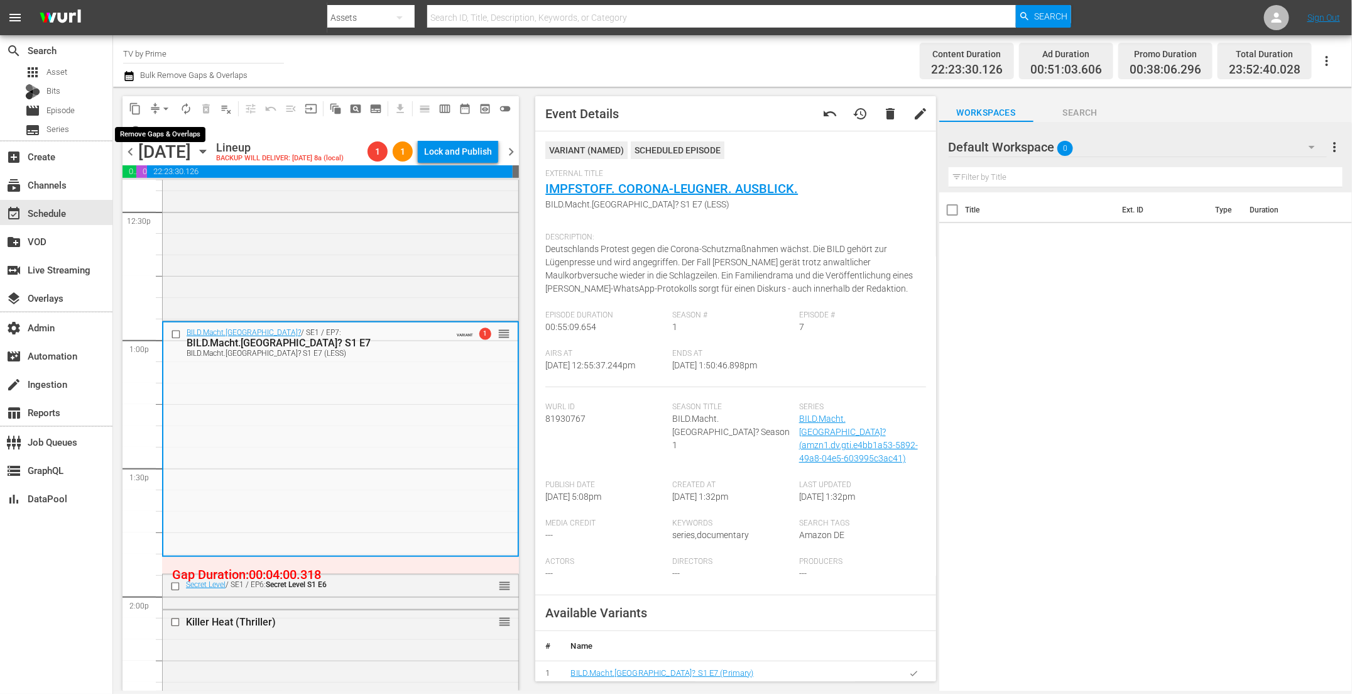
click at [163, 107] on span "arrow_drop_down" at bounding box center [166, 108] width 13 height 13
click at [178, 175] on li "Align to End of Previous Day" at bounding box center [167, 175] width 132 height 21
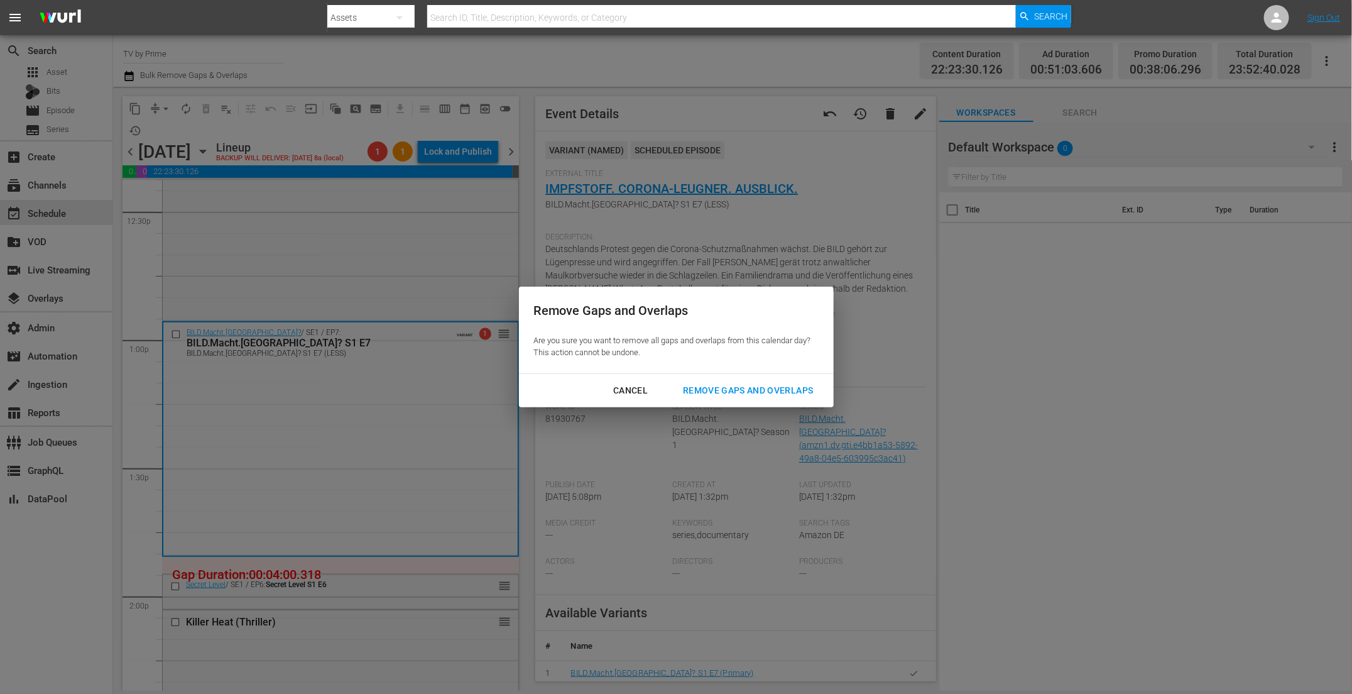
click at [776, 393] on div "Remove Gaps and Overlaps" at bounding box center [748, 391] width 150 height 16
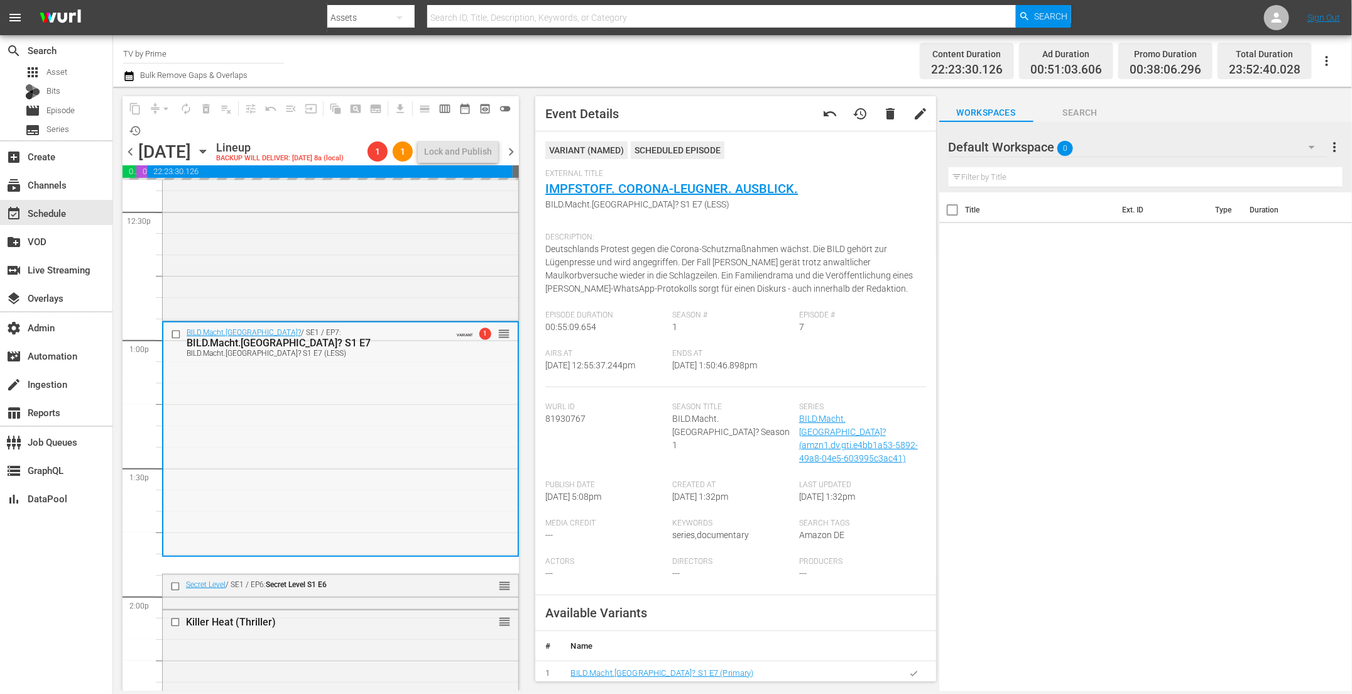
scroll to position [3350, 0]
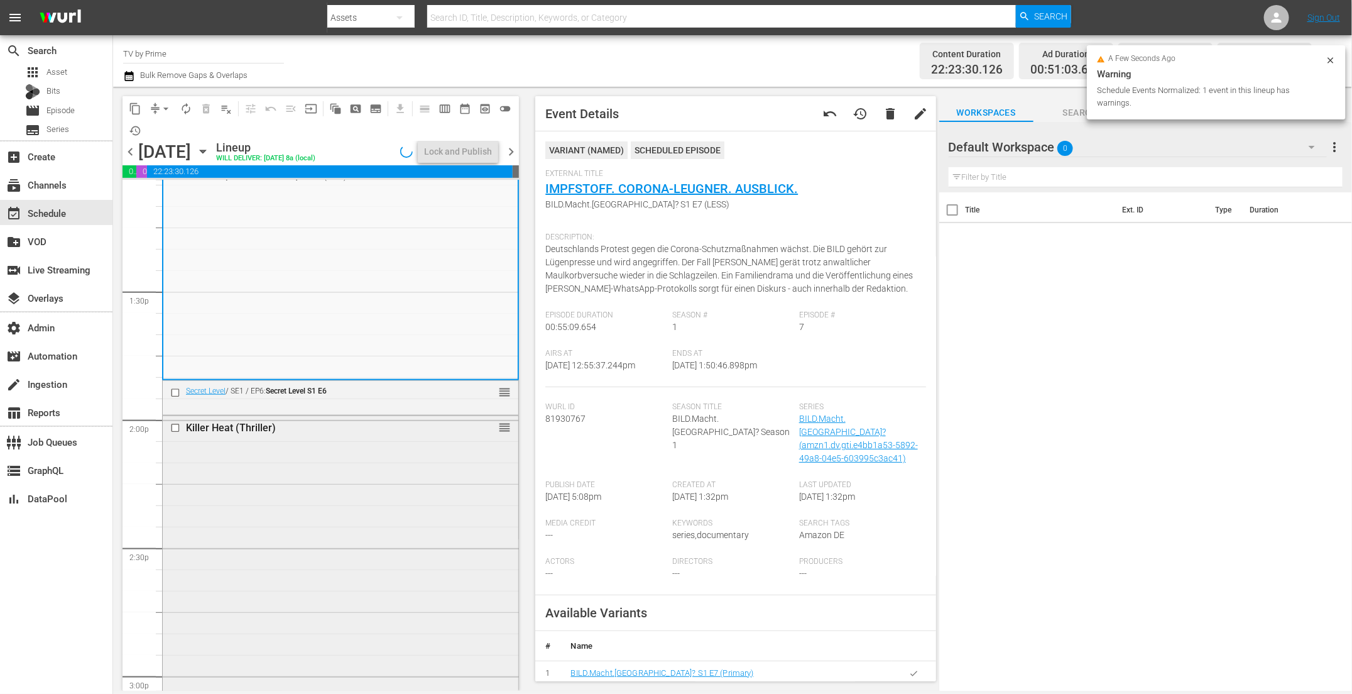
click at [332, 418] on div "Killer Heat (Thriller) reorder" at bounding box center [341, 428] width 356 height 24
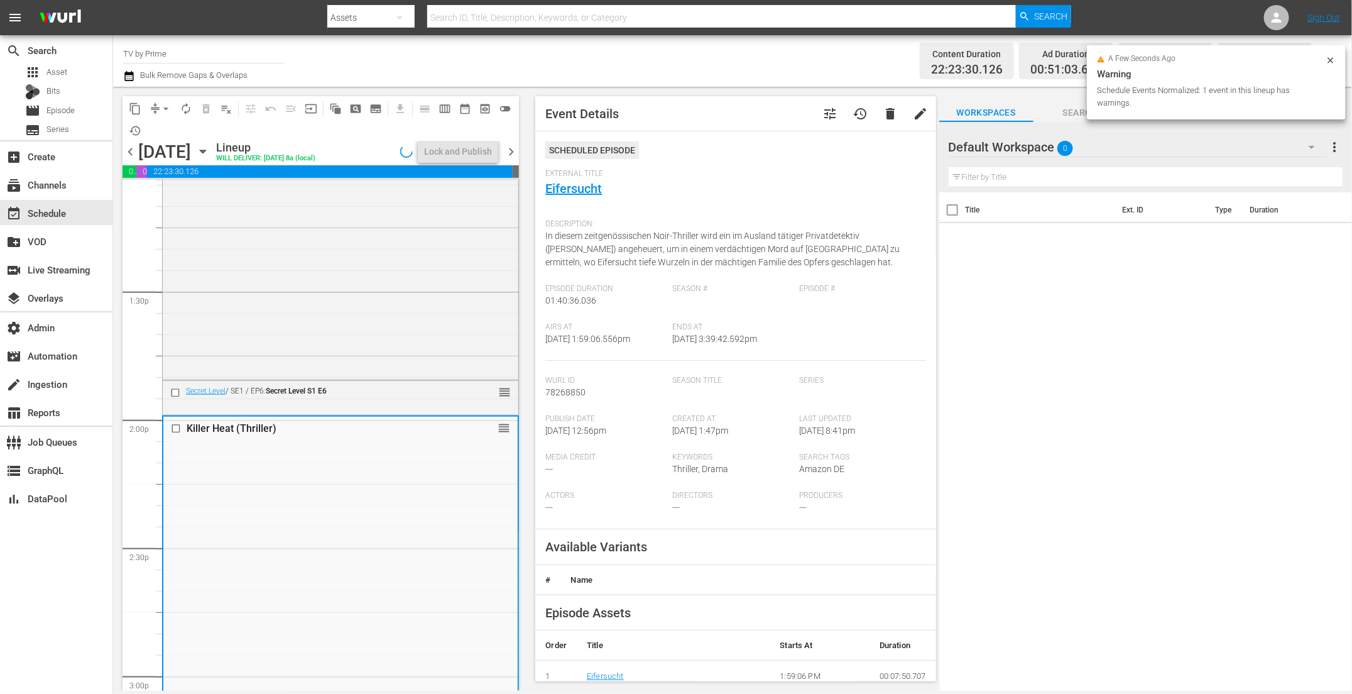
click at [336, 399] on div "Secret Level / SE1 / EP6: Secret Level S1 E6" at bounding box center [310, 392] width 287 height 15
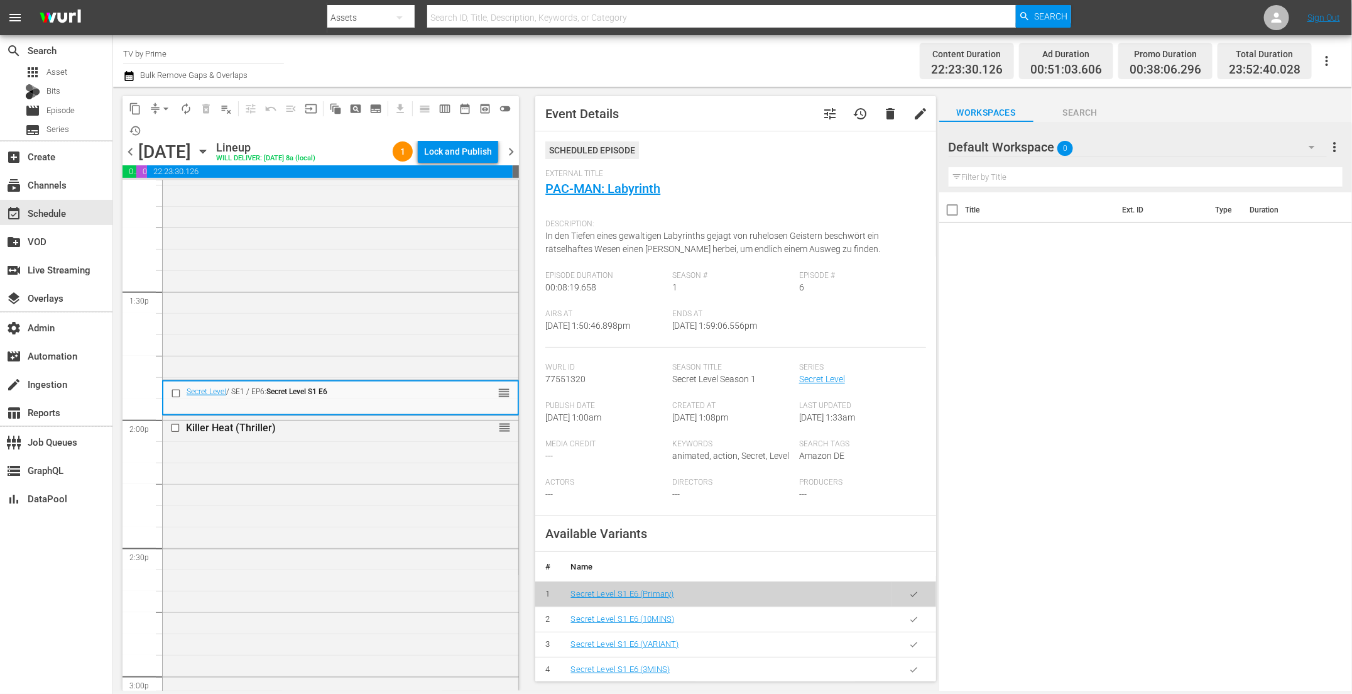
scroll to position [10, 0]
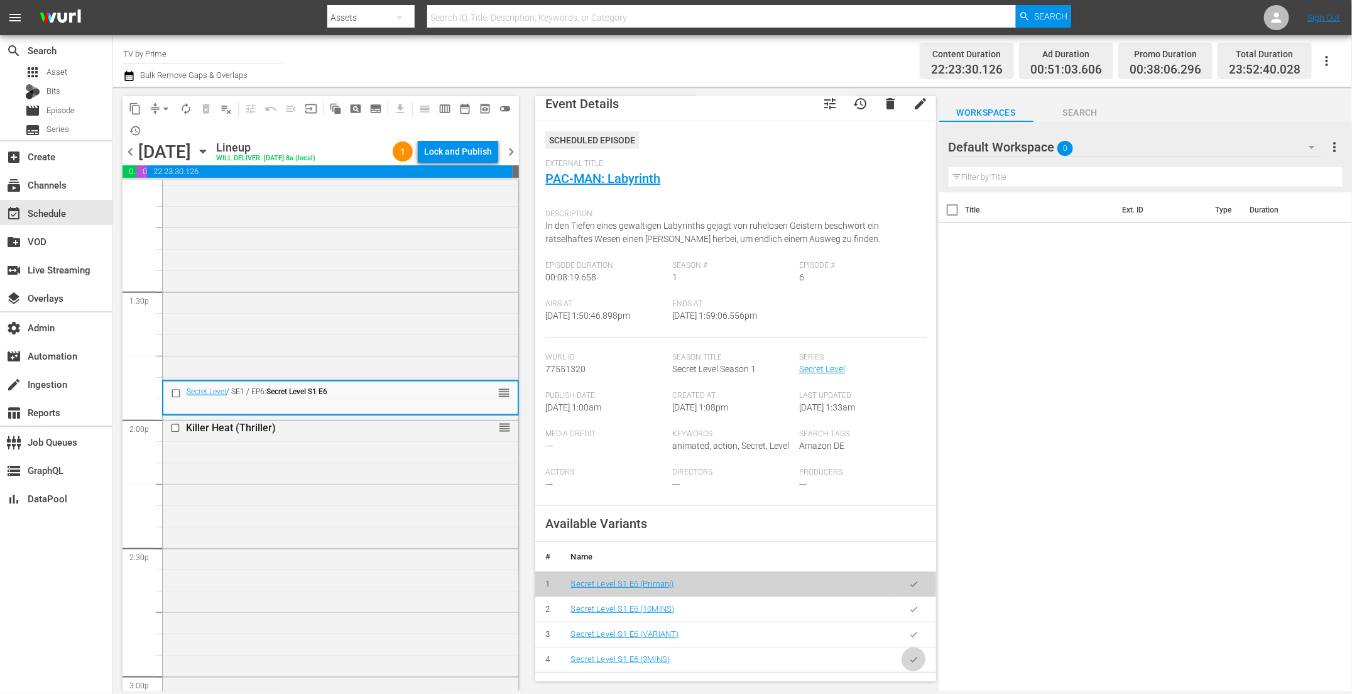
click at [909, 656] on icon "button" at bounding box center [913, 659] width 9 height 9
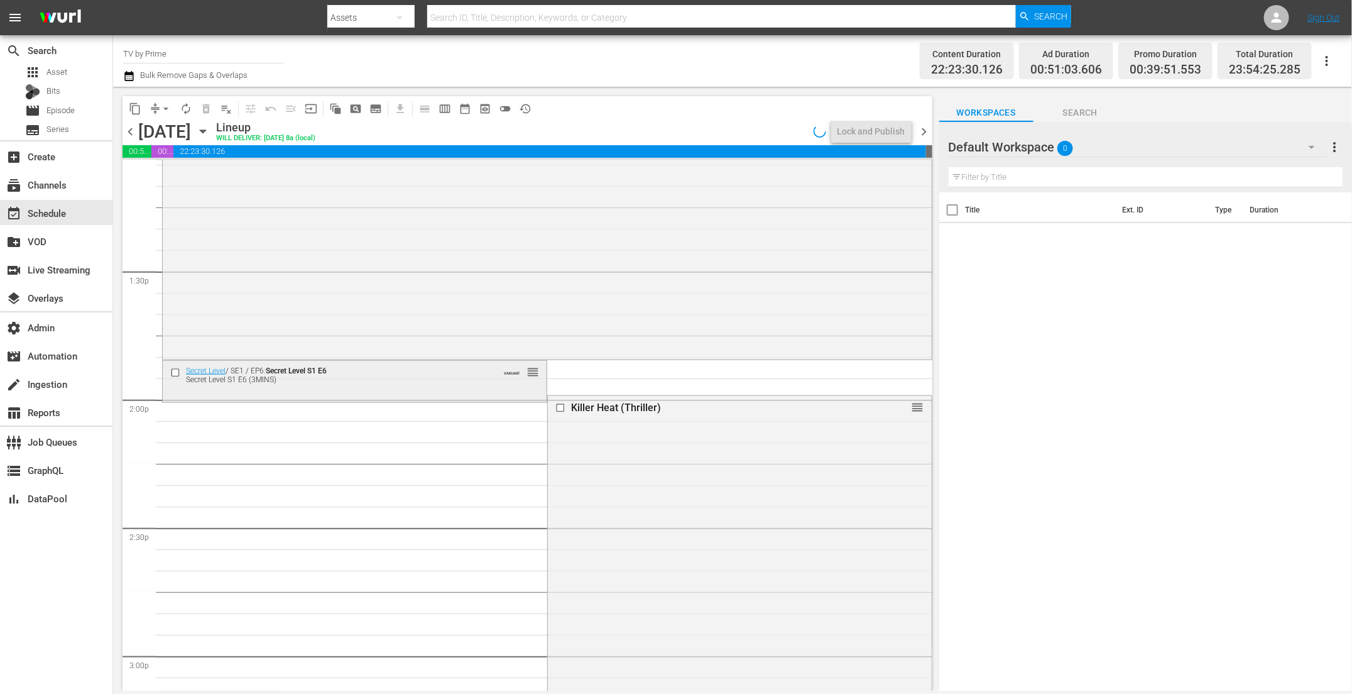
click at [370, 380] on div "Secret Level S1 E6 (3MINS)" at bounding box center [333, 379] width 295 height 9
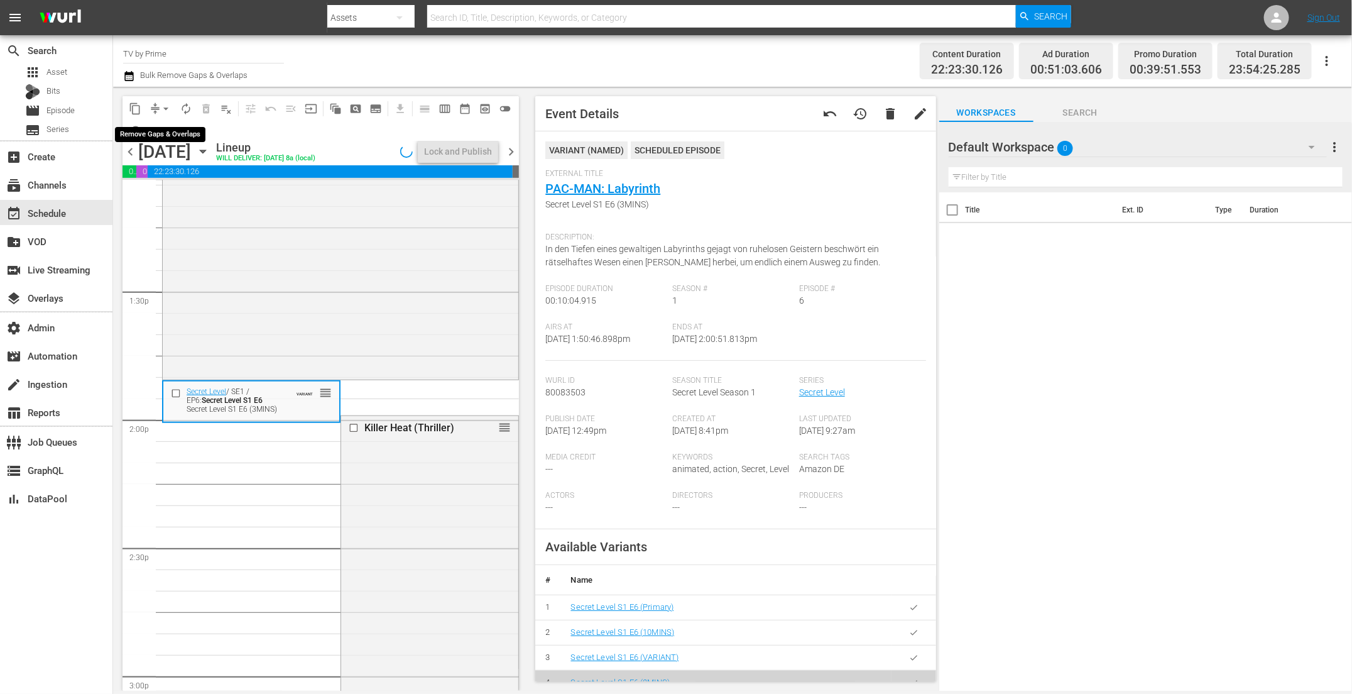
click at [158, 107] on button "arrow_drop_down" at bounding box center [166, 109] width 20 height 20
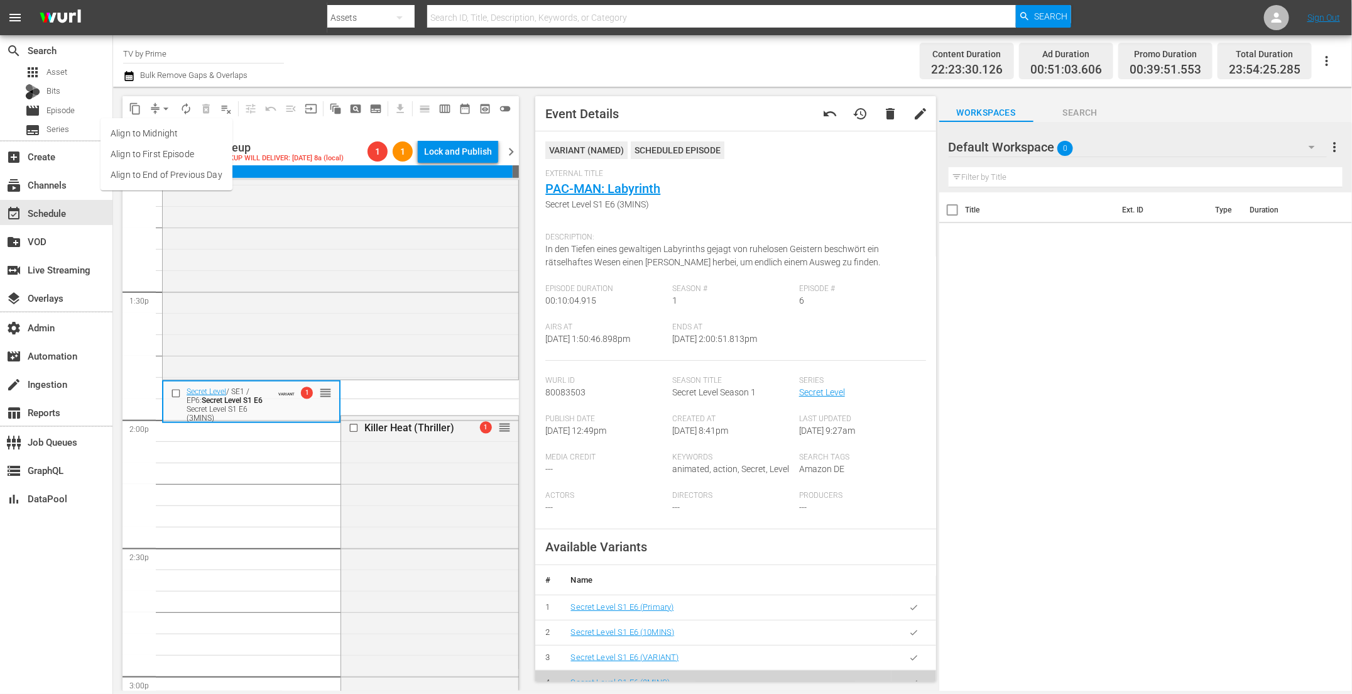
click at [165, 180] on li "Align to End of Previous Day" at bounding box center [167, 175] width 132 height 21
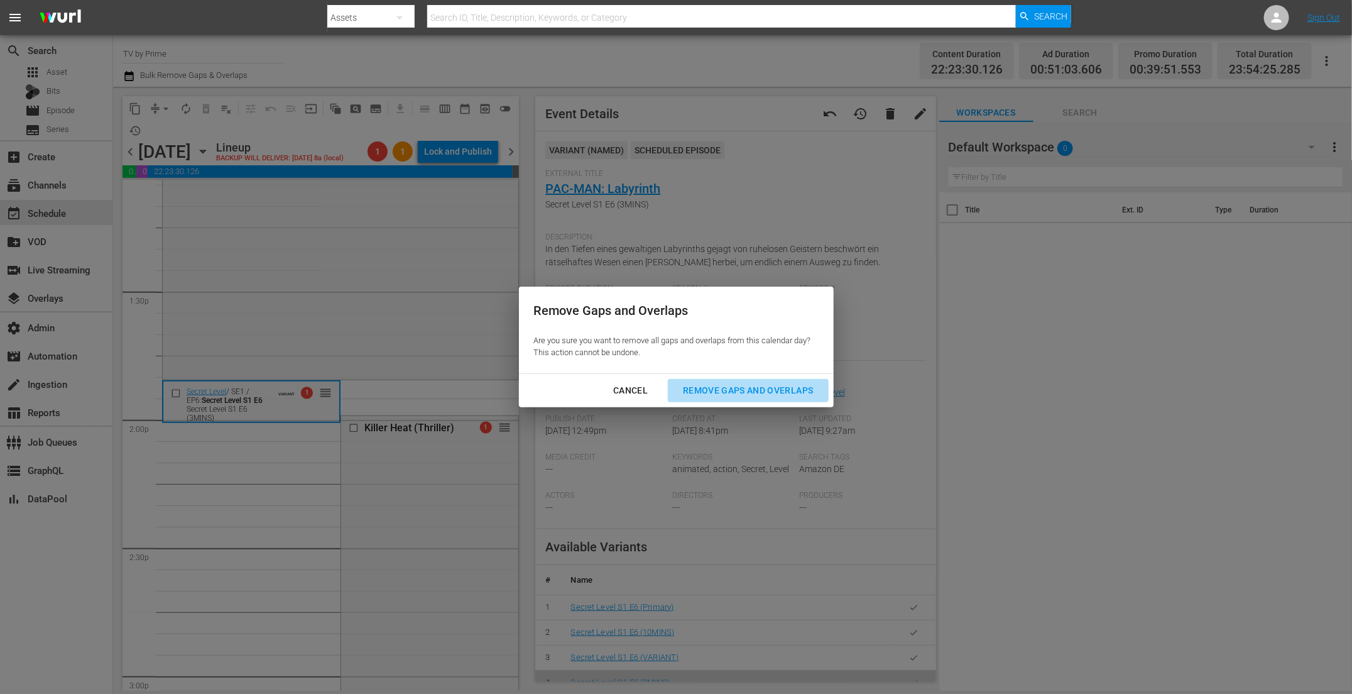
click at [774, 397] on div "Remove Gaps and Overlaps" at bounding box center [748, 391] width 150 height 16
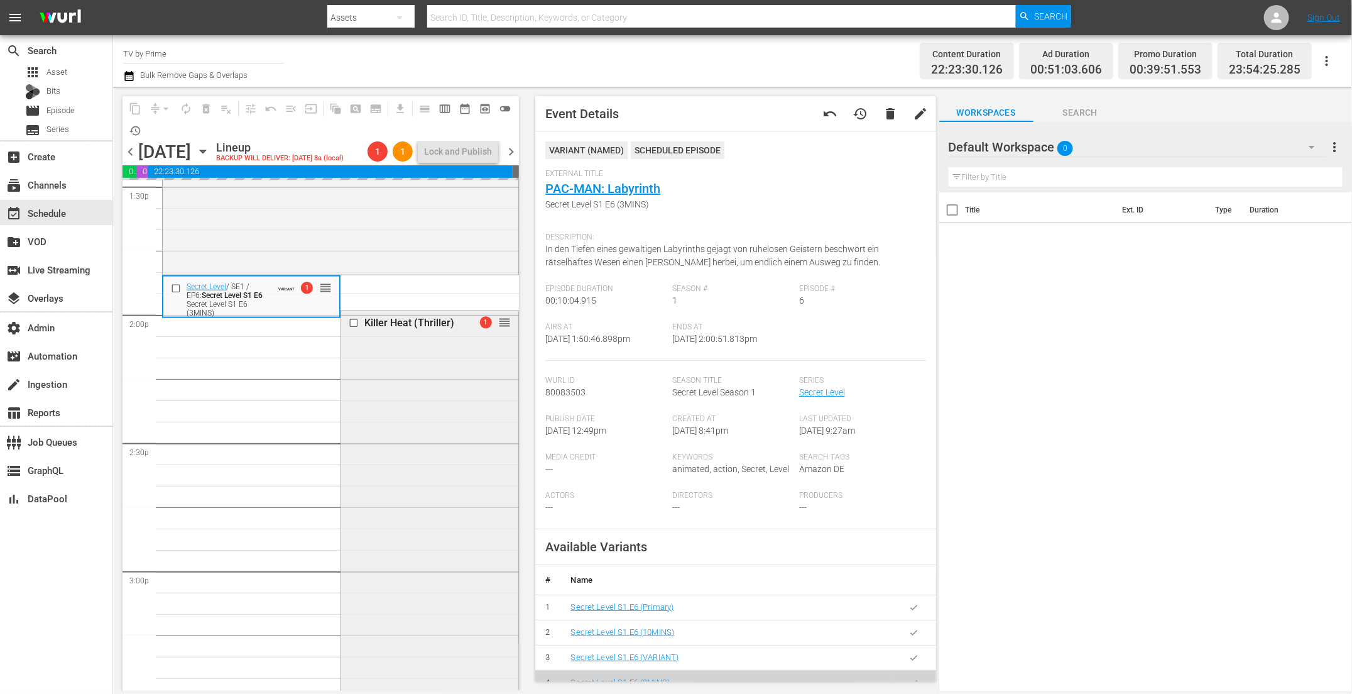
scroll to position [3466, 0]
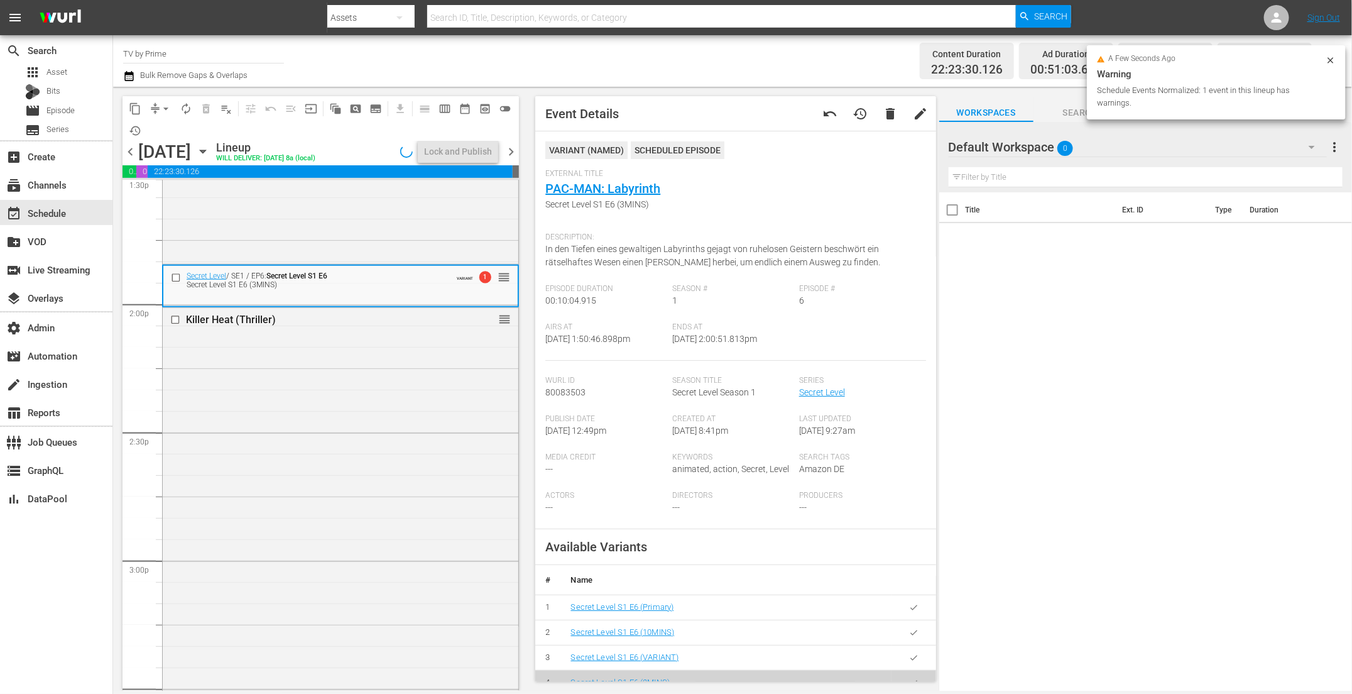
click at [393, 498] on div "Killer Heat (Thriller) reorder" at bounding box center [341, 521] width 356 height 426
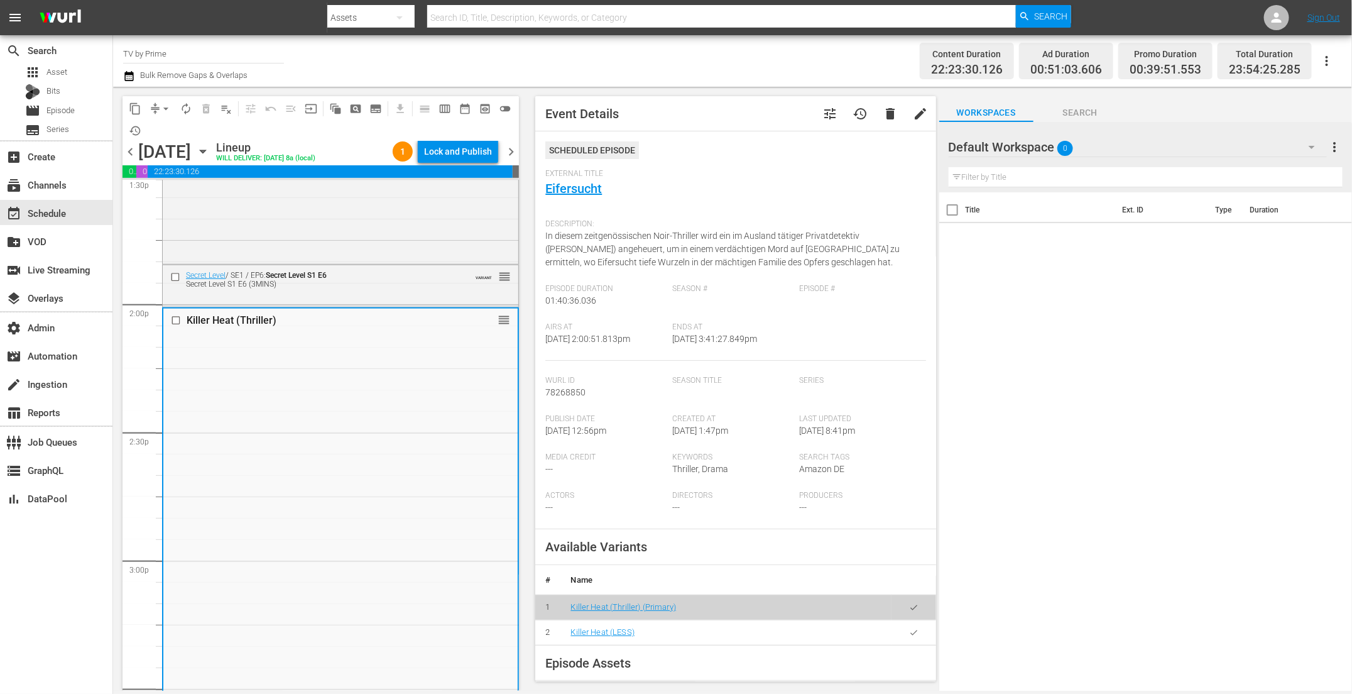
click at [909, 635] on button "button" at bounding box center [914, 632] width 25 height 25
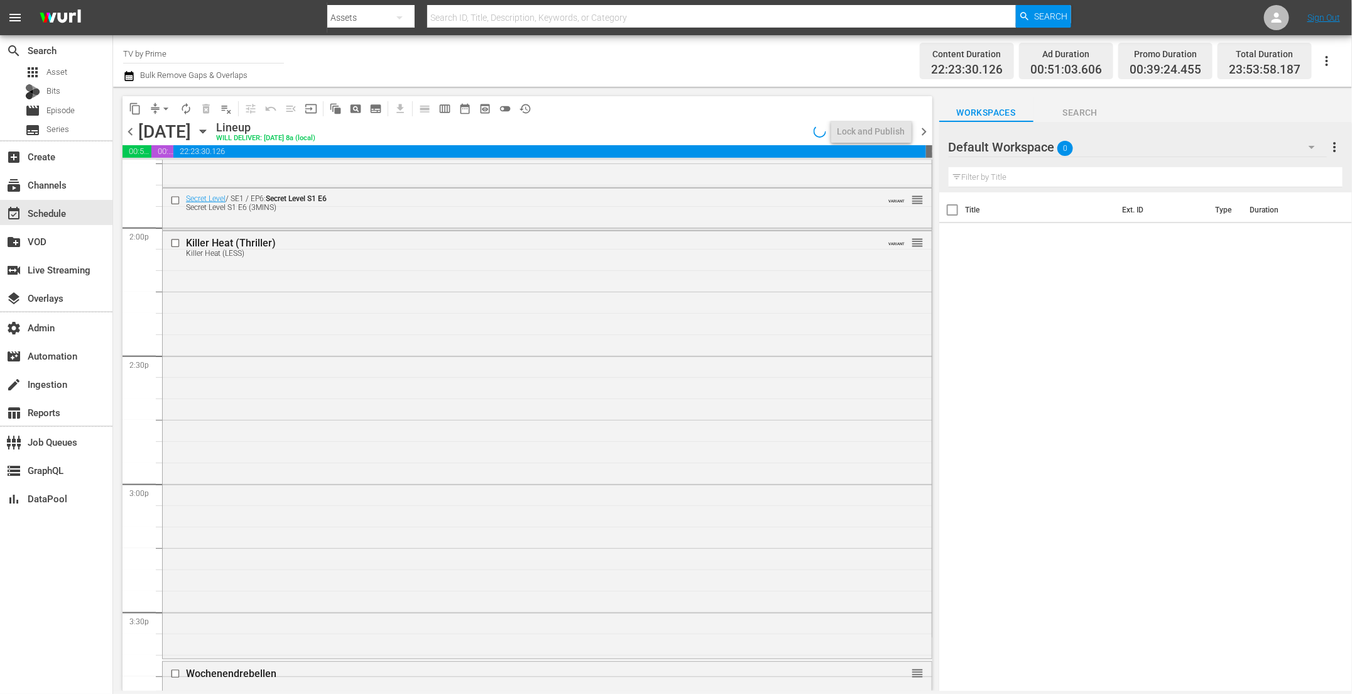
scroll to position [3589, 0]
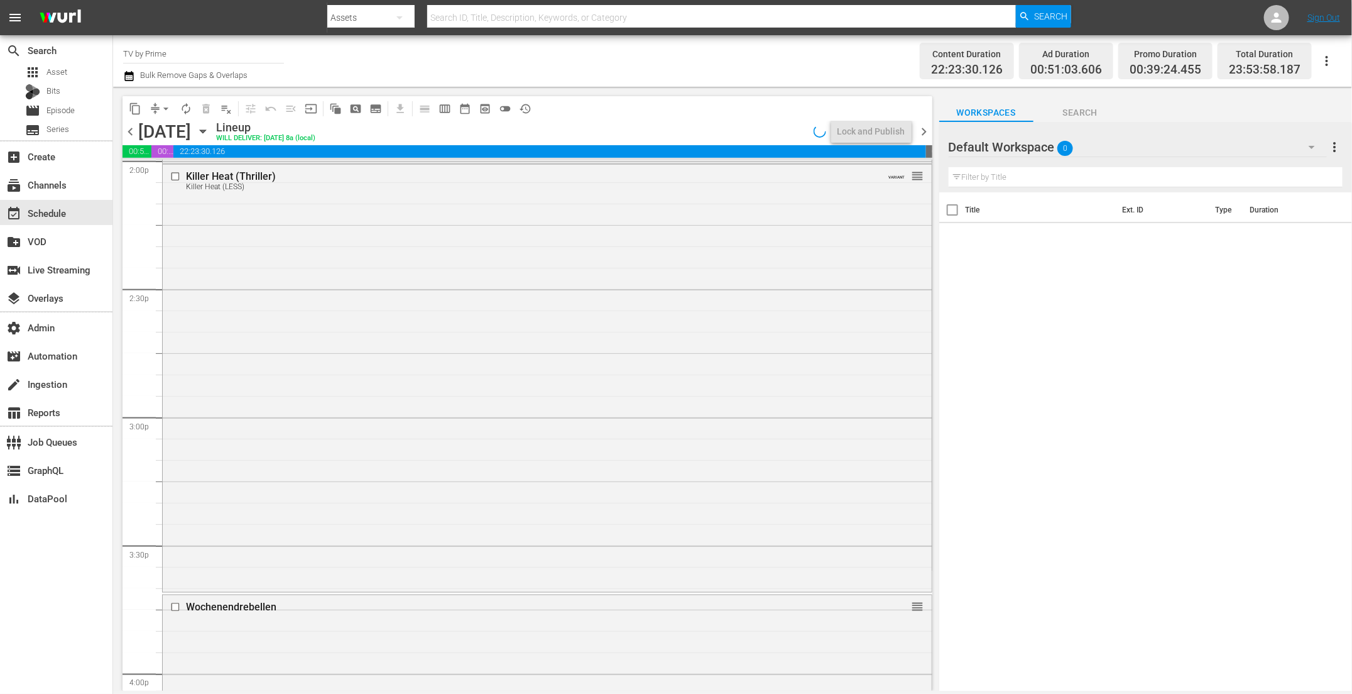
click at [369, 432] on div "Killer Heat (Thriller) Killer Heat (LESS) VARIANT reorder" at bounding box center [547, 377] width 769 height 424
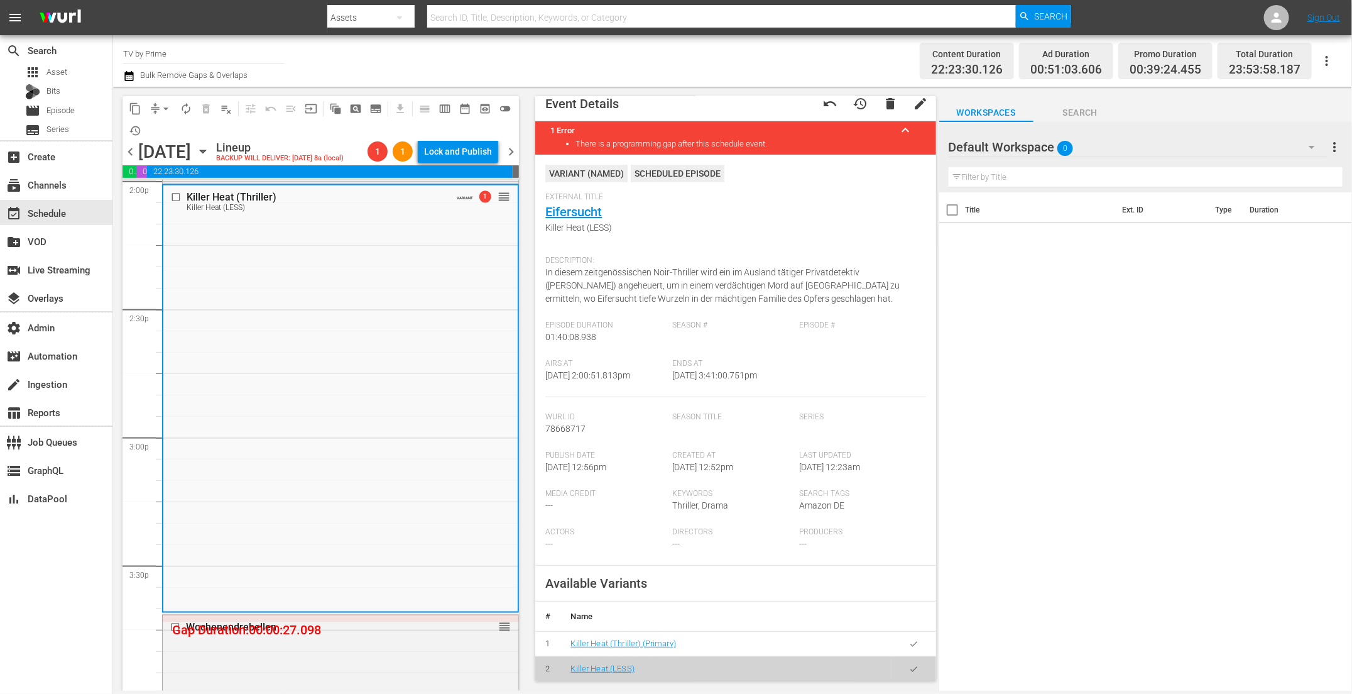
scroll to position [111, 0]
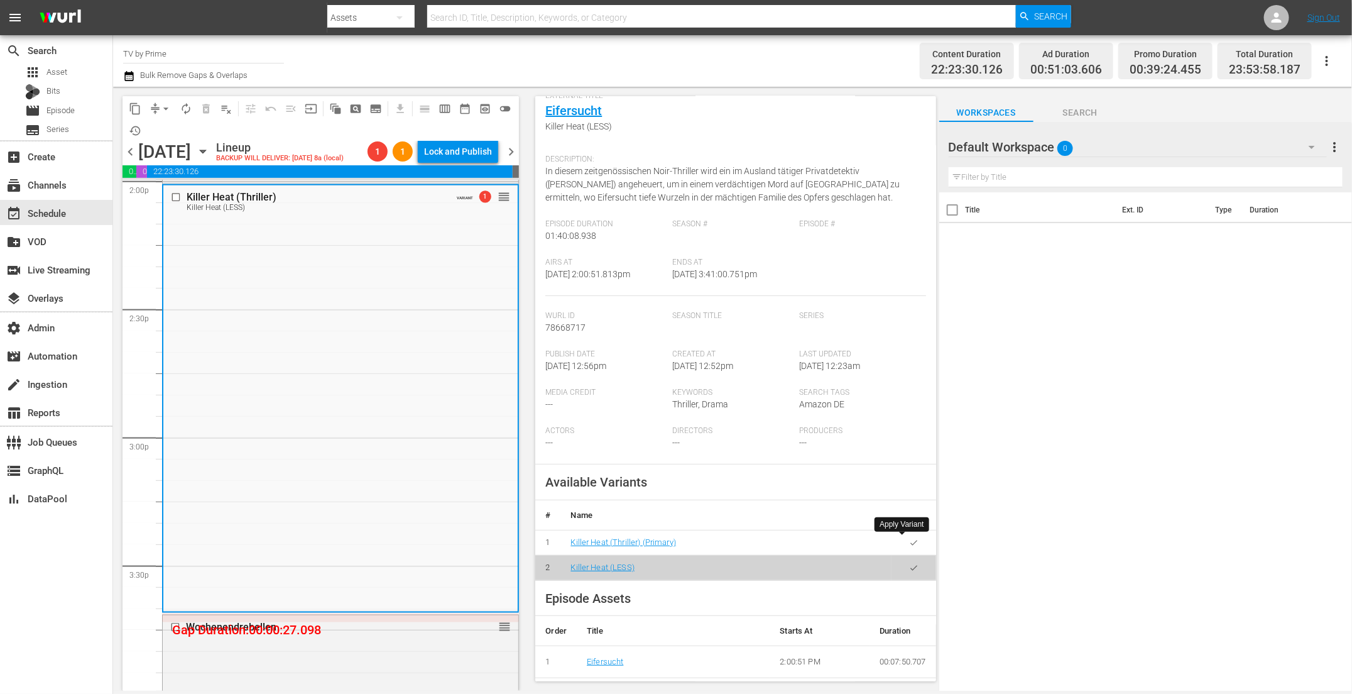
click at [909, 542] on icon "button" at bounding box center [913, 542] width 9 height 9
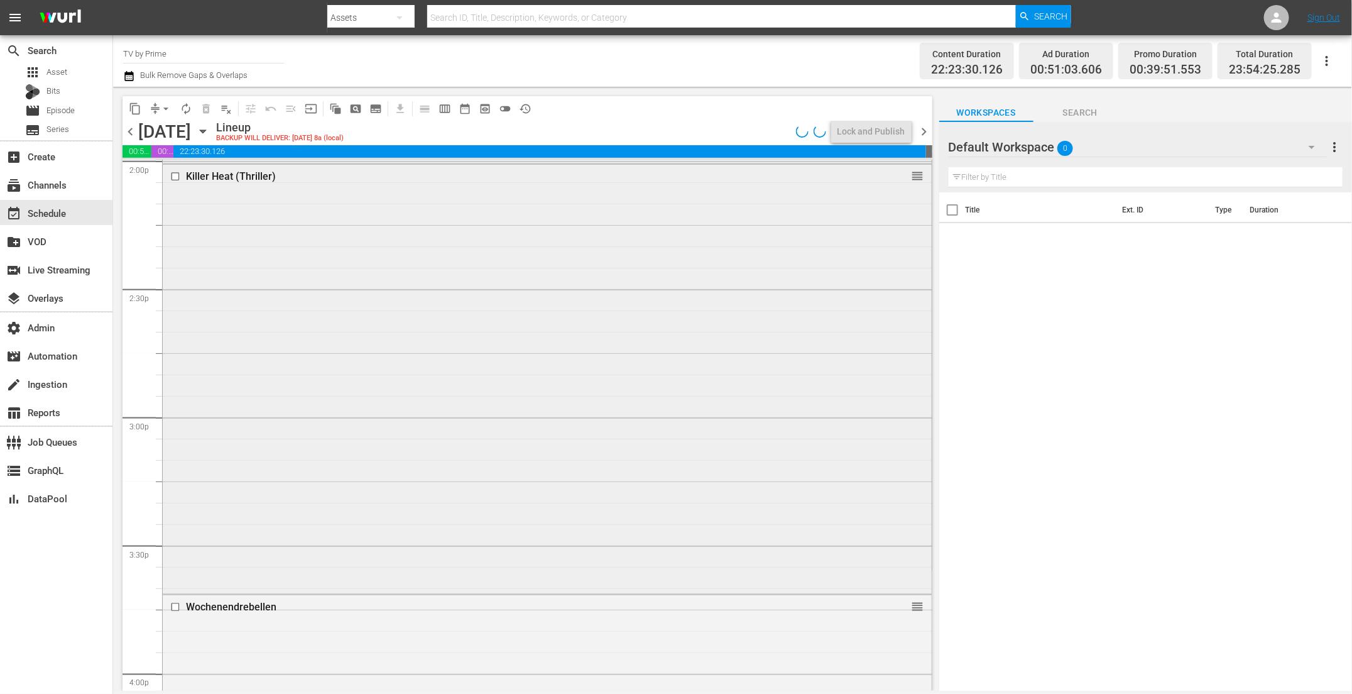
click at [298, 484] on div "Killer Heat (Thriller) reorder" at bounding box center [547, 378] width 769 height 426
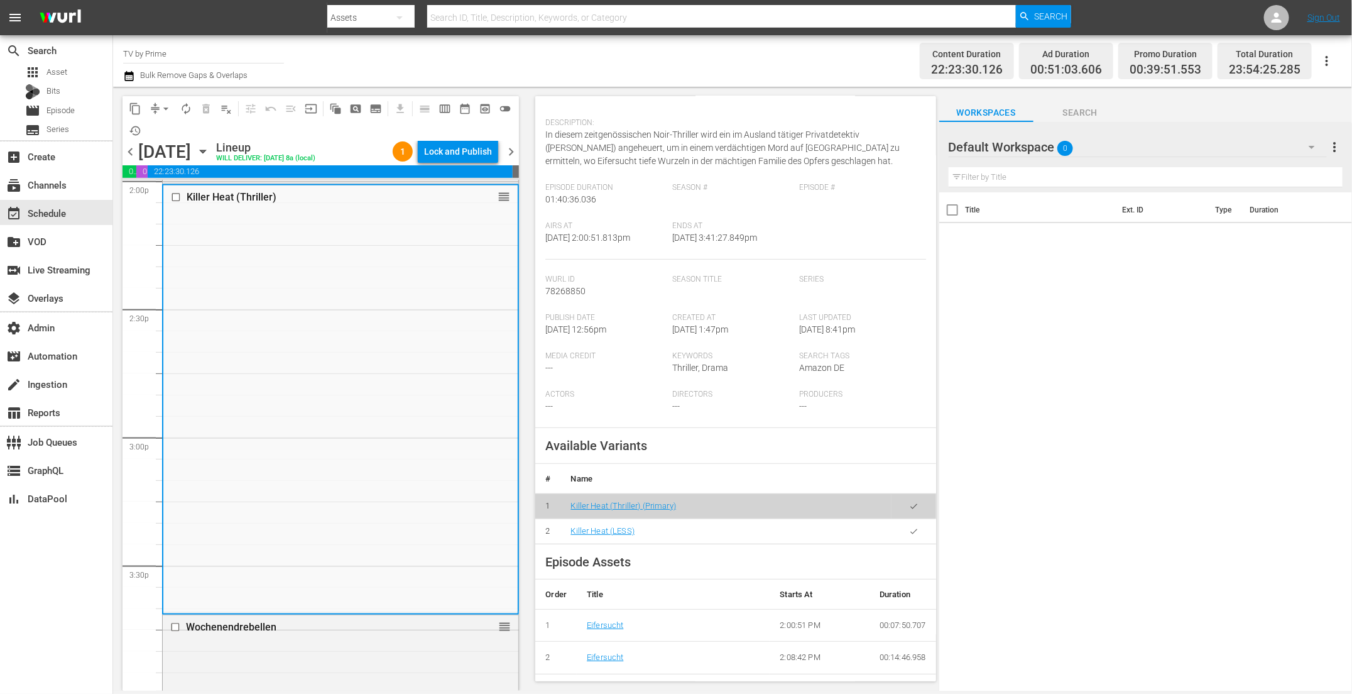
scroll to position [0, 0]
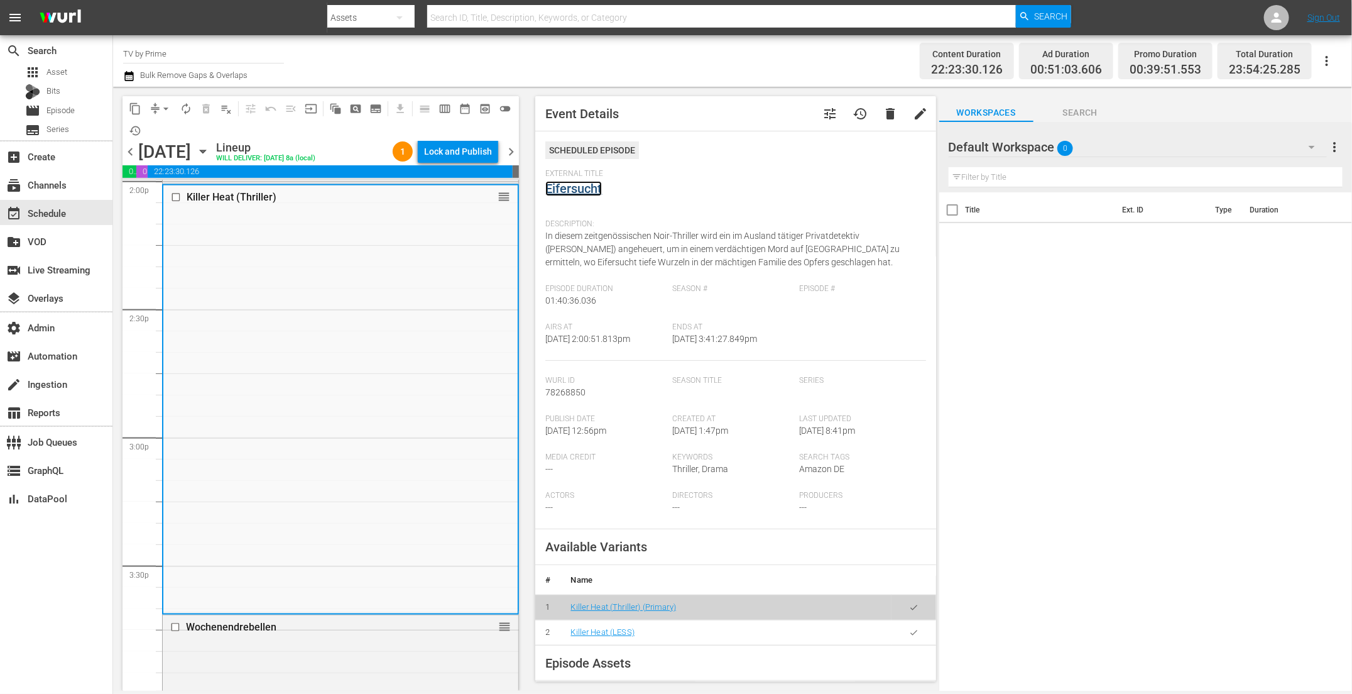
click at [588, 185] on link "Eifersucht" at bounding box center [573, 188] width 57 height 15
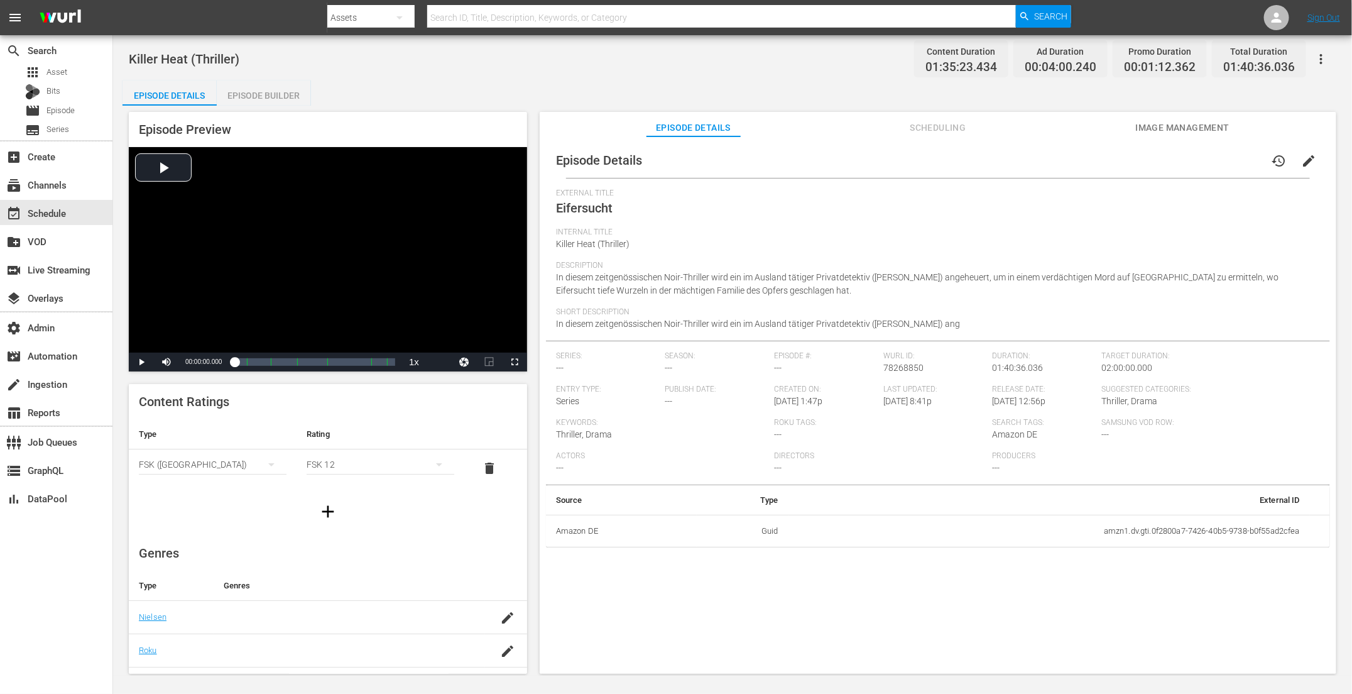
click at [945, 132] on span "Scheduling" at bounding box center [938, 128] width 94 height 16
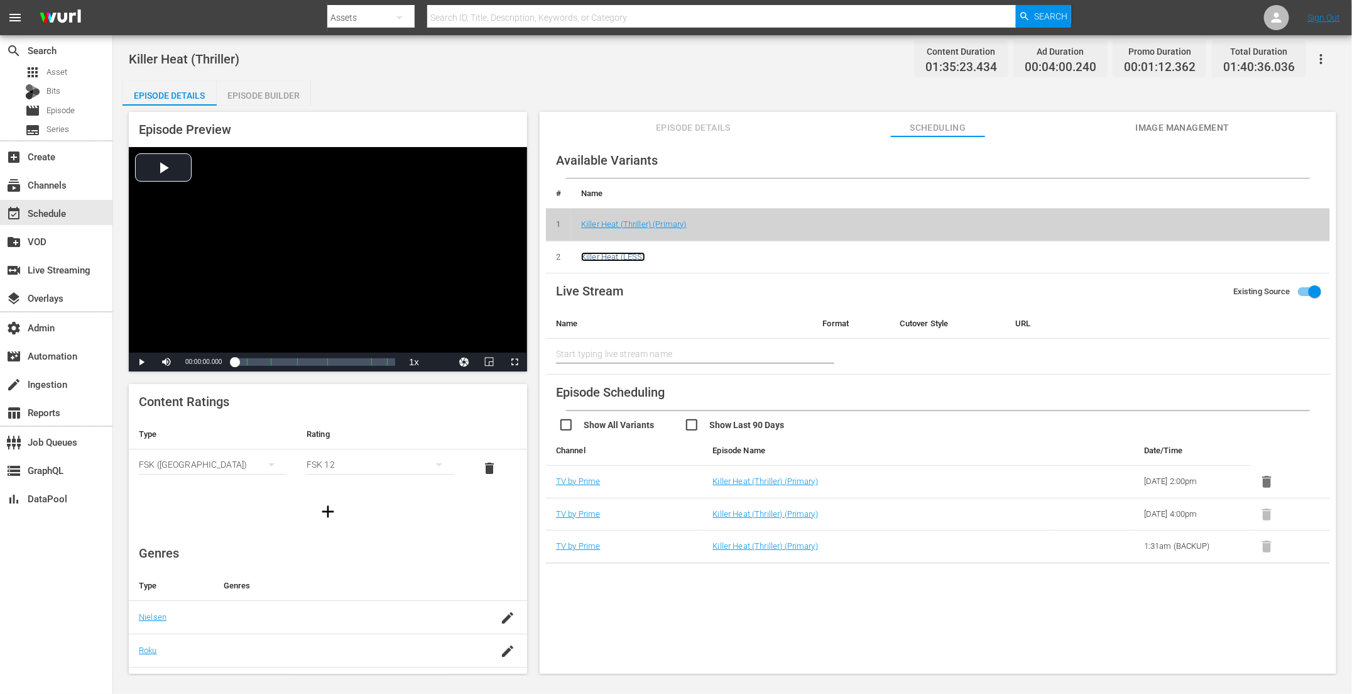
click at [612, 257] on link "Killer Heat (LESS)" at bounding box center [613, 256] width 64 height 9
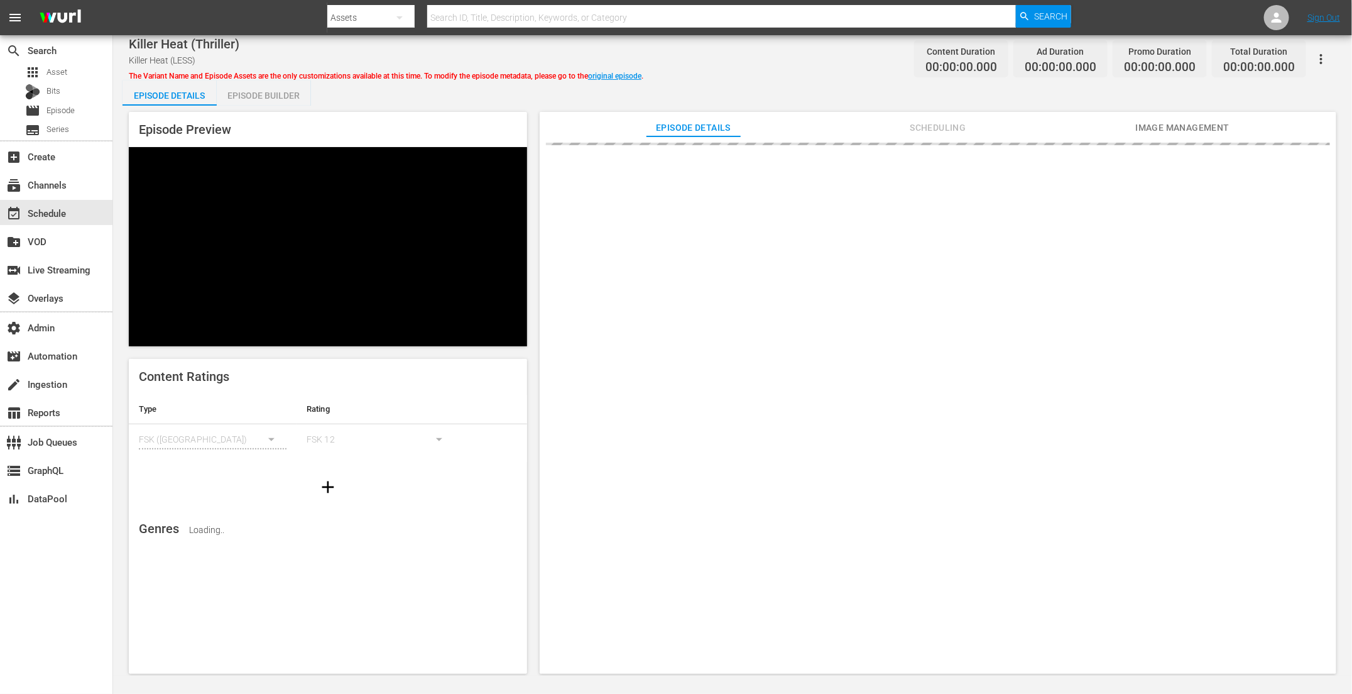
click at [933, 131] on span "Scheduling" at bounding box center [938, 128] width 94 height 16
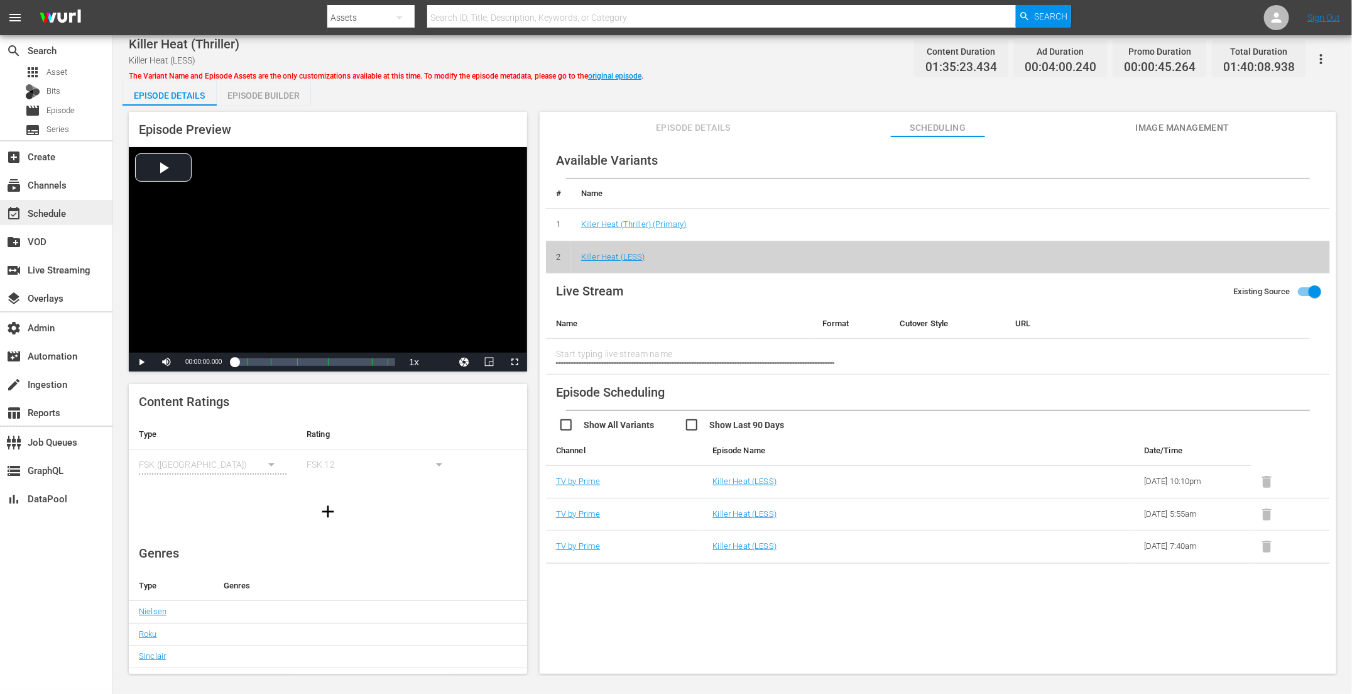
click at [31, 207] on div "event_available Schedule" at bounding box center [35, 210] width 70 height 11
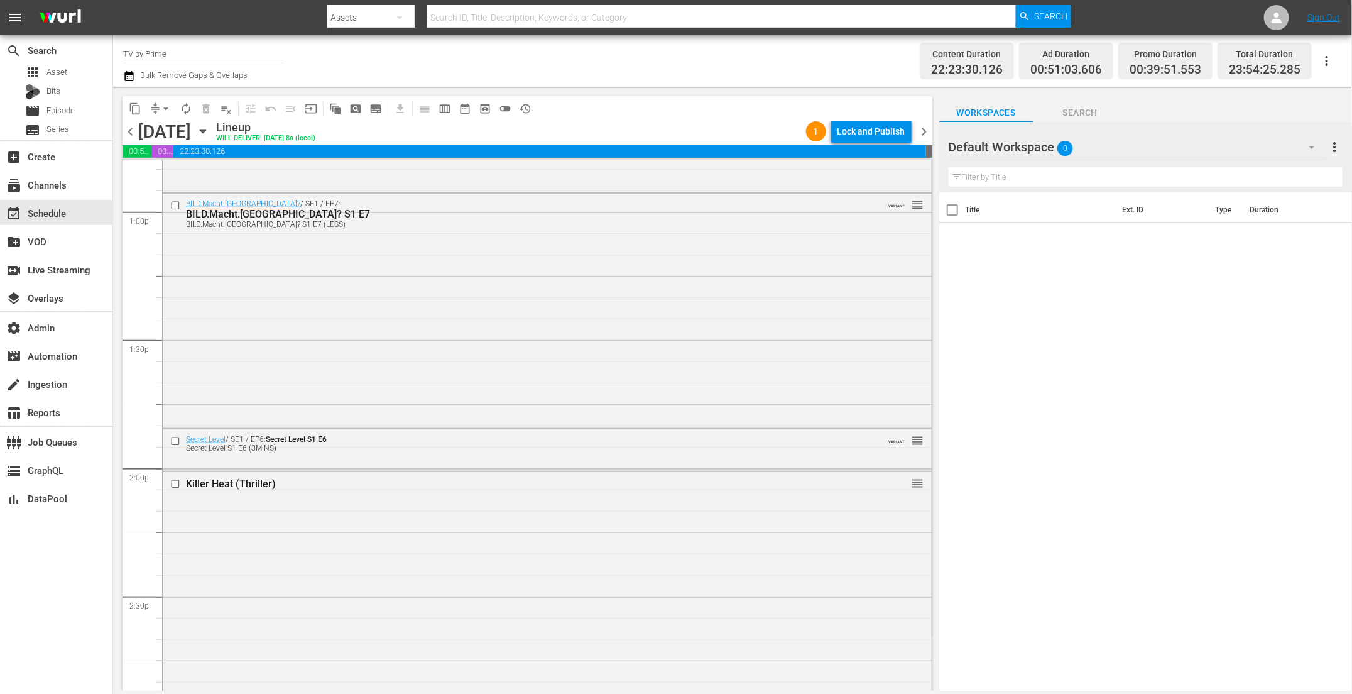
scroll to position [3368, 0]
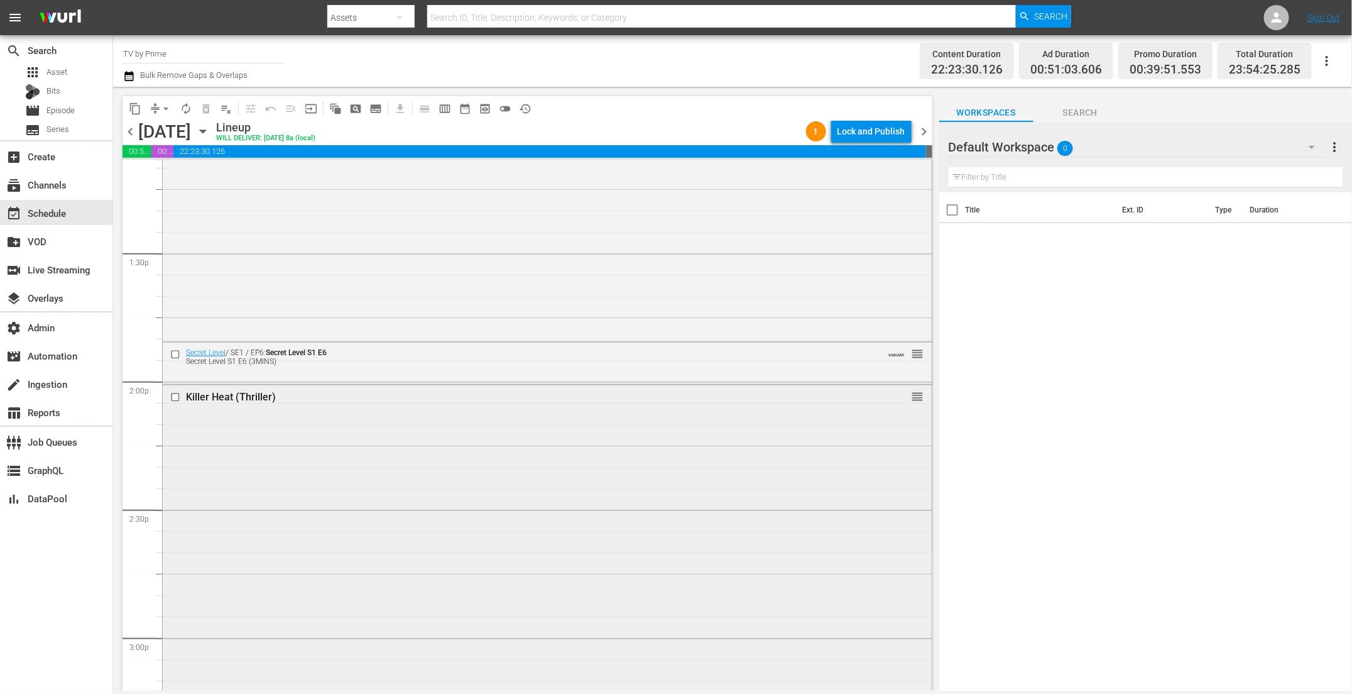
click at [414, 508] on div "Killer Heat (Thriller) reorder" at bounding box center [547, 598] width 769 height 426
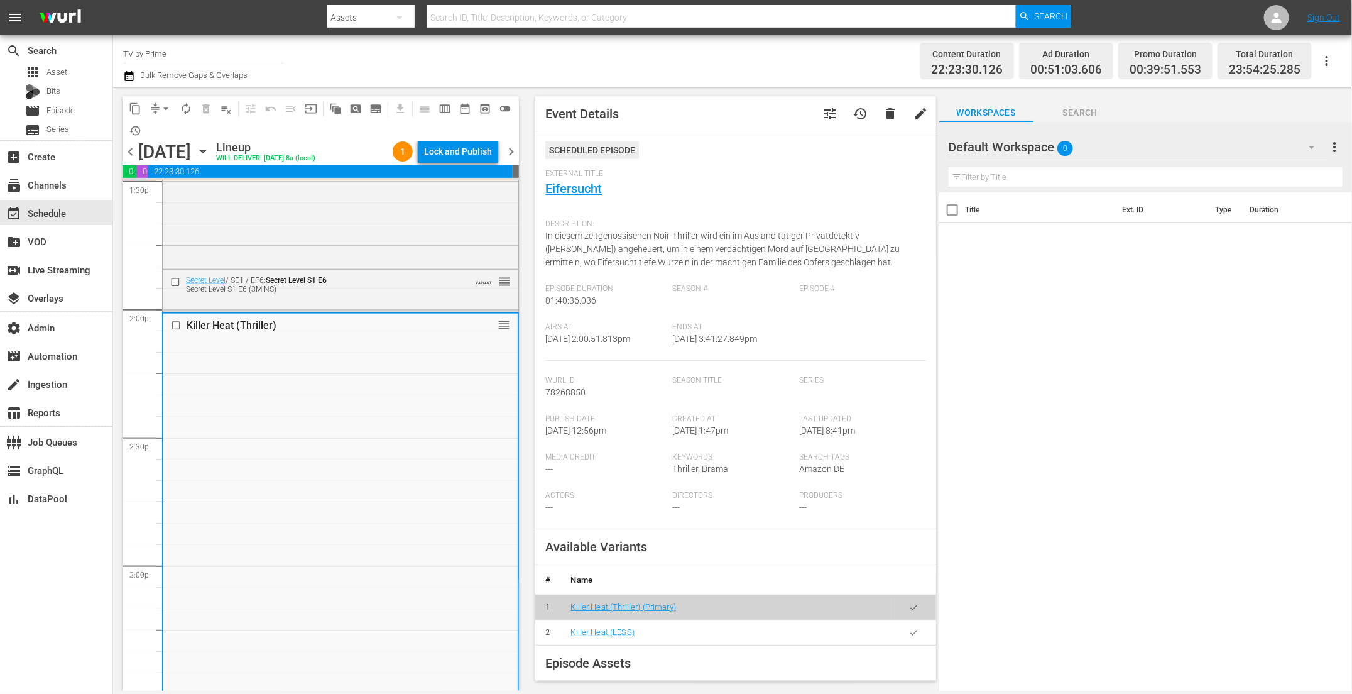
scroll to position [3636, 0]
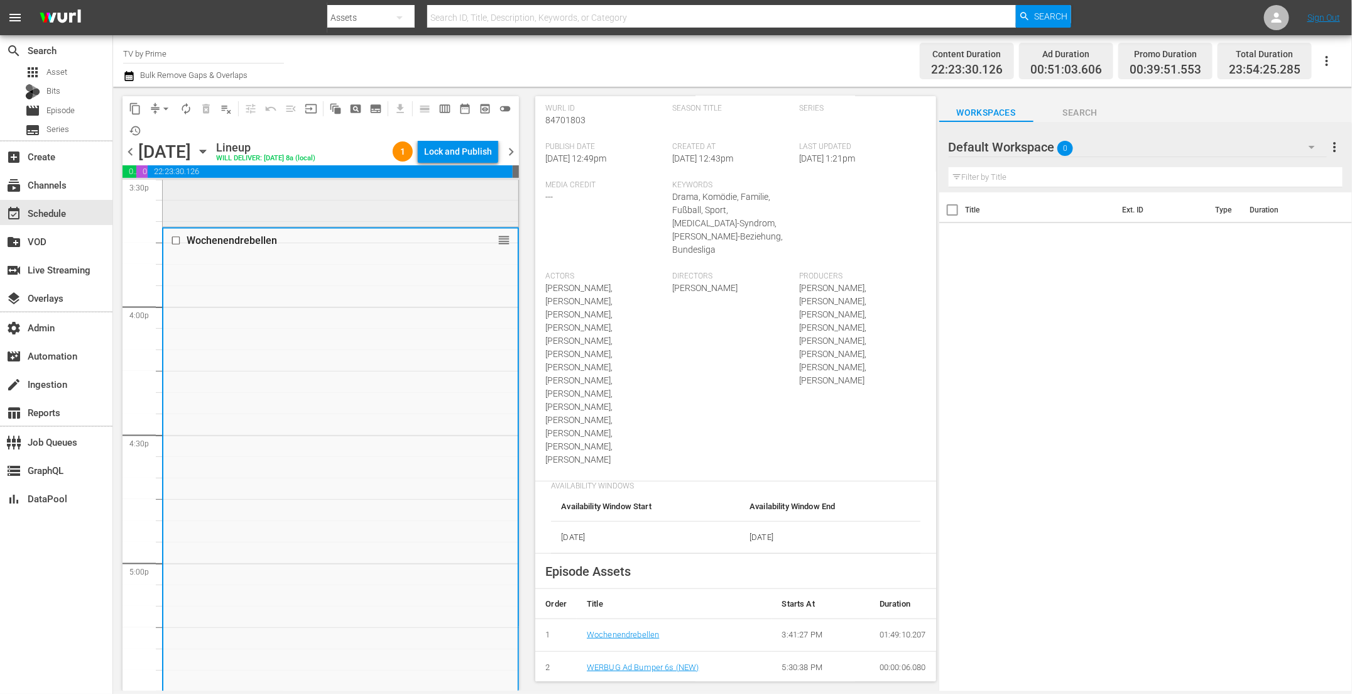
scroll to position [4303, 0]
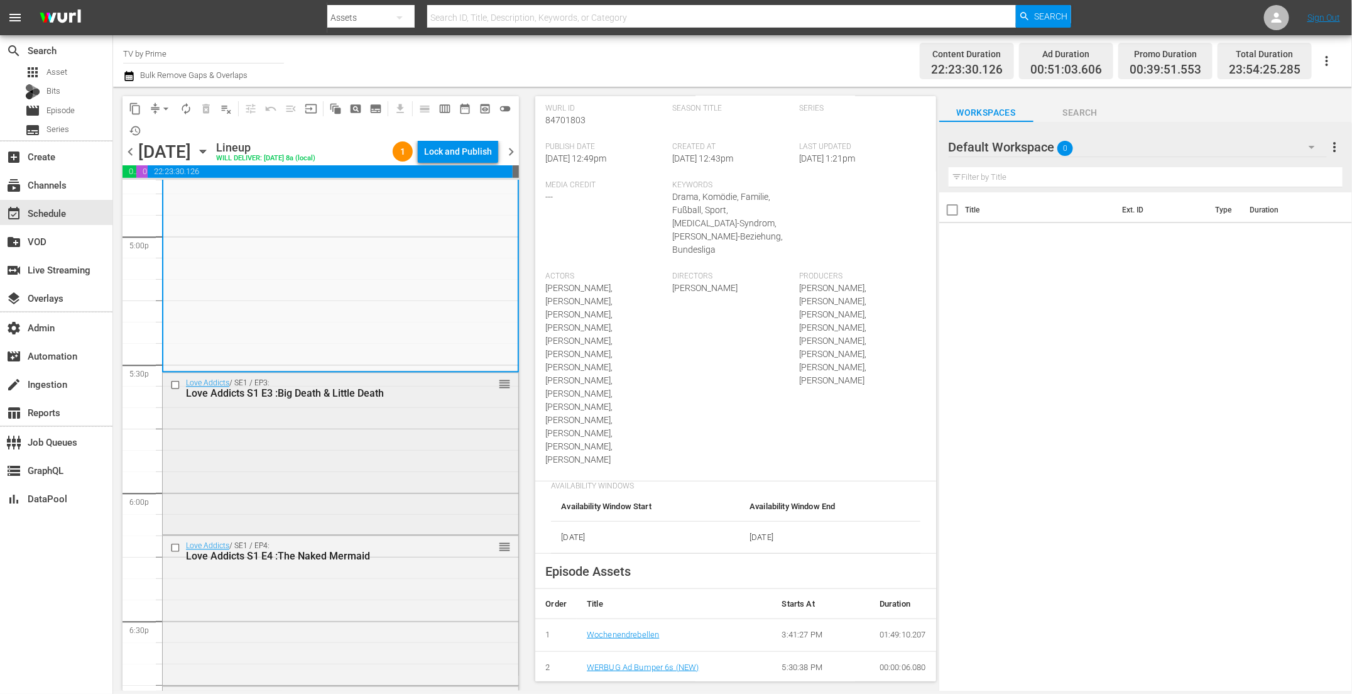
click at [400, 503] on div "Love Addicts / SE1 / EP3: Love Addicts S1 E3 :Big Death & Little Death reorder" at bounding box center [341, 452] width 356 height 159
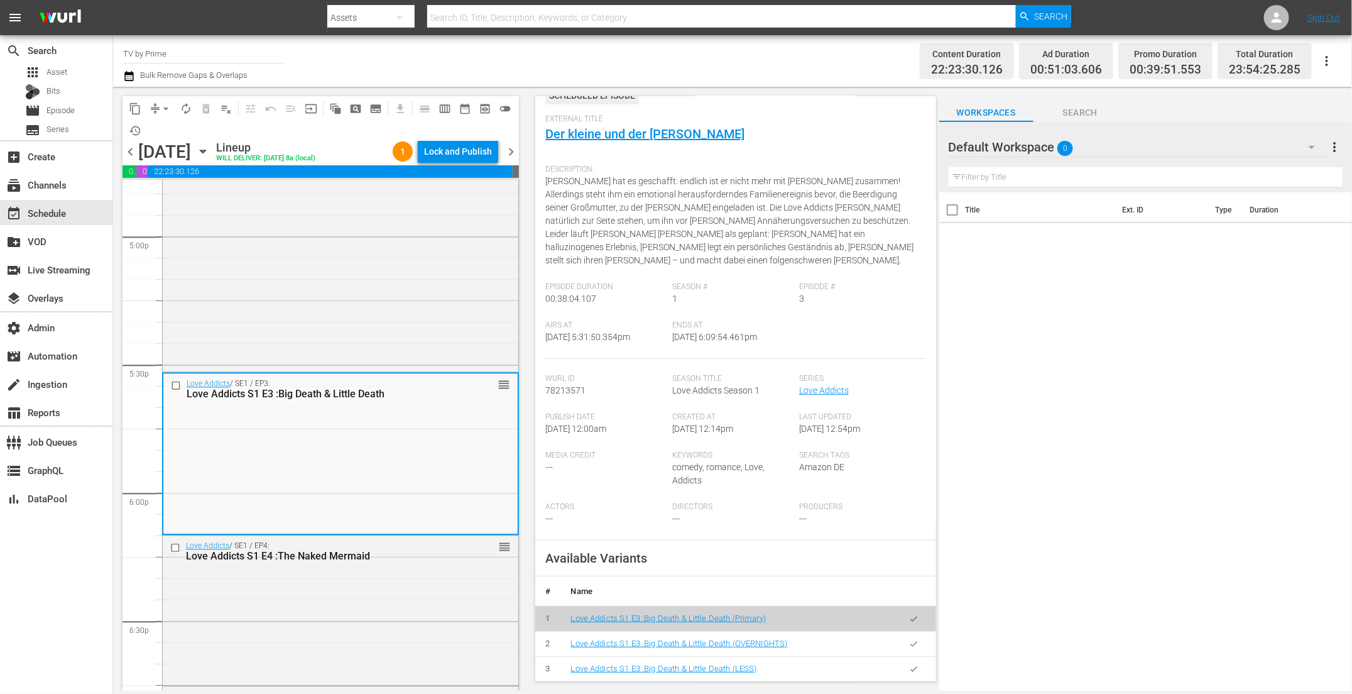
scroll to position [65, 0]
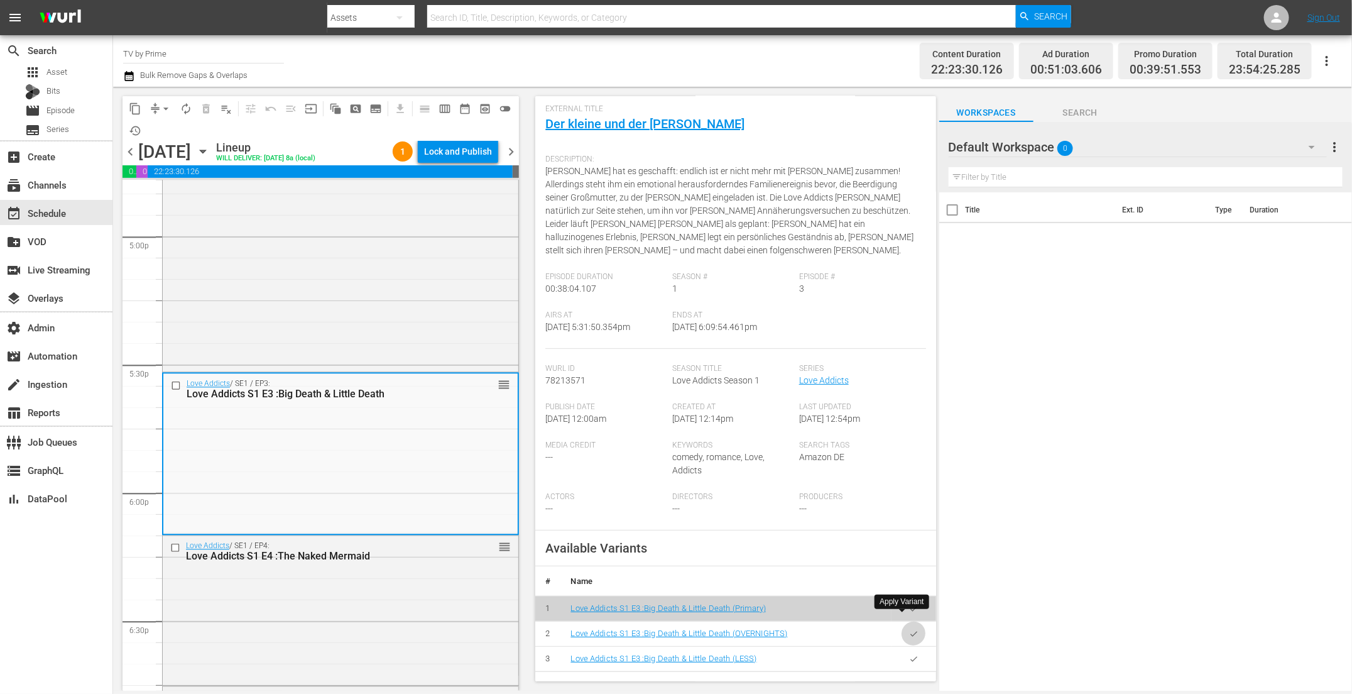
click at [909, 629] on icon "button" at bounding box center [913, 633] width 9 height 9
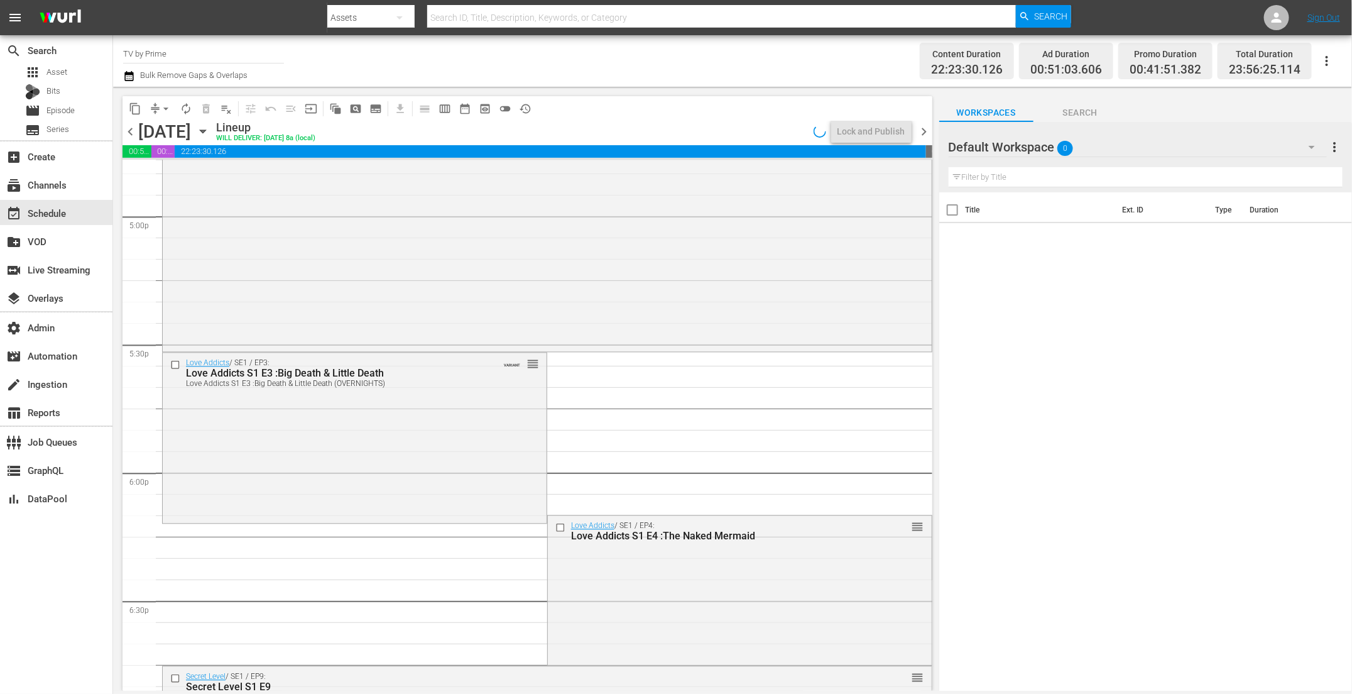
click at [334, 444] on div "Love Addicts / SE1 / EP3: Love Addicts S1 E3 :Big Death & Little Death Love Add…" at bounding box center [355, 436] width 384 height 167
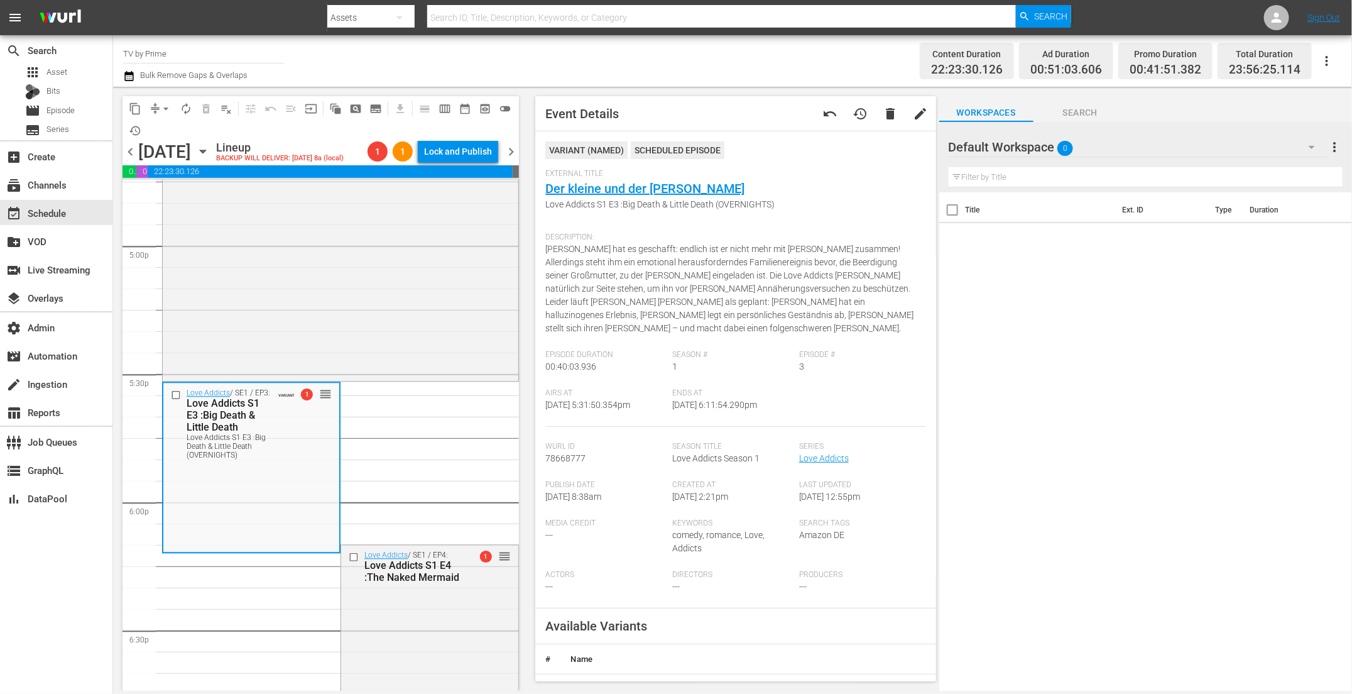
scroll to position [187, 0]
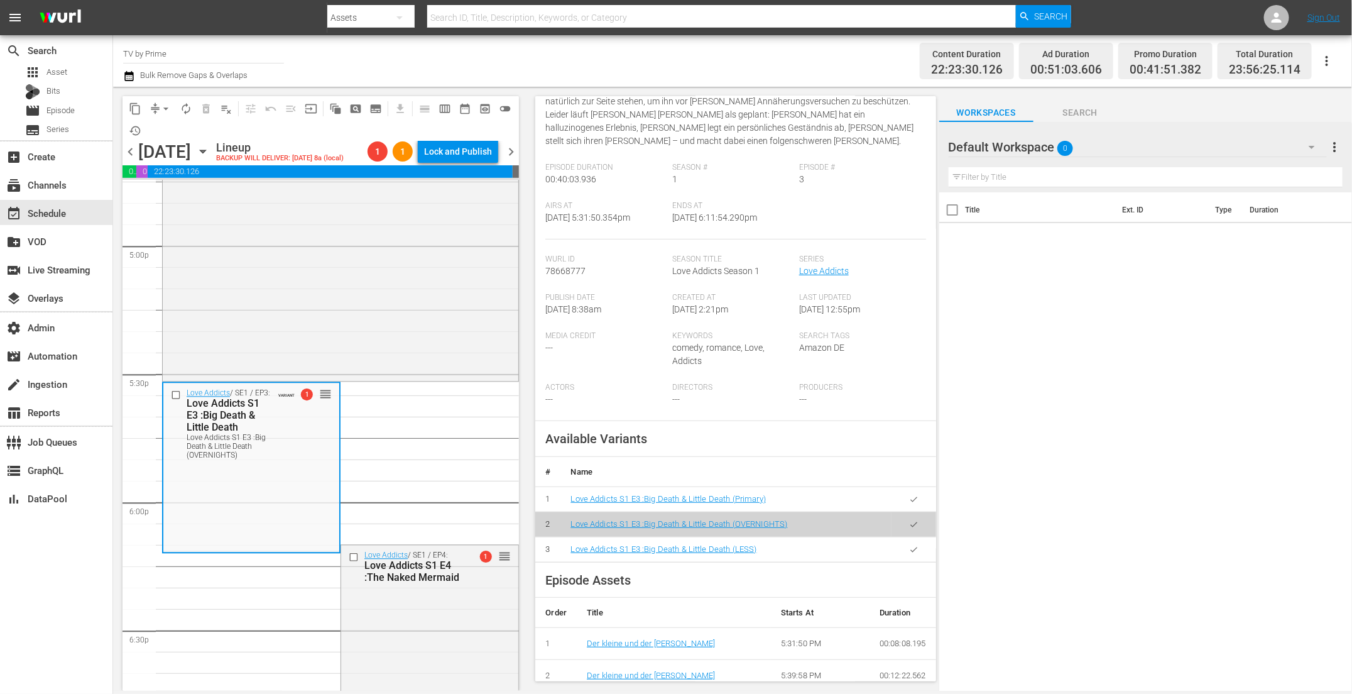
click at [909, 545] on icon "button" at bounding box center [913, 549] width 9 height 9
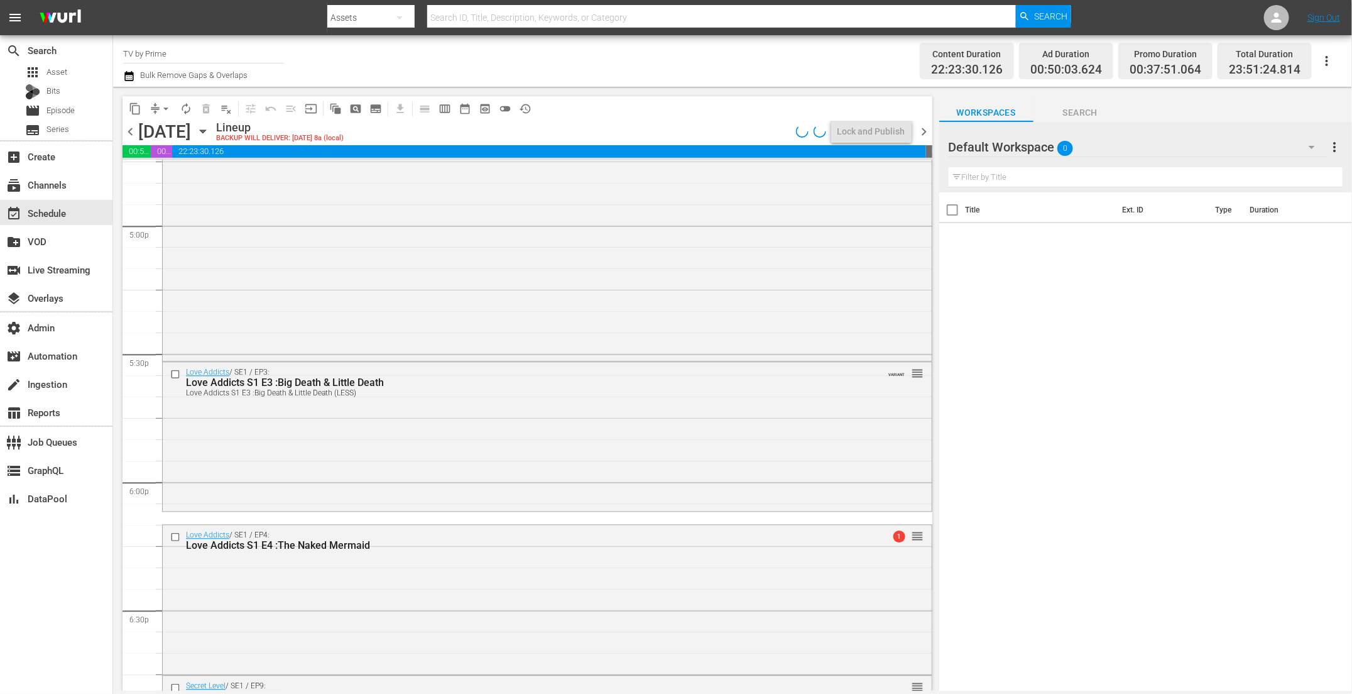
click at [277, 458] on div "Love Addicts / SE1 / EP3: Love Addicts S1 E3 :Big Death & Little Death Love Add…" at bounding box center [547, 435] width 769 height 146
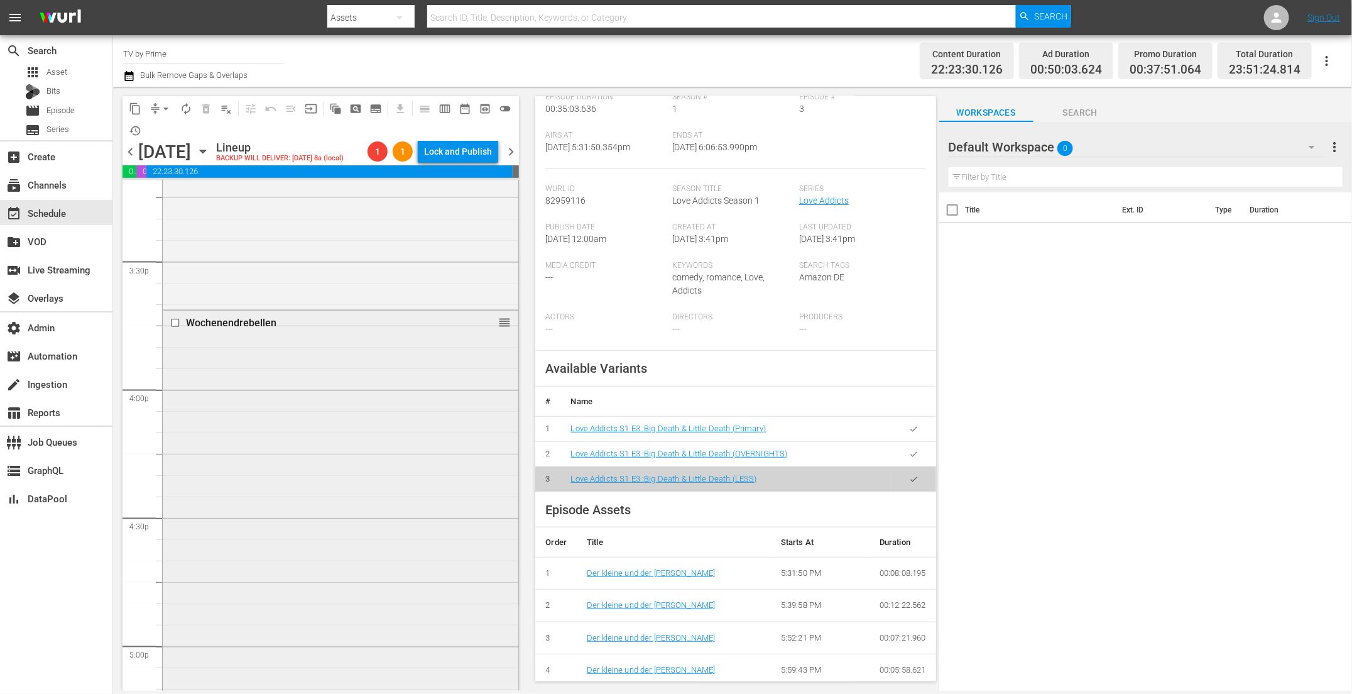
scroll to position [3882, 0]
click at [410, 434] on div "Wochenendrebellen reorder" at bounding box center [341, 556] width 356 height 468
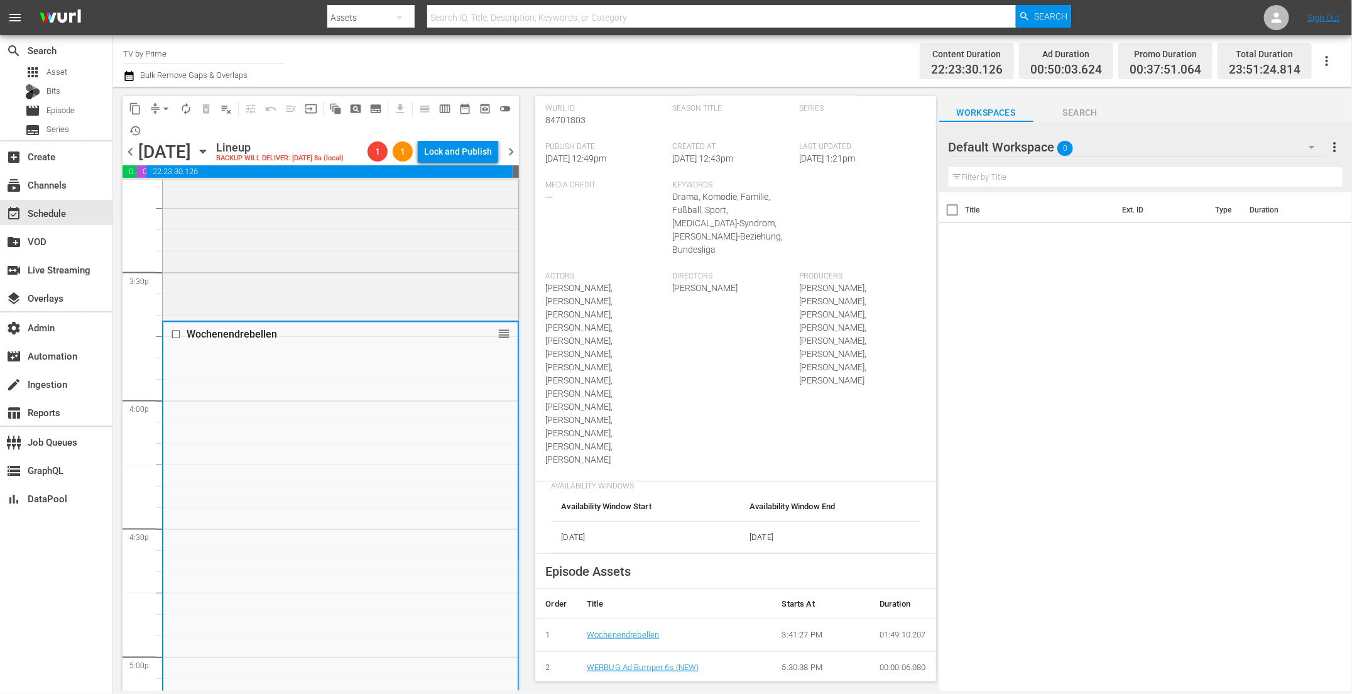
scroll to position [79, 0]
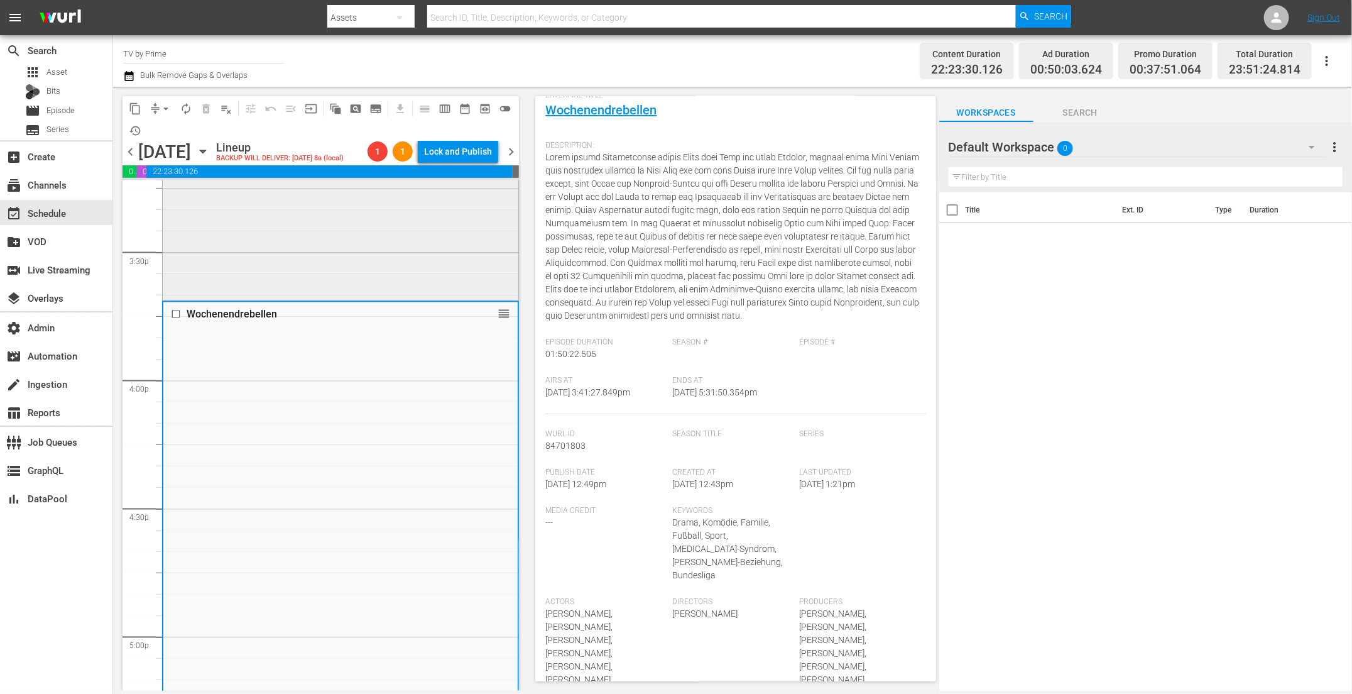
click at [300, 273] on div "Killer Heat (Thriller) reorder" at bounding box center [341, 84] width 356 height 426
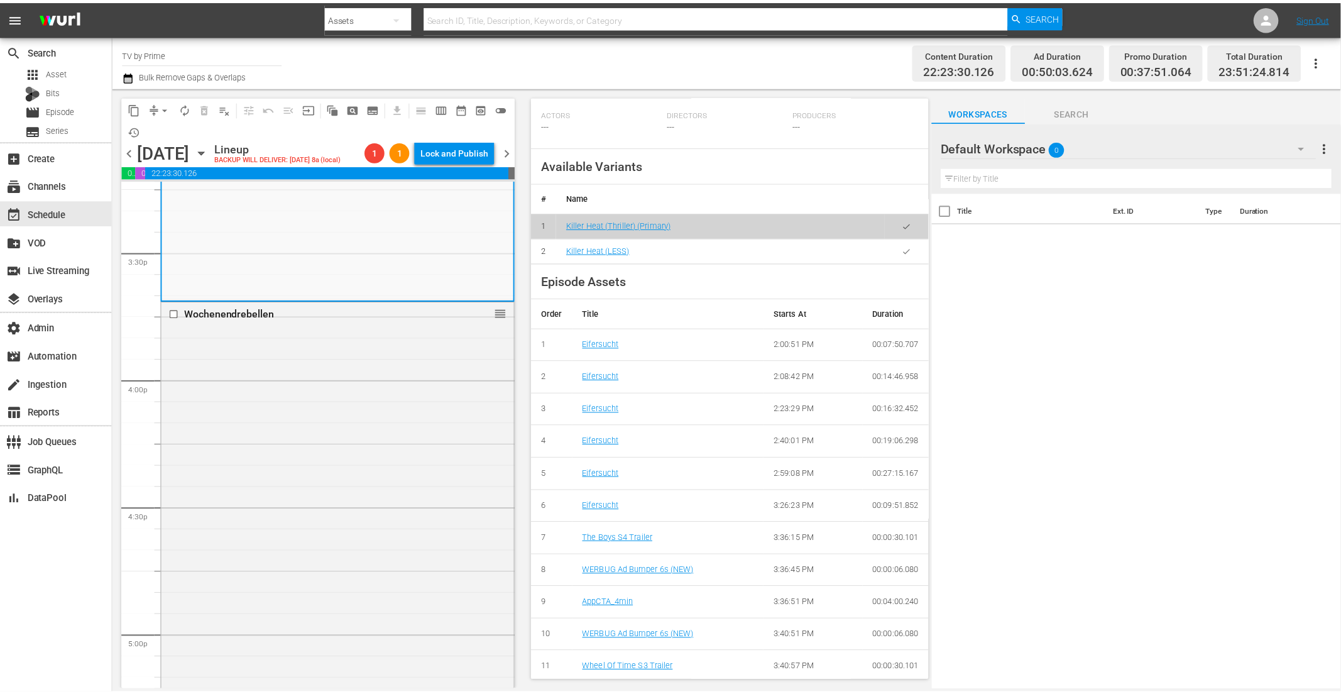
scroll to position [0, 0]
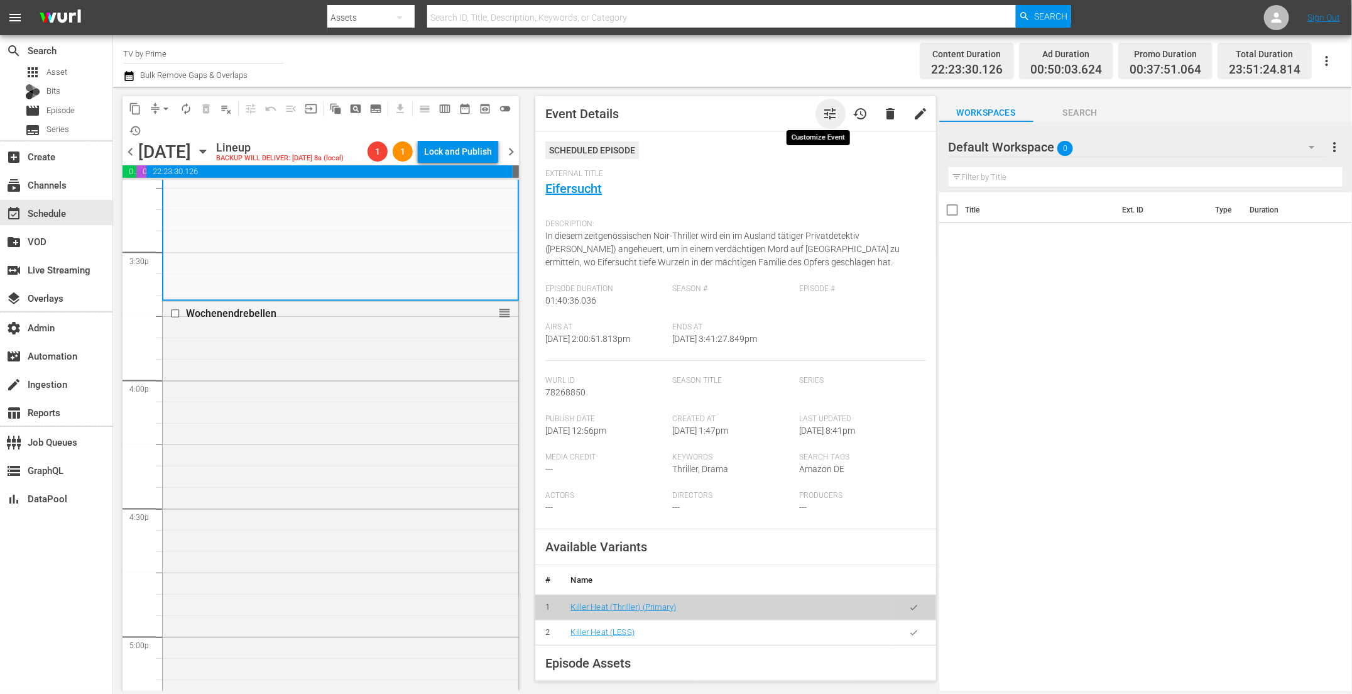
click at [826, 119] on span "tune" at bounding box center [830, 113] width 15 height 15
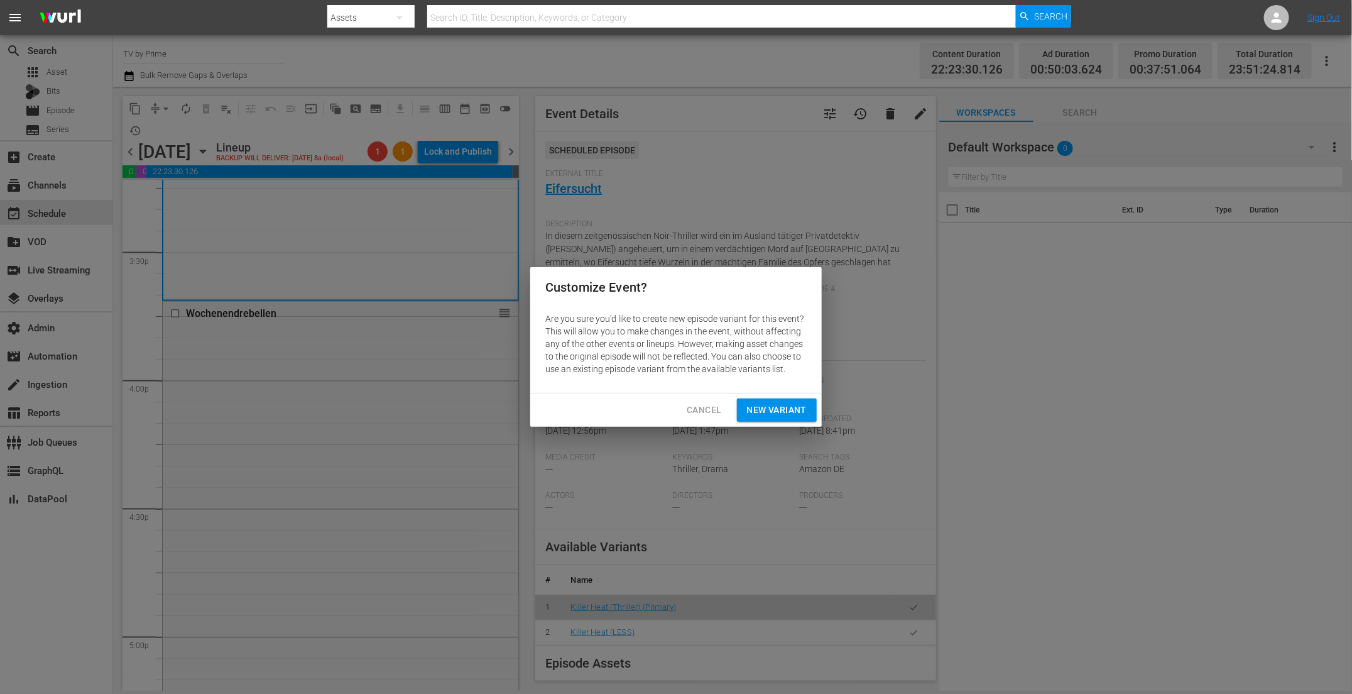
click at [806, 410] on span "New Variant" at bounding box center [777, 410] width 60 height 16
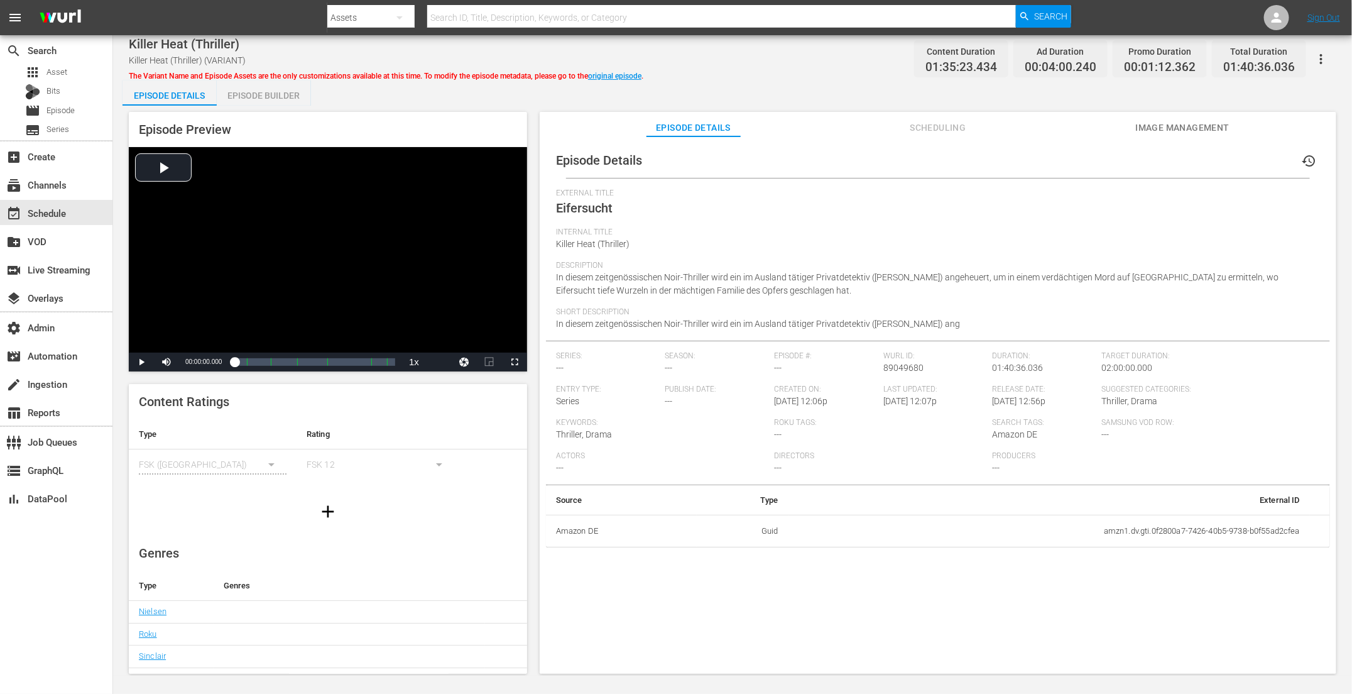
click at [287, 95] on div "Episode Builder" at bounding box center [264, 95] width 94 height 30
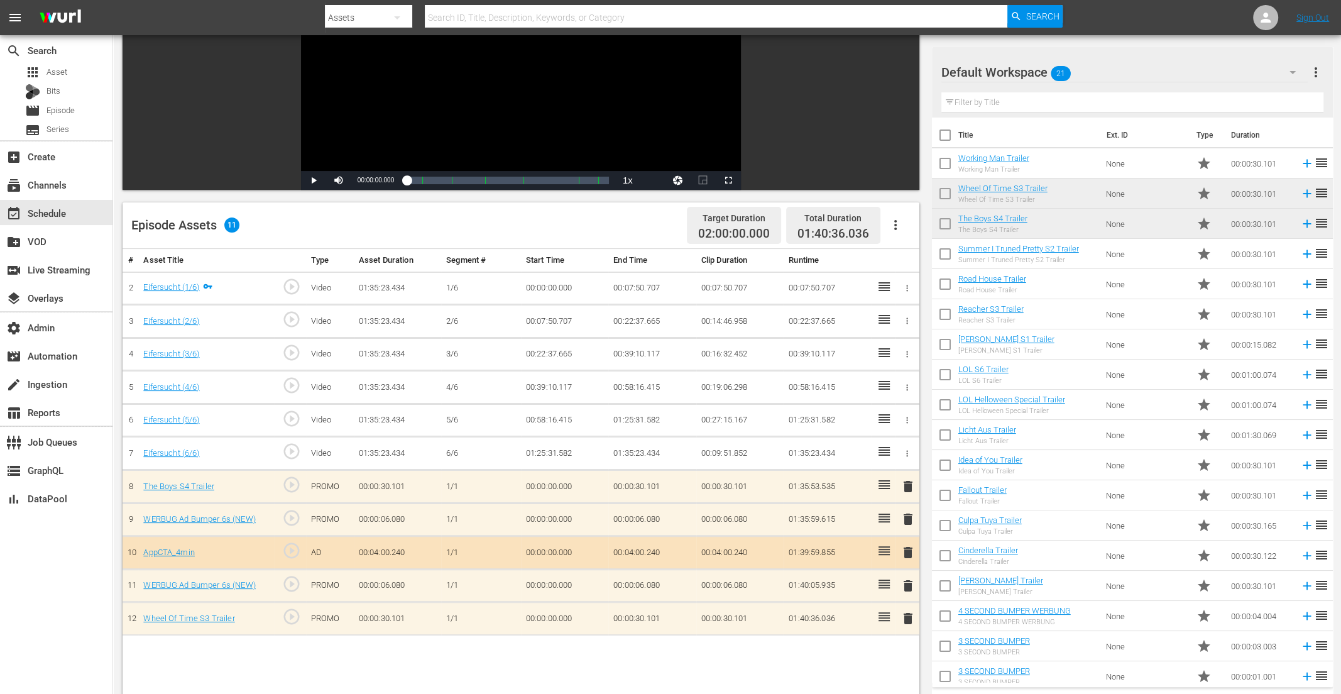
scroll to position [327, 0]
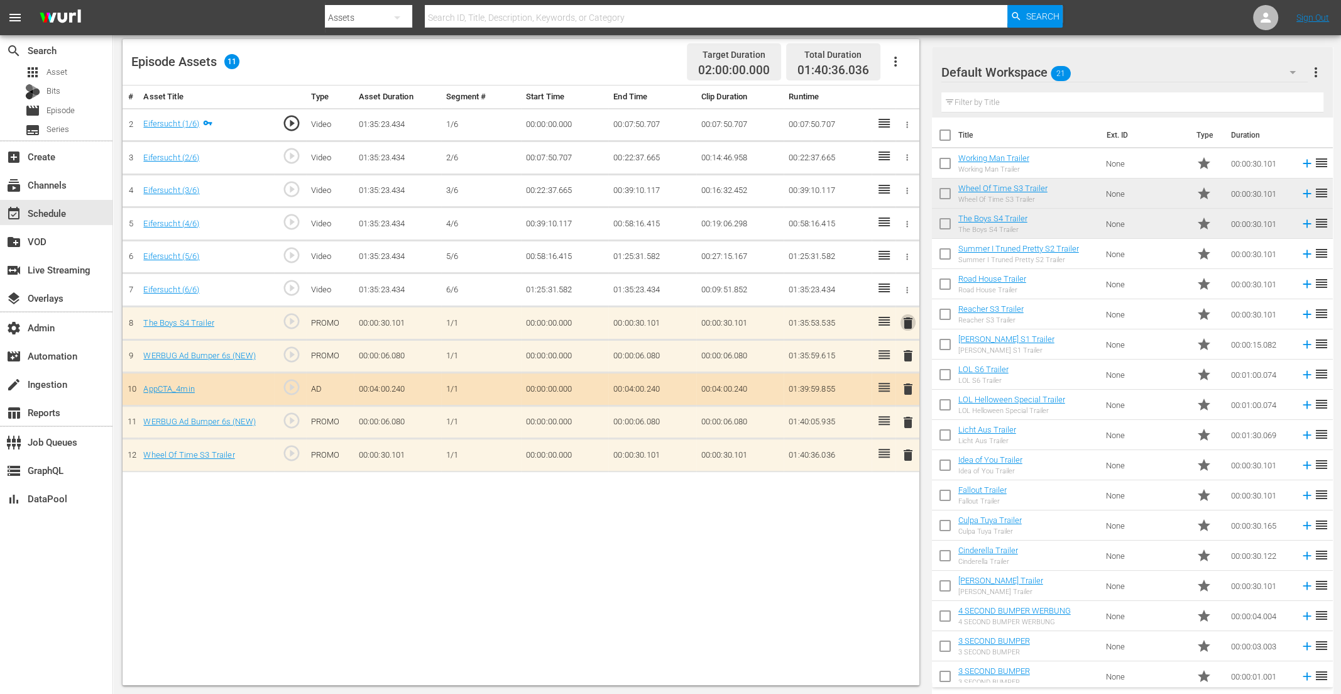
click at [906, 318] on span "delete" at bounding box center [908, 322] width 15 height 15
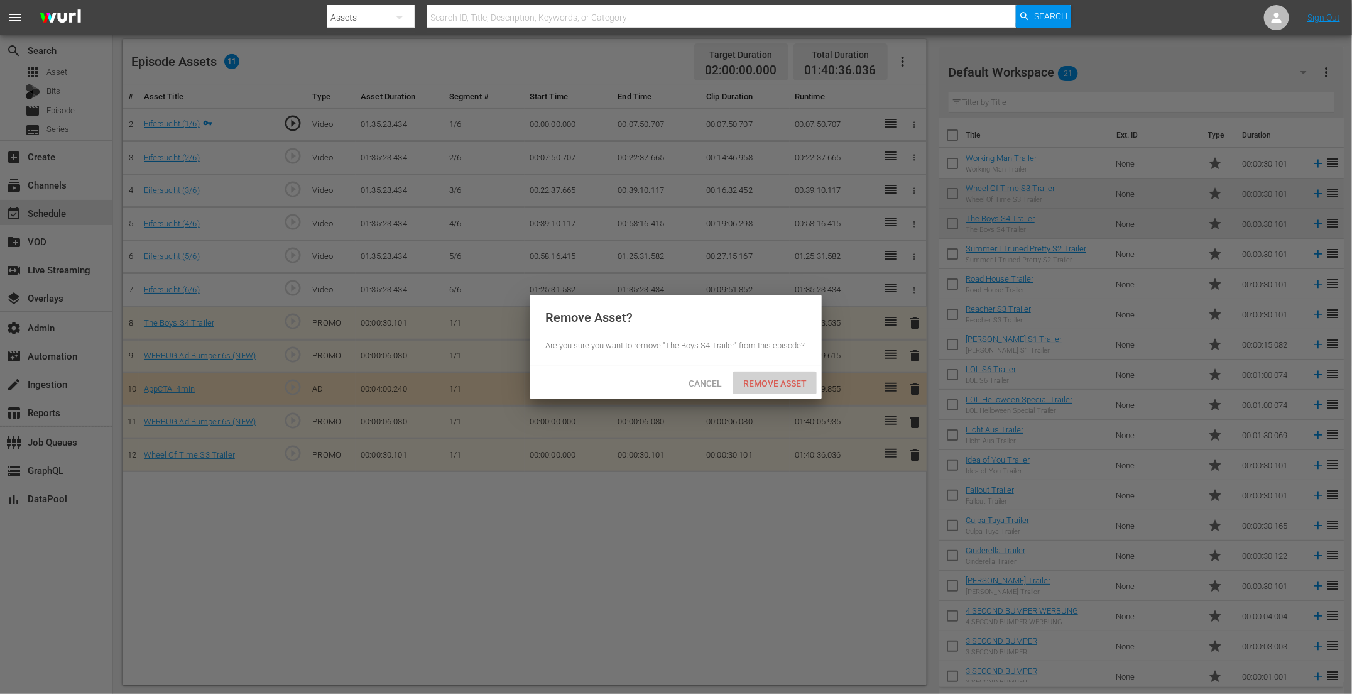
click at [765, 376] on div "Remove Asset" at bounding box center [775, 382] width 84 height 23
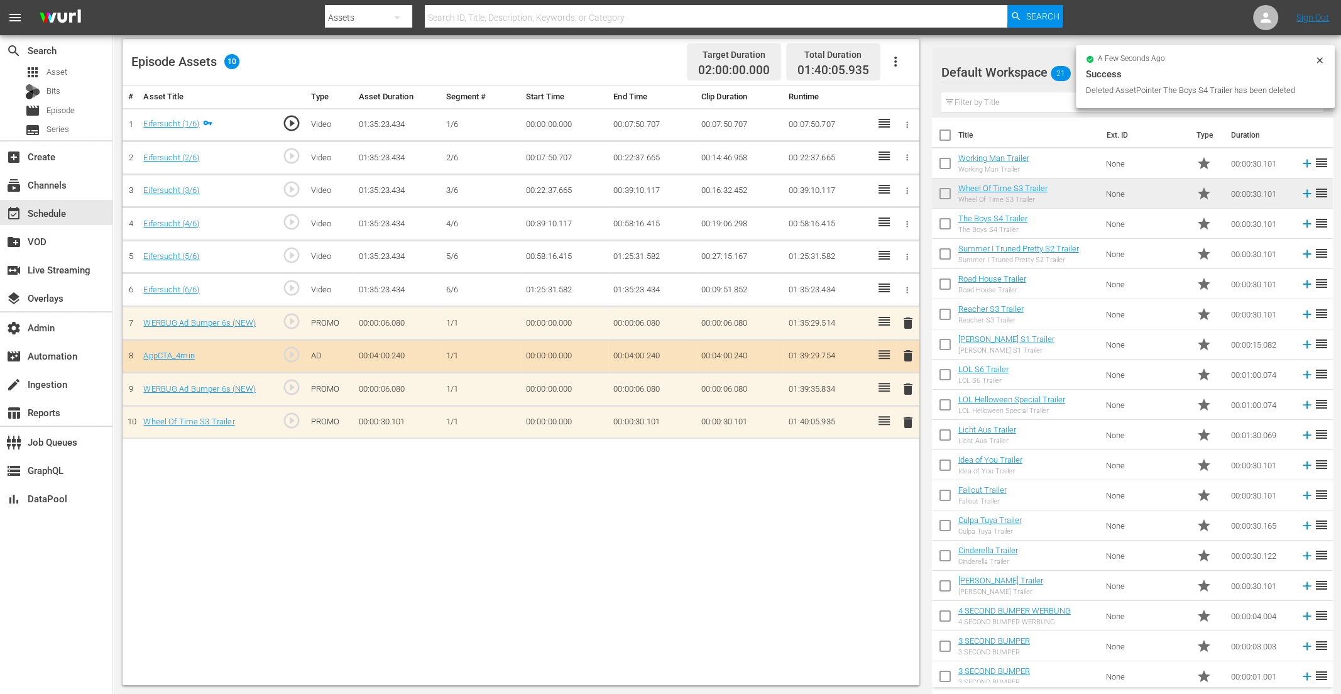
click at [907, 424] on span "delete" at bounding box center [908, 422] width 15 height 15
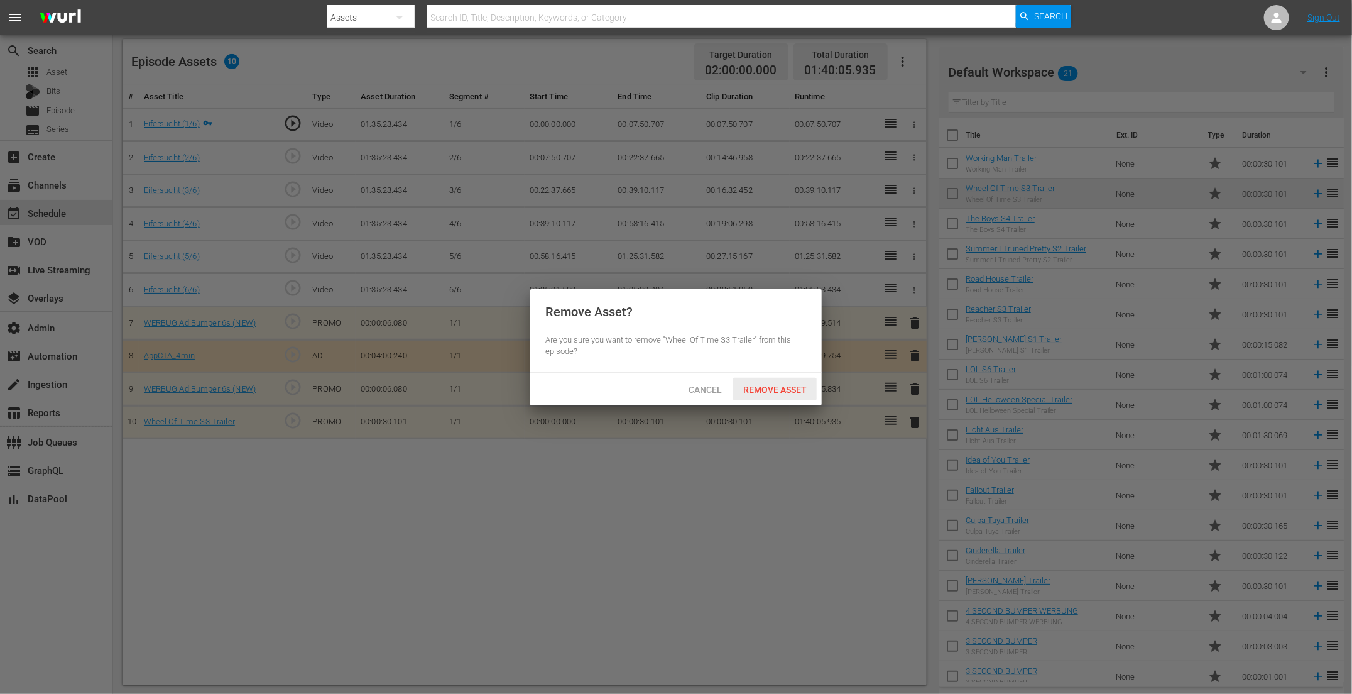
click at [789, 391] on span "Remove Asset" at bounding box center [775, 390] width 84 height 10
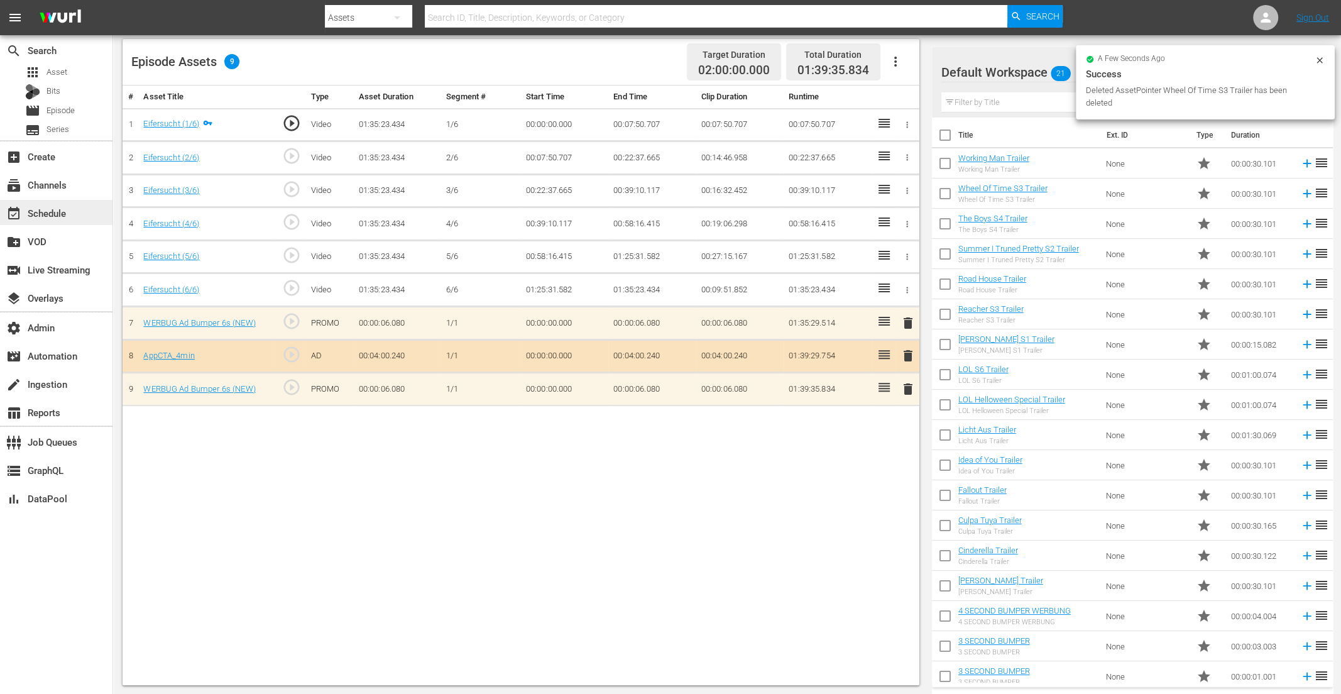
click at [84, 215] on div "event_available Schedule" at bounding box center [56, 212] width 112 height 25
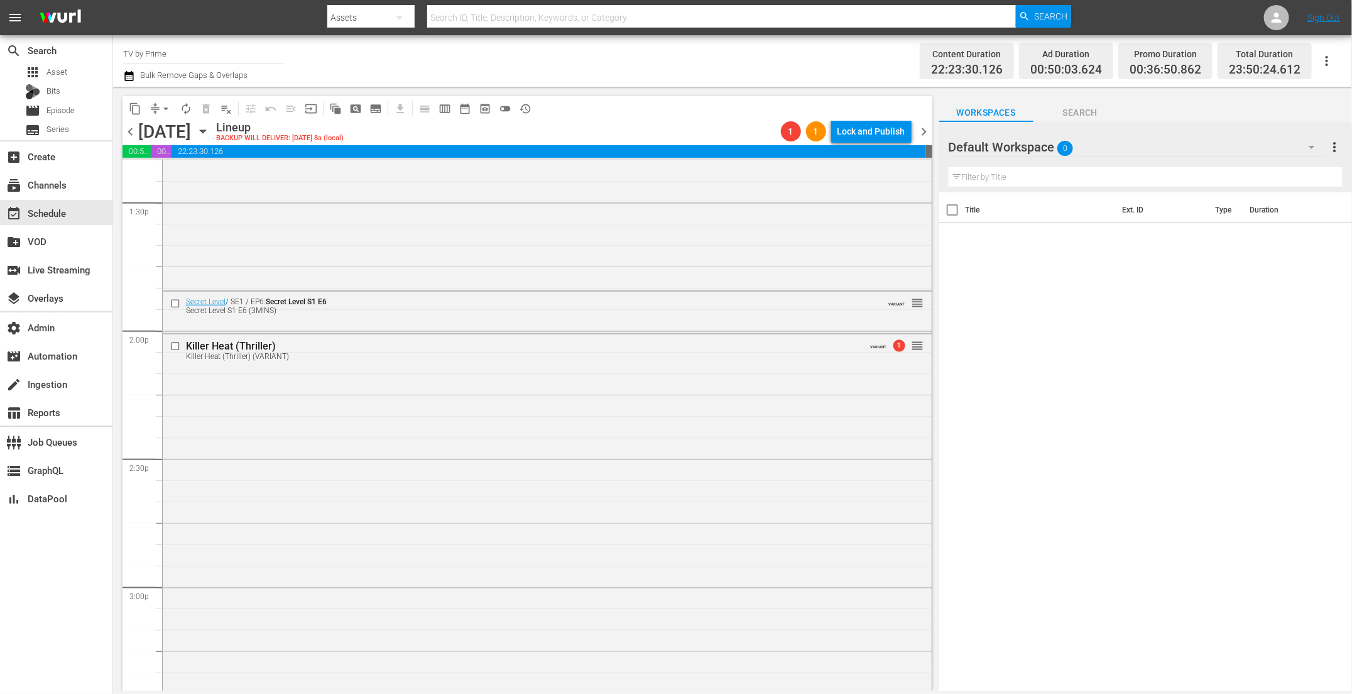
scroll to position [3429, 0]
click at [327, 388] on div "Killer Heat (Thriller) Killer Heat (Thriller) (VARIANT) VARIANT 1 reorder" at bounding box center [547, 535] width 769 height 422
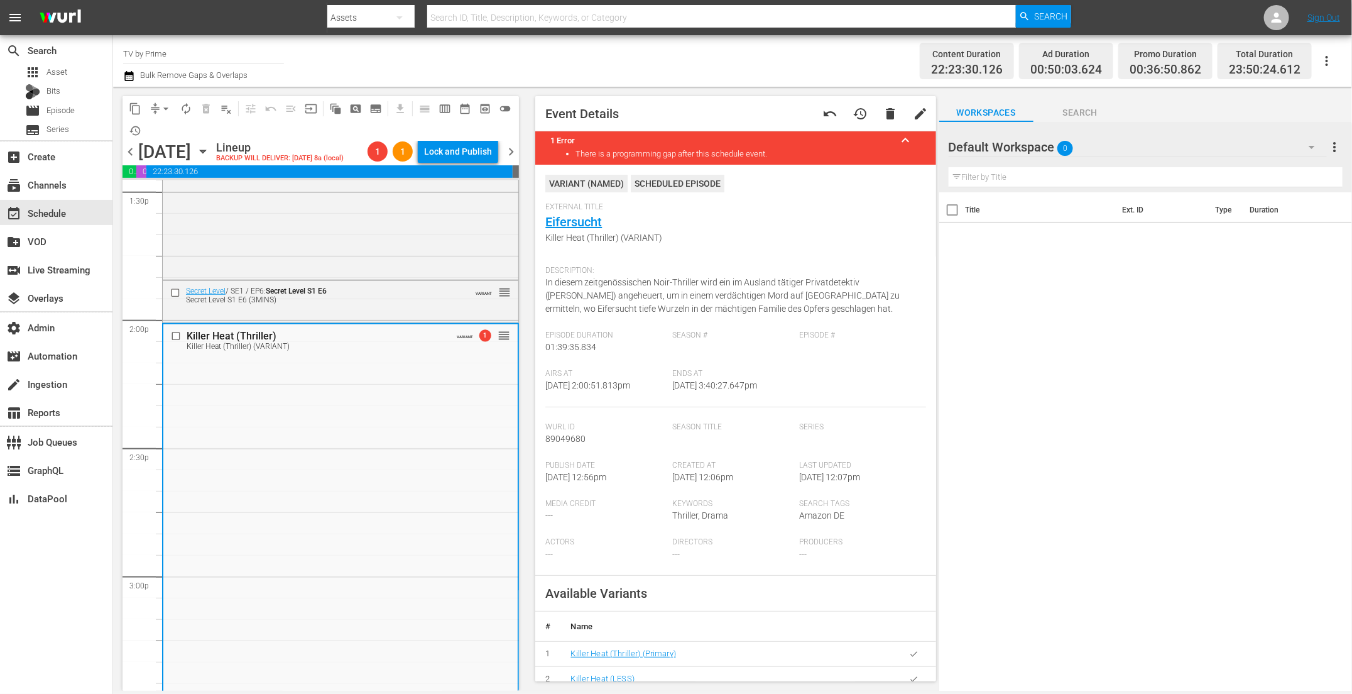
scroll to position [3630, 0]
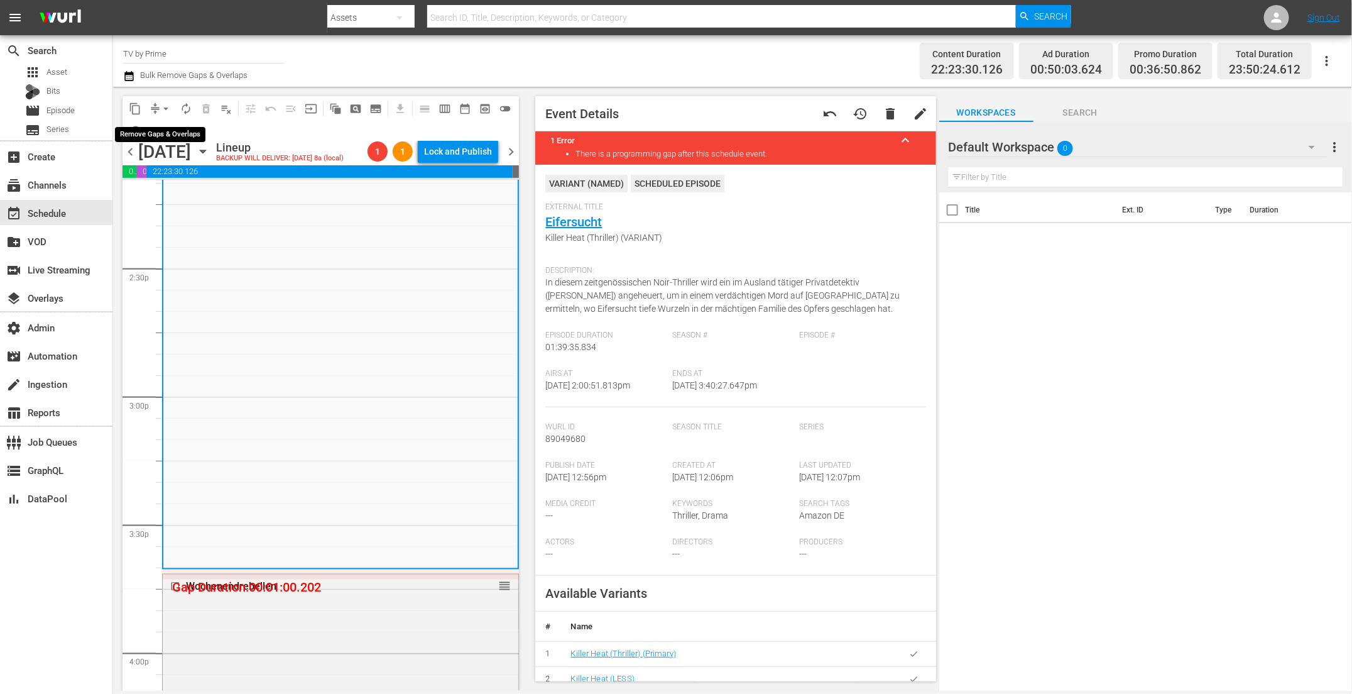
click at [160, 109] on span "arrow_drop_down" at bounding box center [166, 108] width 13 height 13
click at [162, 175] on li "Align to End of Previous Day" at bounding box center [167, 175] width 132 height 21
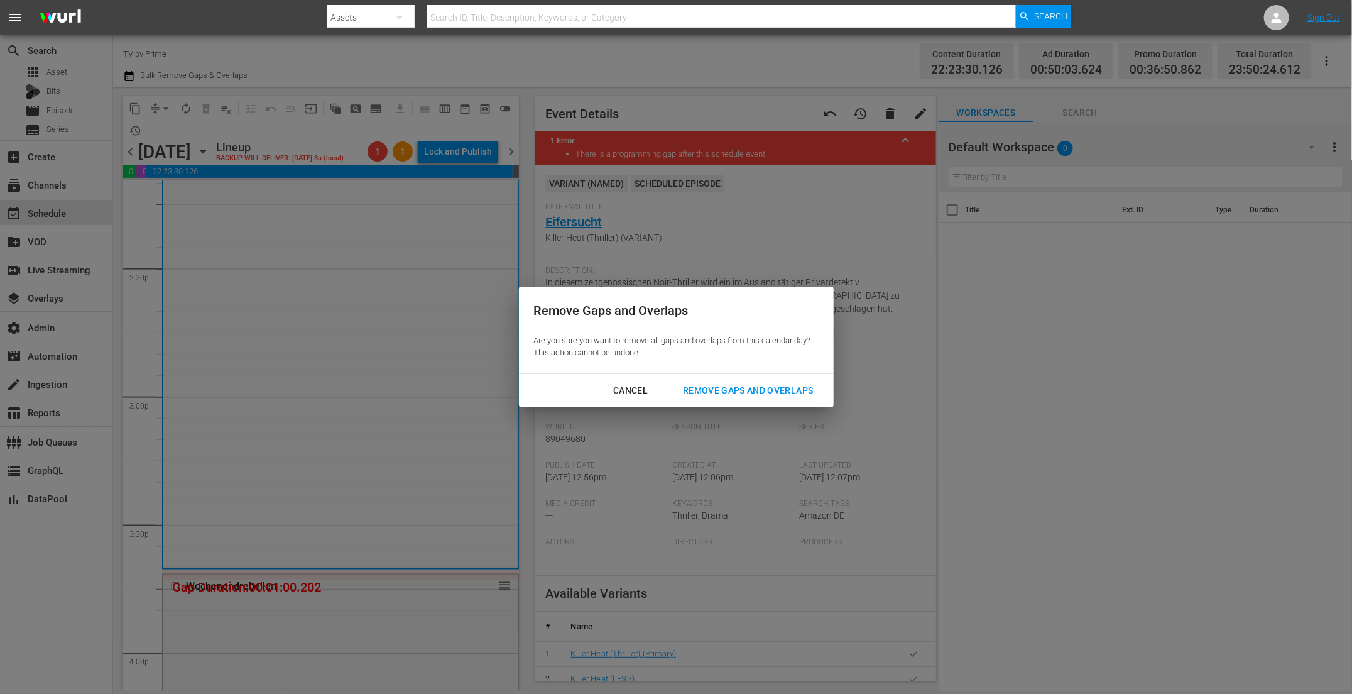
click at [749, 381] on button "Remove Gaps and Overlaps" at bounding box center [748, 390] width 160 height 23
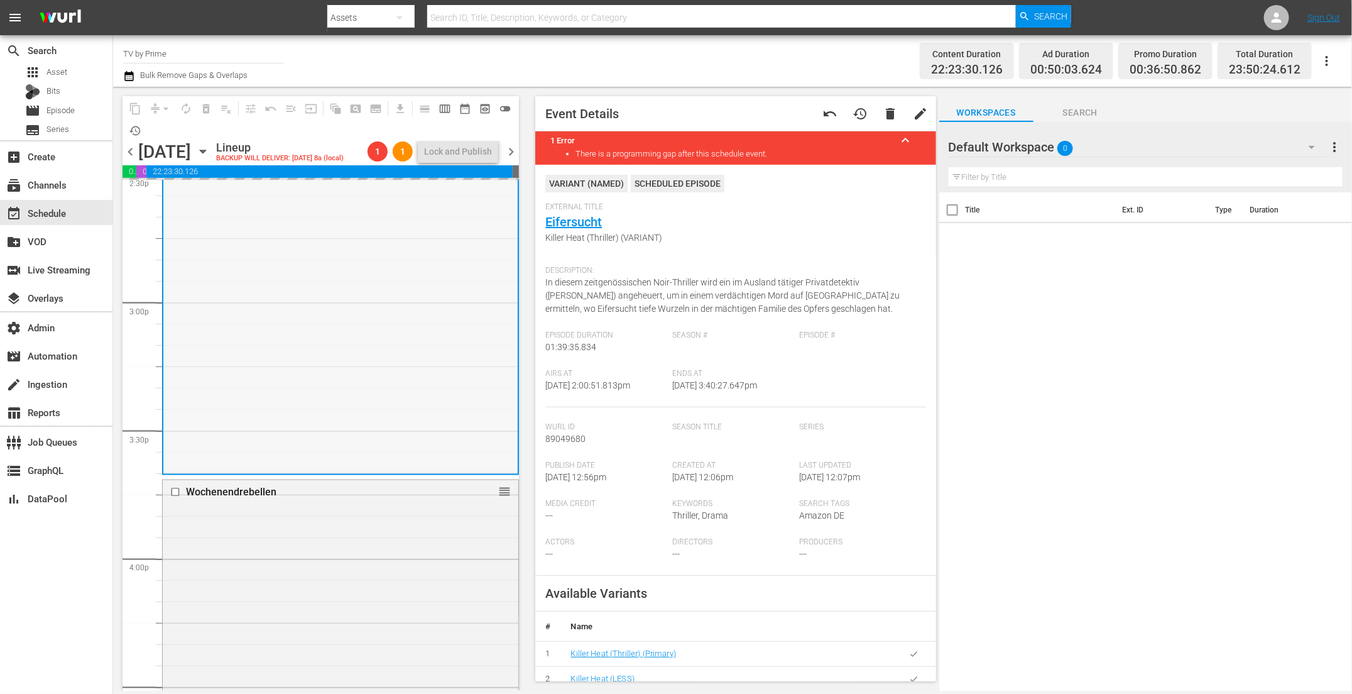
scroll to position [3811, 0]
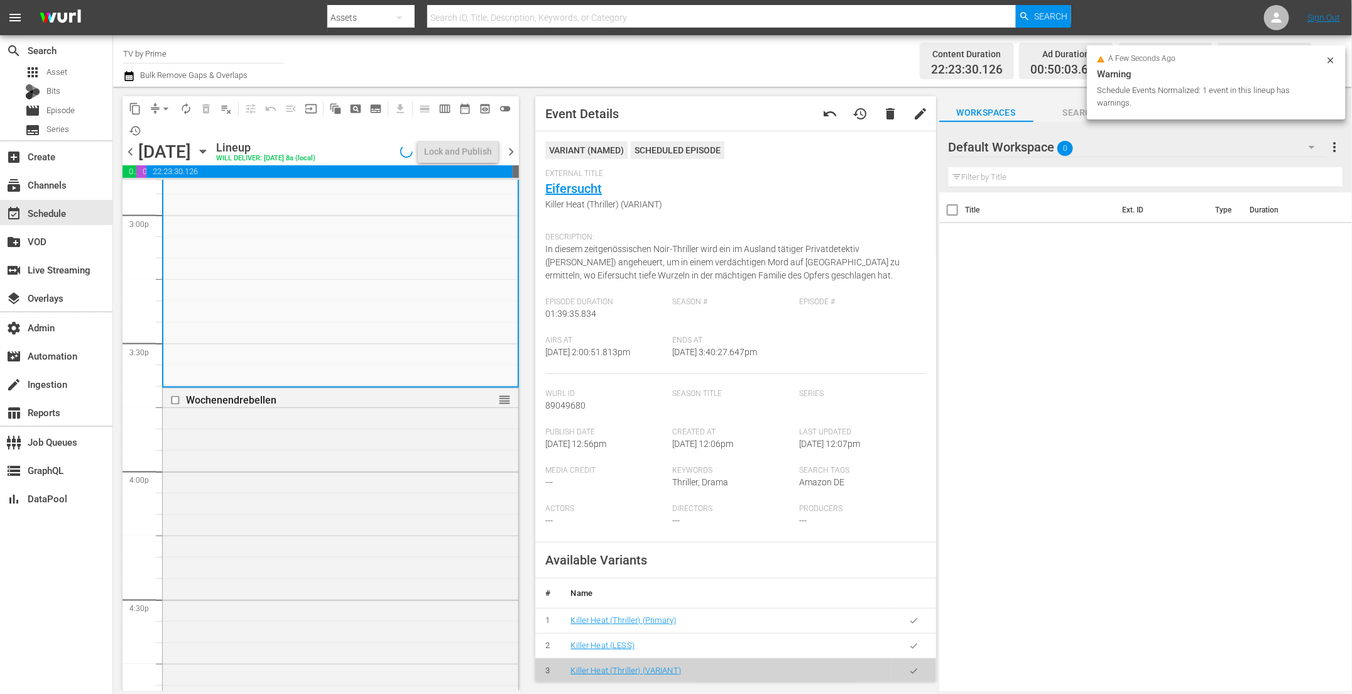
click at [376, 518] on div "Wochenendrebellen reorder" at bounding box center [341, 622] width 356 height 468
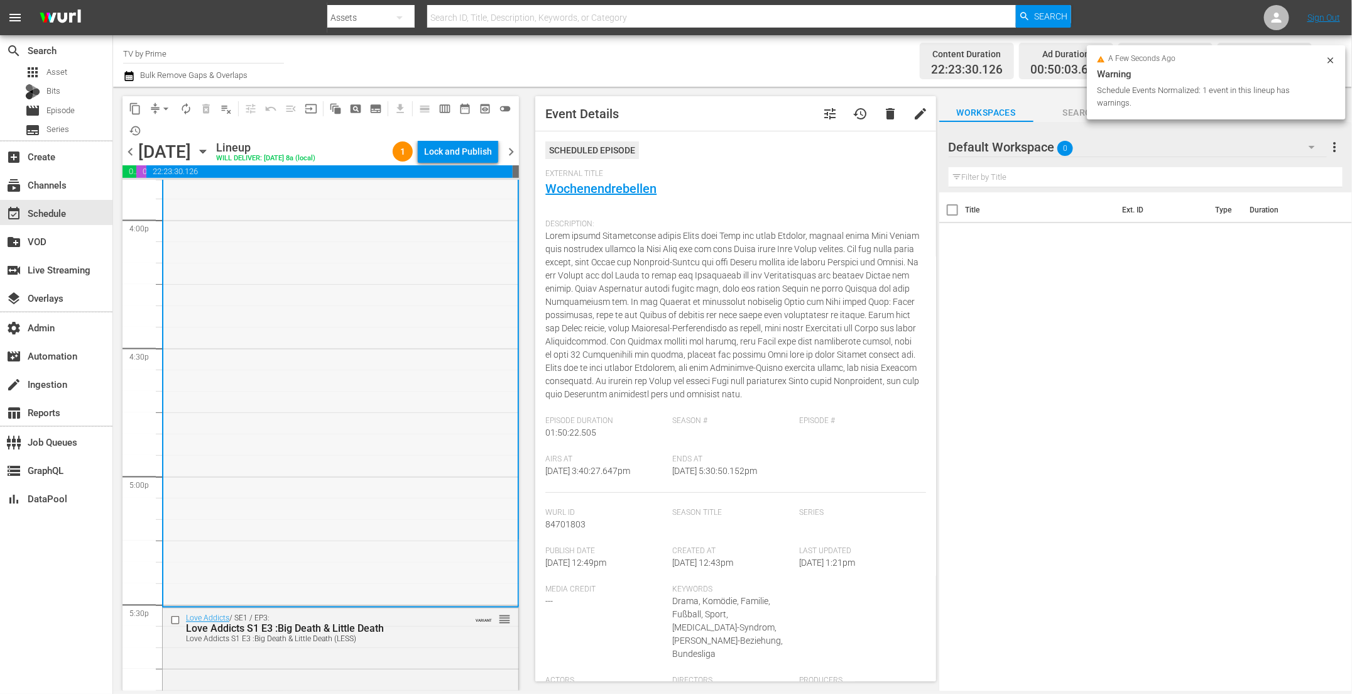
scroll to position [4150, 0]
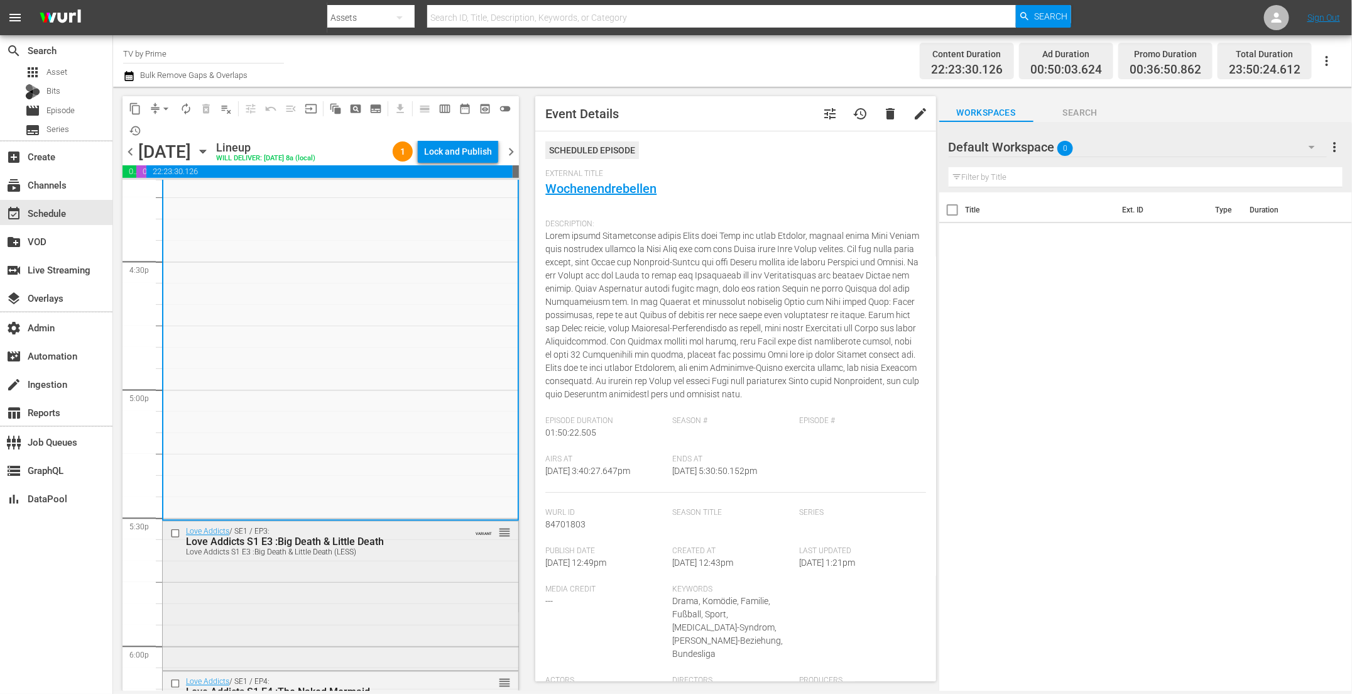
click at [349, 613] on div "Love Addicts / SE1 / EP3: Love Addicts S1 E3 :Big Death & Little Death Love Add…" at bounding box center [341, 595] width 356 height 146
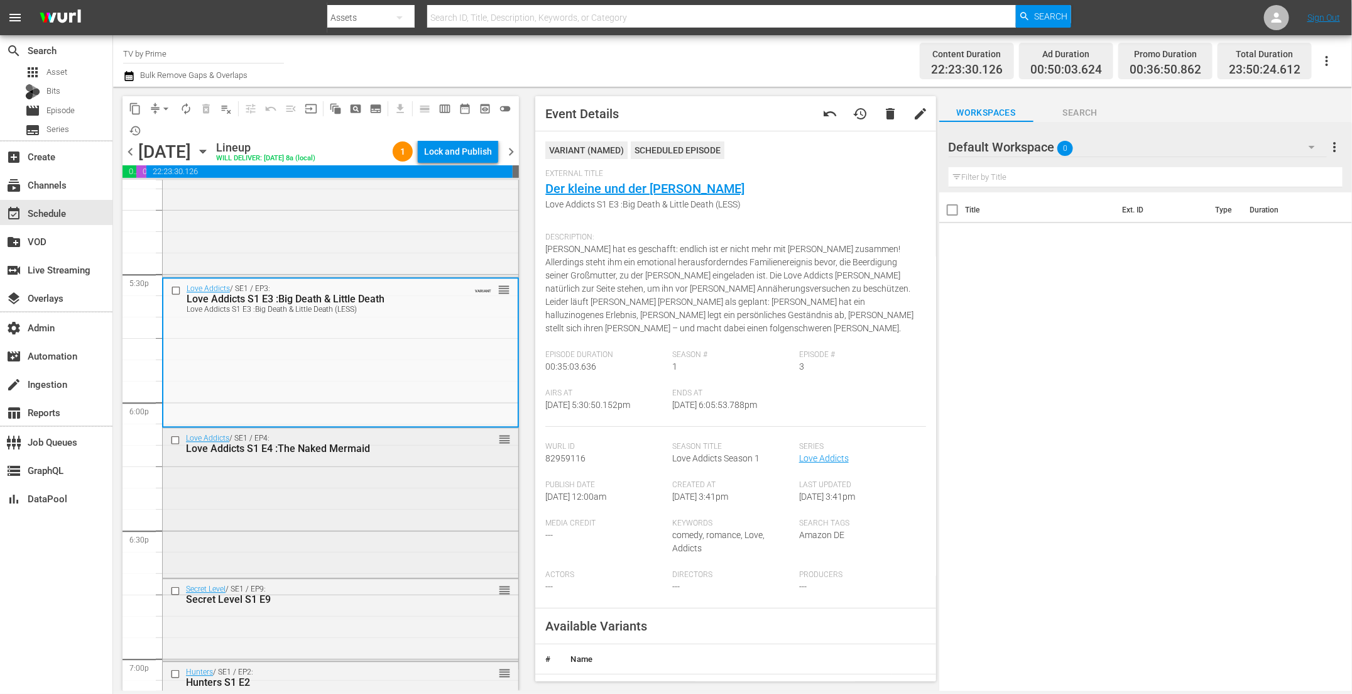
click at [370, 455] on div "Love Addicts / SE1 / EP4: Love Addicts S1 E4 :The Naked Mermaid reorder" at bounding box center [341, 501] width 356 height 147
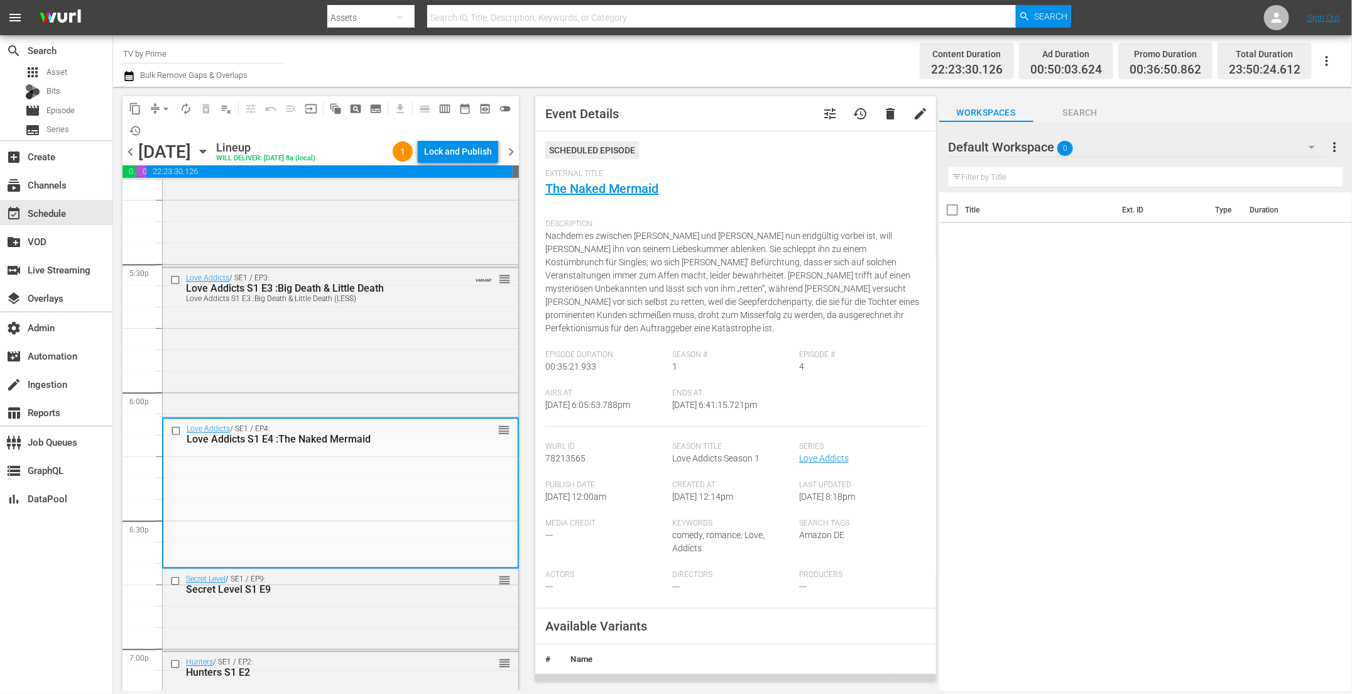
scroll to position [145, 0]
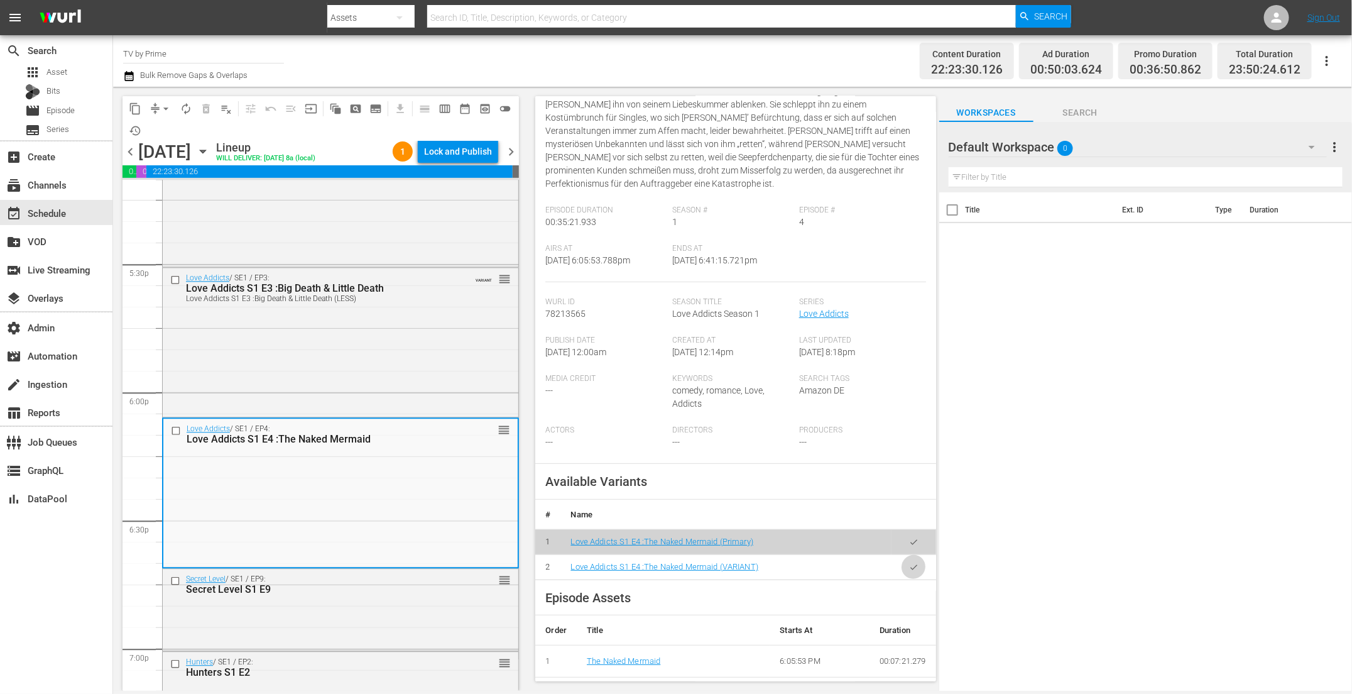
click at [902, 555] on button "button" at bounding box center [914, 567] width 25 height 25
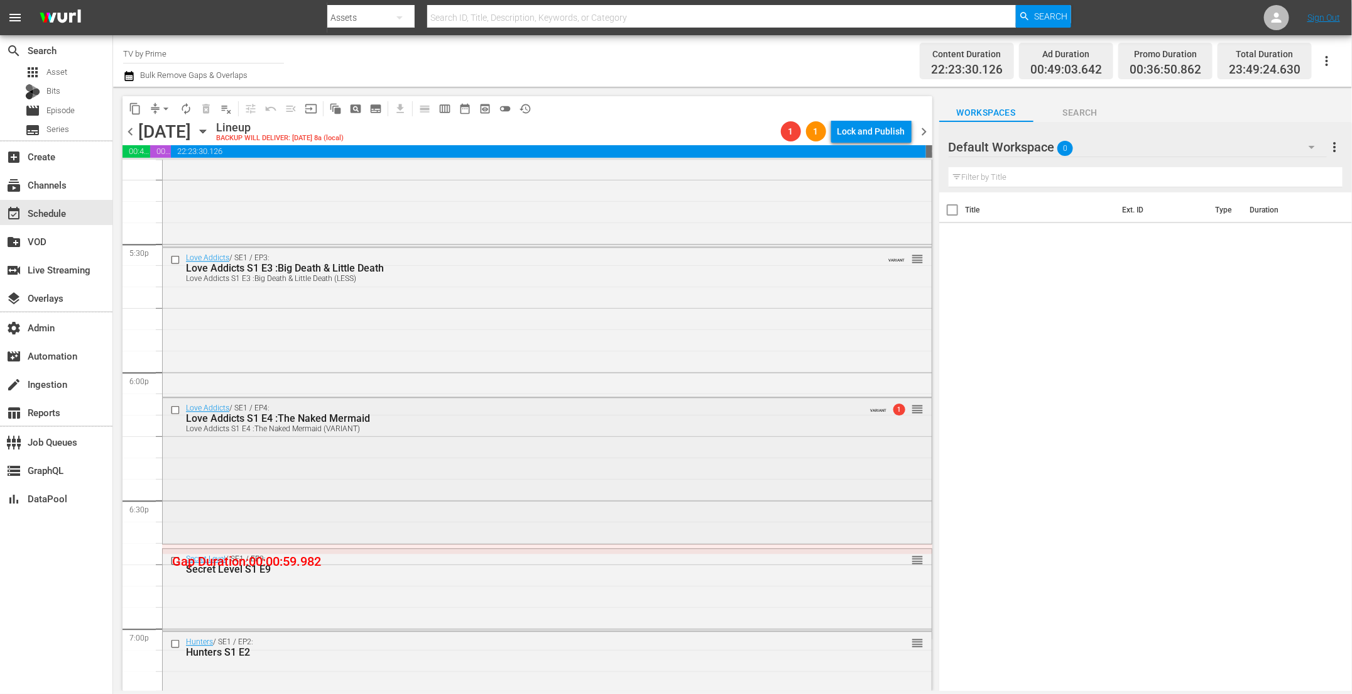
click at [364, 510] on div "Love Addicts / SE1 / EP4: Love Addicts S1 E4 :The Naked Mermaid Love Addicts S1…" at bounding box center [547, 469] width 769 height 143
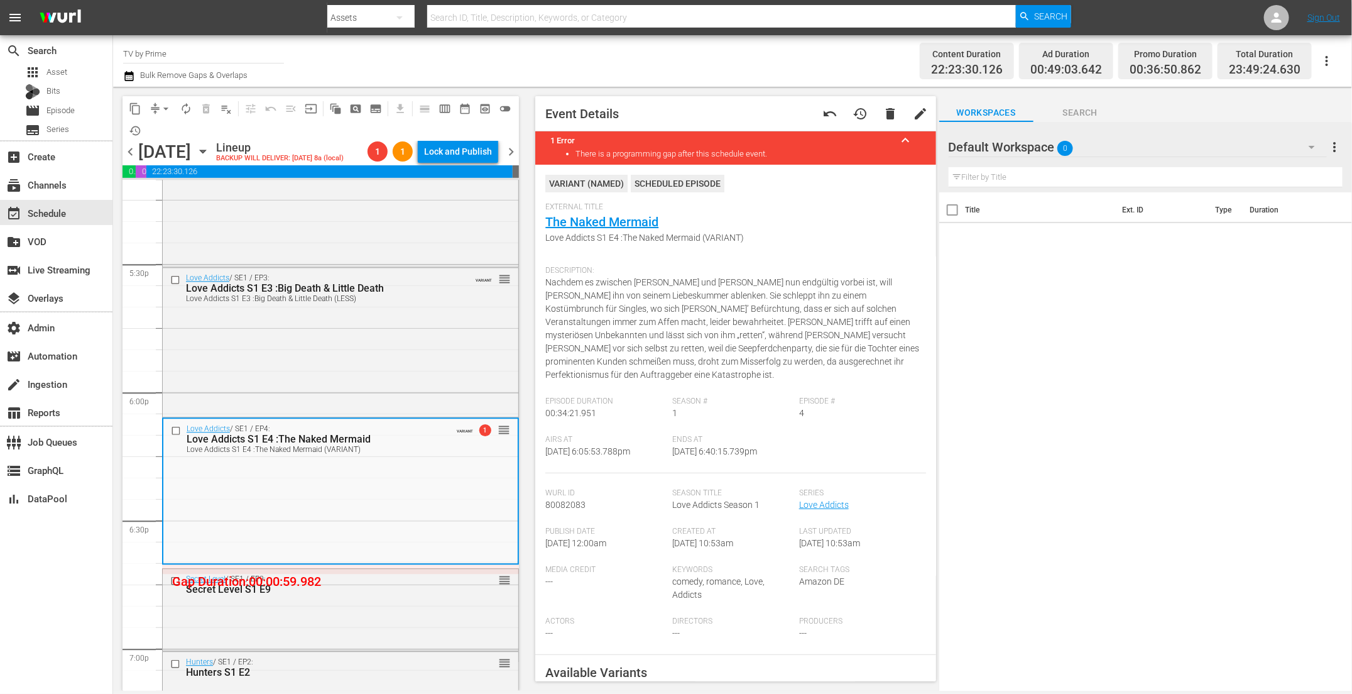
scroll to position [4567, 0]
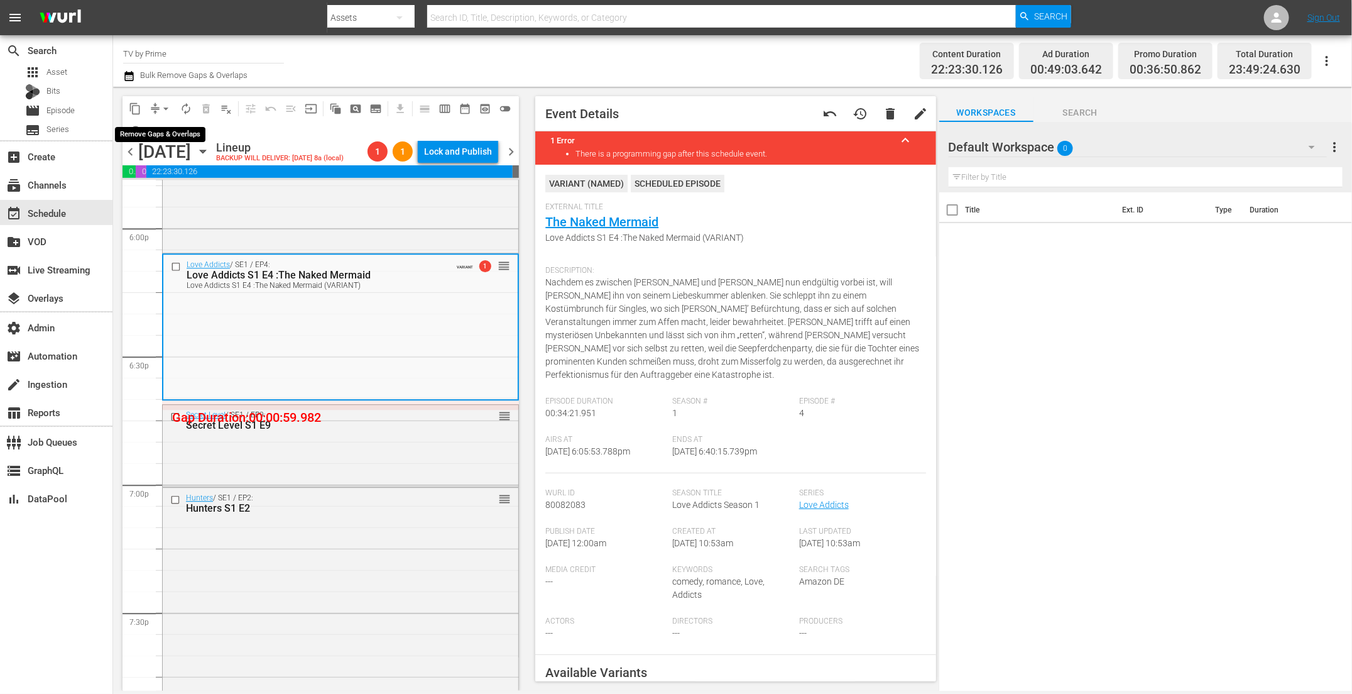
click at [162, 109] on span "arrow_drop_down" at bounding box center [166, 108] width 13 height 13
click at [170, 175] on li "Align to End of Previous Day" at bounding box center [167, 175] width 132 height 21
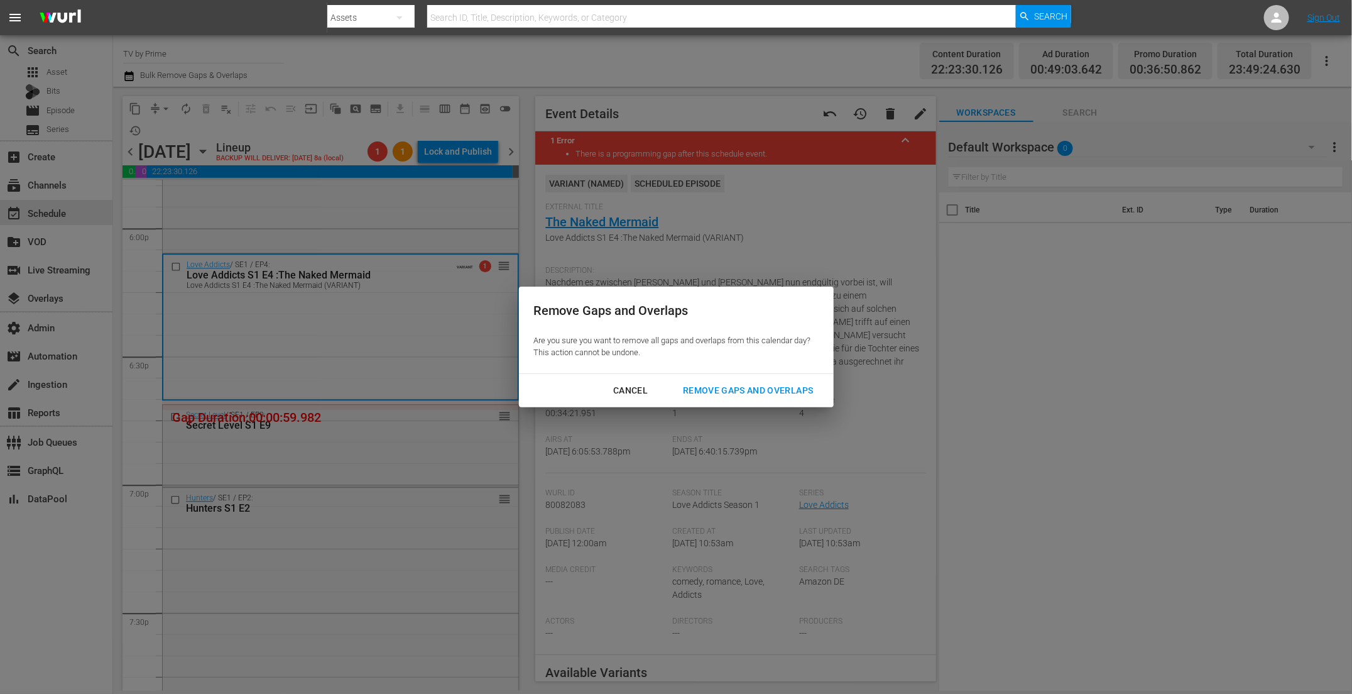
click at [702, 385] on div "Remove Gaps and Overlaps" at bounding box center [748, 391] width 150 height 16
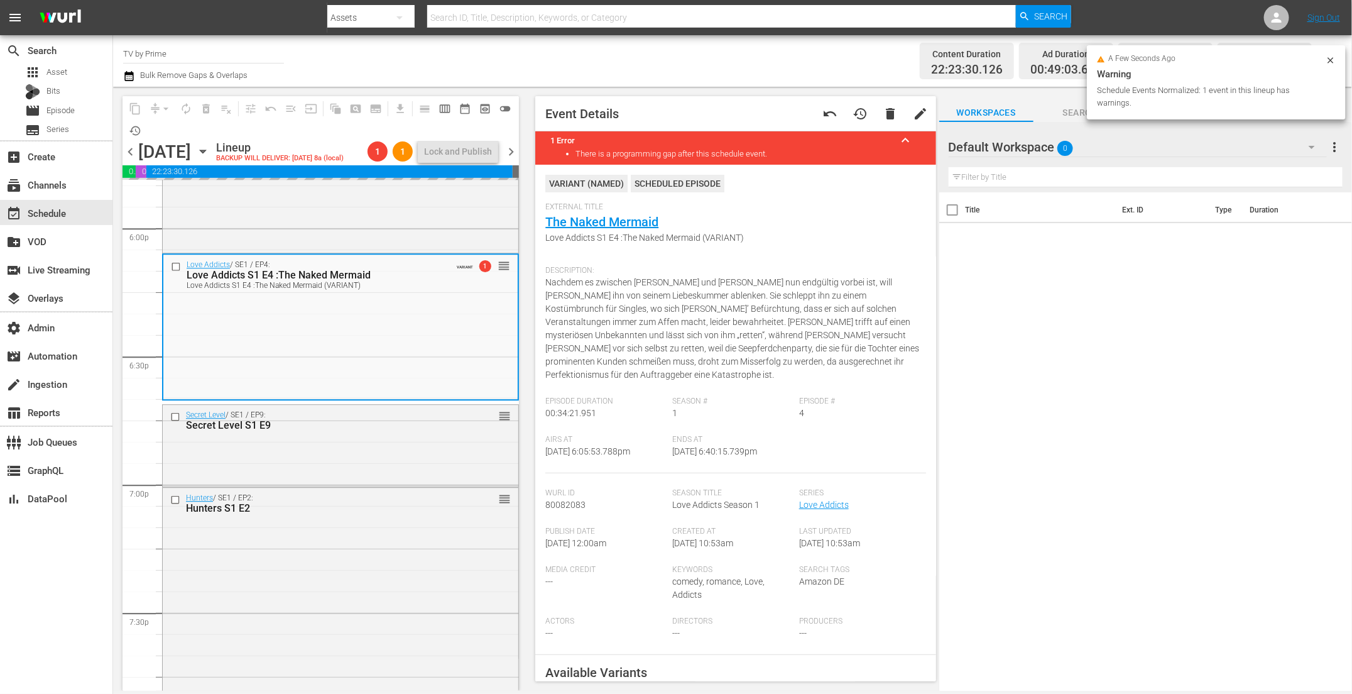
click at [420, 434] on div "Secret Level / SE1 / EP9: Secret Level S1 E9 reorder" at bounding box center [341, 420] width 356 height 31
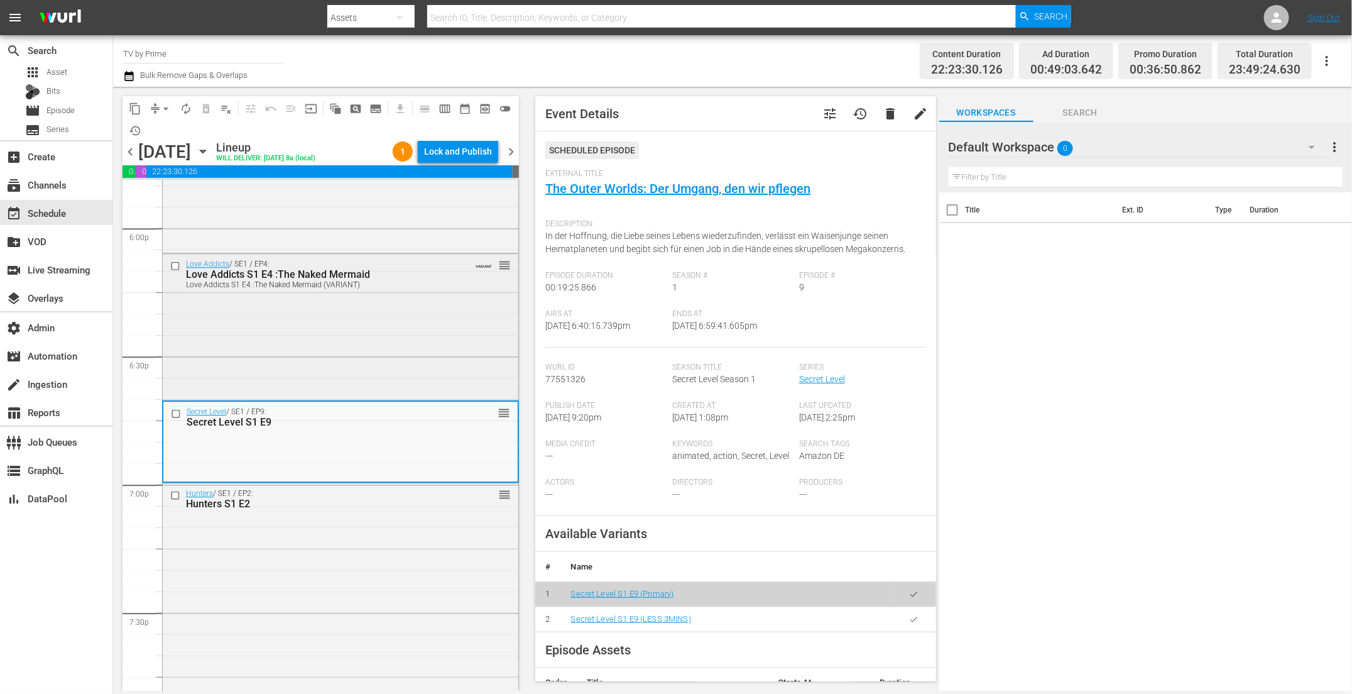
click at [371, 348] on div "Love Addicts / SE1 / EP4: Love Addicts S1 E4 :The Naked Mermaid Love Addicts S1…" at bounding box center [341, 325] width 356 height 143
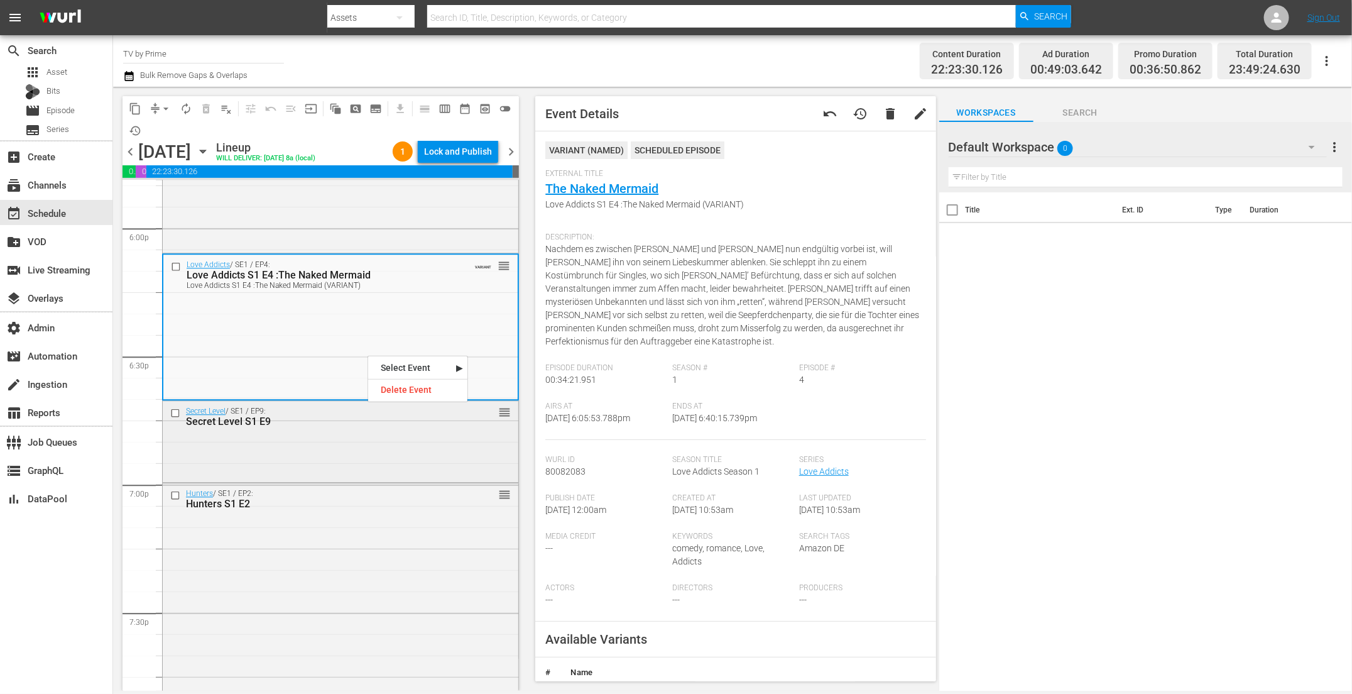
click at [357, 430] on div "Secret Level / SE1 / EP9: Secret Level S1 E9 reorder" at bounding box center [341, 416] width 356 height 31
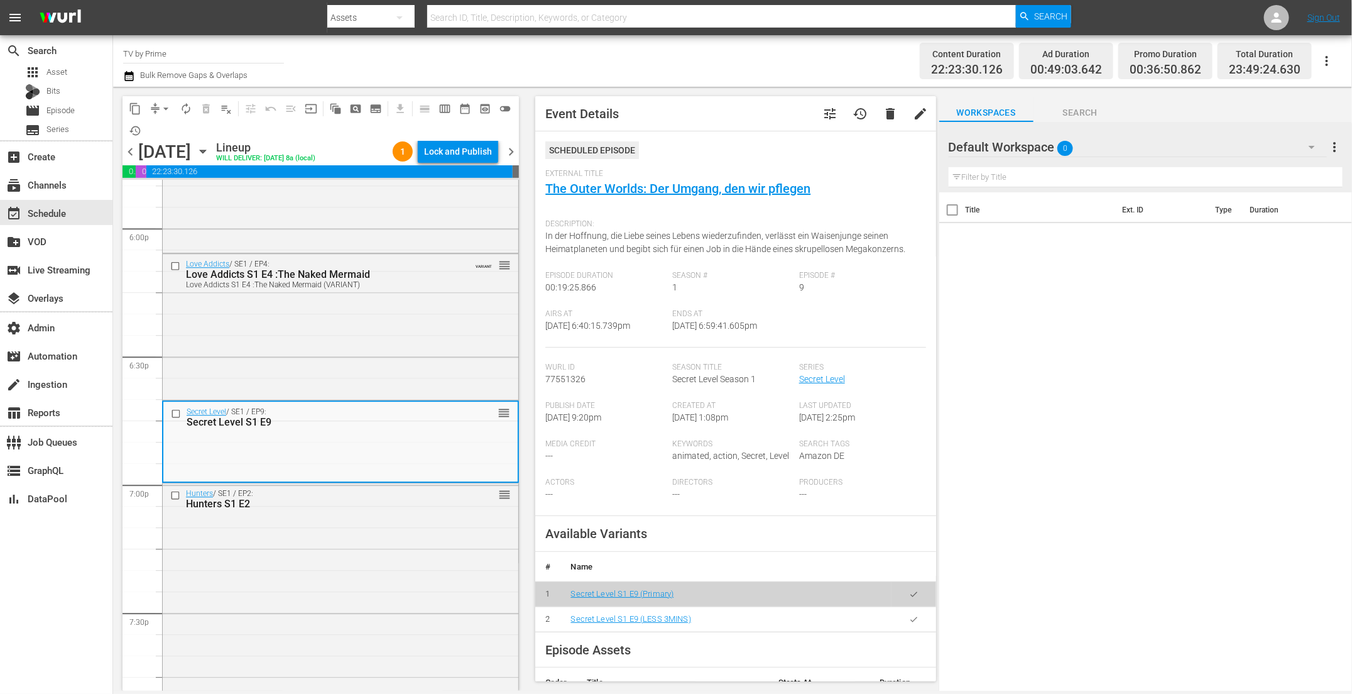
scroll to position [30, 0]
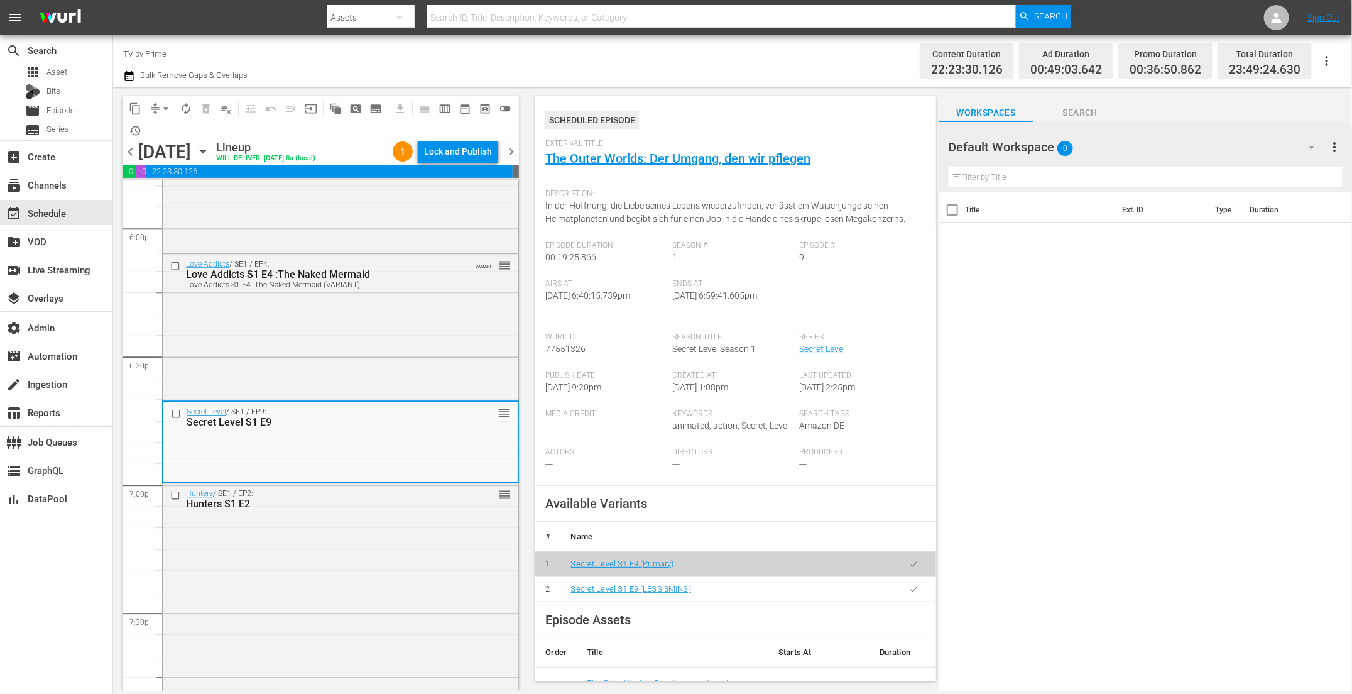
click at [909, 585] on icon "button" at bounding box center [913, 588] width 9 height 9
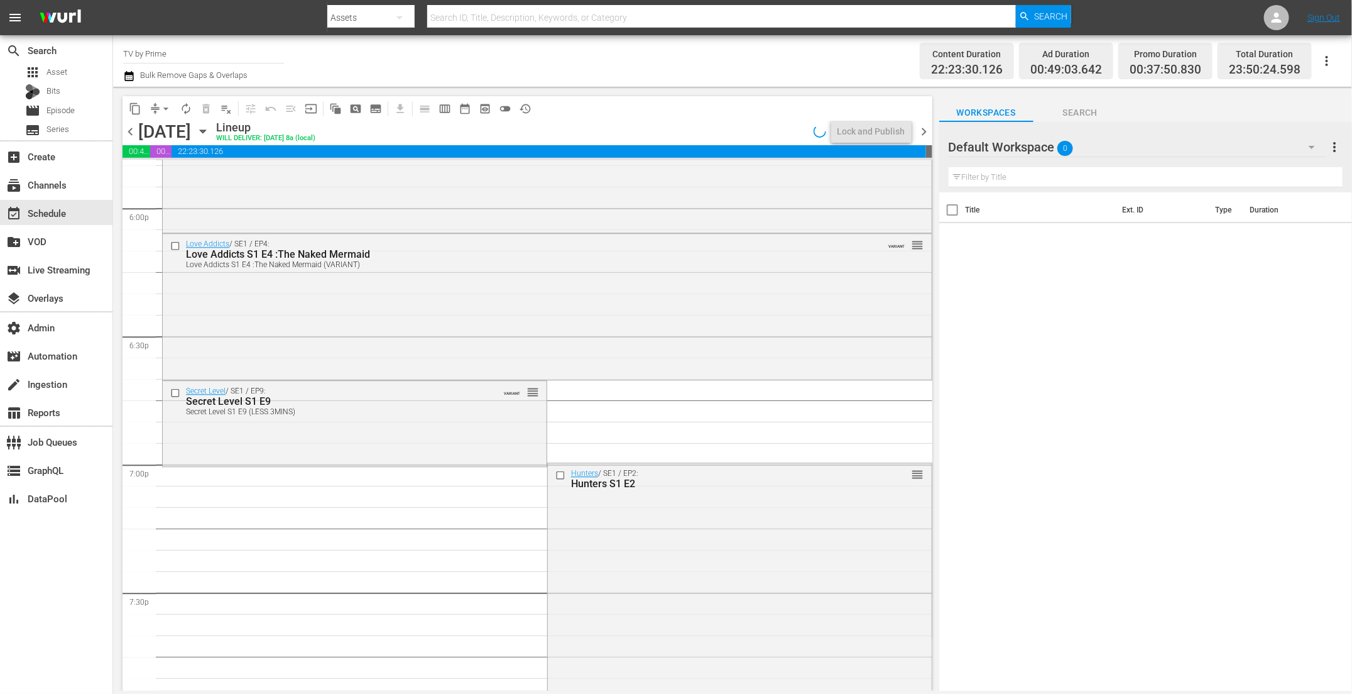
click at [361, 432] on div "Secret Level / SE1 / EP9: Secret Level S1 E9 Secret Level S1 E9 (LESS 3MINS) VA…" at bounding box center [355, 423] width 384 height 84
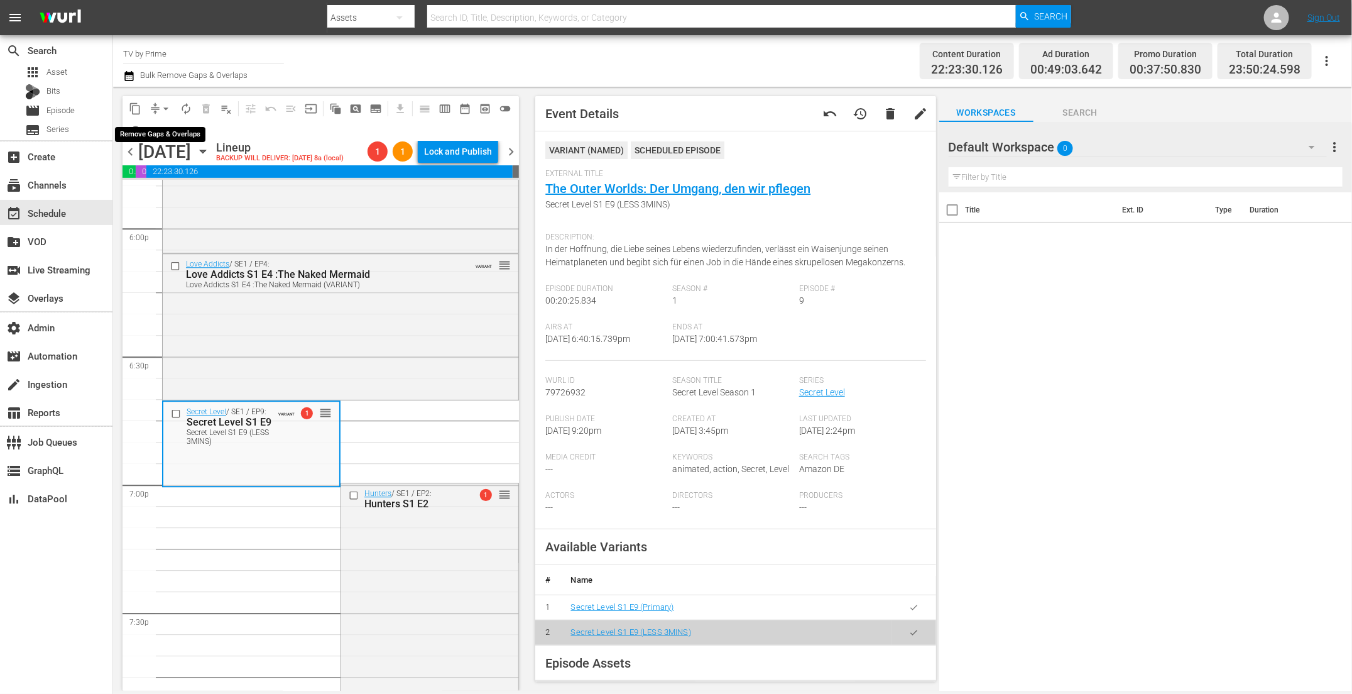
click at [161, 106] on span "arrow_drop_down" at bounding box center [166, 108] width 13 height 13
click at [175, 184] on li "Align to End of Previous Day" at bounding box center [167, 175] width 132 height 21
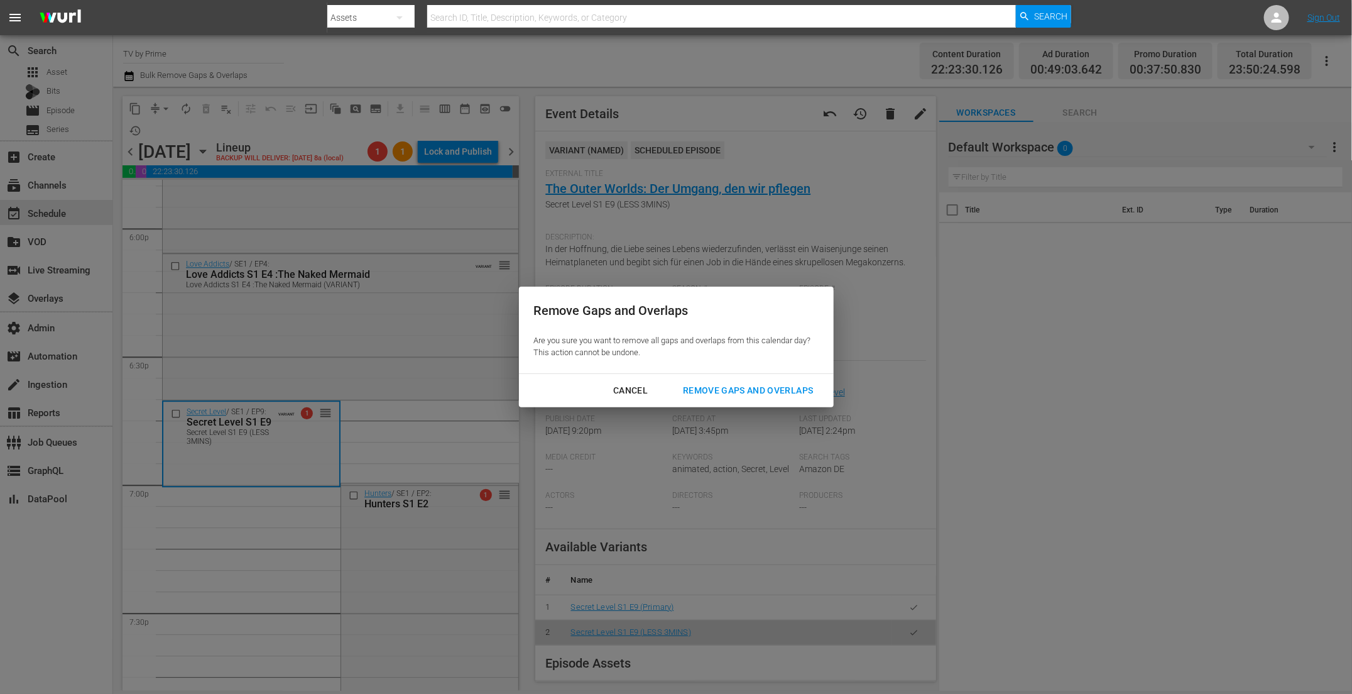
click at [723, 385] on div "Remove Gaps and Overlaps" at bounding box center [748, 391] width 150 height 16
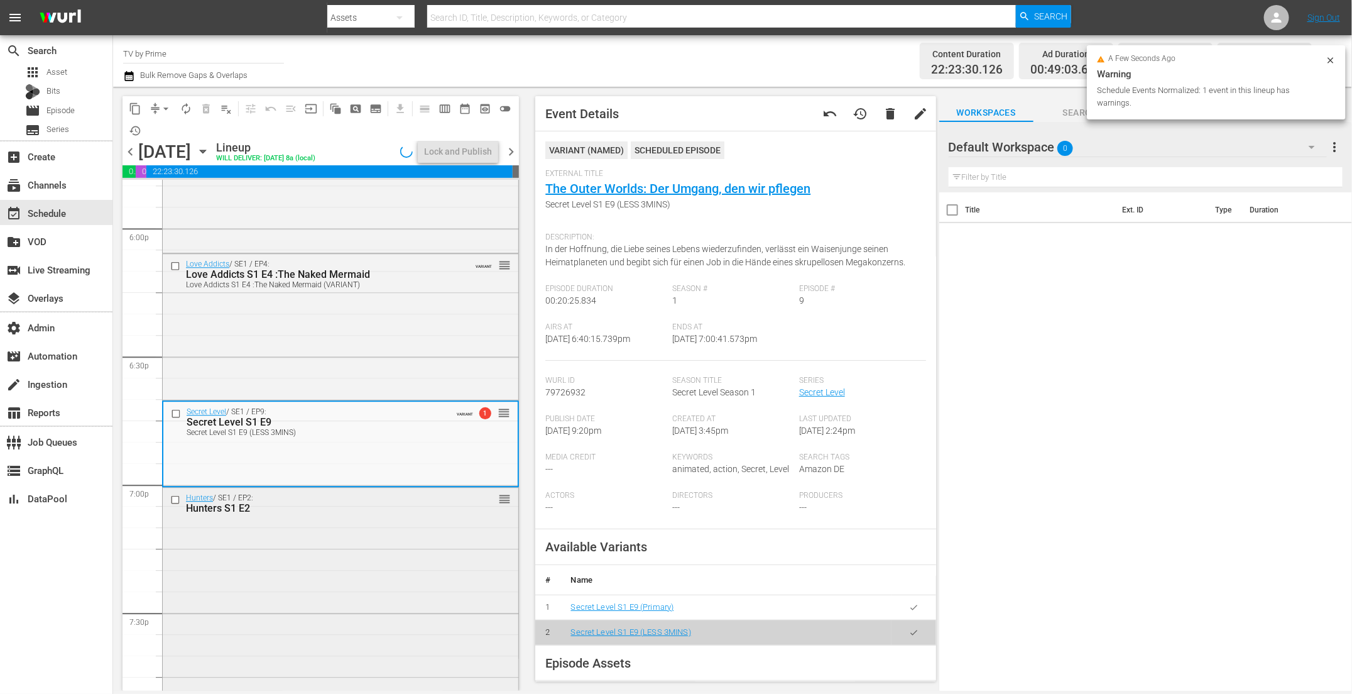
click at [358, 534] on div "Hunters / SE1 / EP2: Hunters S1 E2 reorder" at bounding box center [341, 603] width 356 height 231
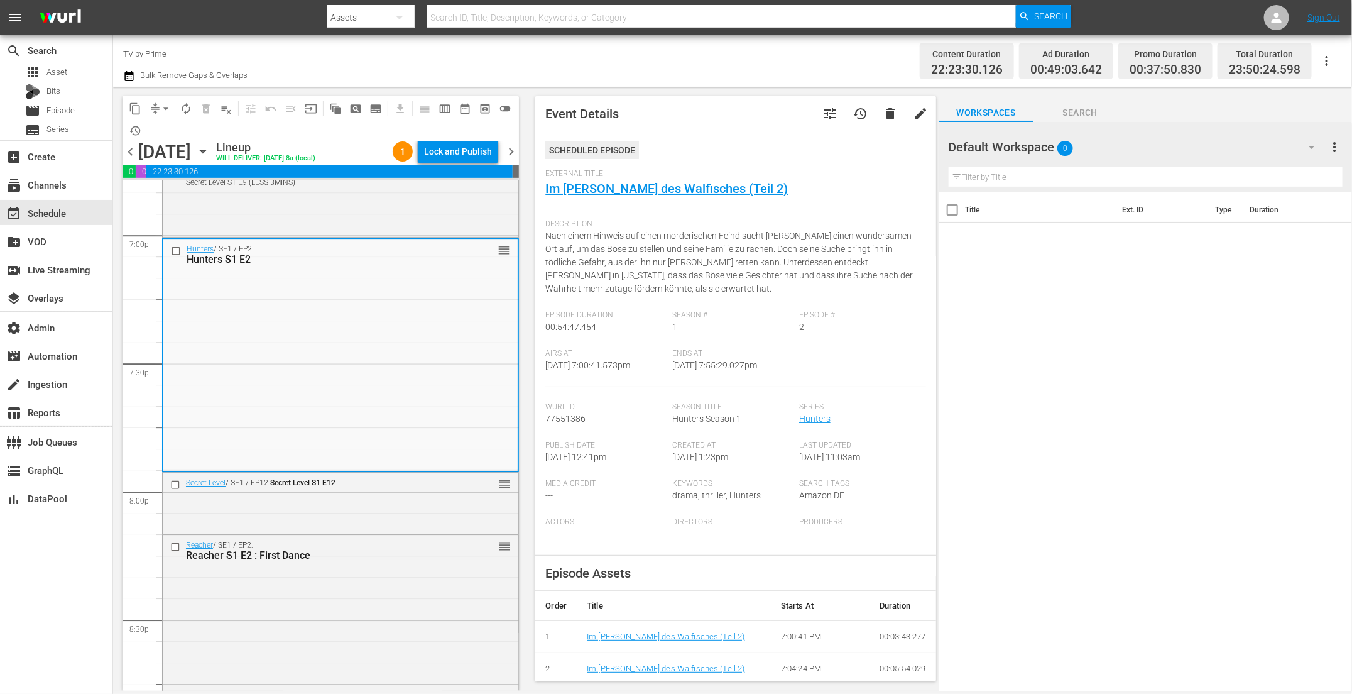
scroll to position [5019, 0]
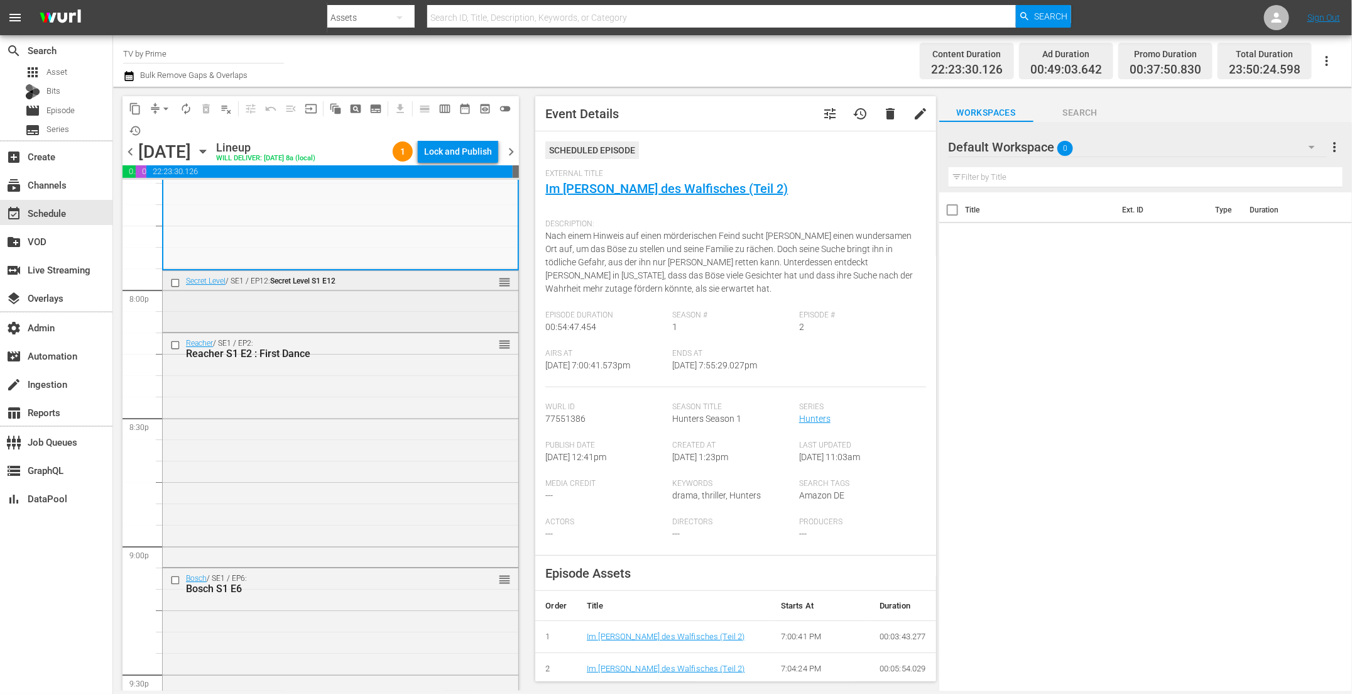
click at [346, 303] on div "Secret Level / SE1 / EP12: Secret Level S1 E12 reorder" at bounding box center [341, 300] width 356 height 58
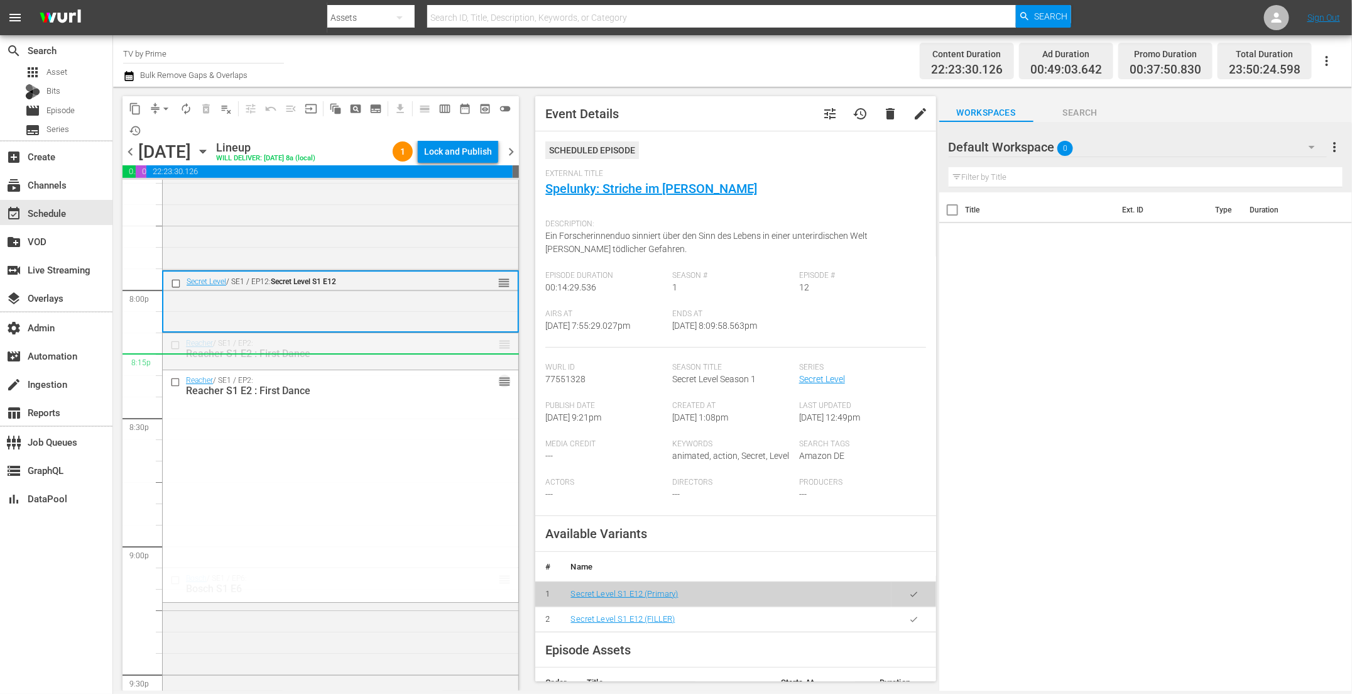
drag, startPoint x: 493, startPoint y: 343, endPoint x: 488, endPoint y: 361, distance: 18.5
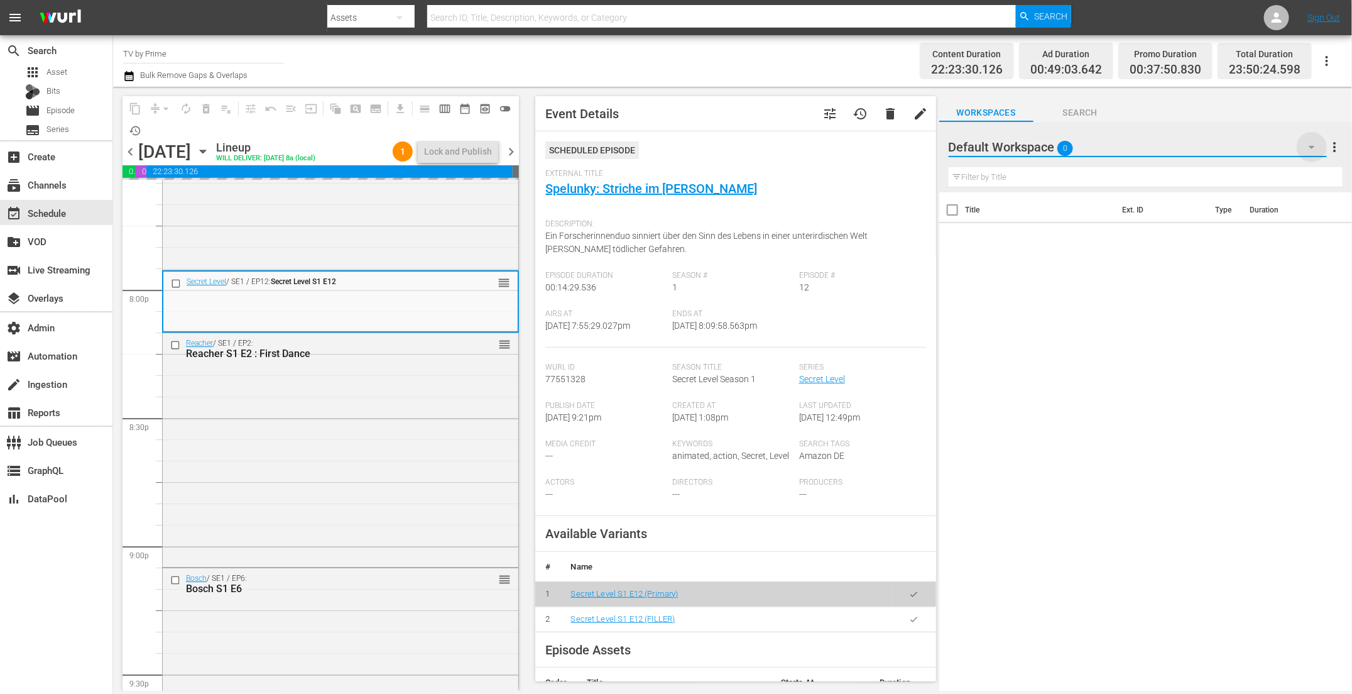
click at [1305, 145] on icon "button" at bounding box center [1312, 147] width 15 height 15
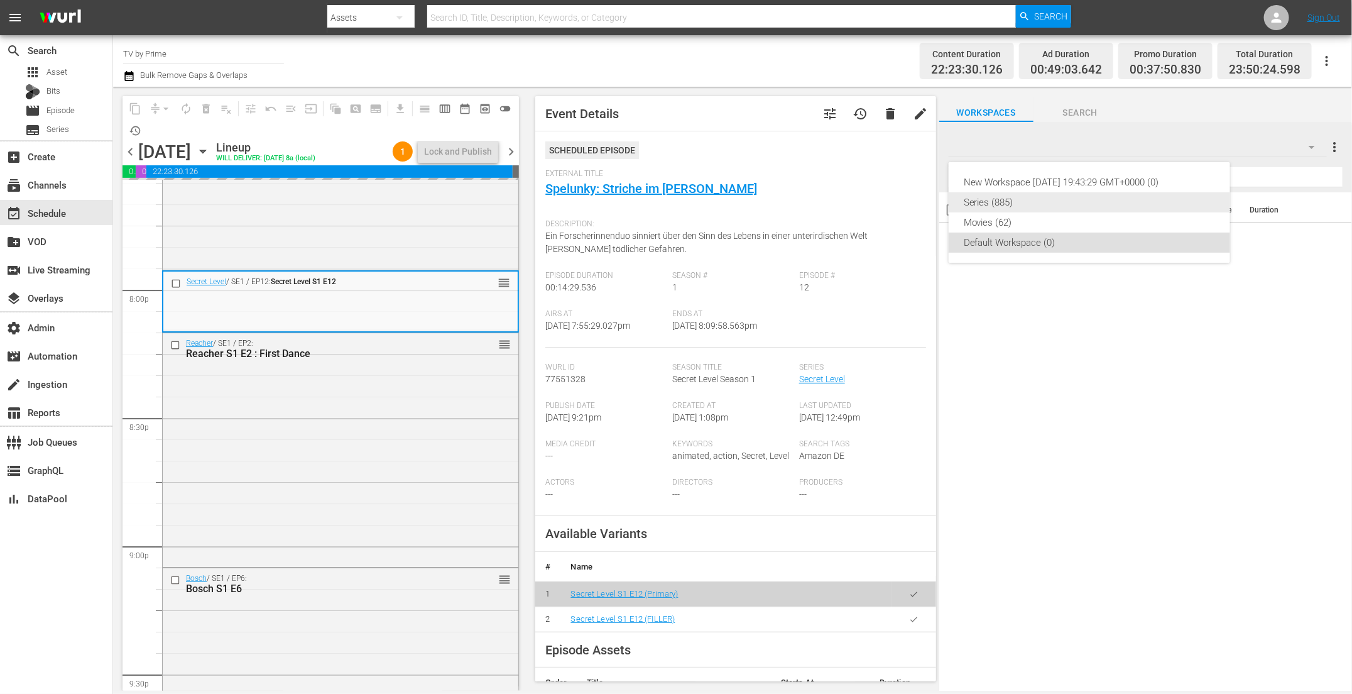
click at [1032, 207] on div "Series (885)" at bounding box center [1089, 202] width 251 height 20
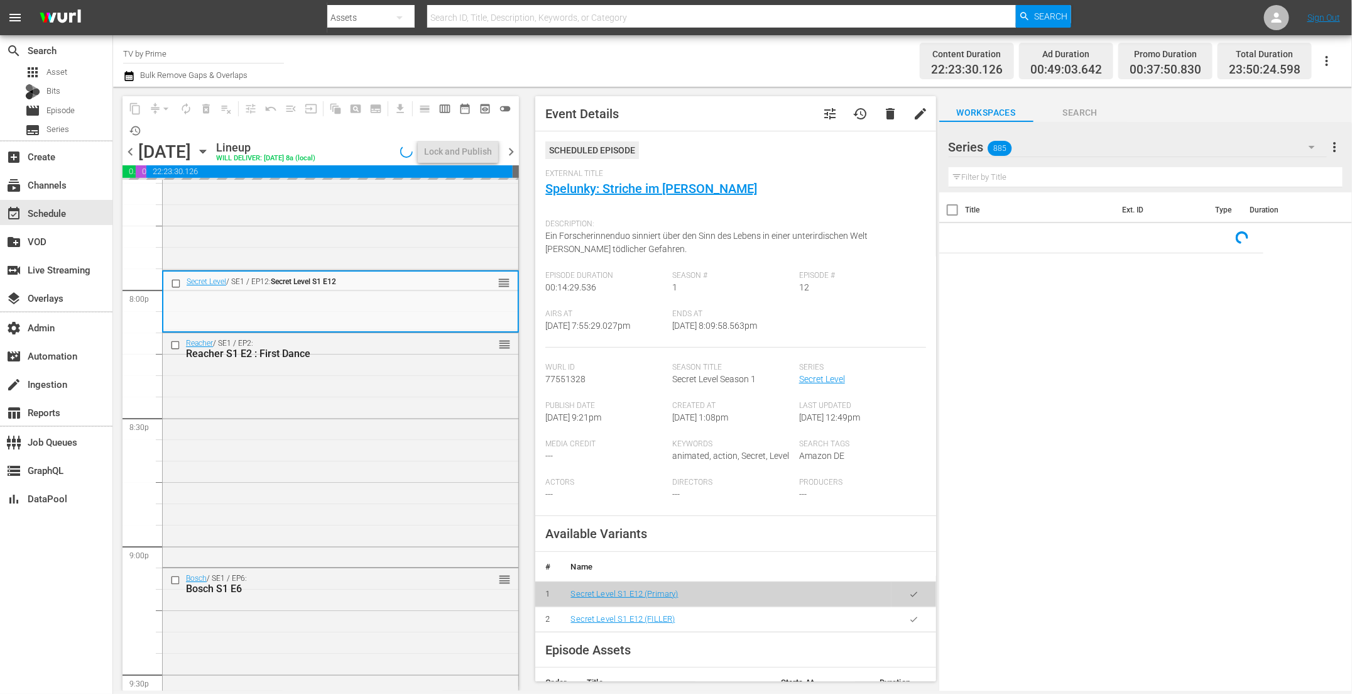
click at [982, 177] on input "text" at bounding box center [1146, 177] width 394 height 20
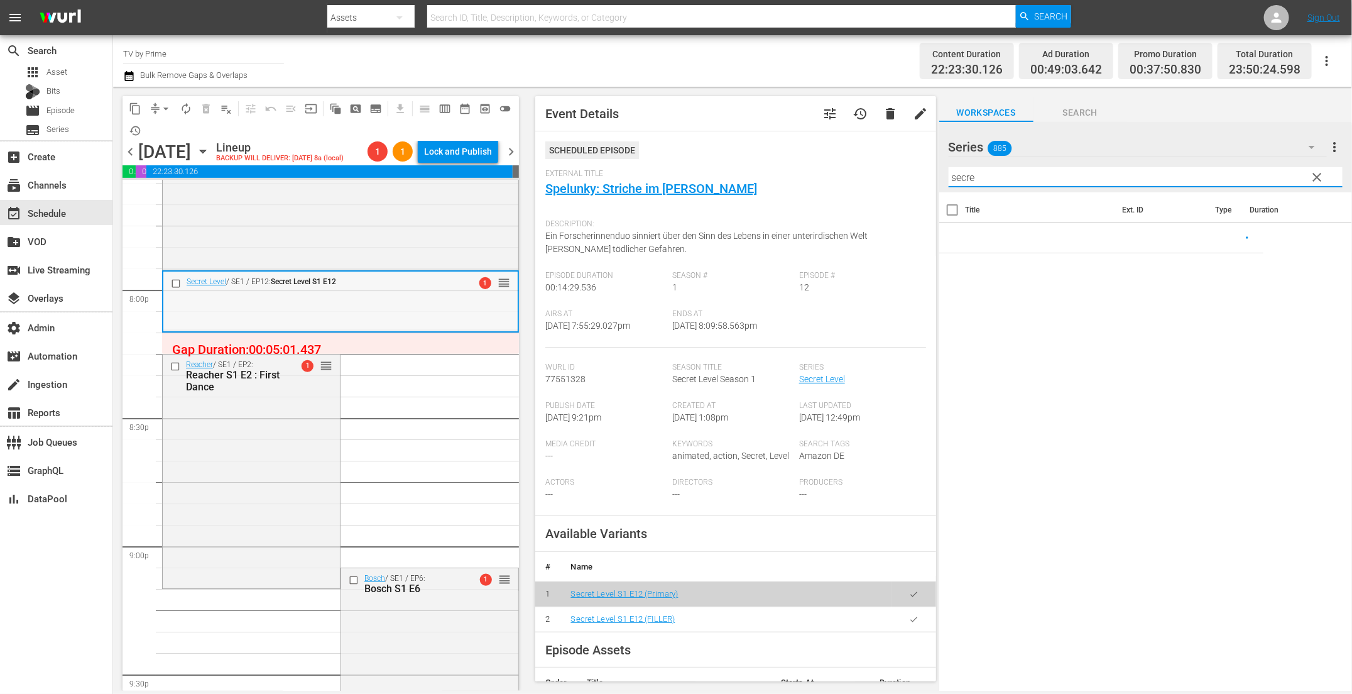
type input "secre"
click at [435, 345] on div "Delete Event" at bounding box center [452, 345] width 99 height 17
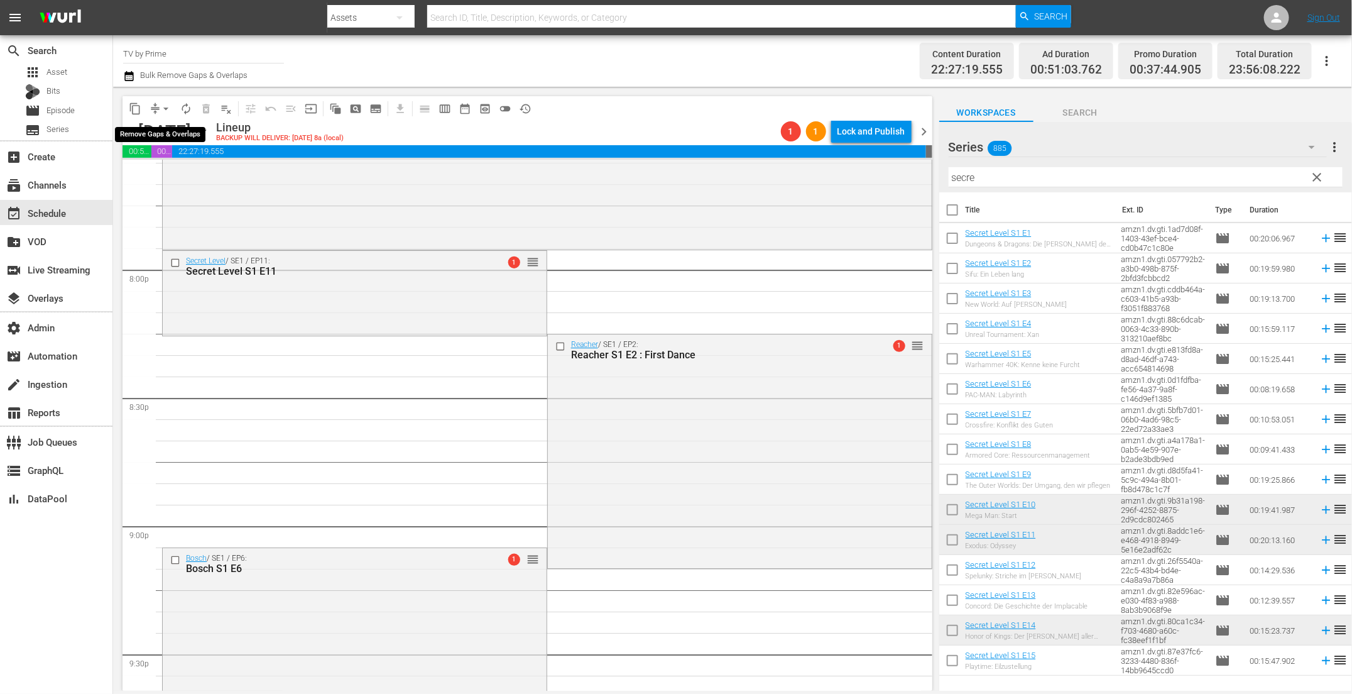
click at [162, 105] on span "arrow_drop_down" at bounding box center [166, 108] width 13 height 13
click at [158, 172] on li "Align to End of Previous Day" at bounding box center [167, 175] width 132 height 21
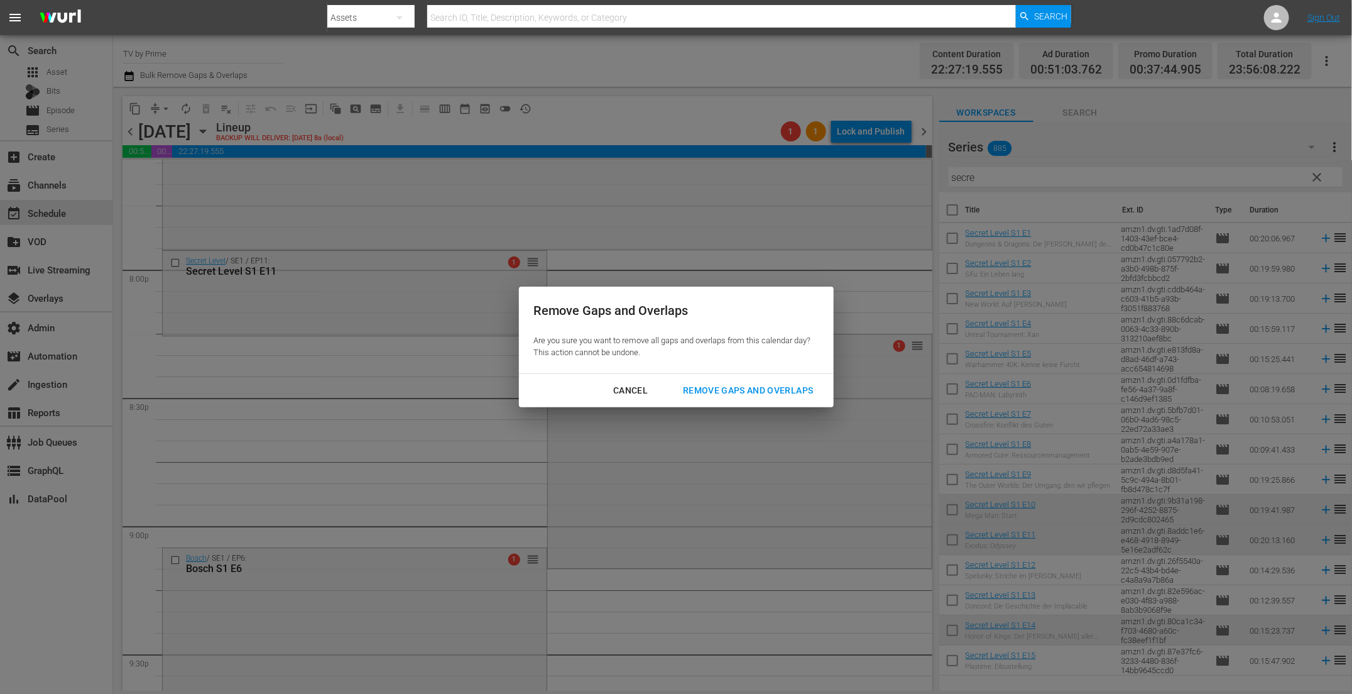
click at [754, 395] on div "Remove Gaps and Overlaps" at bounding box center [748, 391] width 150 height 16
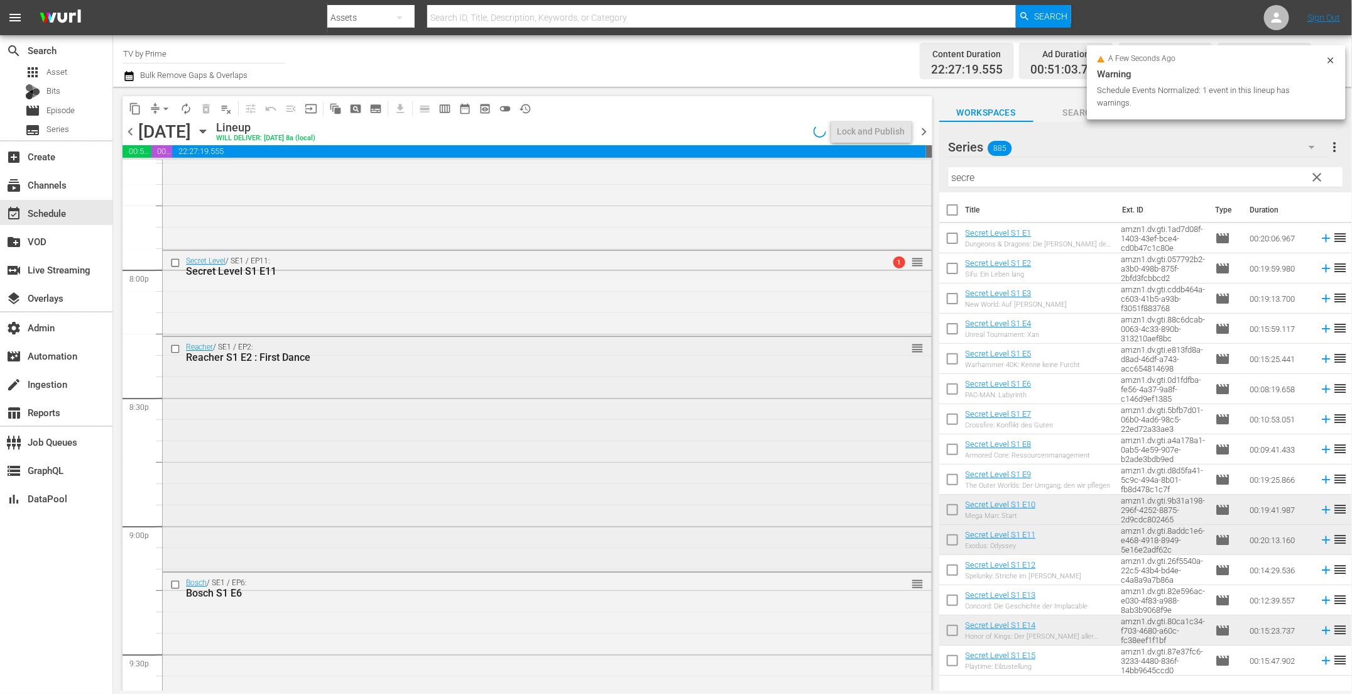
click at [301, 460] on div "Reacher / SE1 / EP2: Reacher S1 E2 : First Dance reorder" at bounding box center [547, 453] width 769 height 232
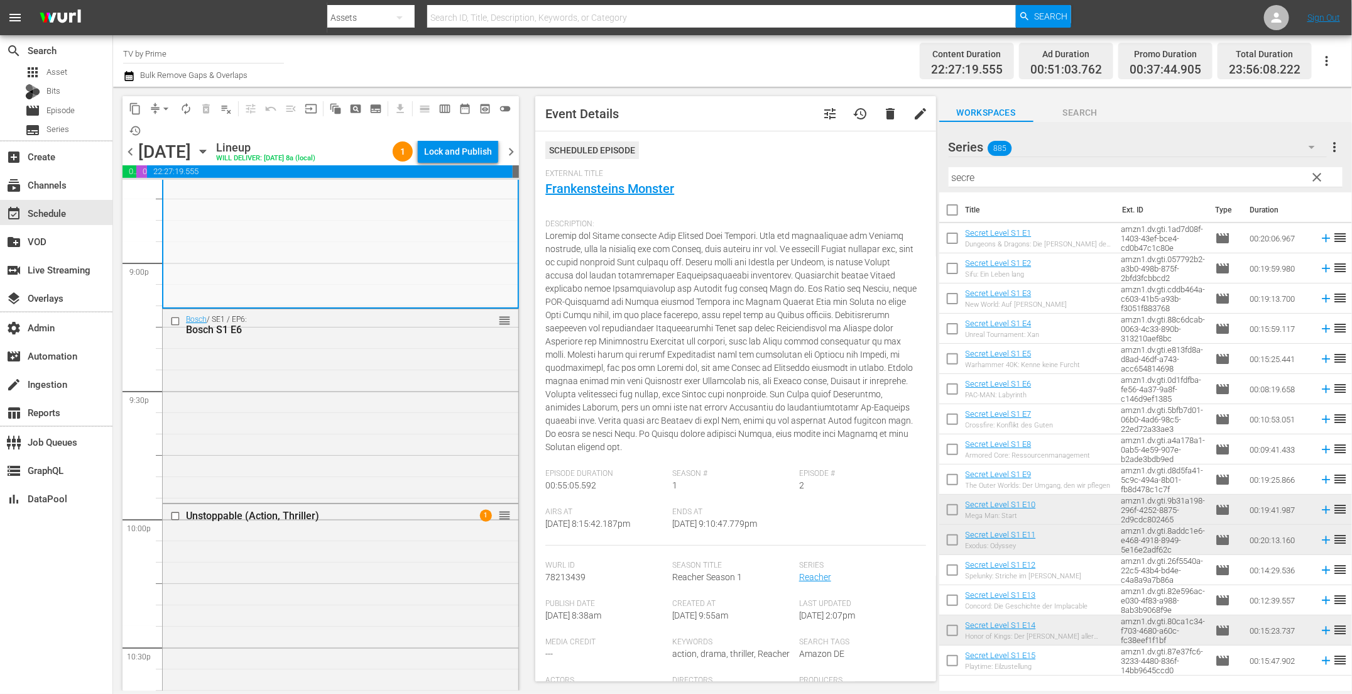
scroll to position [5312, 0]
click at [315, 378] on div "Bosch / SE1 / EP6: Bosch S1 E6 reorder" at bounding box center [341, 395] width 356 height 192
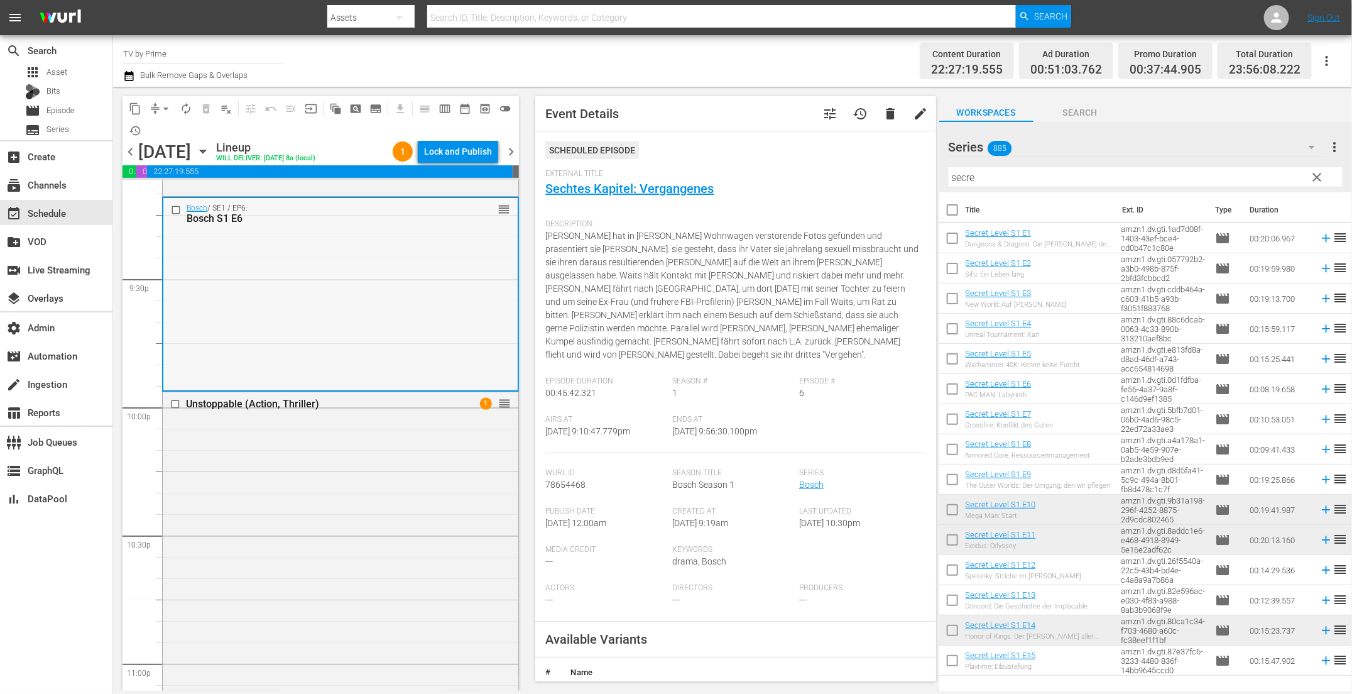
scroll to position [5501, 0]
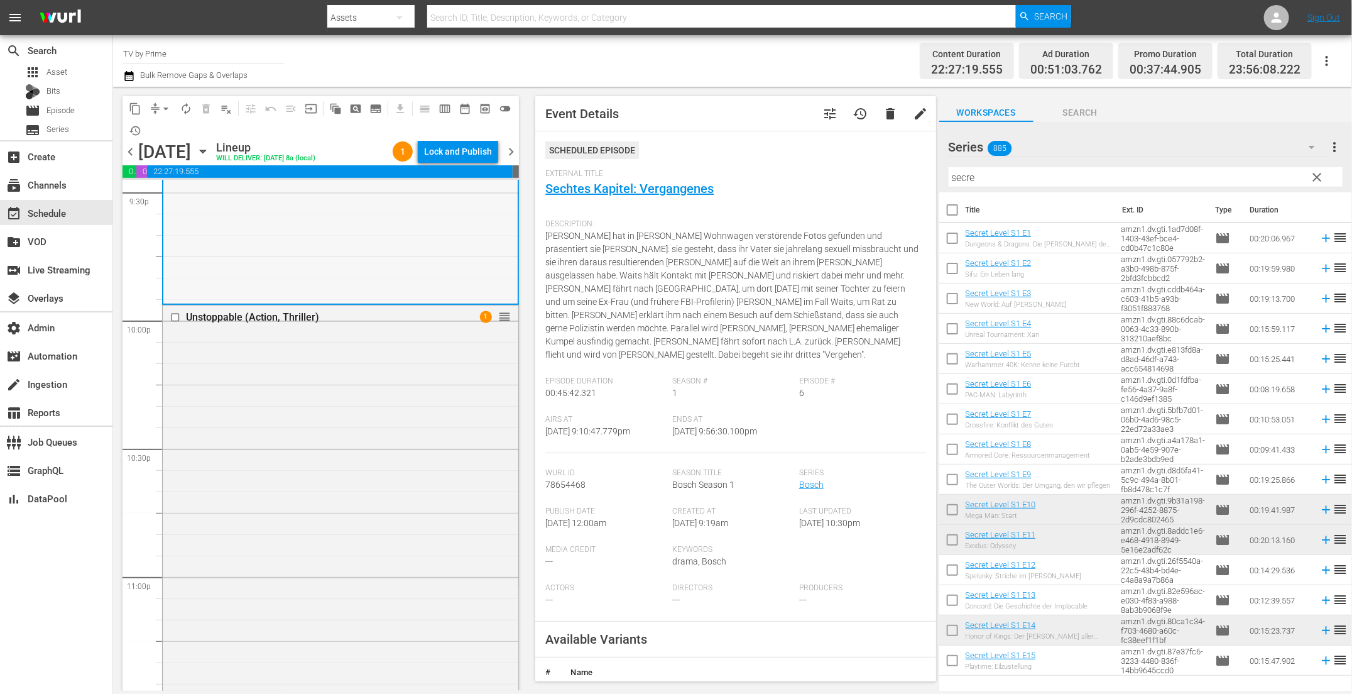
click at [310, 451] on div "Unstoppable (Action, Thriller) 1 reorder" at bounding box center [341, 581] width 356 height 553
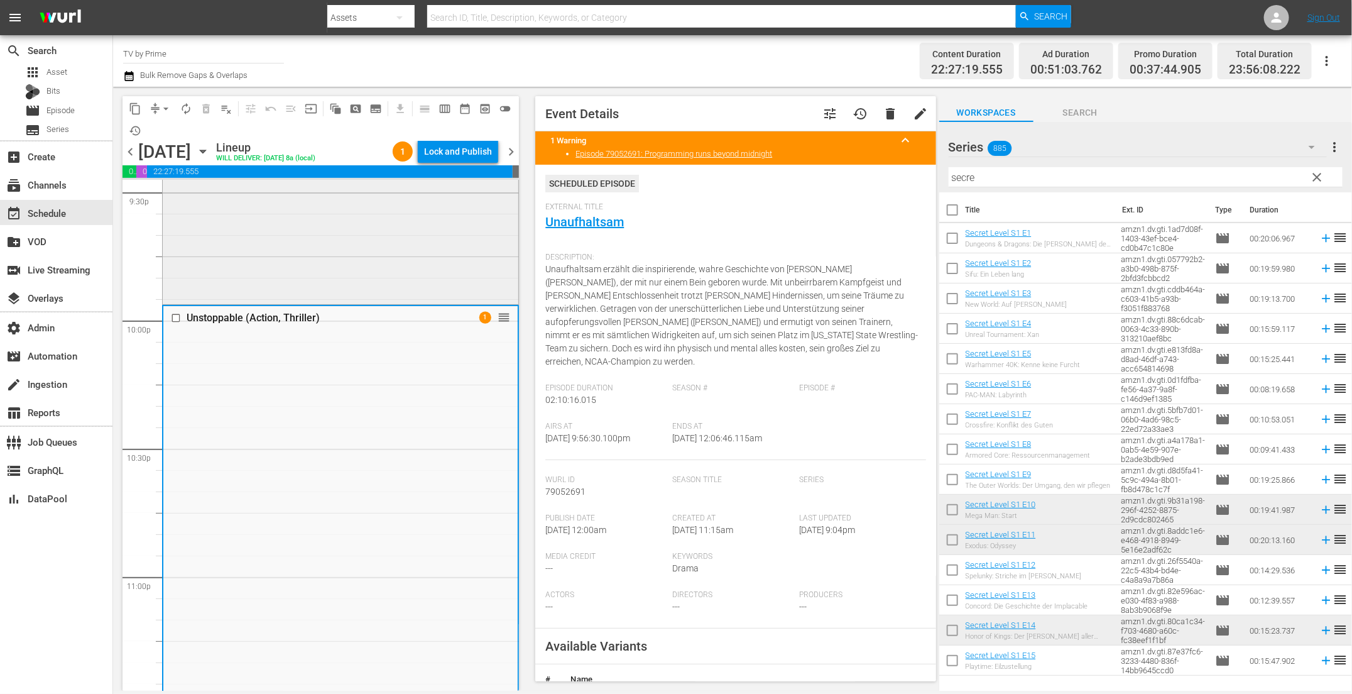
click at [382, 260] on div "Bosch / SE1 / EP6: Bosch S1 E6 reorder" at bounding box center [341, 207] width 356 height 192
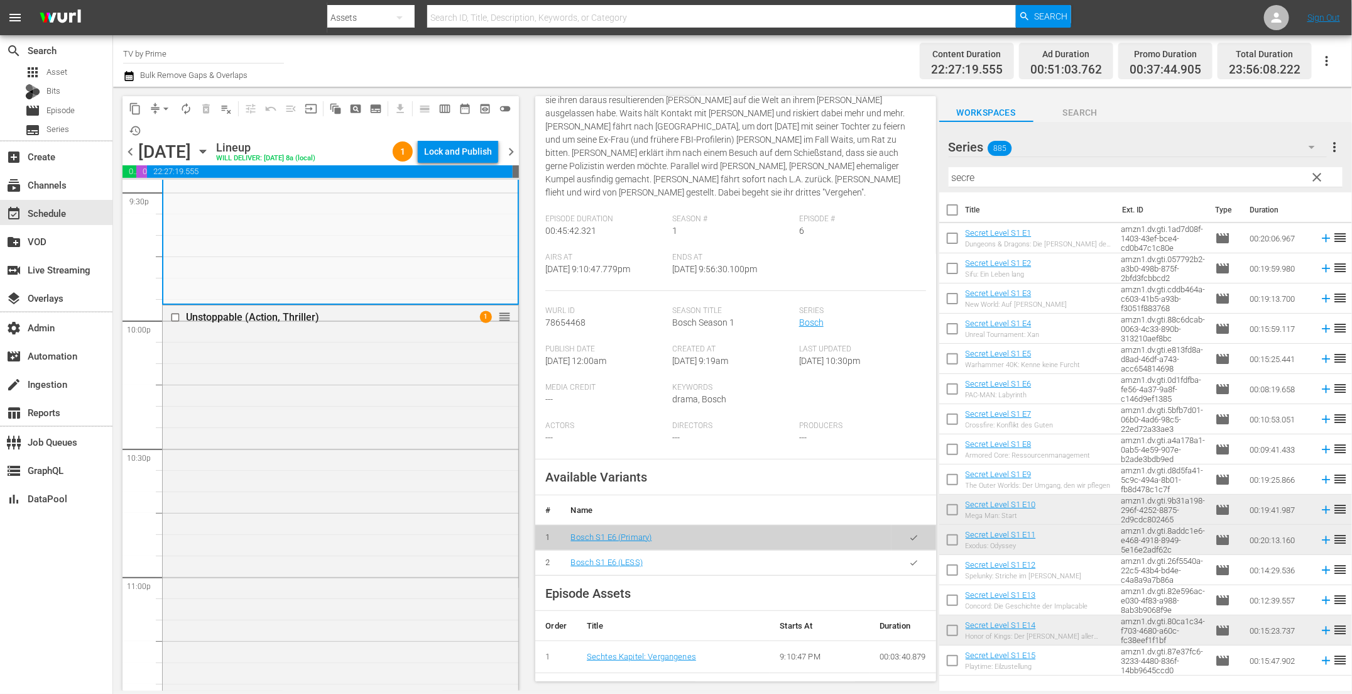
scroll to position [173, 0]
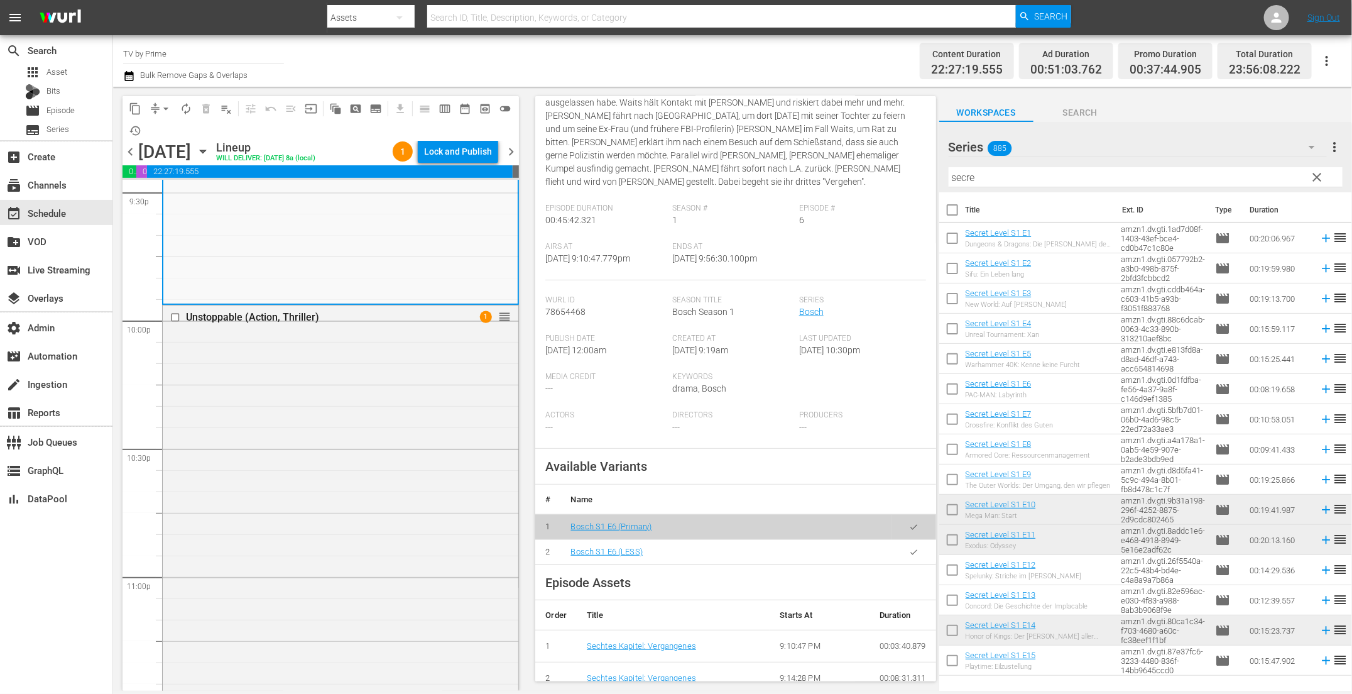
click at [911, 540] on button "button" at bounding box center [914, 552] width 25 height 25
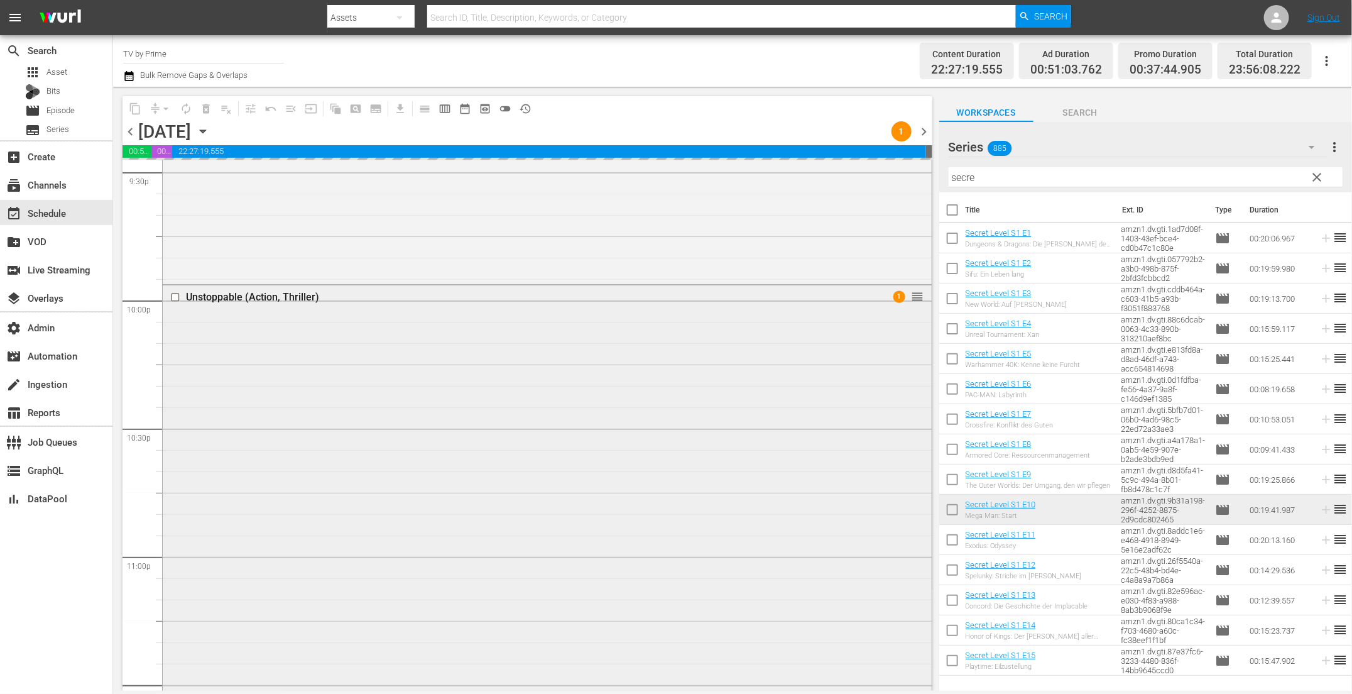
scroll to position [5491, 0]
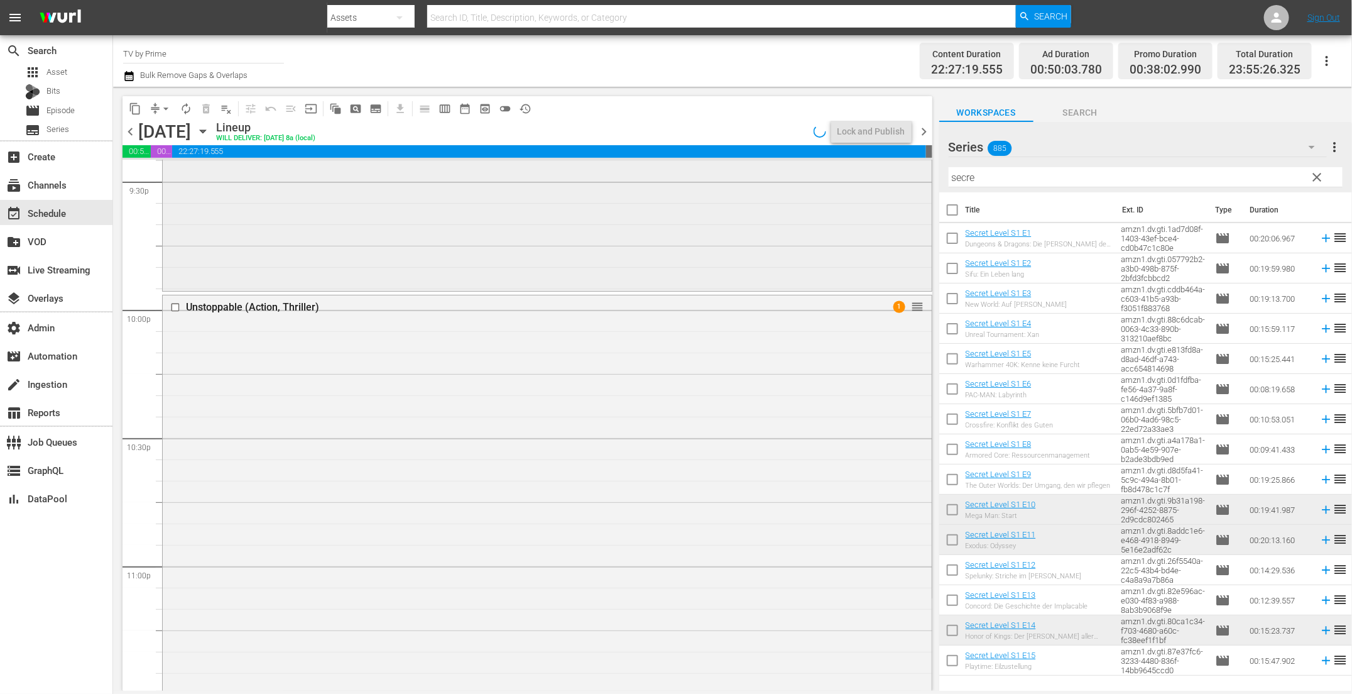
click at [310, 253] on div "Bosch / SE1 / EP6: Bosch S1 E6 Bosch S1 E6 (LESS) VARIANT reorder" at bounding box center [547, 194] width 769 height 189
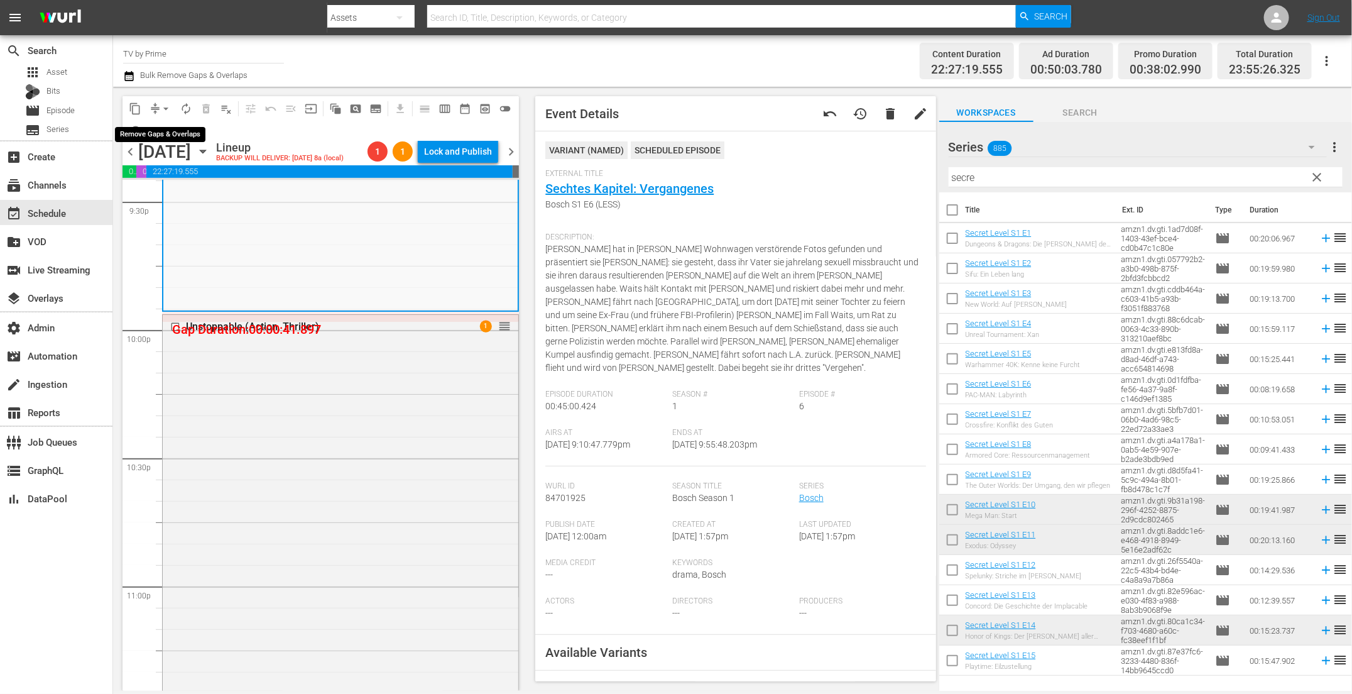
click at [164, 107] on span "arrow_drop_down" at bounding box center [166, 108] width 13 height 13
click at [157, 167] on li "Align to End of Previous Day" at bounding box center [167, 175] width 132 height 21
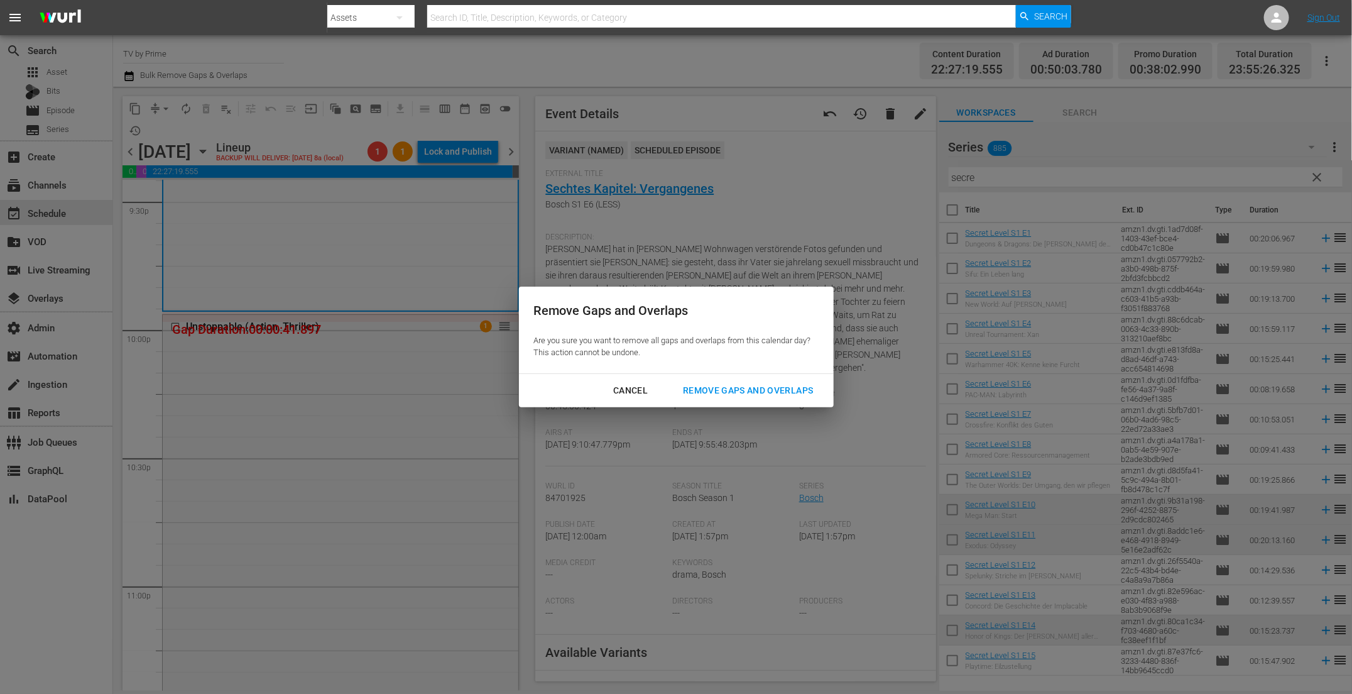
click at [724, 383] on div "Remove Gaps and Overlaps" at bounding box center [748, 391] width 150 height 16
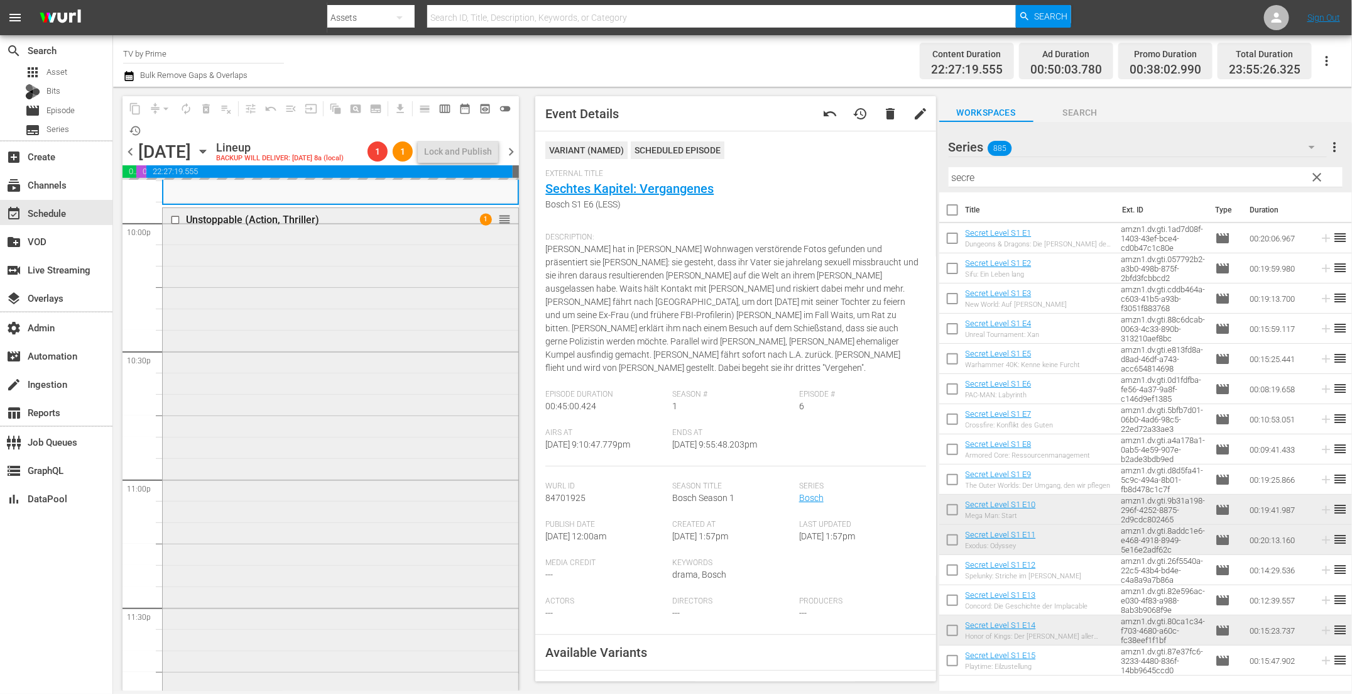
scroll to position [5512, 0]
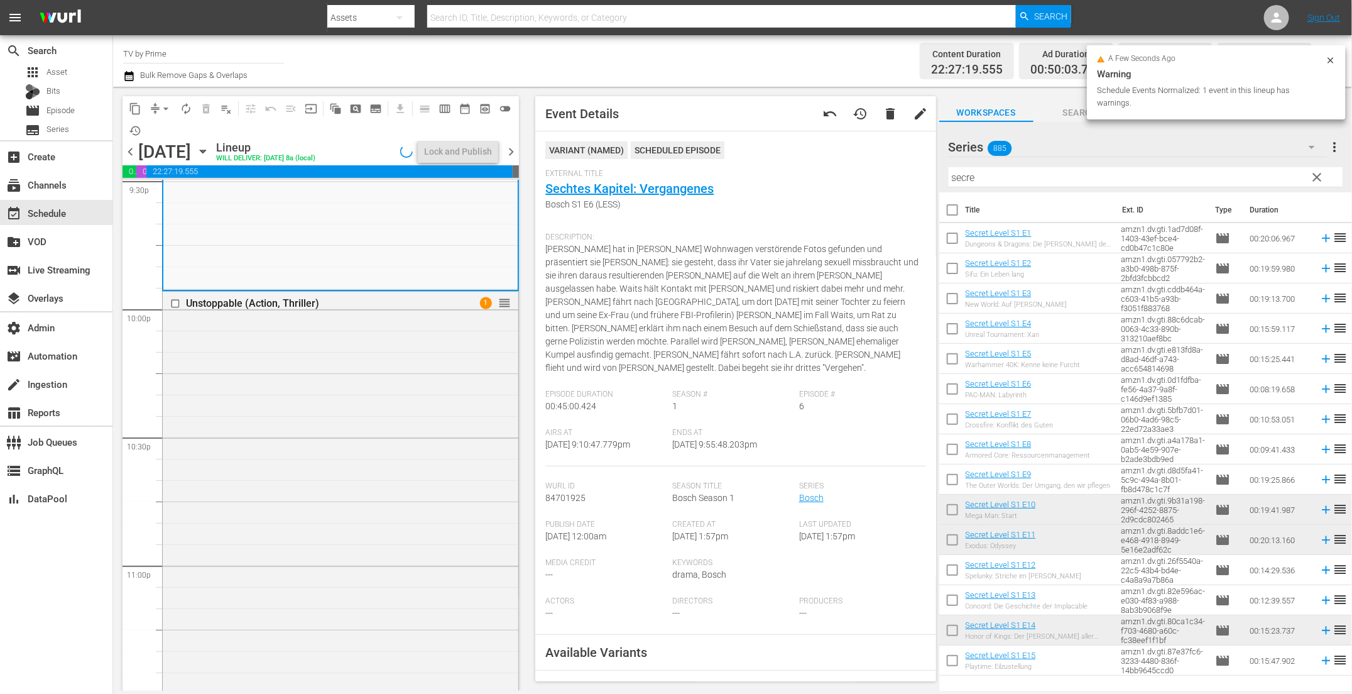
click at [283, 557] on div "Unstoppable (Action, Thriller) 1 reorder" at bounding box center [341, 568] width 356 height 553
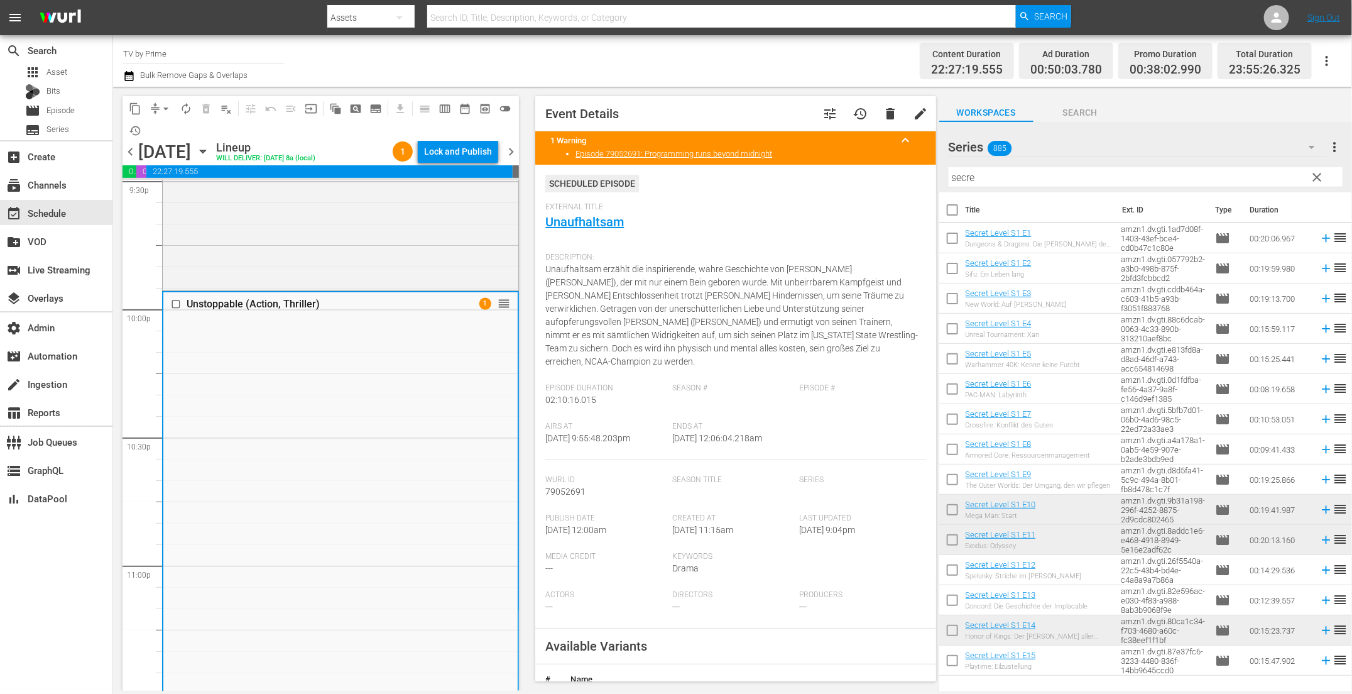
scroll to position [174, 0]
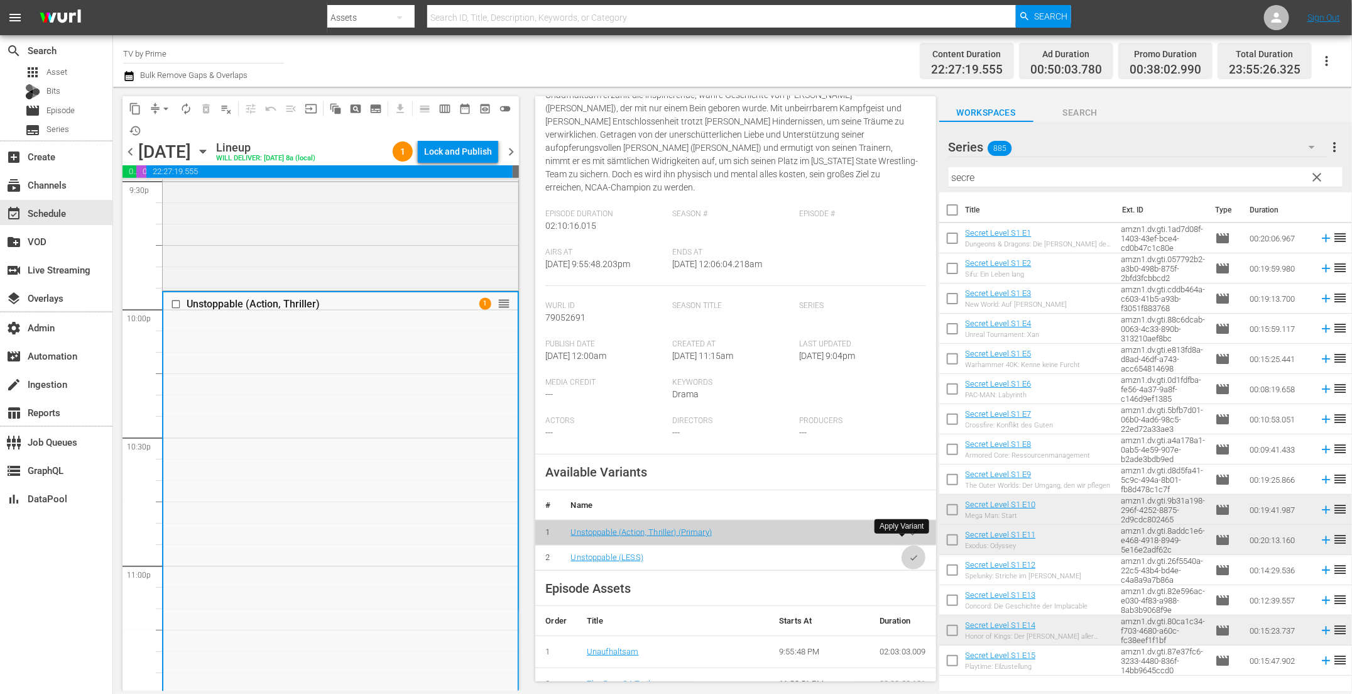
click at [909, 553] on icon "button" at bounding box center [913, 557] width 9 height 9
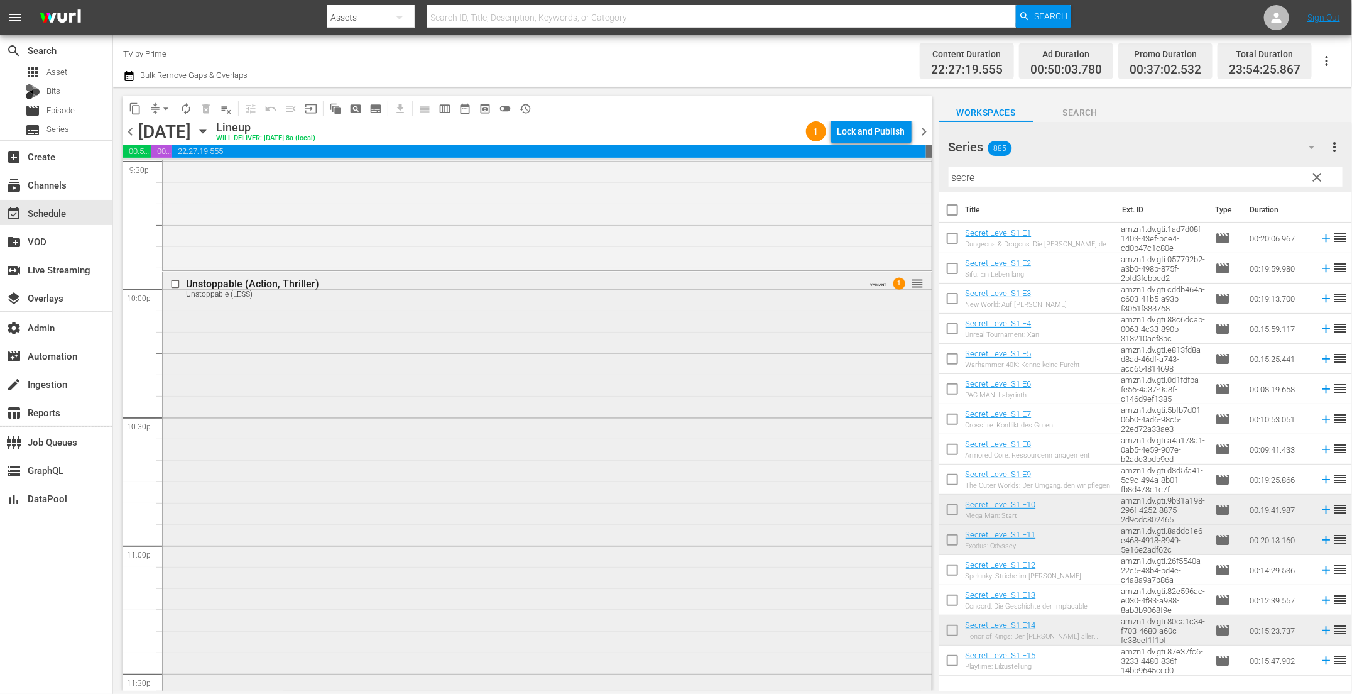
scroll to position [5503, 0]
